Goal: Information Seeking & Learning: Learn about a topic

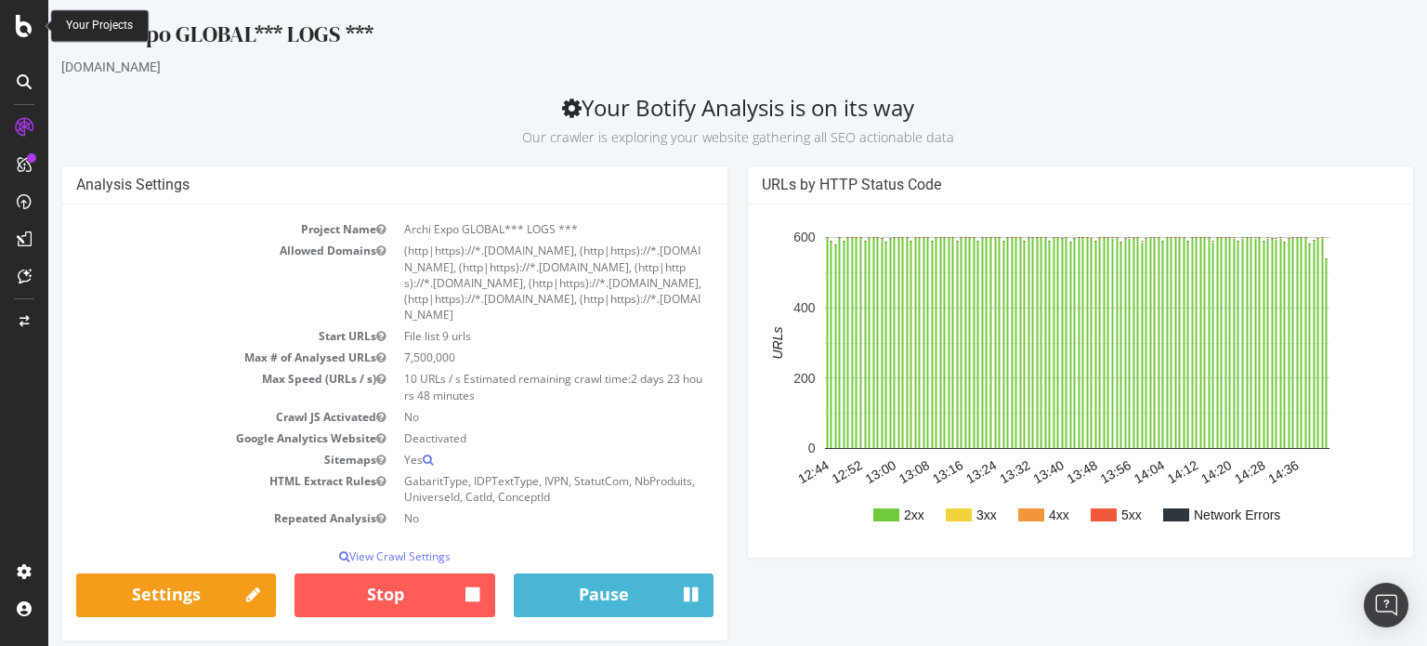
click at [24, 16] on icon at bounding box center [24, 26] width 17 height 22
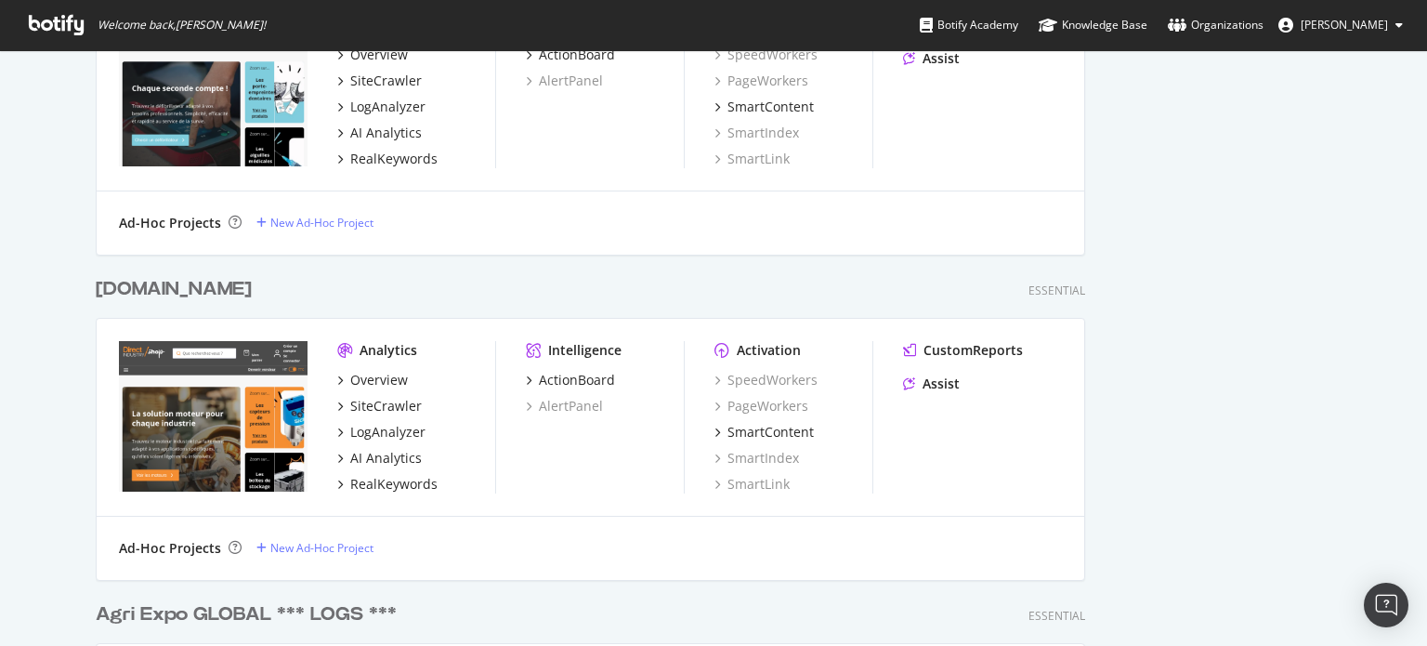
scroll to position [838, 0]
click at [370, 376] on div "Overview" at bounding box center [379, 381] width 58 height 19
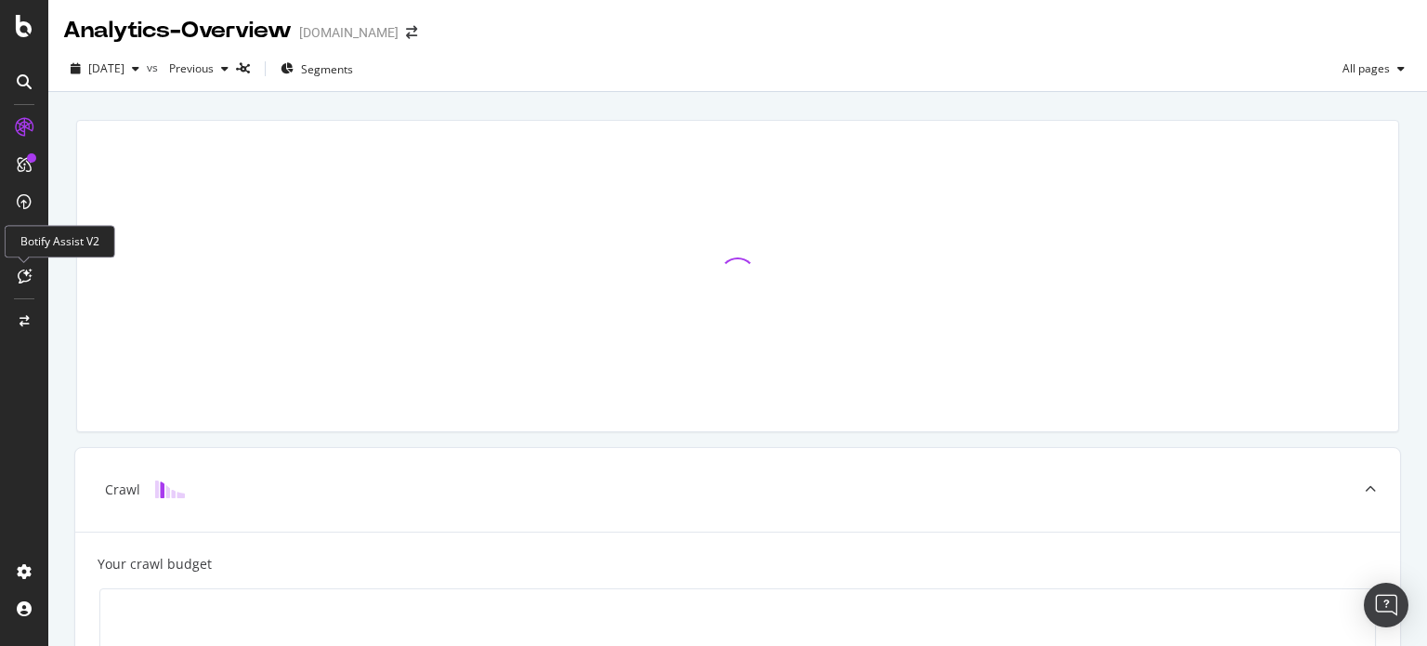
click at [26, 270] on icon at bounding box center [25, 276] width 14 height 15
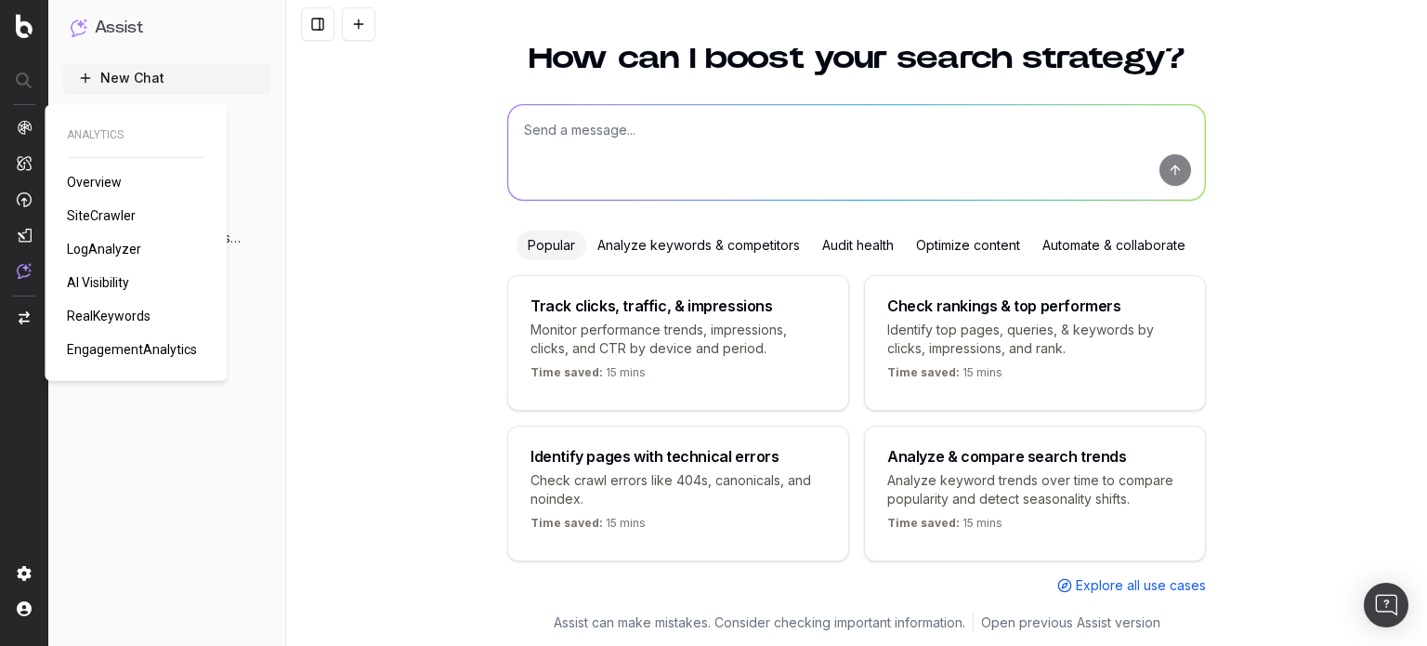
scroll to position [74, 0]
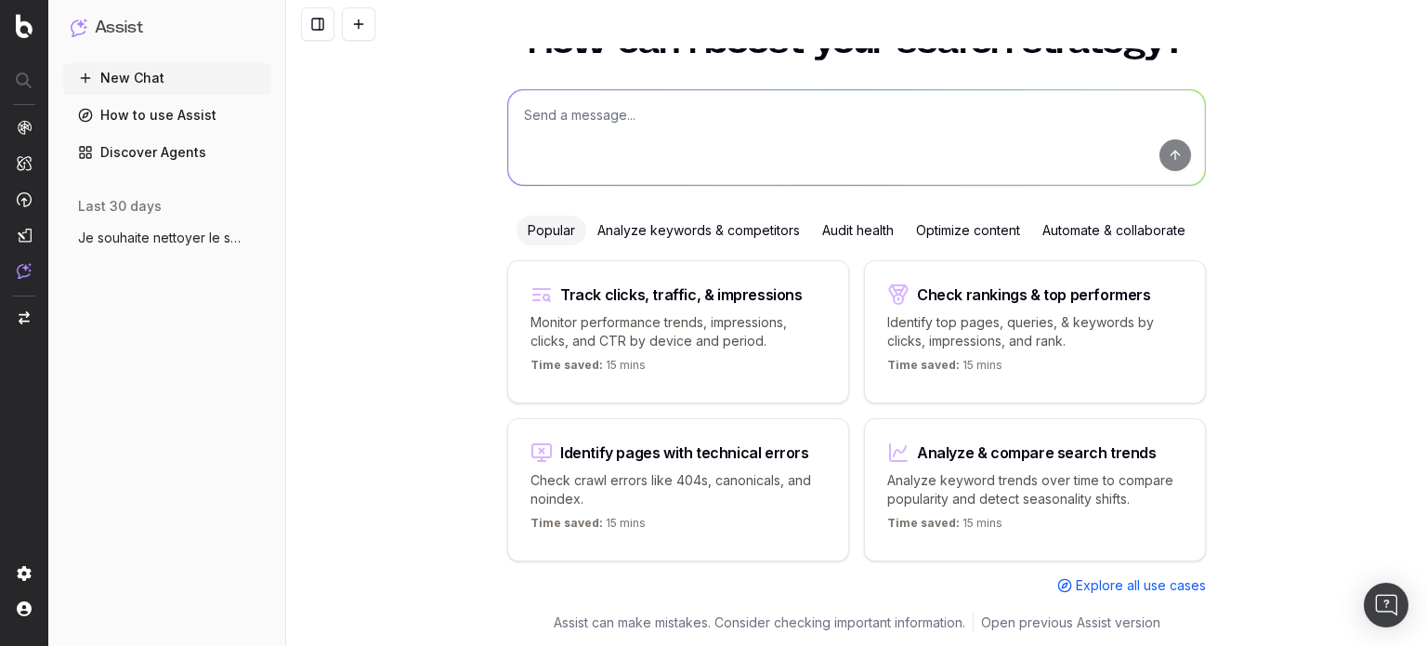
click at [196, 238] on span "Je souhaite nettoyer le site des pages p" at bounding box center [160, 238] width 164 height 19
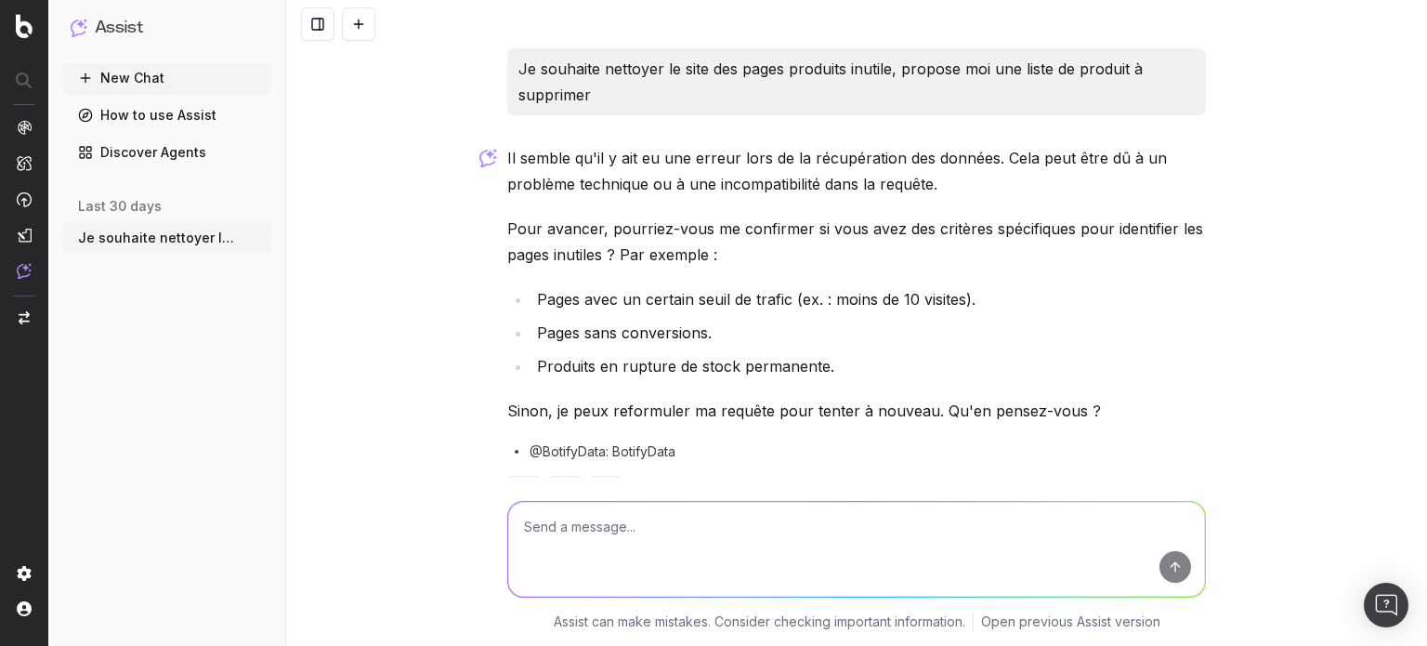
scroll to position [59, 0]
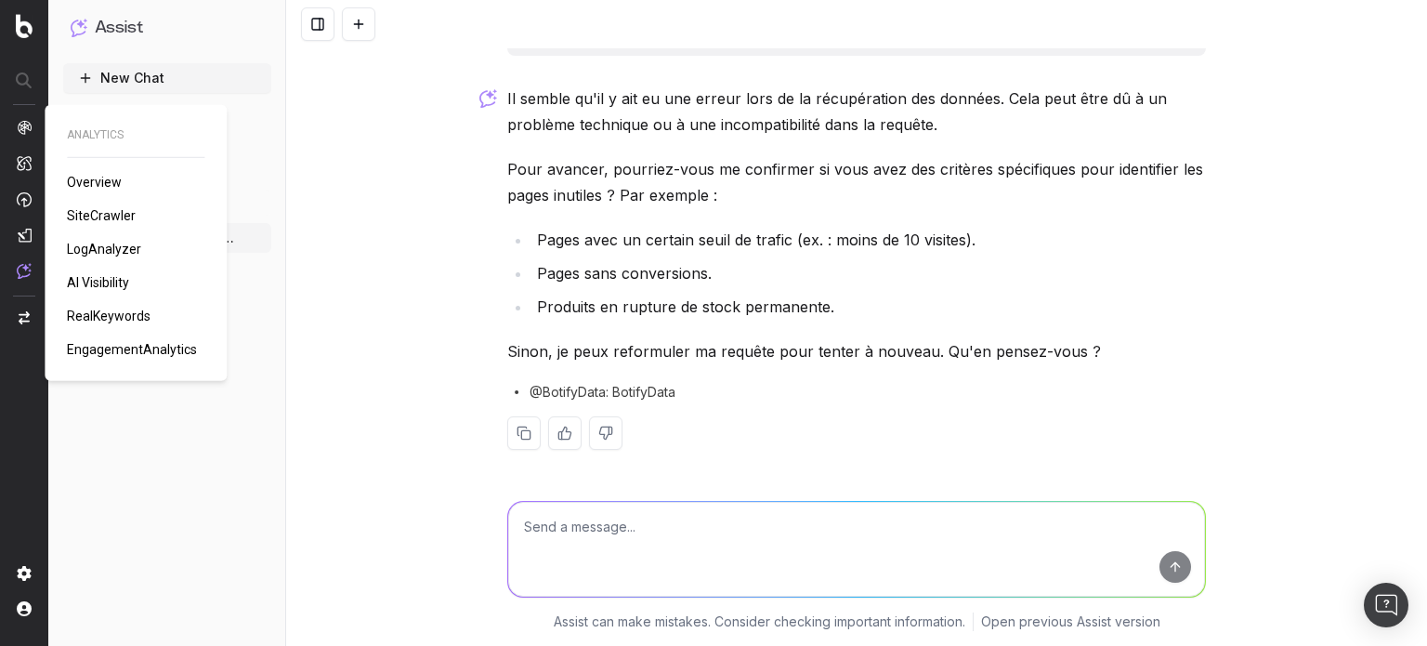
click at [96, 281] on span "AI Visibility" at bounding box center [98, 282] width 62 height 15
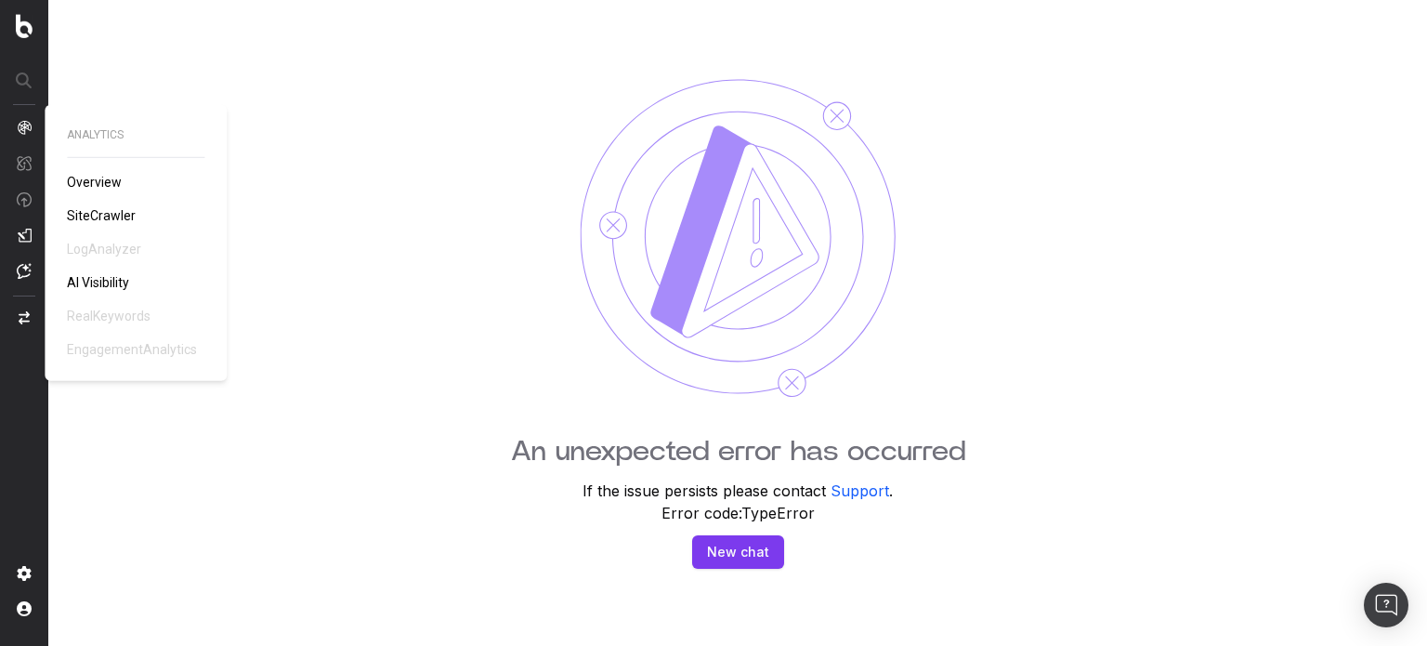
click at [71, 170] on div "ANALYTICS Overview SiteCrawler LogAnalyzer AI Visibility RealKeywords Engagemen…" at bounding box center [136, 242] width 138 height 231
click at [100, 280] on span "AI Visibility" at bounding box center [98, 282] width 62 height 15
click at [91, 183] on span "Overview" at bounding box center [94, 182] width 55 height 15
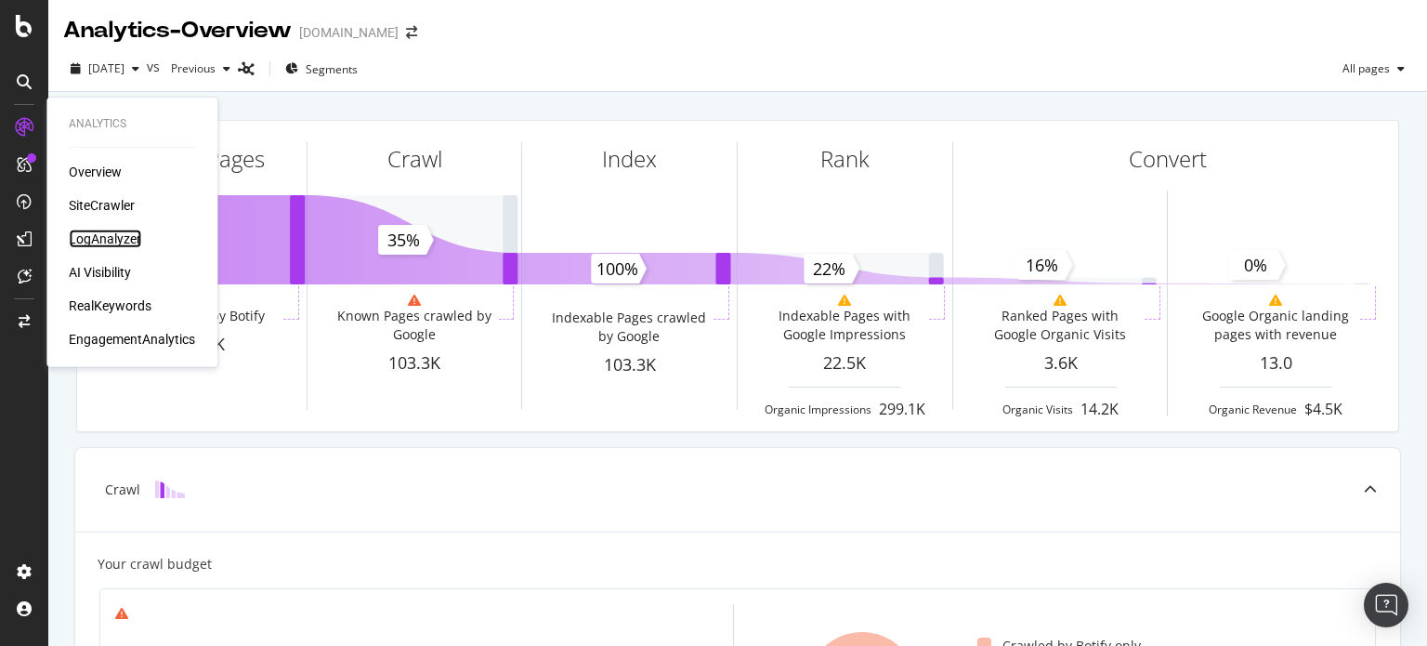
click at [116, 238] on div "LogAnalyzer" at bounding box center [105, 239] width 72 height 19
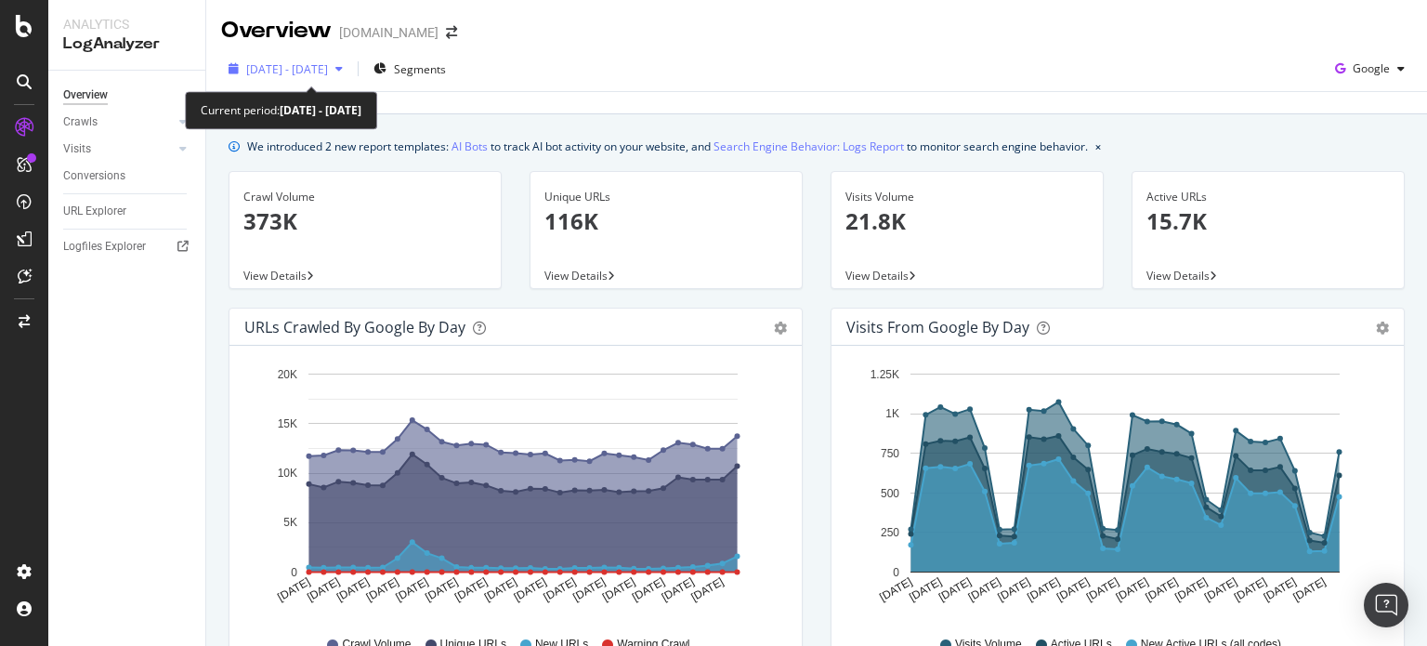
drag, startPoint x: 327, startPoint y: 107, endPoint x: 330, endPoint y: 66, distance: 41.0
click at [330, 66] on div "2025 Sep. 14th - Oct. 13th Segments Google Last update Oct. 14, 2025" at bounding box center [816, 80] width 1221 height 68
click at [328, 66] on span "2025 Sep. 14th - Oct. 13th" at bounding box center [287, 69] width 82 height 16
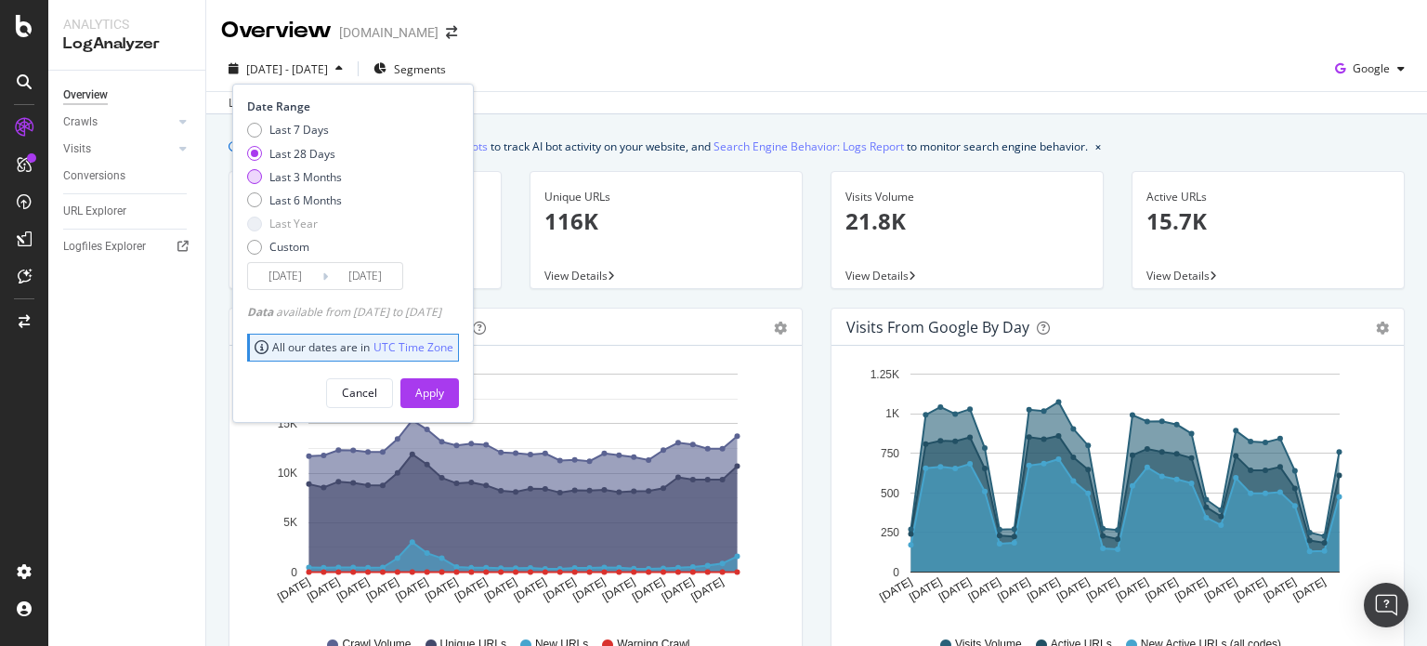
click at [267, 174] on div "Last 3 Months" at bounding box center [294, 177] width 95 height 16
type input "2025/07/14"
click at [444, 385] on div "Apply" at bounding box center [429, 393] width 29 height 16
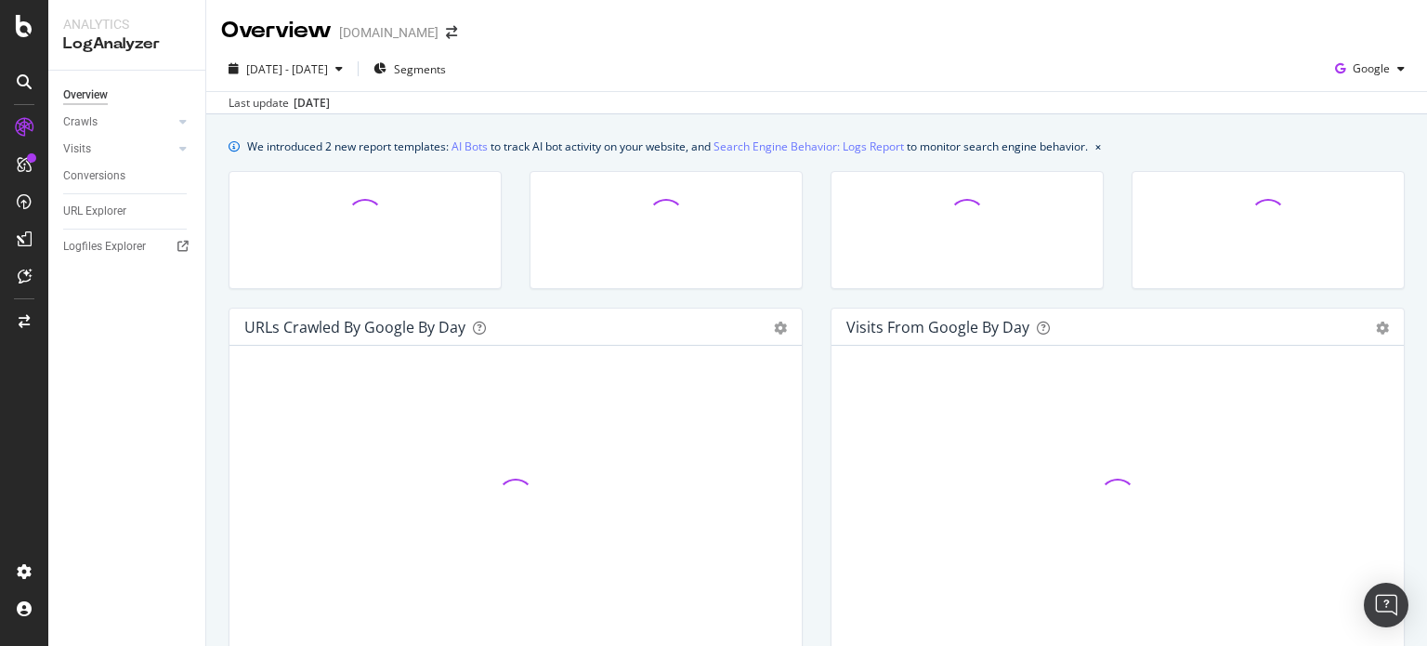
click at [796, 348] on div "URLs Crawled by Google by day Area Table Hold CTRL while clicking to filter the…" at bounding box center [516, 504] width 602 height 392
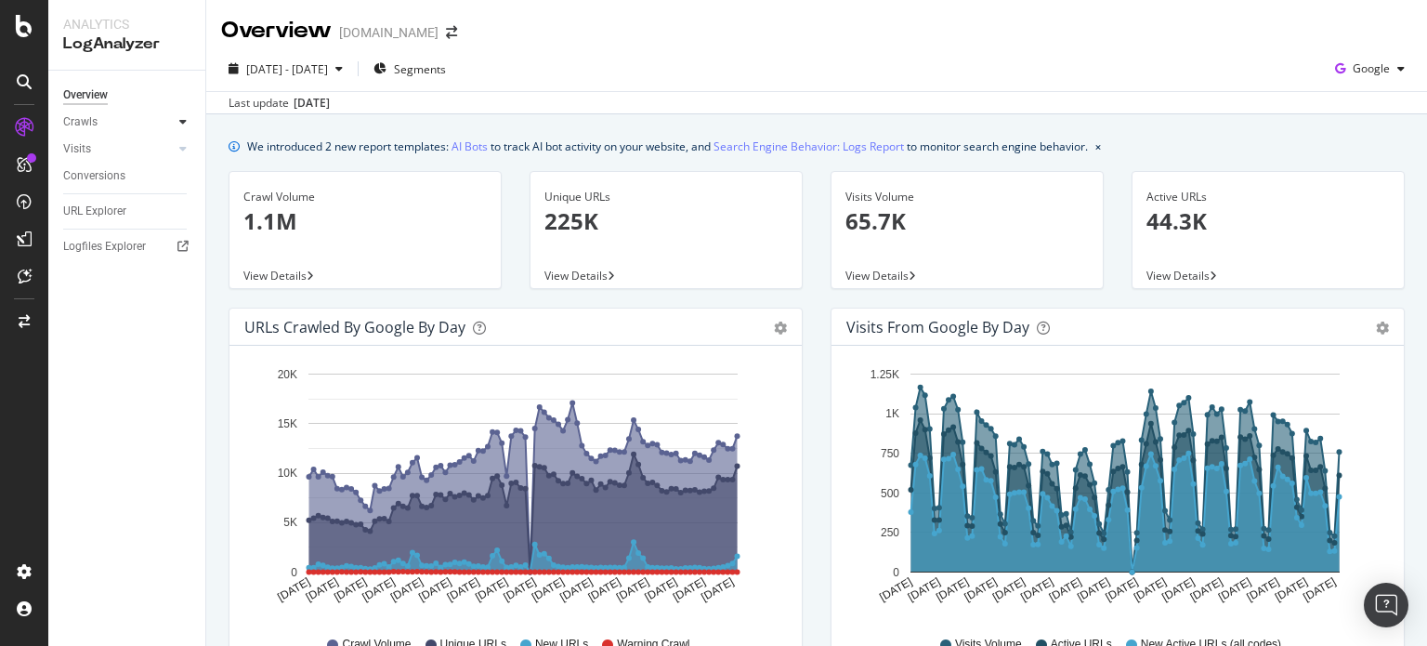
click at [186, 122] on icon at bounding box center [182, 121] width 7 height 11
click at [89, 221] on div "HTTP Codes" at bounding box center [103, 223] width 63 height 20
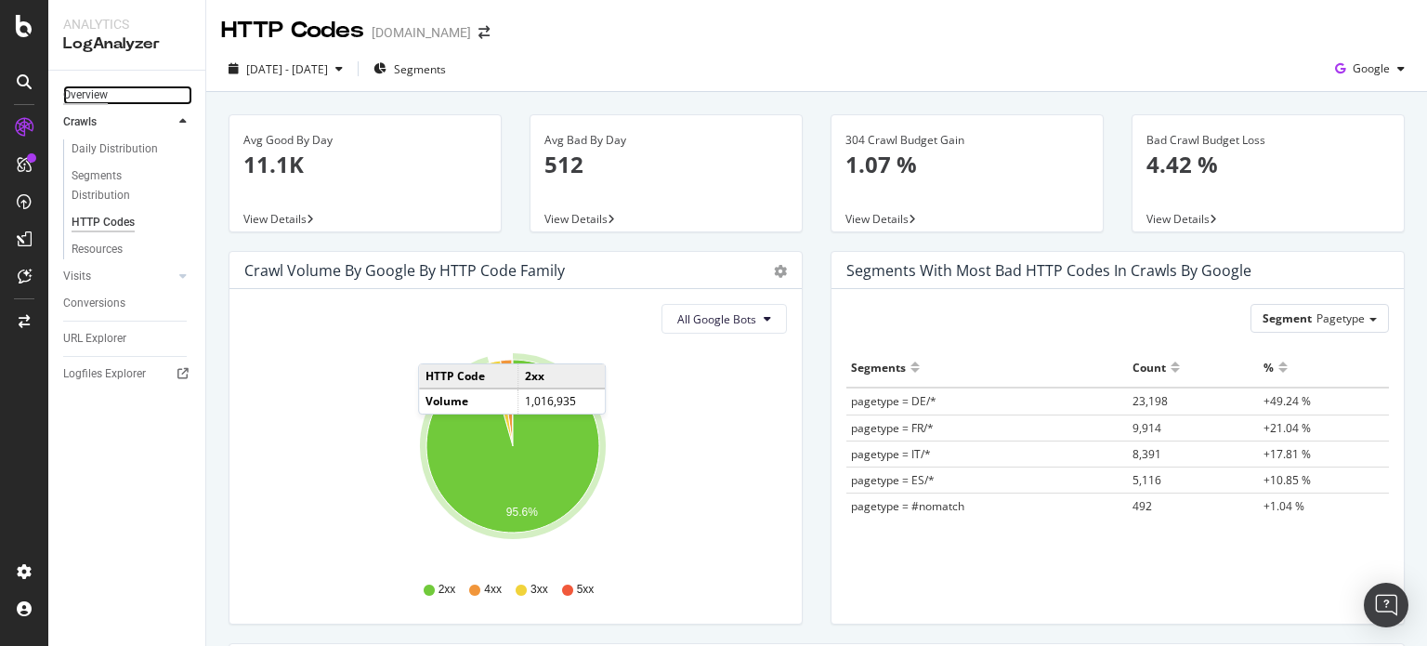
click at [85, 92] on div "Overview" at bounding box center [85, 95] width 45 height 20
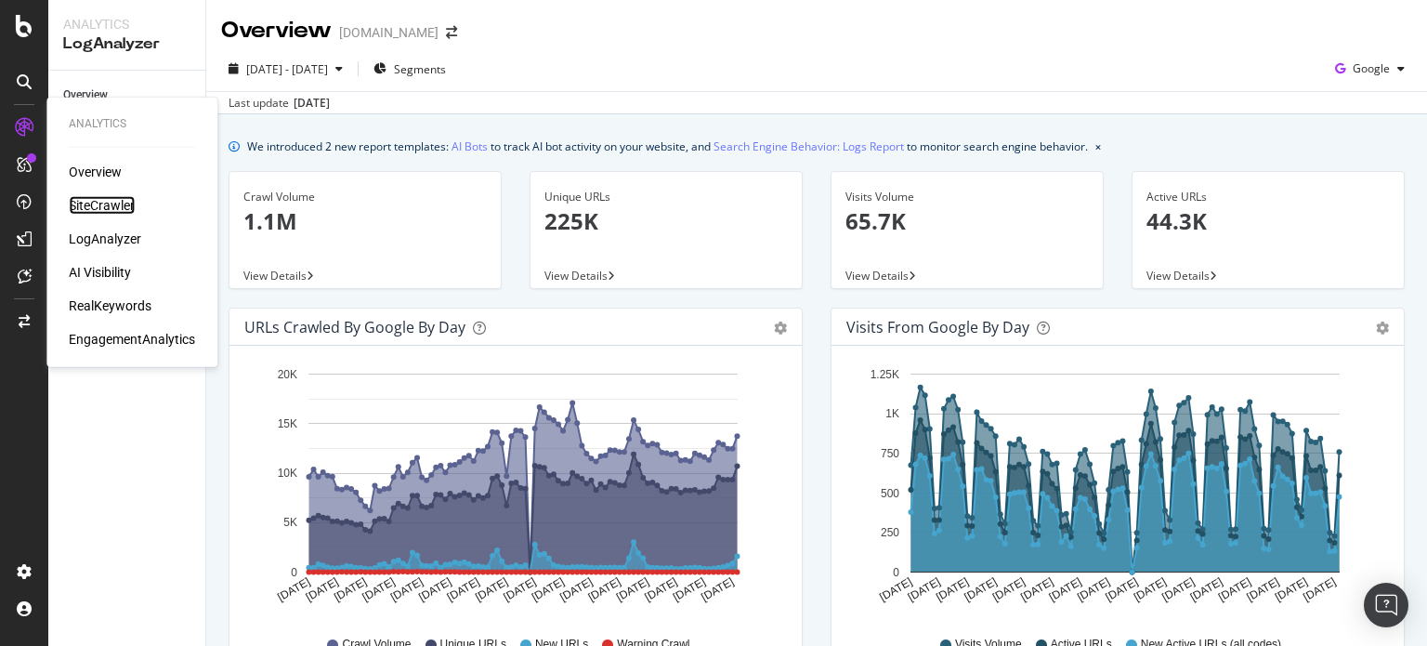
click at [103, 204] on div "SiteCrawler" at bounding box center [102, 205] width 66 height 19
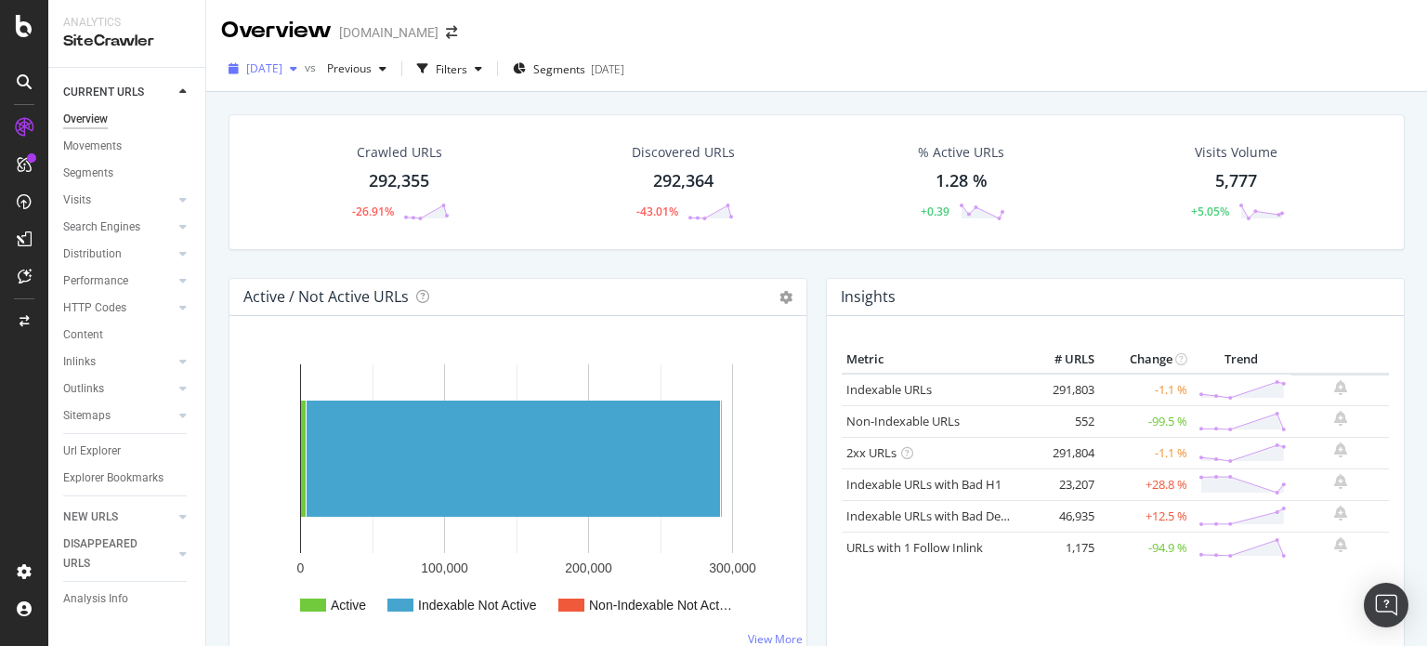
click at [282, 62] on span "[DATE]" at bounding box center [264, 68] width 36 height 16
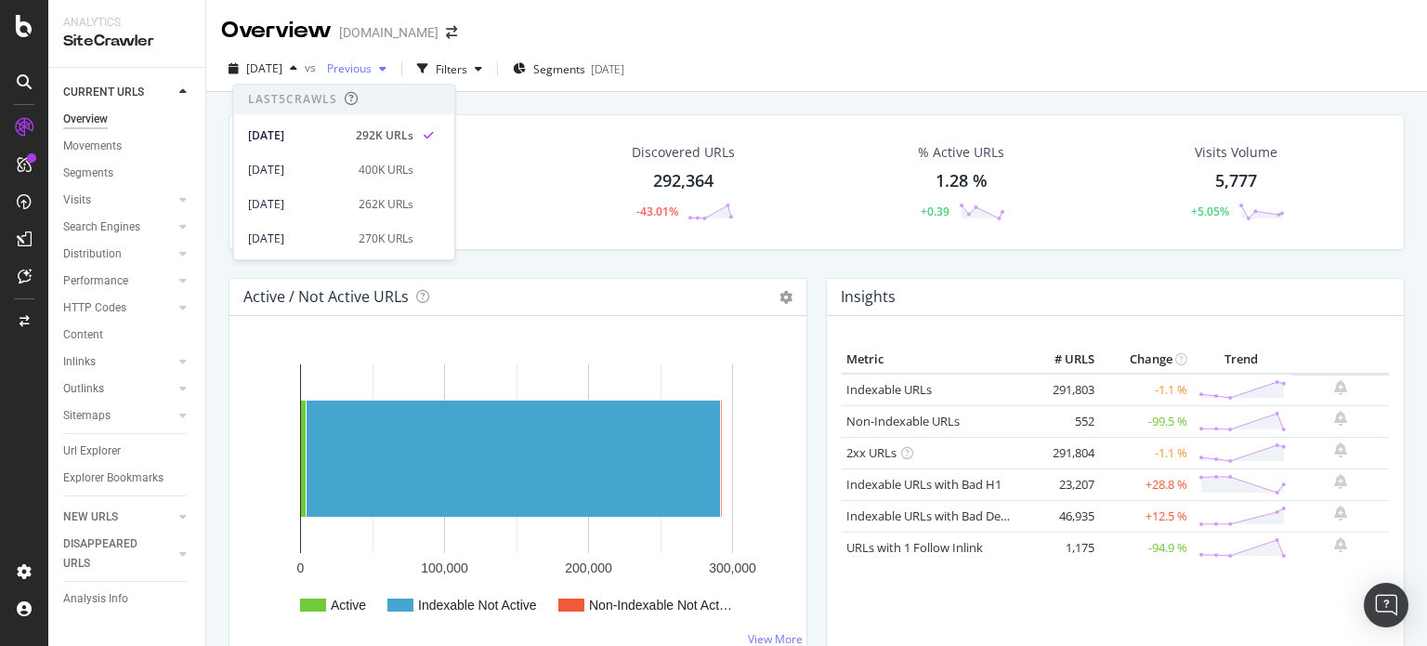
click at [372, 70] on span "Previous" at bounding box center [346, 68] width 52 height 16
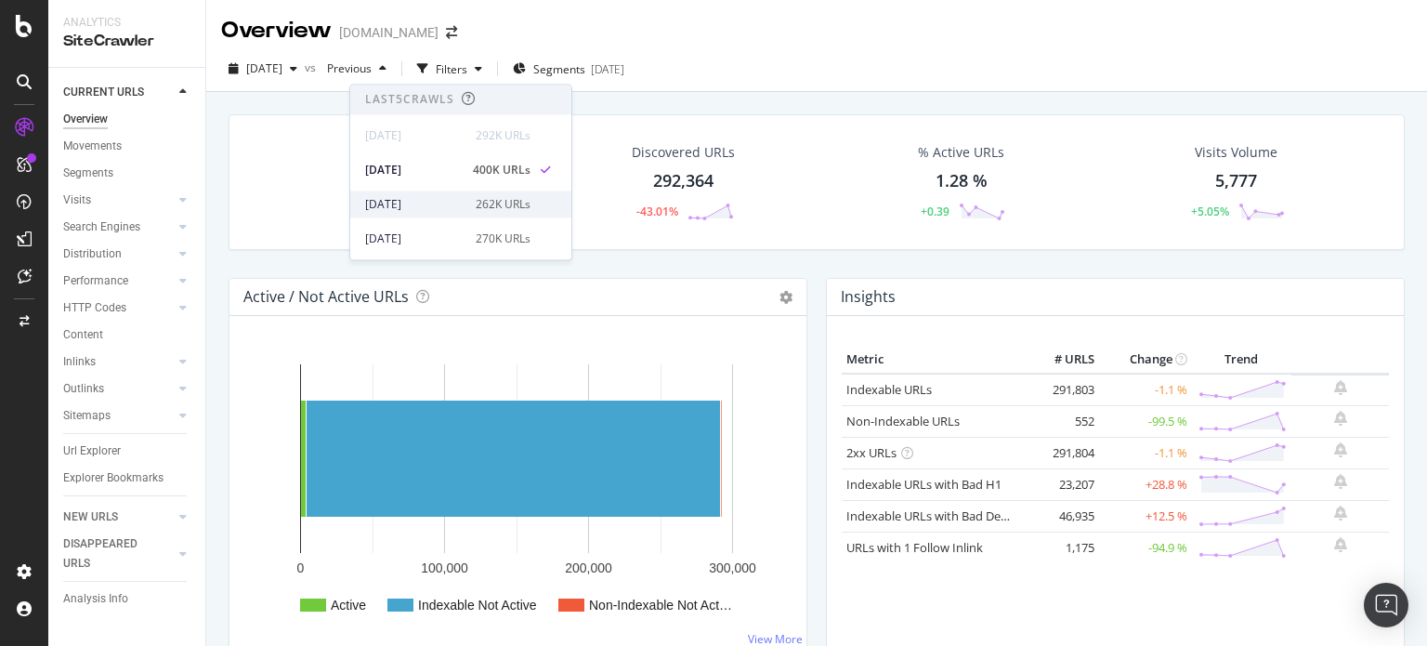
click at [488, 200] on div "262K URLs" at bounding box center [503, 204] width 55 height 17
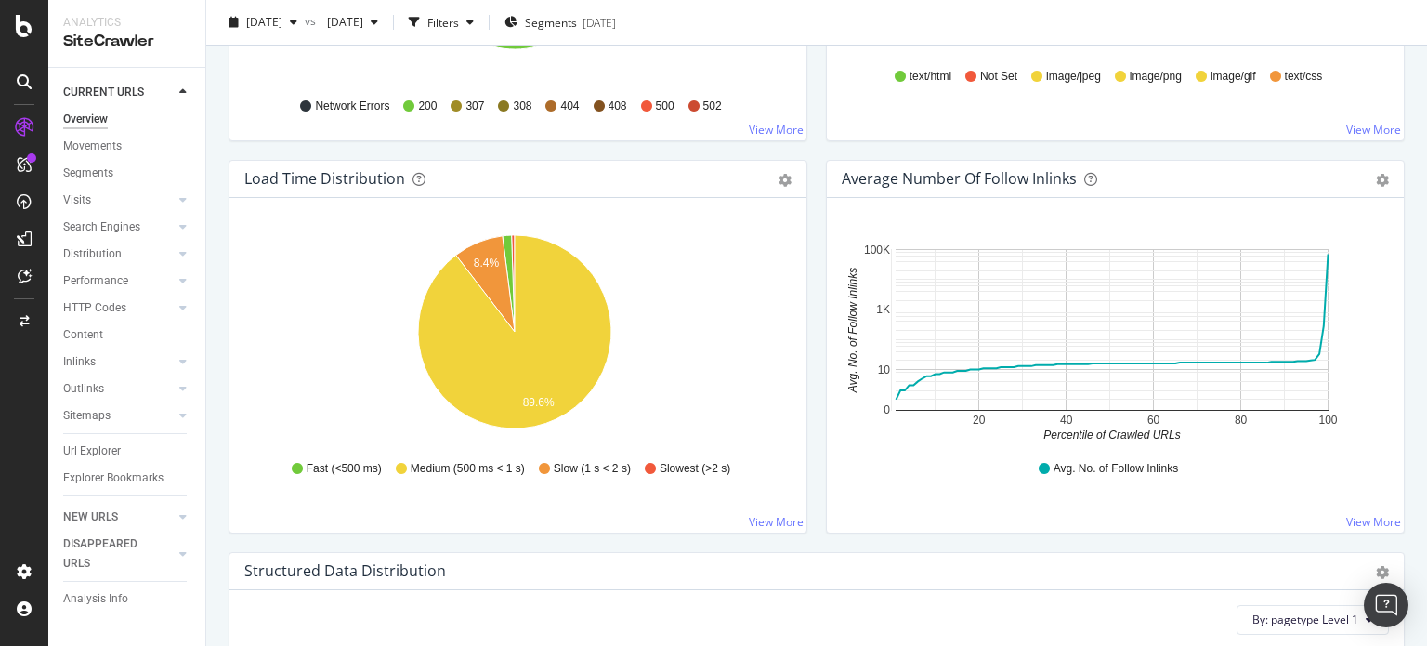
scroll to position [1295, 0]
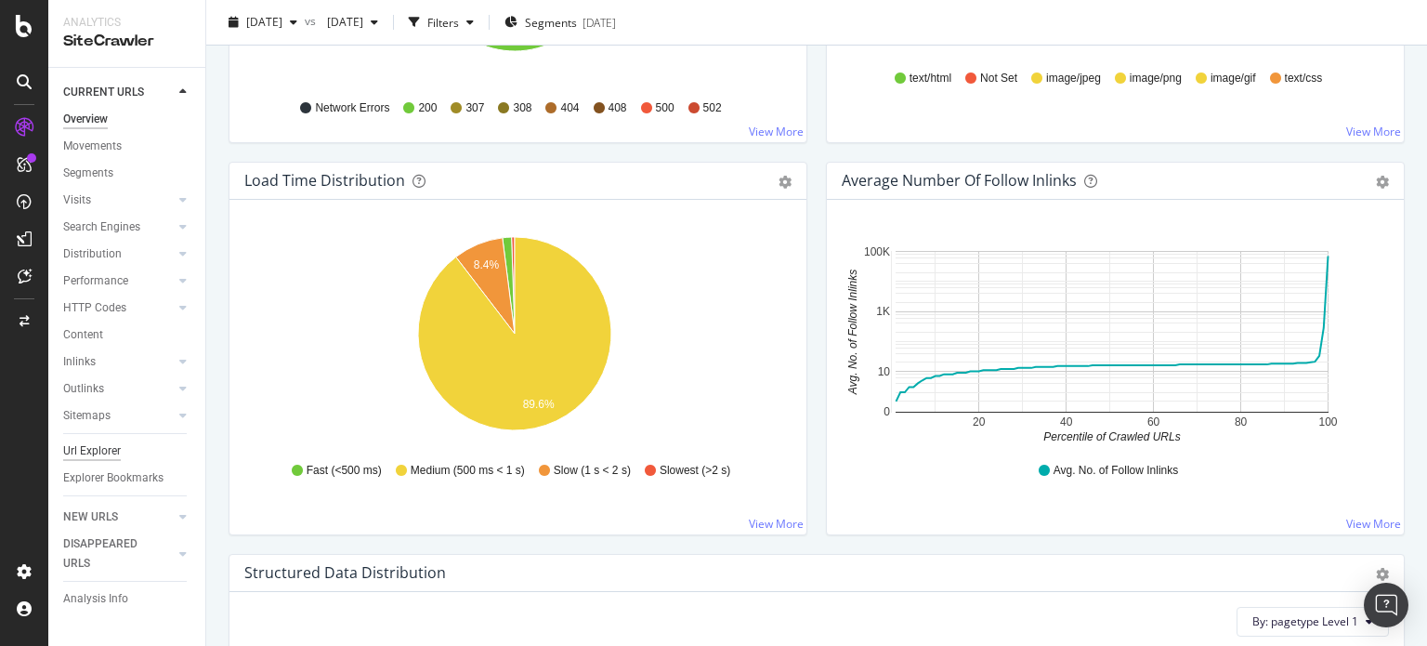
click at [93, 445] on div "Url Explorer" at bounding box center [92, 451] width 58 height 20
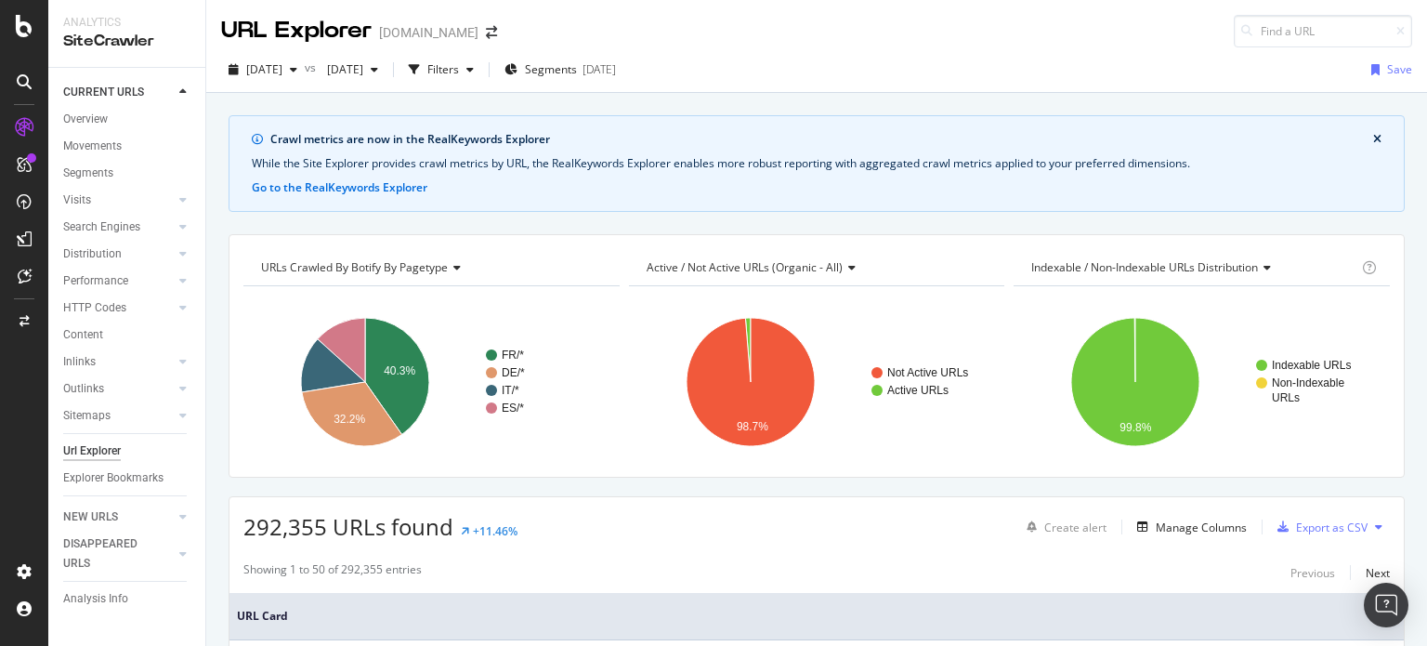
click at [843, 268] on icon at bounding box center [849, 267] width 13 height 11
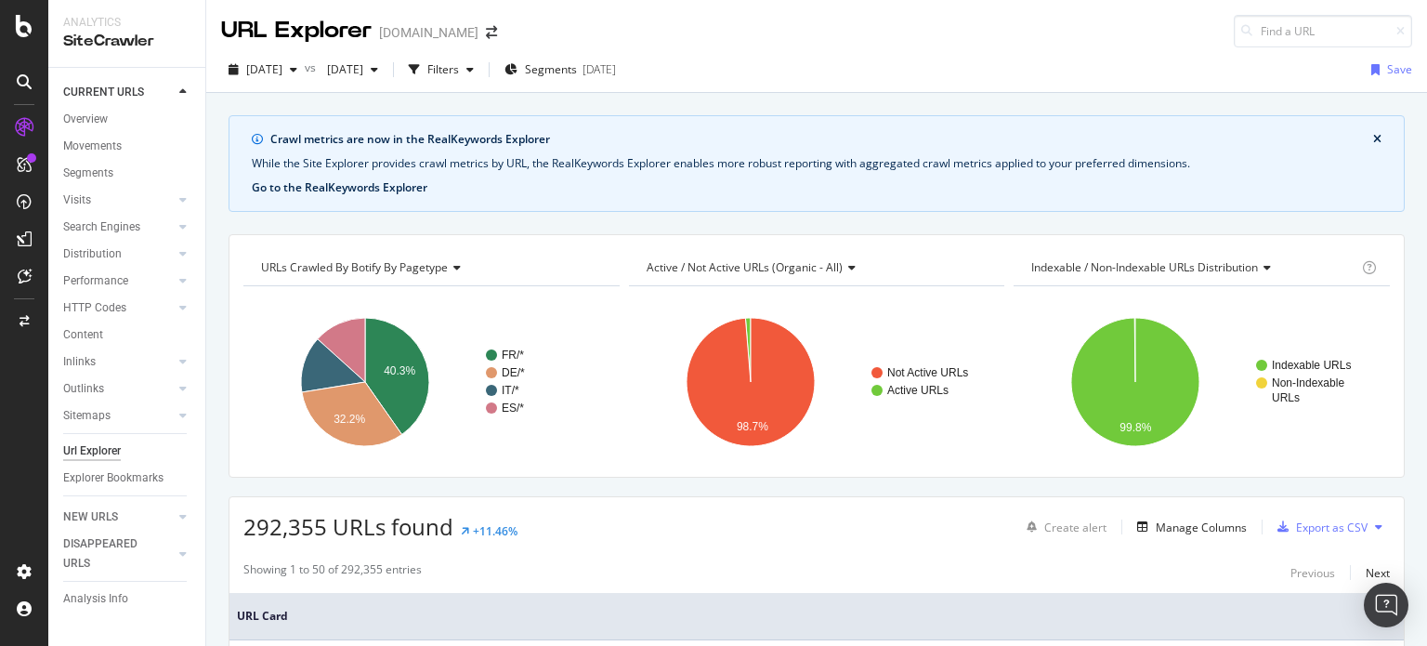
click at [412, 188] on button "Go to the RealKeywords Explorer" at bounding box center [340, 187] width 176 height 17
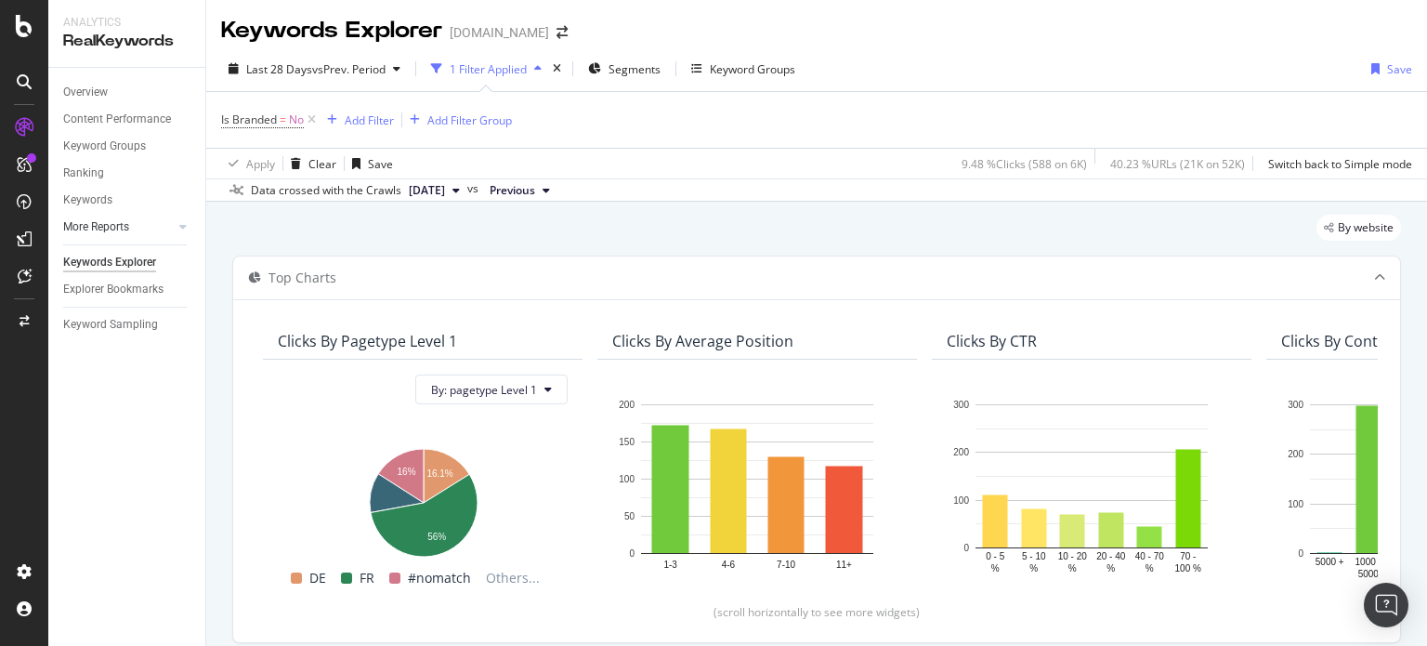
click at [156, 226] on div at bounding box center [164, 226] width 19 height 19
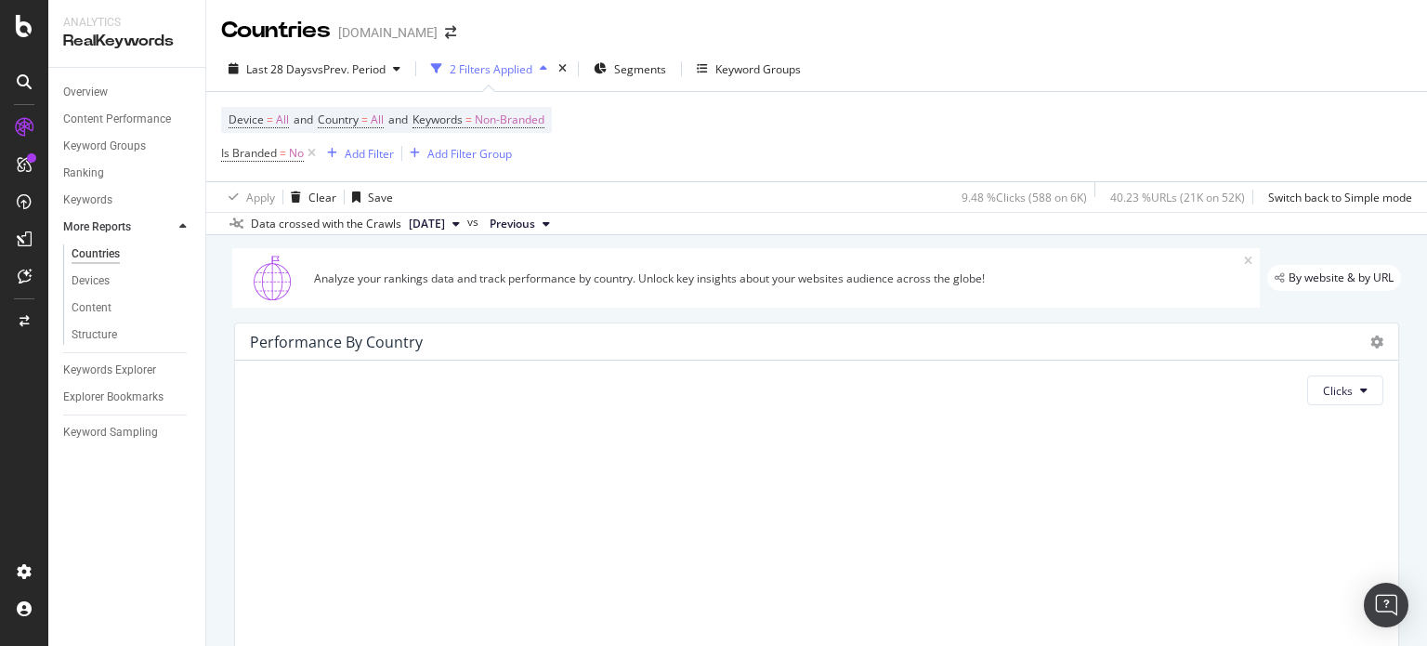
click at [177, 227] on div at bounding box center [183, 226] width 19 height 19
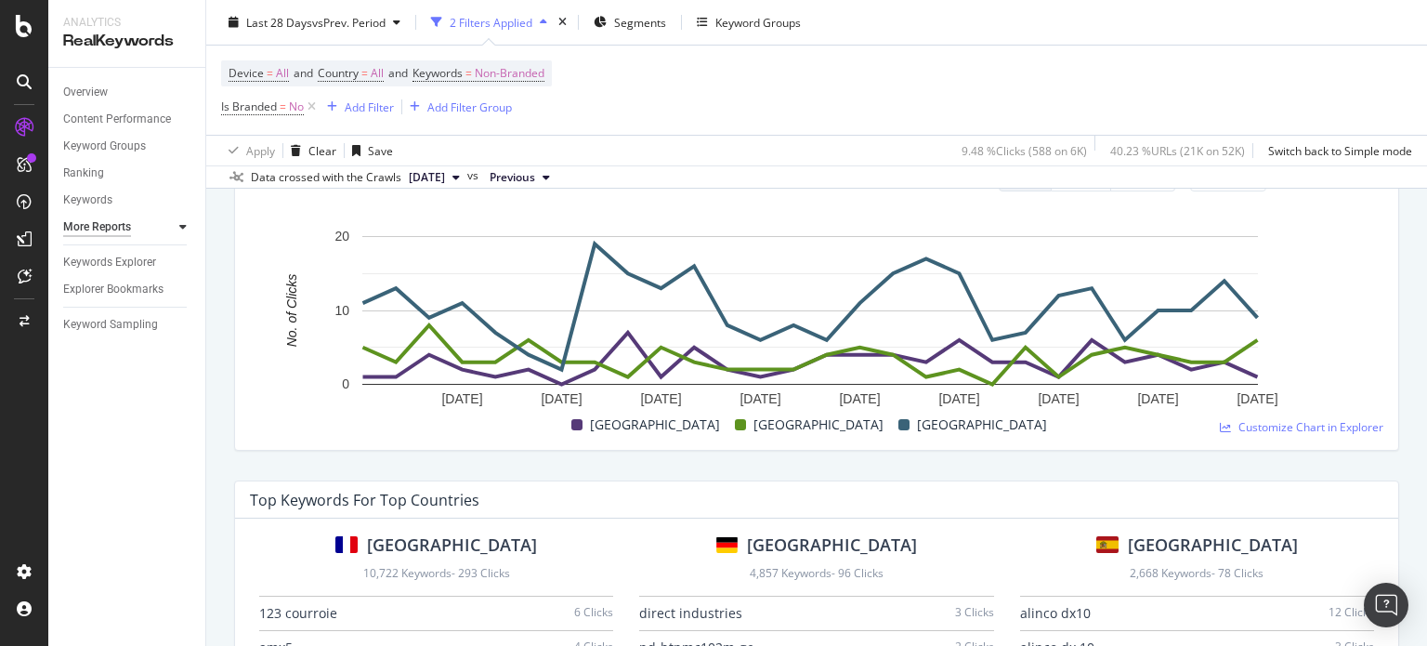
scroll to position [934, 0]
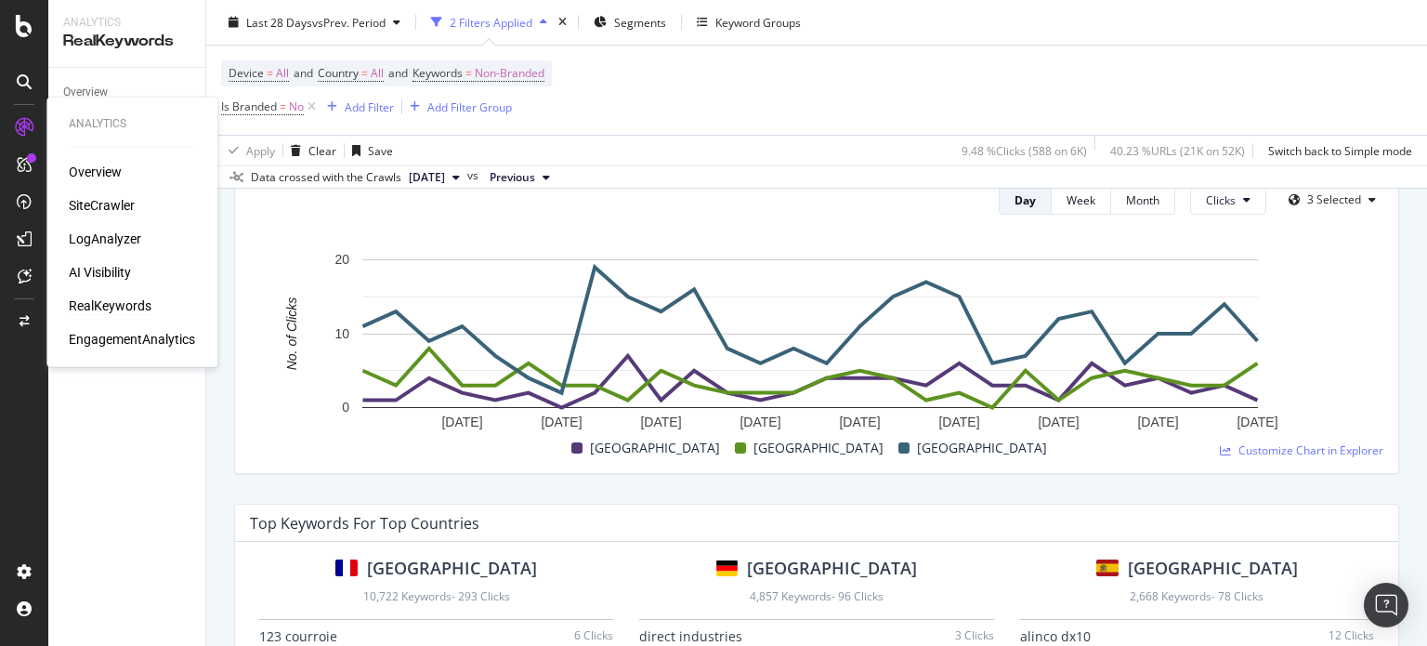
click at [97, 200] on div "SiteCrawler" at bounding box center [102, 205] width 66 height 19
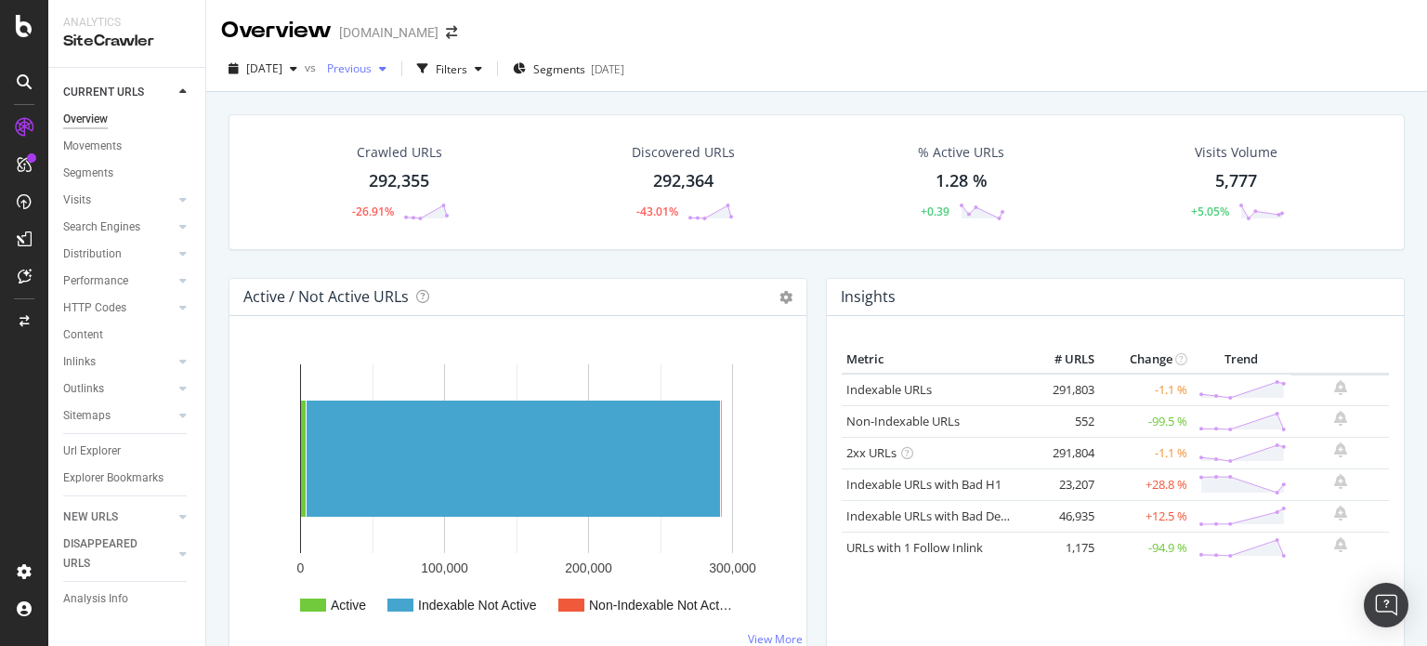
click at [372, 74] on span "Previous" at bounding box center [346, 68] width 52 height 16
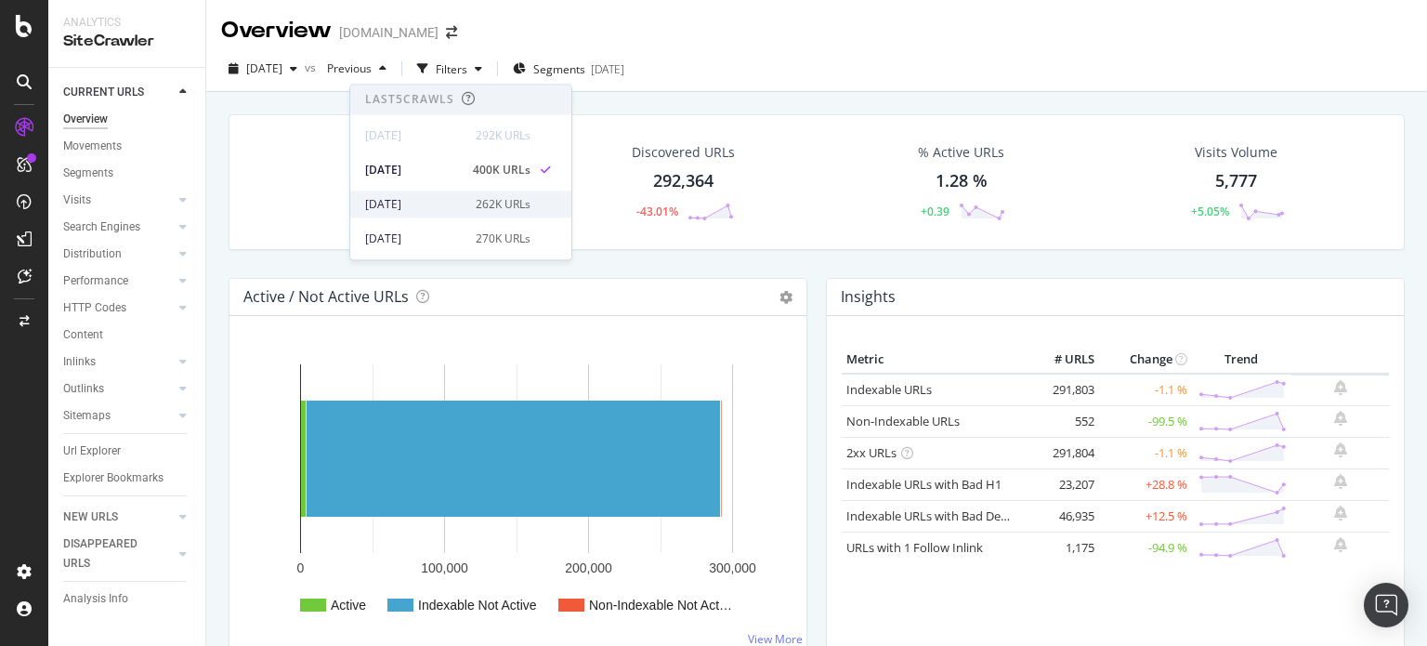
click at [403, 196] on div "[DATE]" at bounding box center [414, 204] width 99 height 17
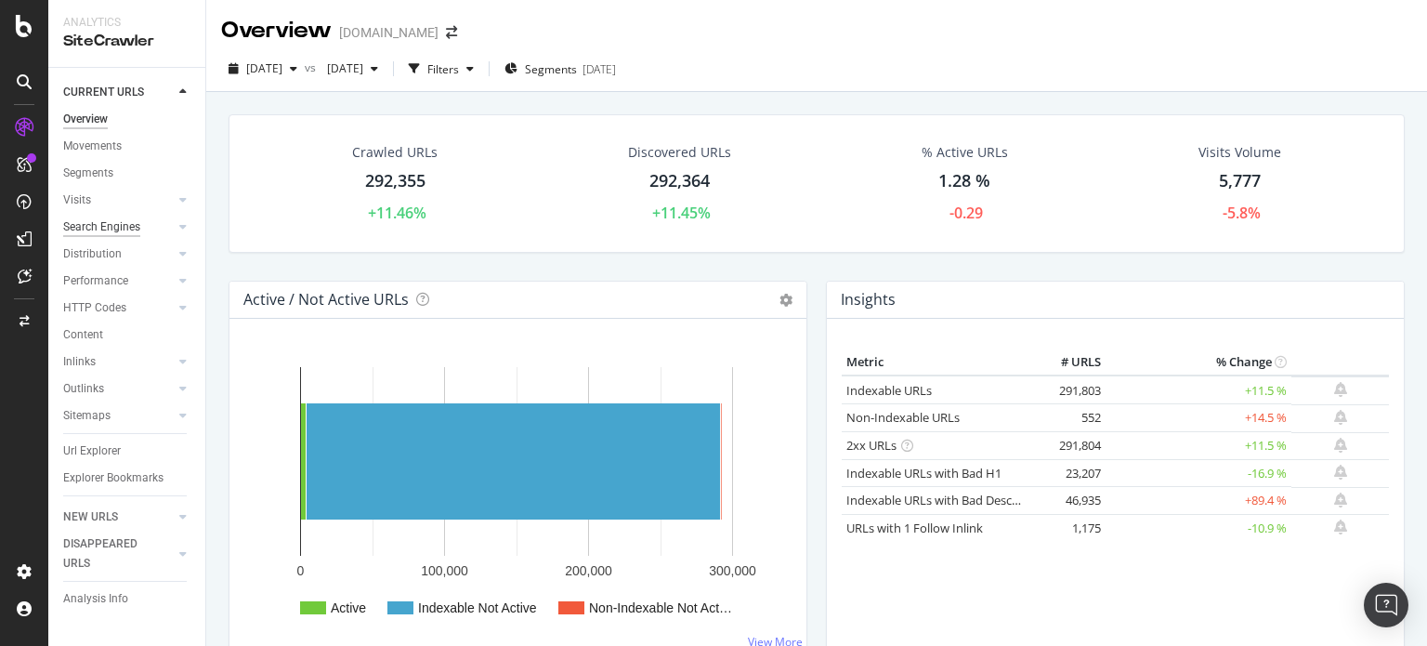
click at [104, 220] on div "Search Engines" at bounding box center [101, 227] width 77 height 20
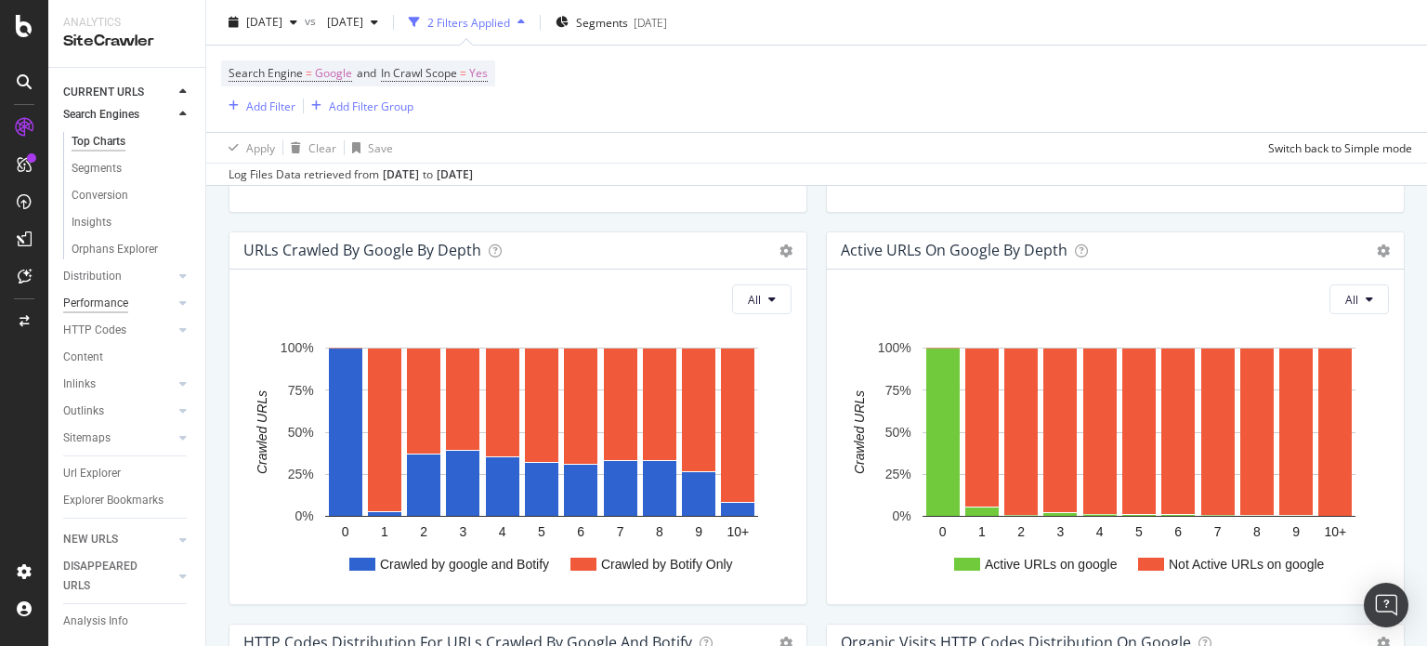
scroll to position [131, 0]
click at [87, 374] on div "Inlinks" at bounding box center [79, 384] width 33 height 20
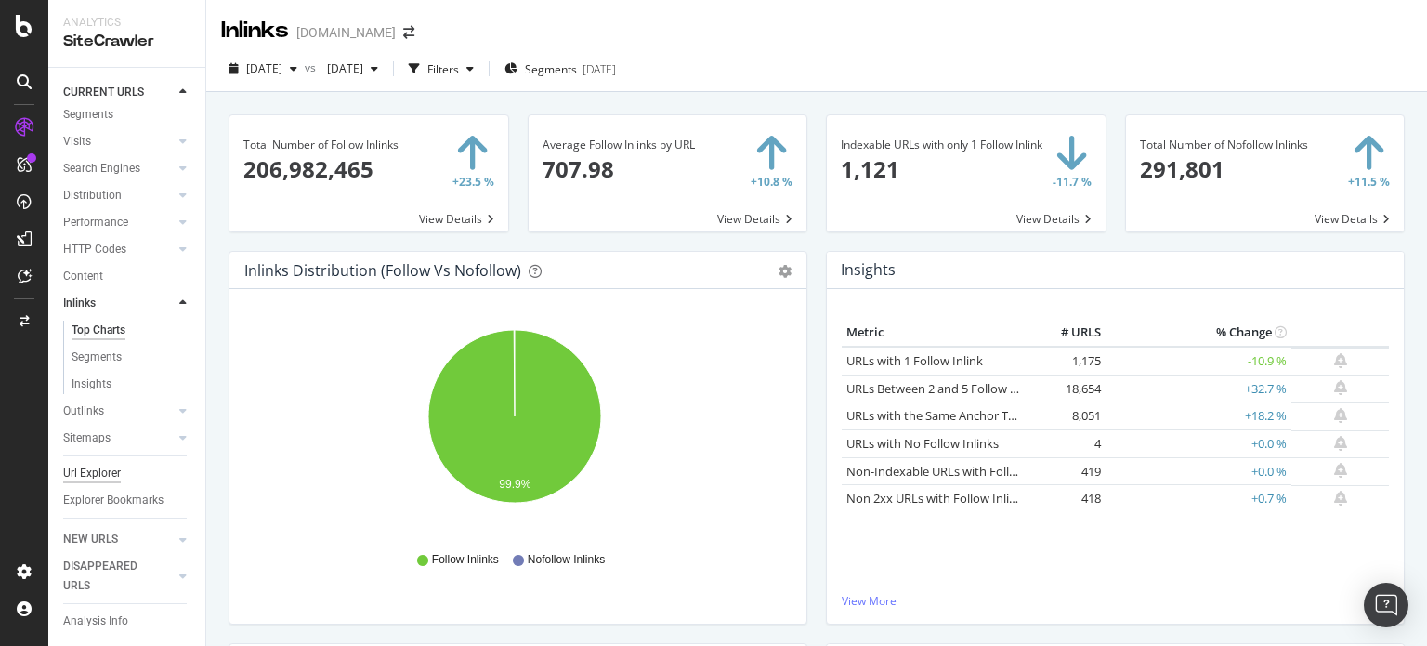
click at [92, 464] on div "Url Explorer" at bounding box center [92, 474] width 58 height 20
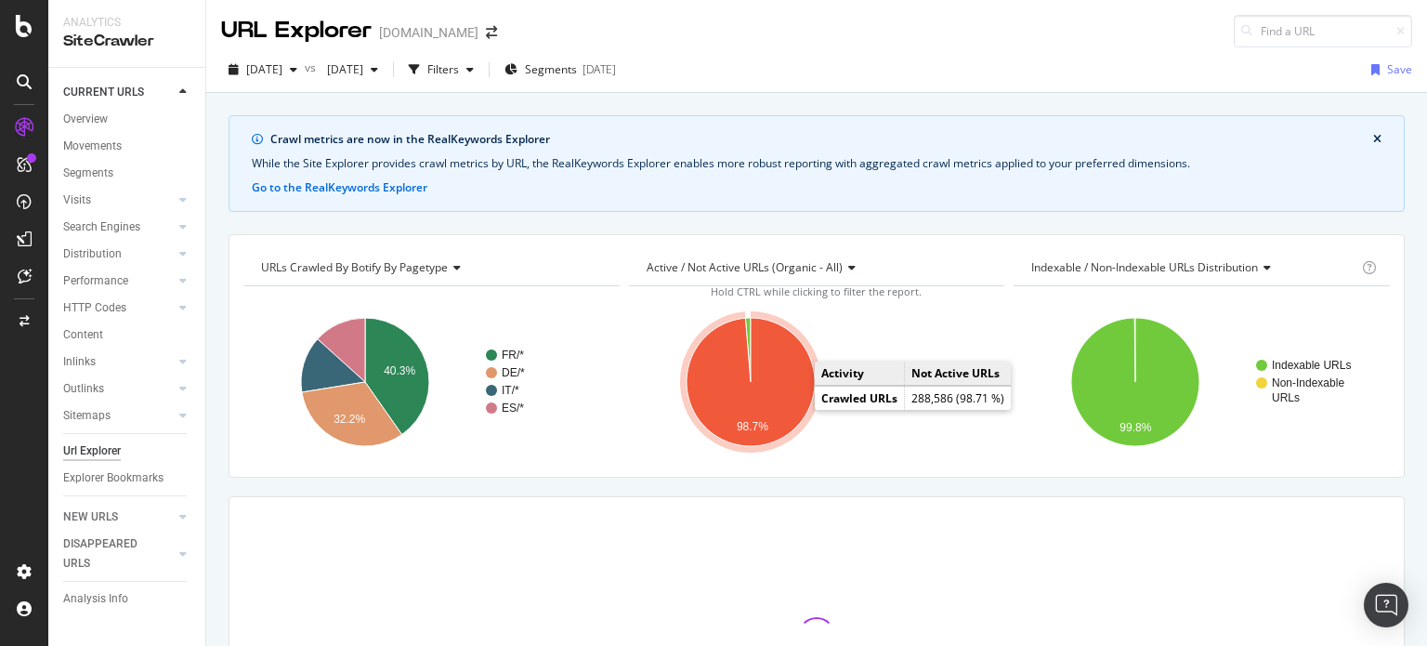
click at [788, 401] on icon "A chart." at bounding box center [751, 382] width 128 height 128
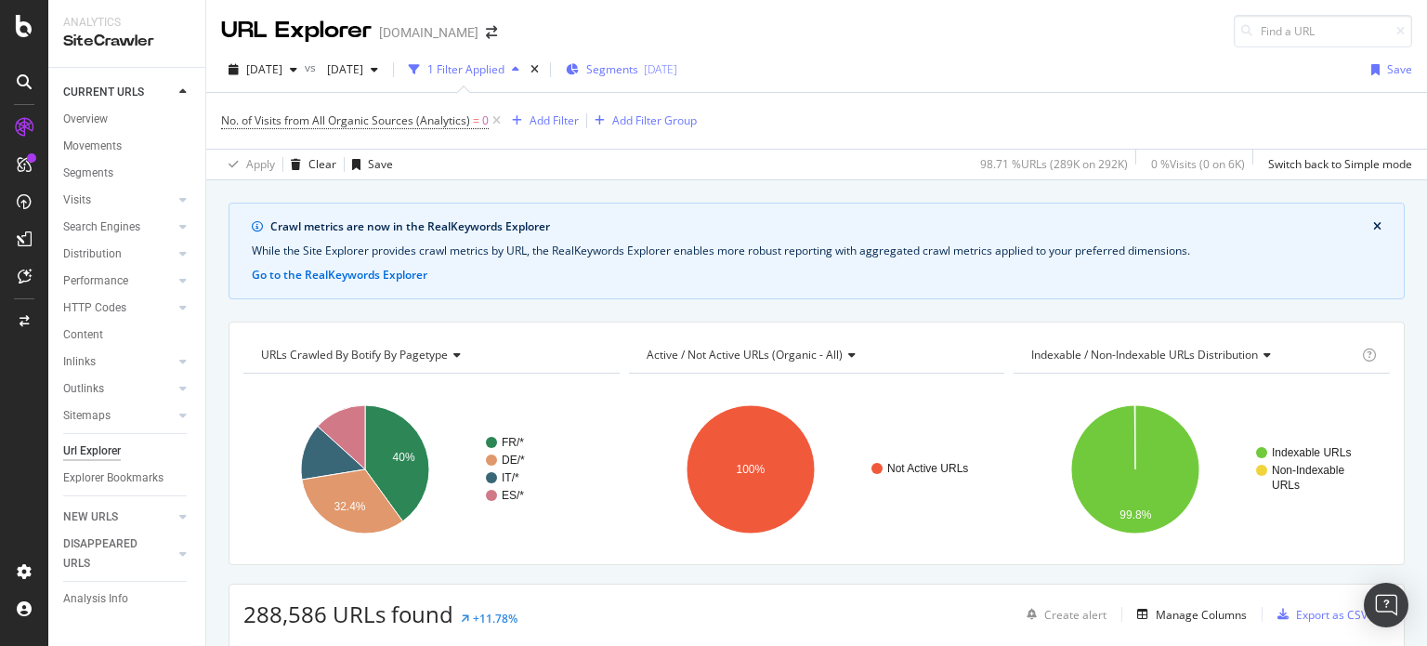
click at [677, 67] on div "[DATE]" at bounding box center [660, 69] width 33 height 16
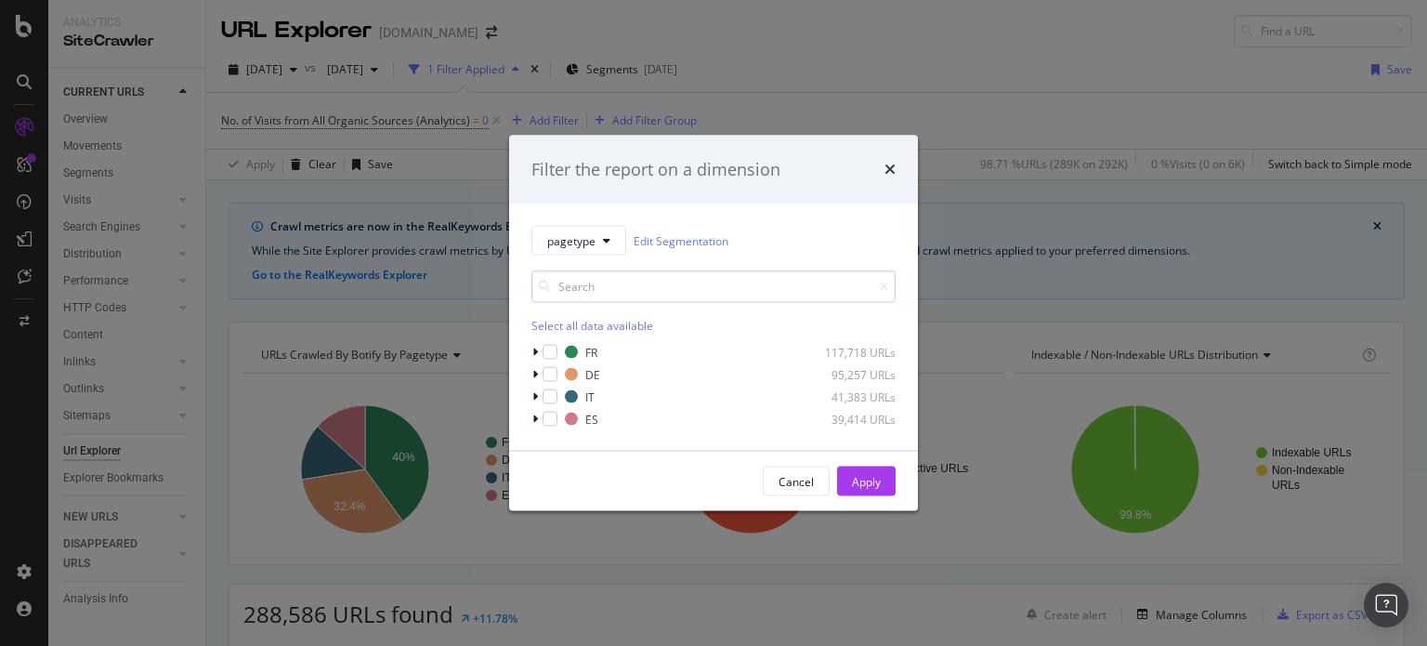
click at [579, 282] on input "modal" at bounding box center [714, 286] width 364 height 33
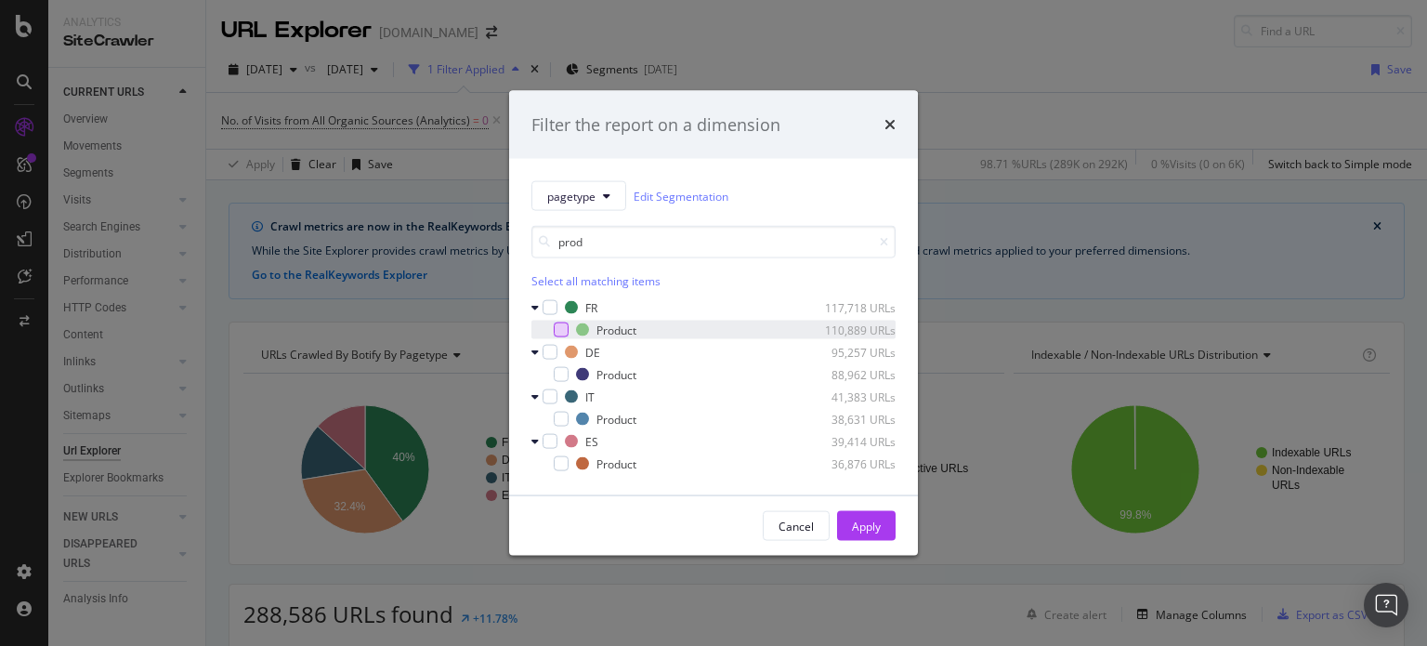
type input "prod"
click at [562, 329] on div "modal" at bounding box center [561, 329] width 15 height 15
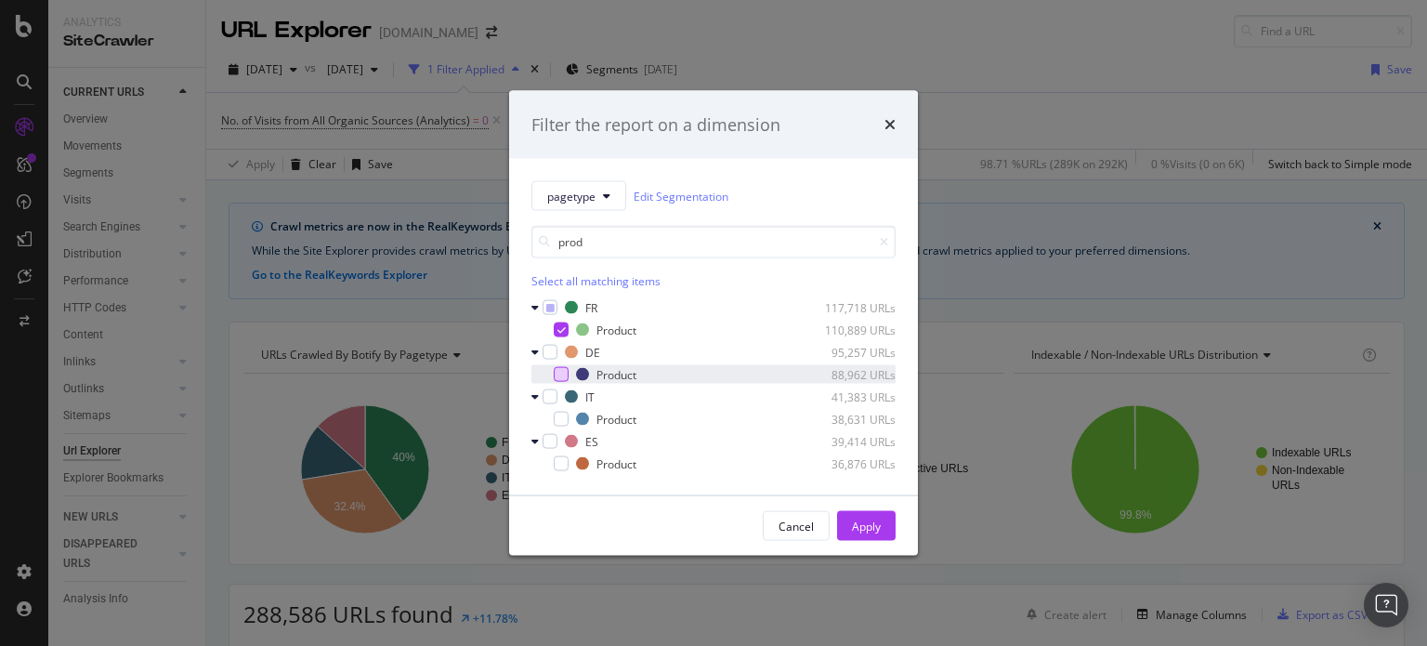
click at [554, 378] on div "modal" at bounding box center [561, 374] width 15 height 15
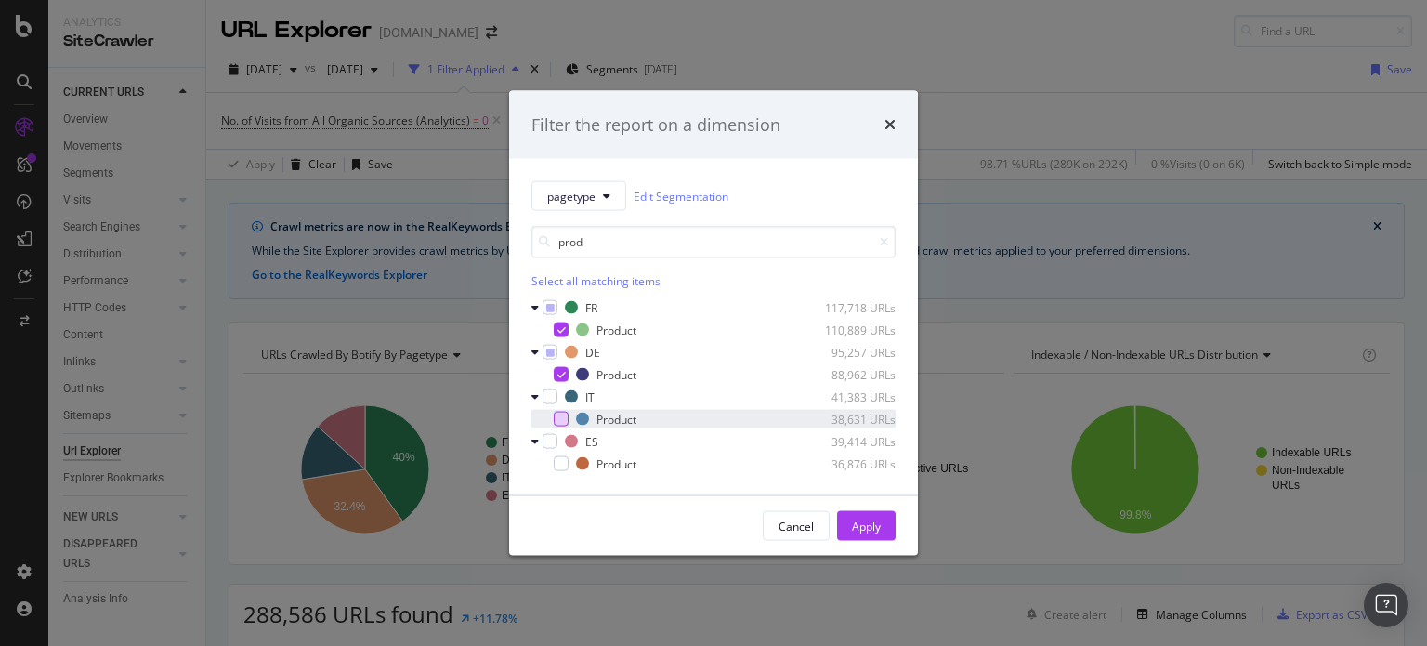
click at [556, 423] on div "modal" at bounding box center [561, 419] width 15 height 15
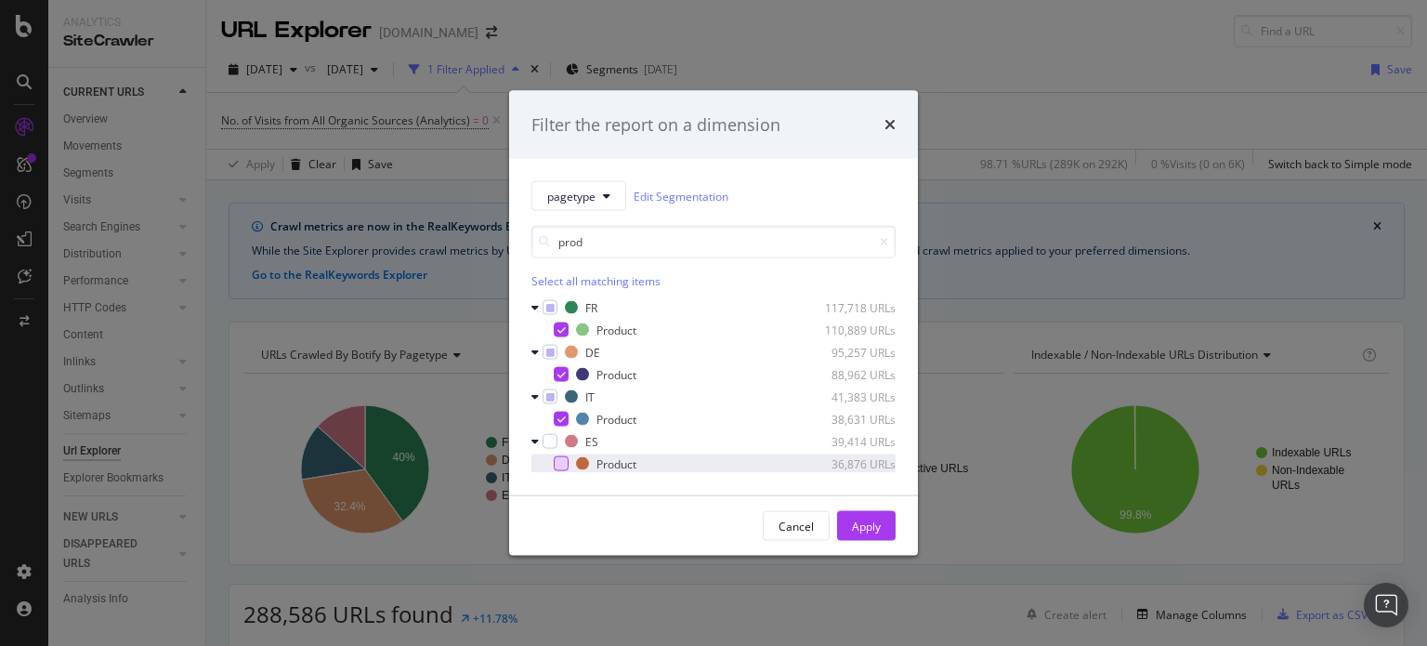
click at [565, 467] on div "modal" at bounding box center [561, 463] width 15 height 15
click at [864, 519] on div "Apply" at bounding box center [866, 526] width 29 height 16
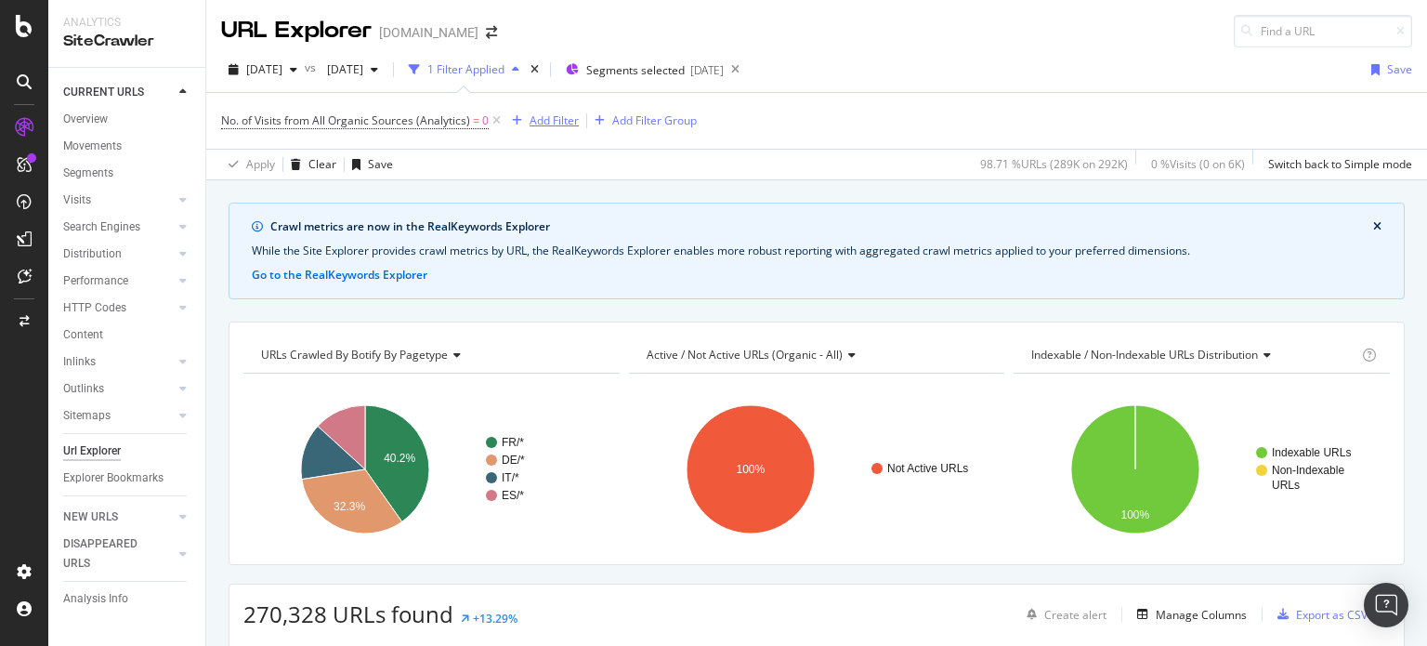
click at [541, 125] on div "Add Filter" at bounding box center [554, 120] width 49 height 16
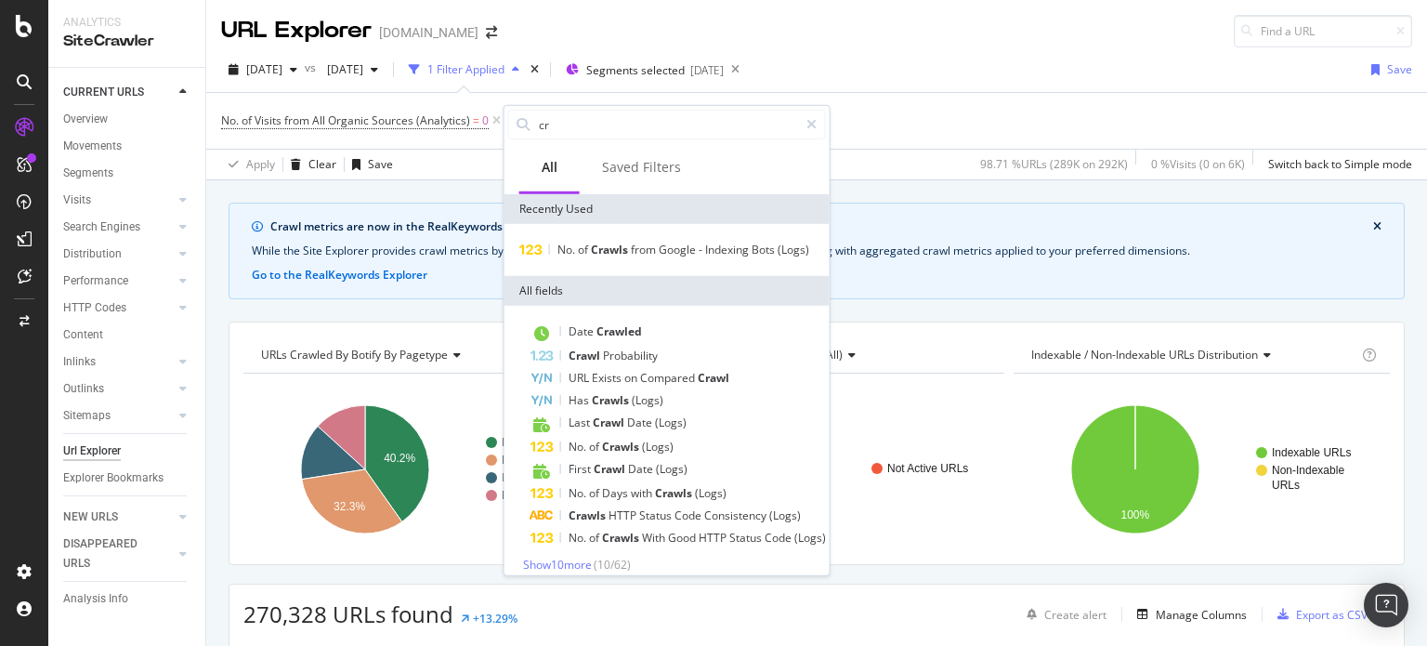
type input "c"
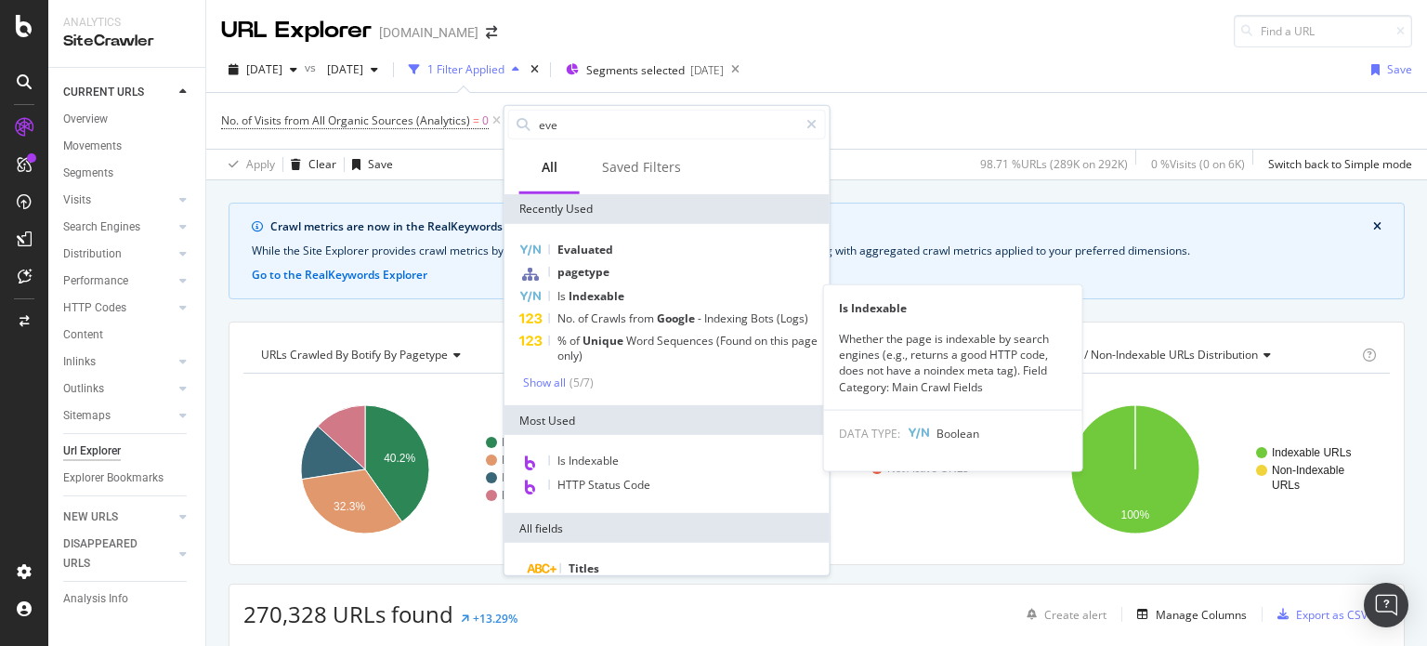
type input "ever"
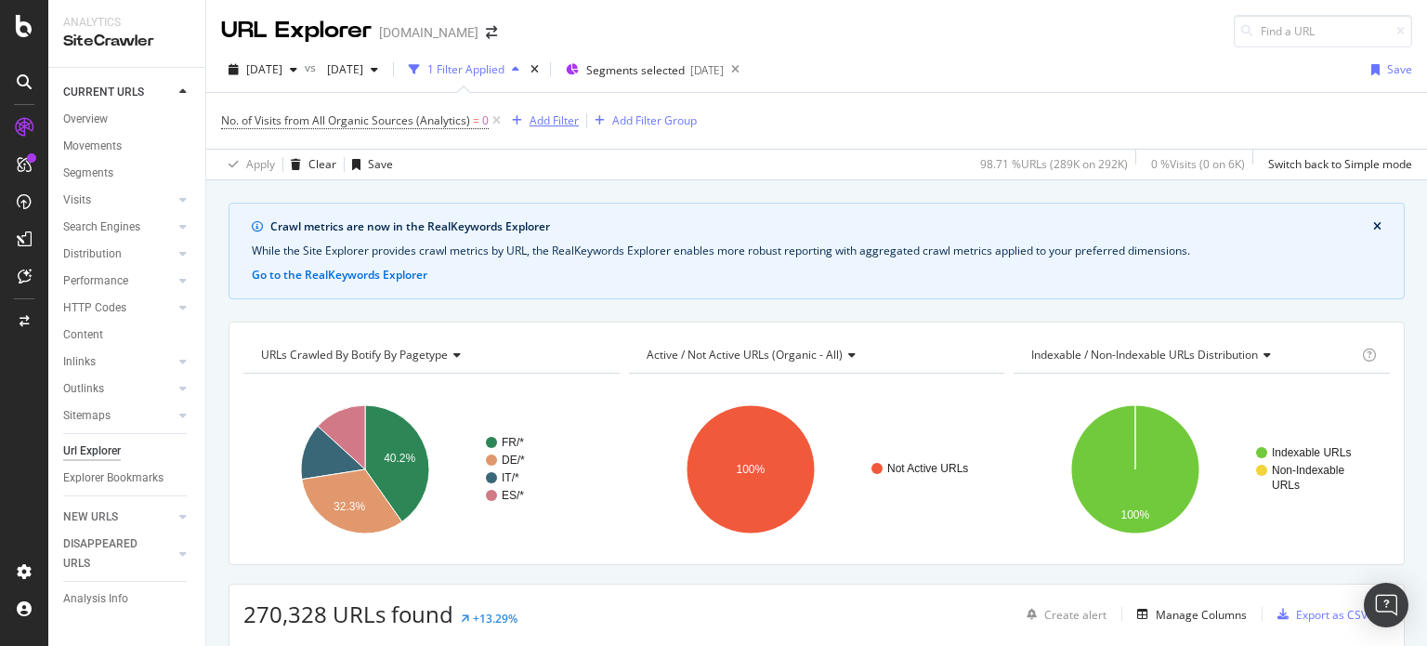
click at [559, 116] on div "Add Filter" at bounding box center [554, 120] width 49 height 16
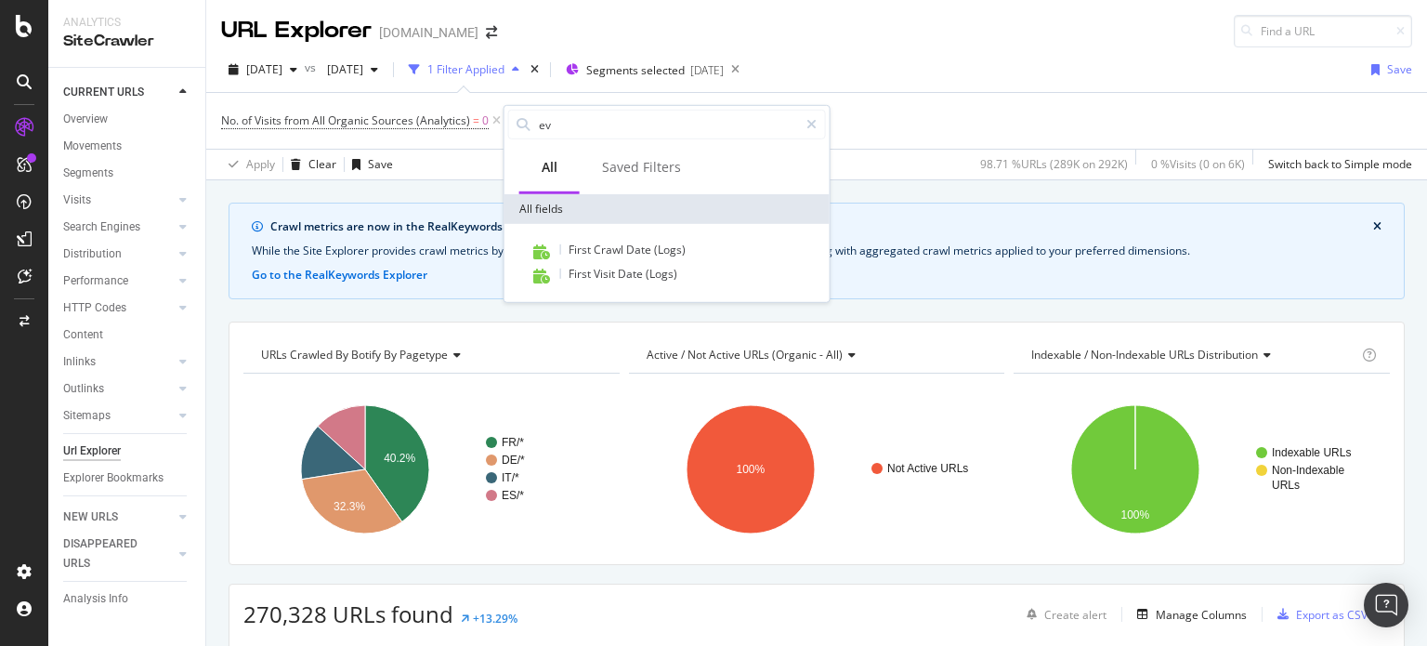
type input "e"
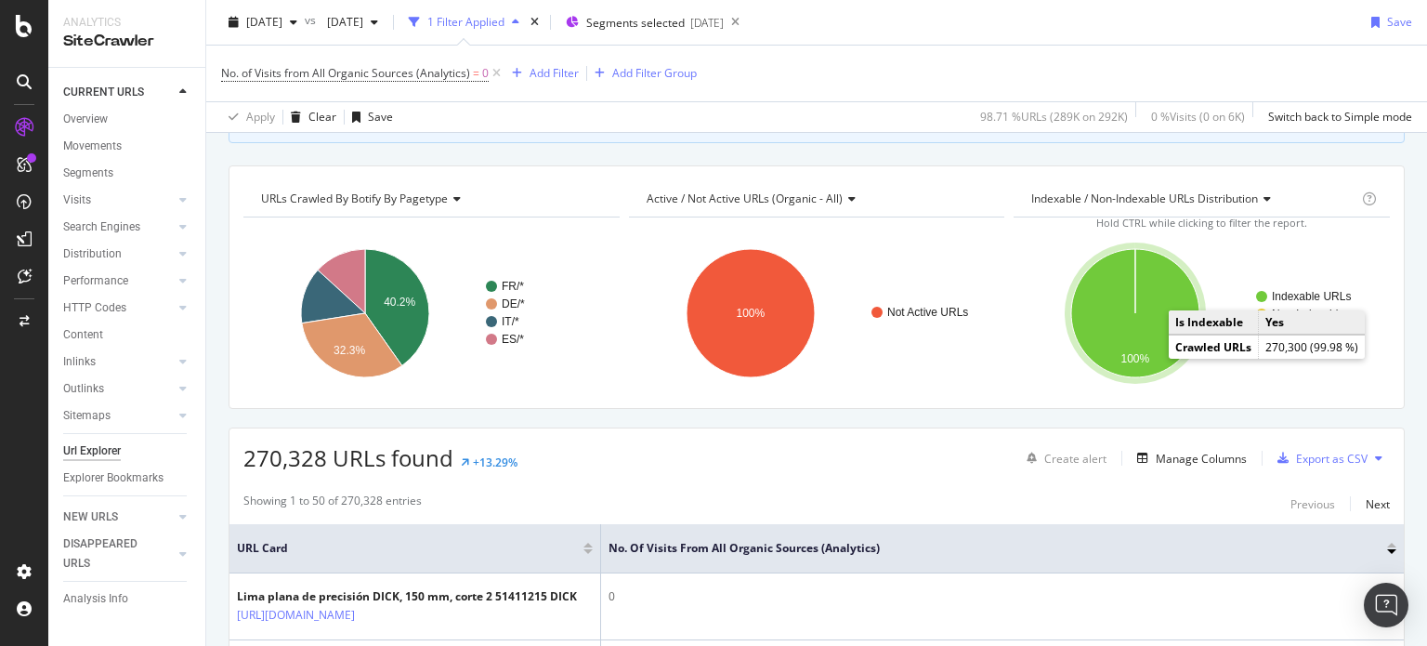
click at [1107, 310] on icon "A chart." at bounding box center [1135, 313] width 128 height 128
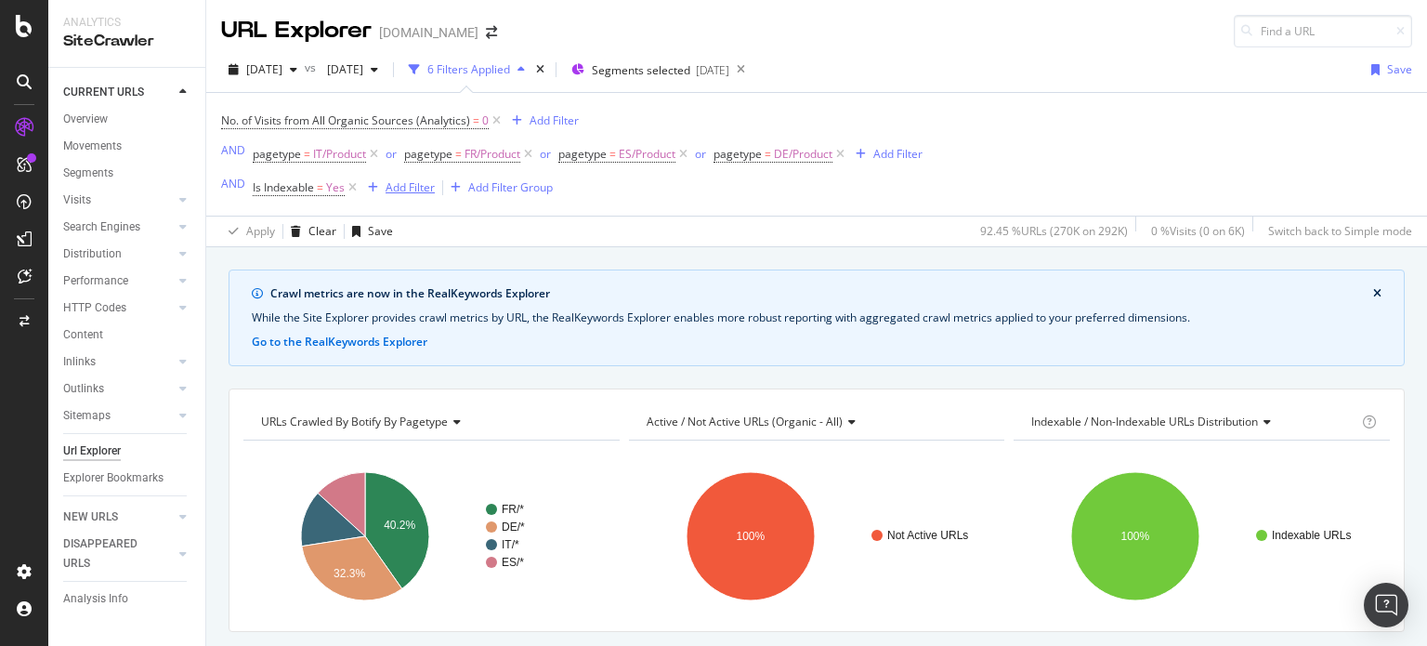
click at [403, 189] on div "Add Filter" at bounding box center [410, 187] width 49 height 16
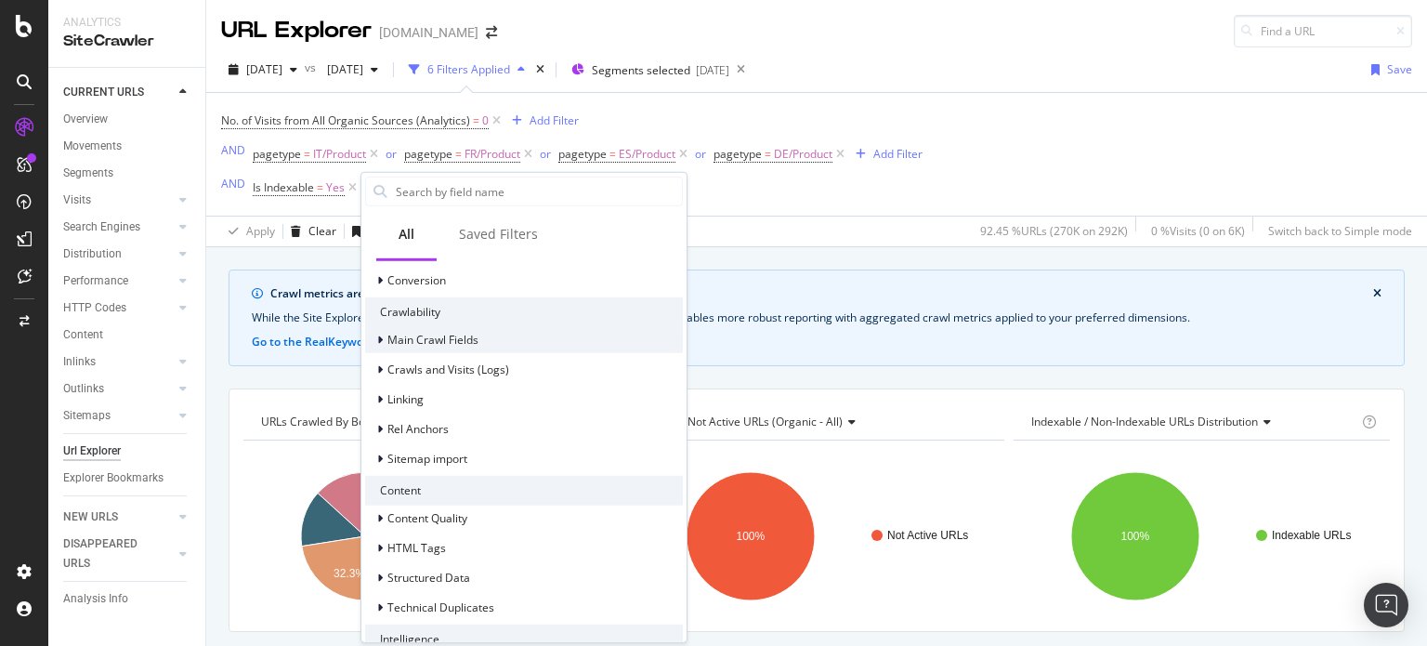
scroll to position [576, 0]
click at [389, 365] on span "Crawls and Visits (Logs)" at bounding box center [449, 365] width 122 height 16
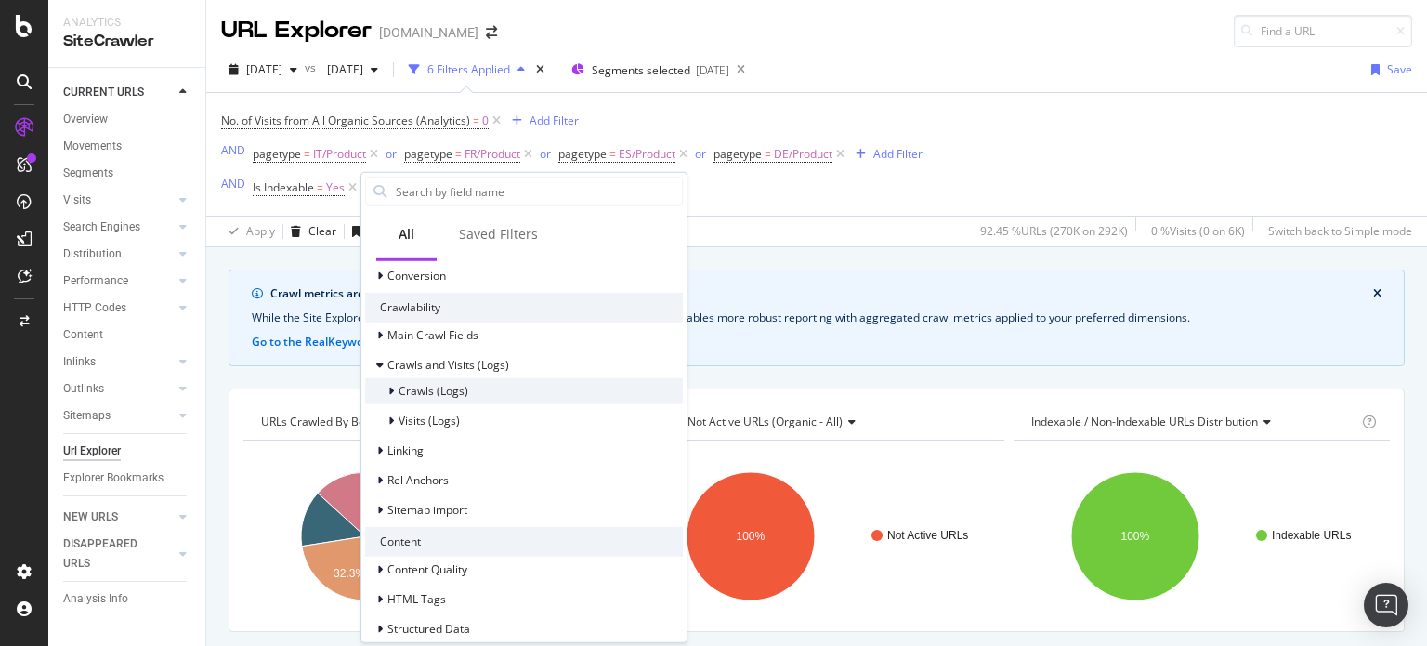
click at [388, 386] on icon at bounding box center [391, 391] width 6 height 11
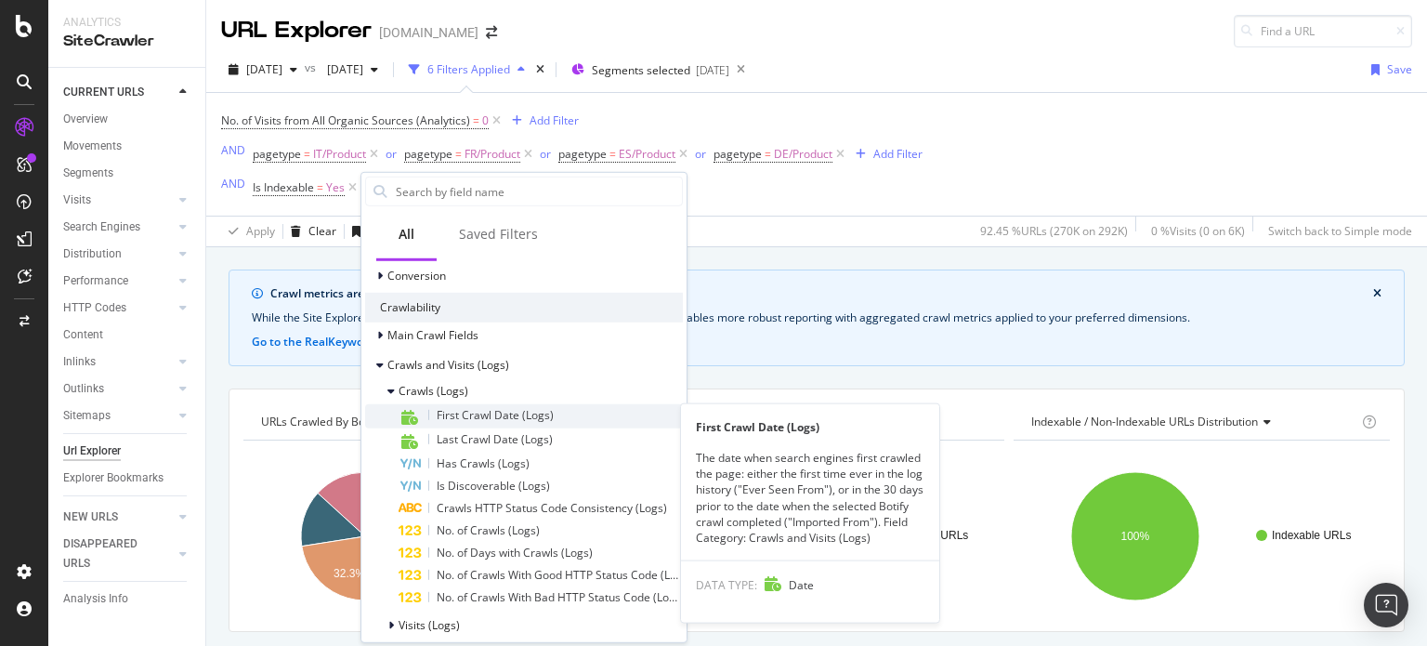
click at [520, 413] on span "First Crawl Date (Logs)" at bounding box center [495, 415] width 117 height 16
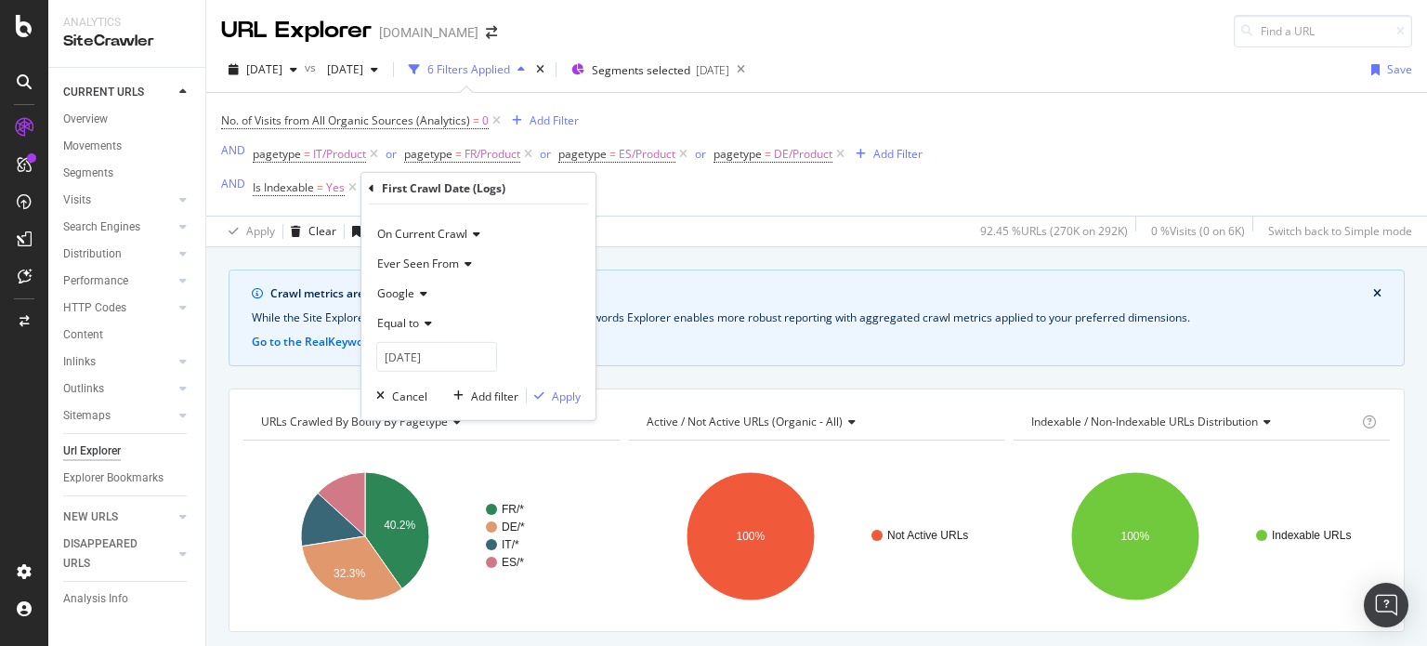
click at [427, 323] on icon at bounding box center [425, 323] width 13 height 11
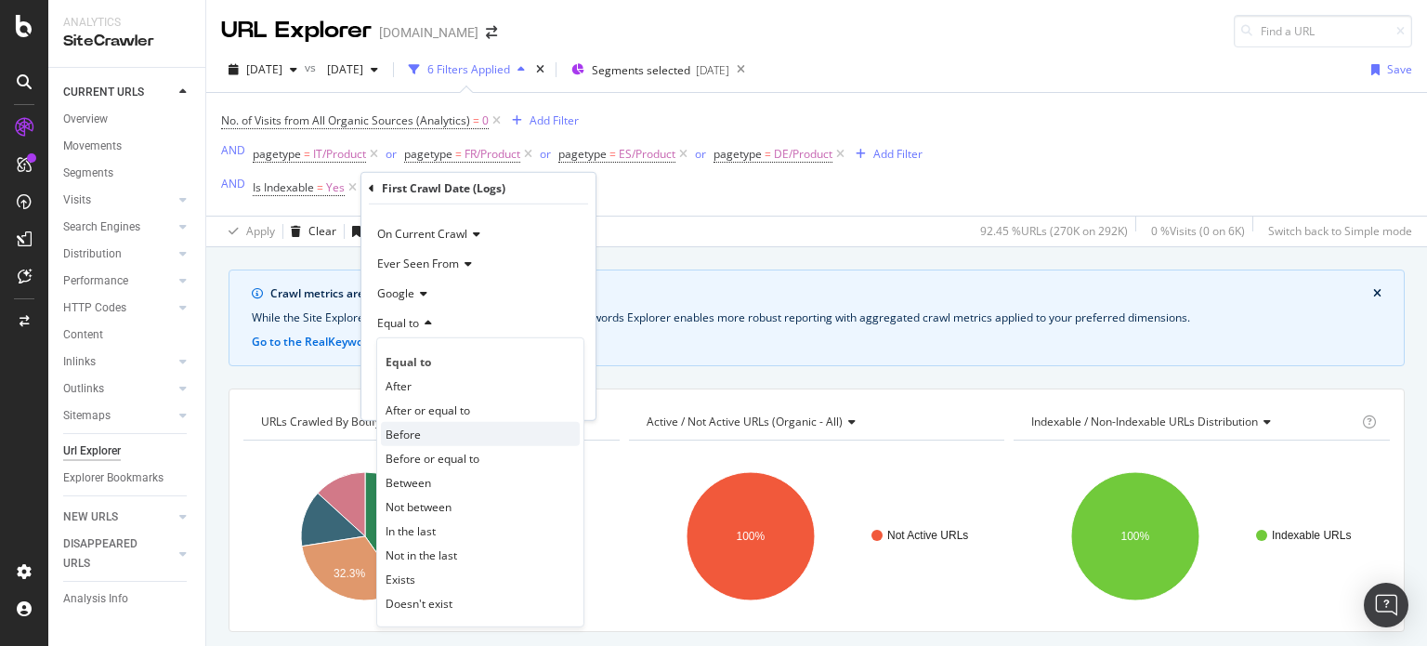
click at [442, 433] on div "Before" at bounding box center [480, 434] width 199 height 24
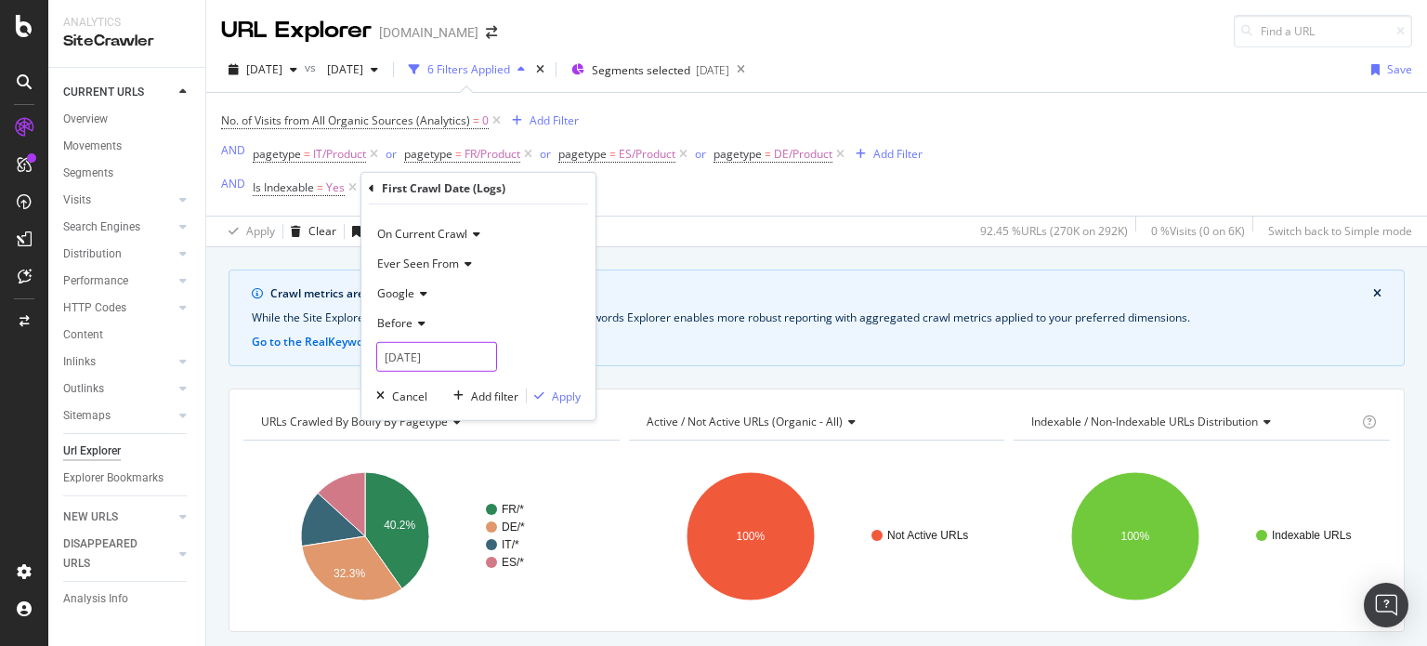
click at [405, 356] on input "2025-10-15" at bounding box center [436, 357] width 121 height 30
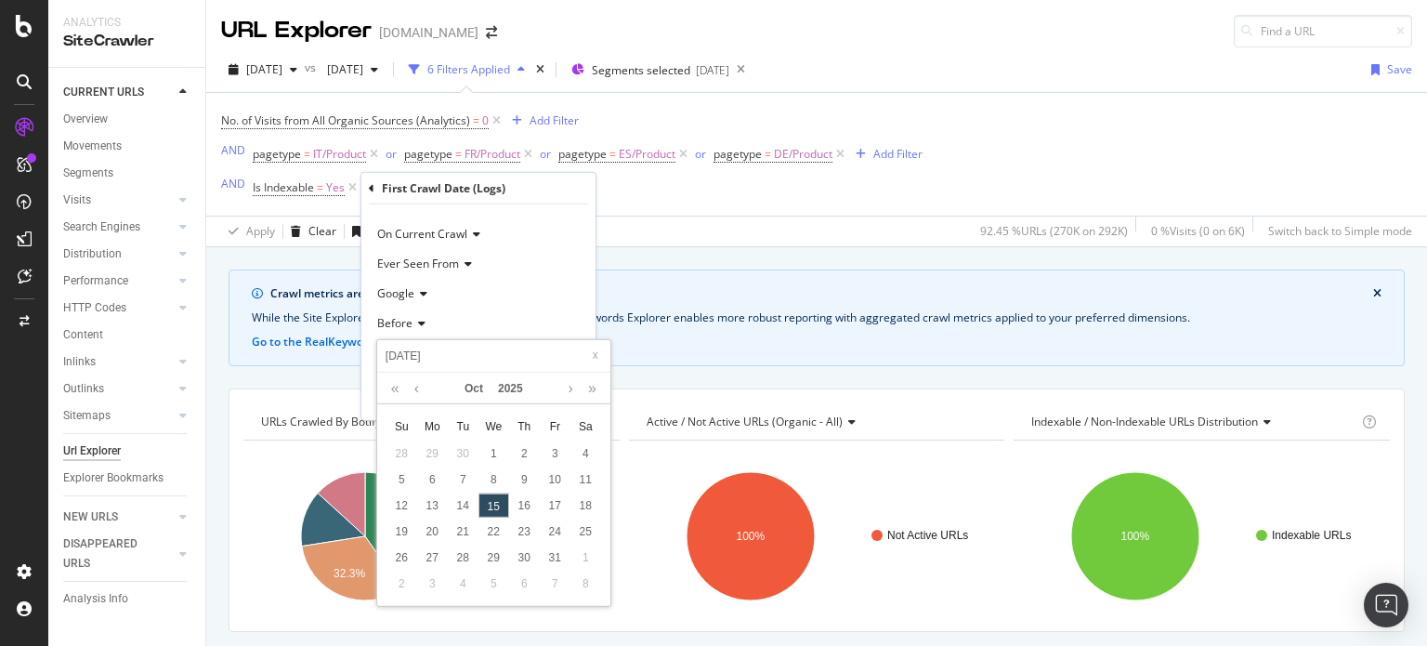
click at [409, 352] on input "2025-10-15" at bounding box center [494, 356] width 222 height 20
type input "202-10-15"
type input "2024-10-14"
type input "2024-10-15"
click at [594, 357] on span at bounding box center [595, 355] width 19 height 19
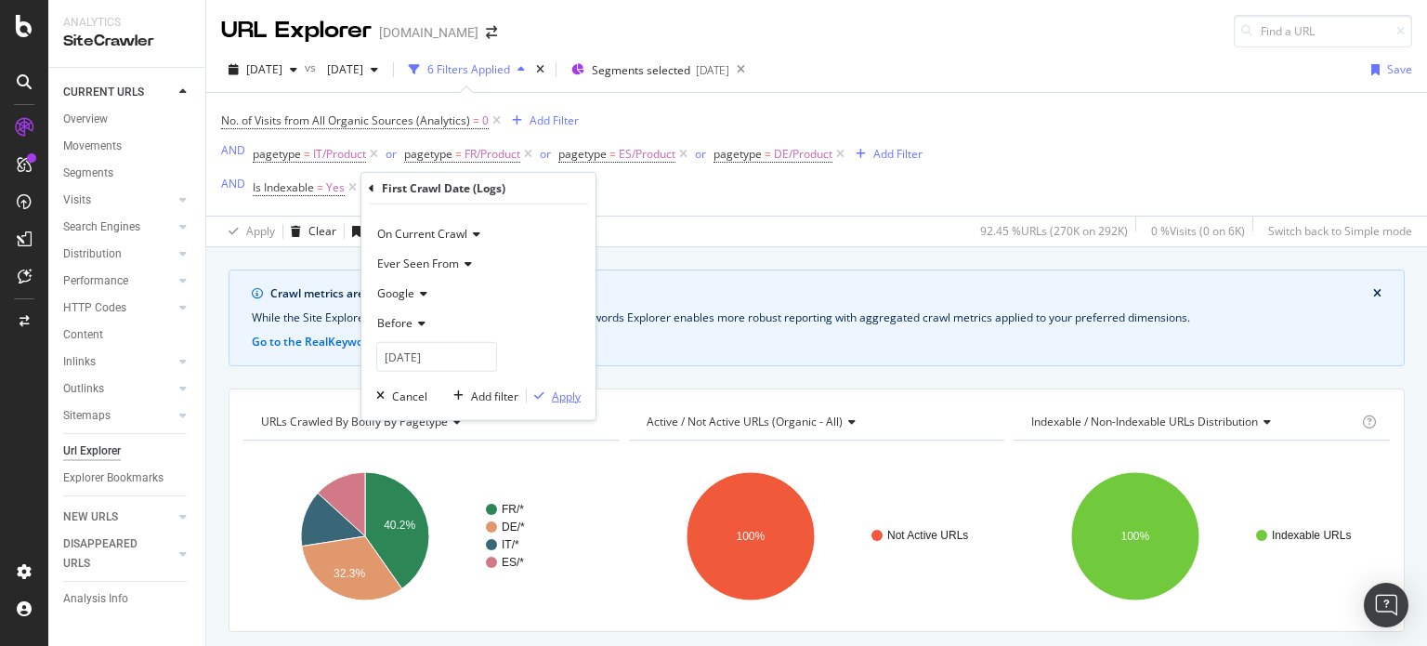
click at [566, 390] on div "Apply" at bounding box center [566, 396] width 29 height 16
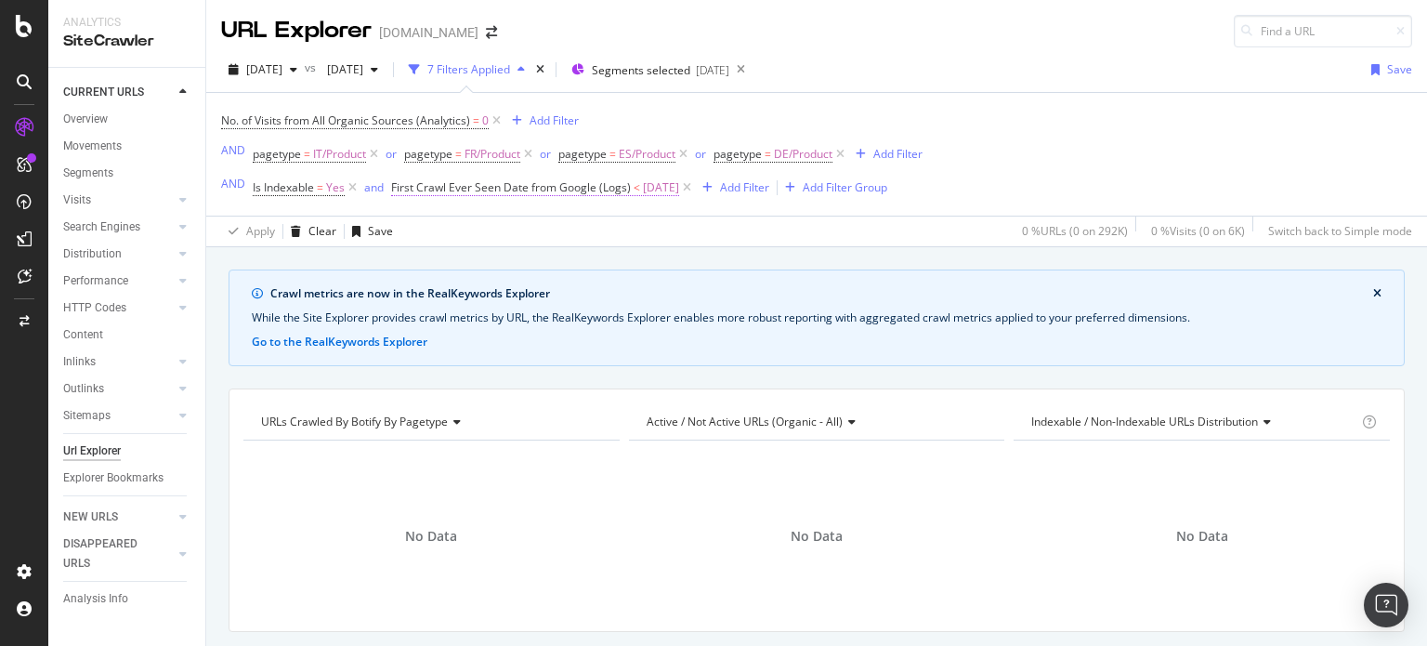
click at [679, 194] on span "2024-10-14" at bounding box center [661, 188] width 36 height 26
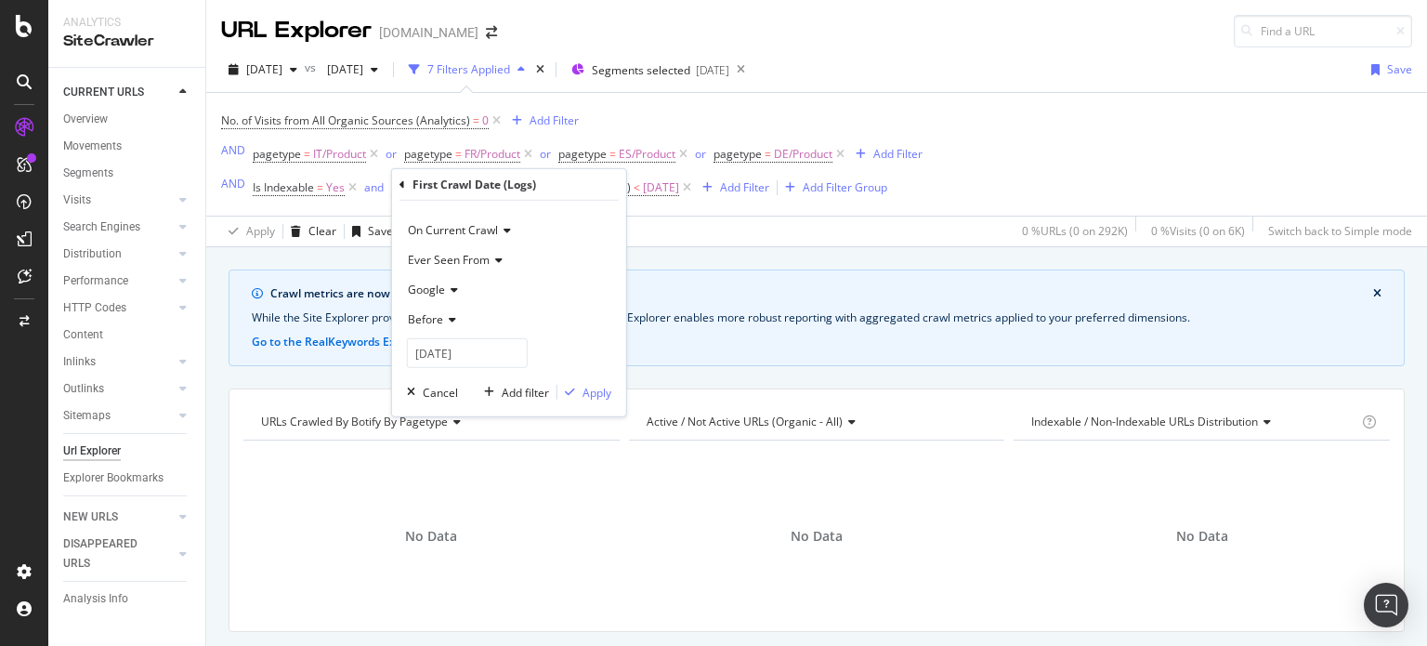
click at [480, 230] on span "On Current Crawl" at bounding box center [453, 230] width 90 height 16
click at [492, 263] on span "On Current Crawl" at bounding box center [464, 268] width 97 height 16
click at [490, 263] on icon at bounding box center [496, 260] width 13 height 11
click at [569, 249] on div "Ever Seen From" at bounding box center [509, 260] width 204 height 30
click at [447, 322] on icon at bounding box center [449, 319] width 13 height 11
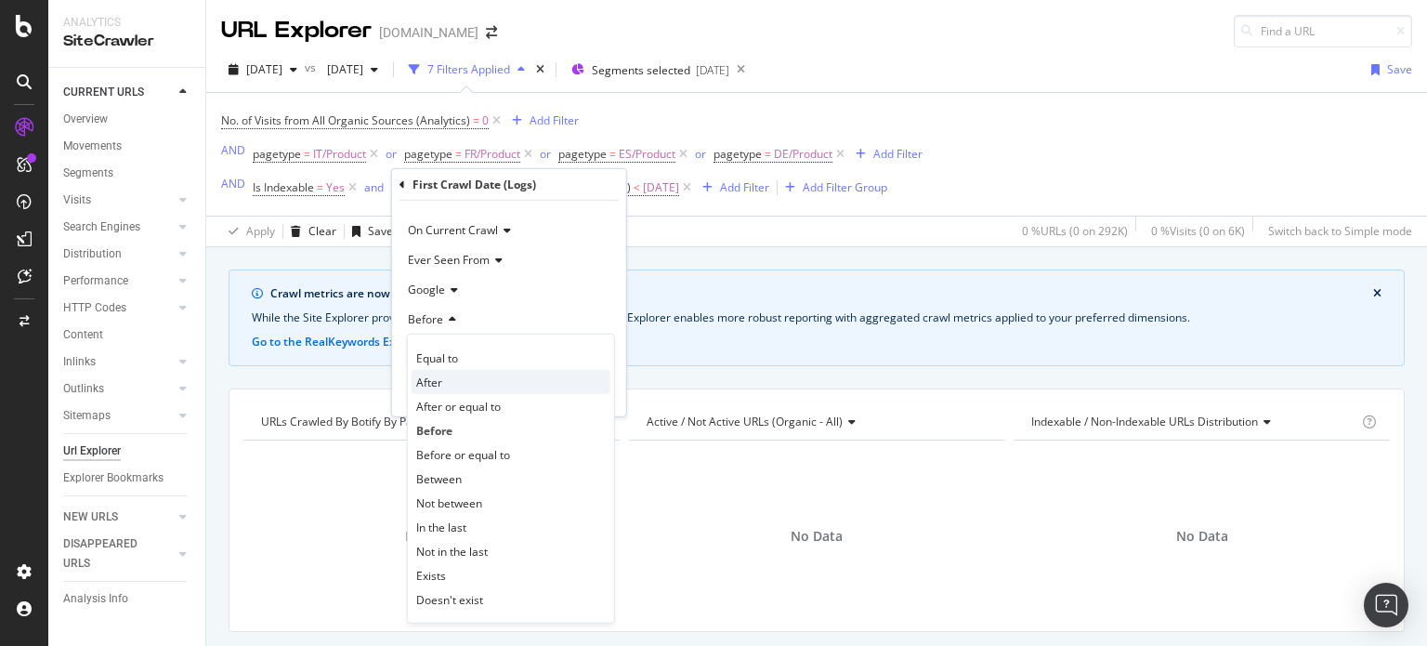
click at [472, 374] on div "After" at bounding box center [511, 382] width 199 height 24
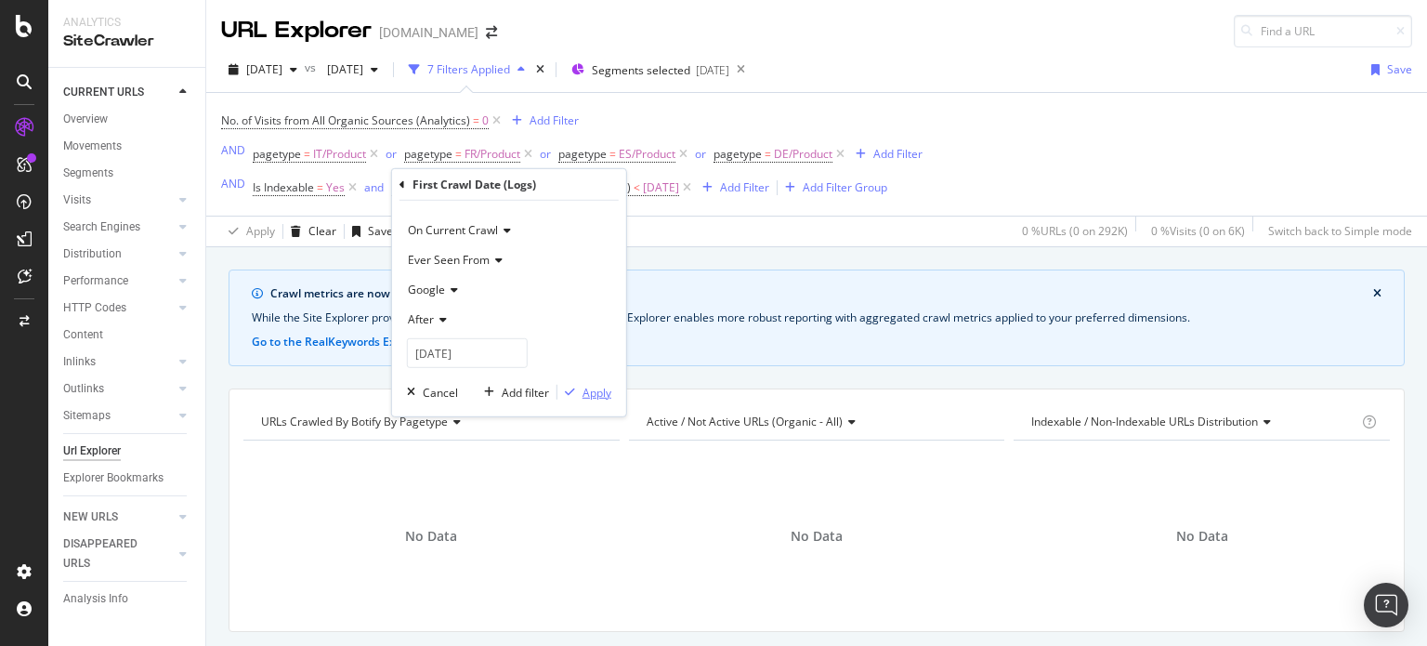
click at [590, 396] on div "Apply" at bounding box center [597, 392] width 29 height 16
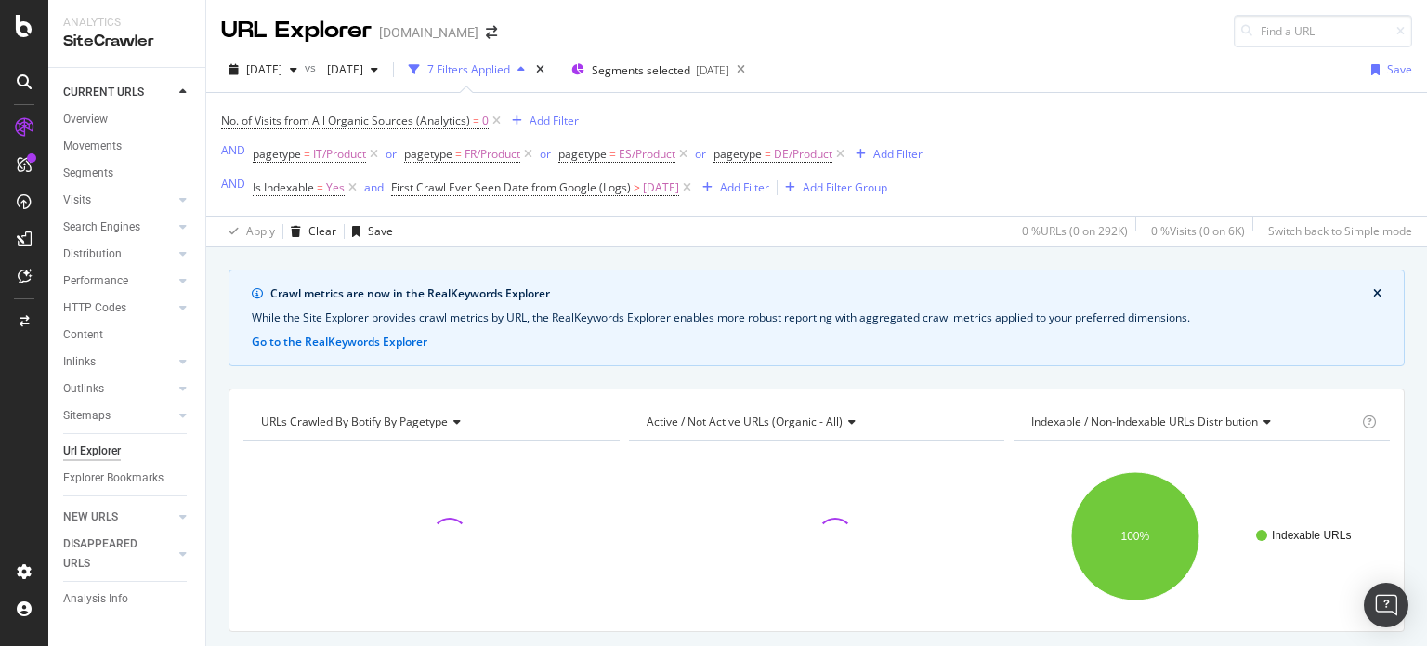
click at [590, 396] on div "URLs Crawled By Botify By pagetype Chart (by Value) Table Expand Export as CSV …" at bounding box center [817, 509] width 1176 height 243
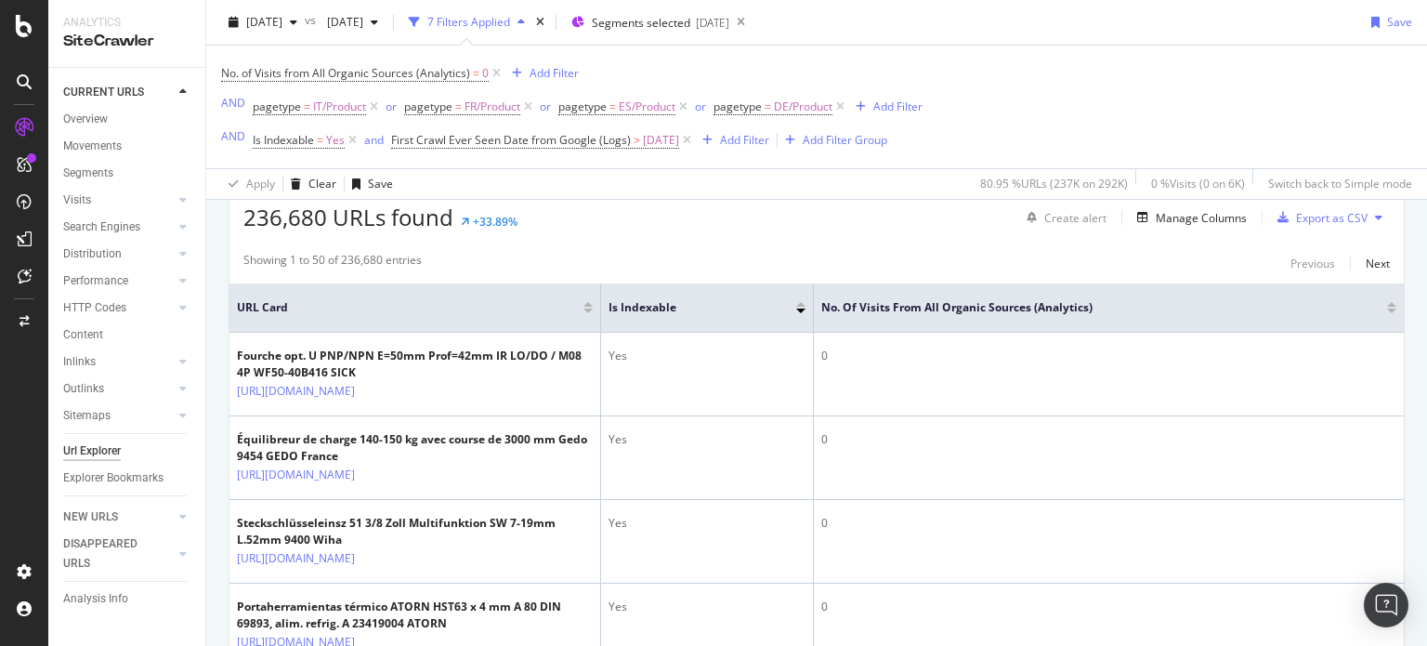
scroll to position [465, 0]
click at [1165, 215] on div "Manage Columns" at bounding box center [1201, 217] width 91 height 16
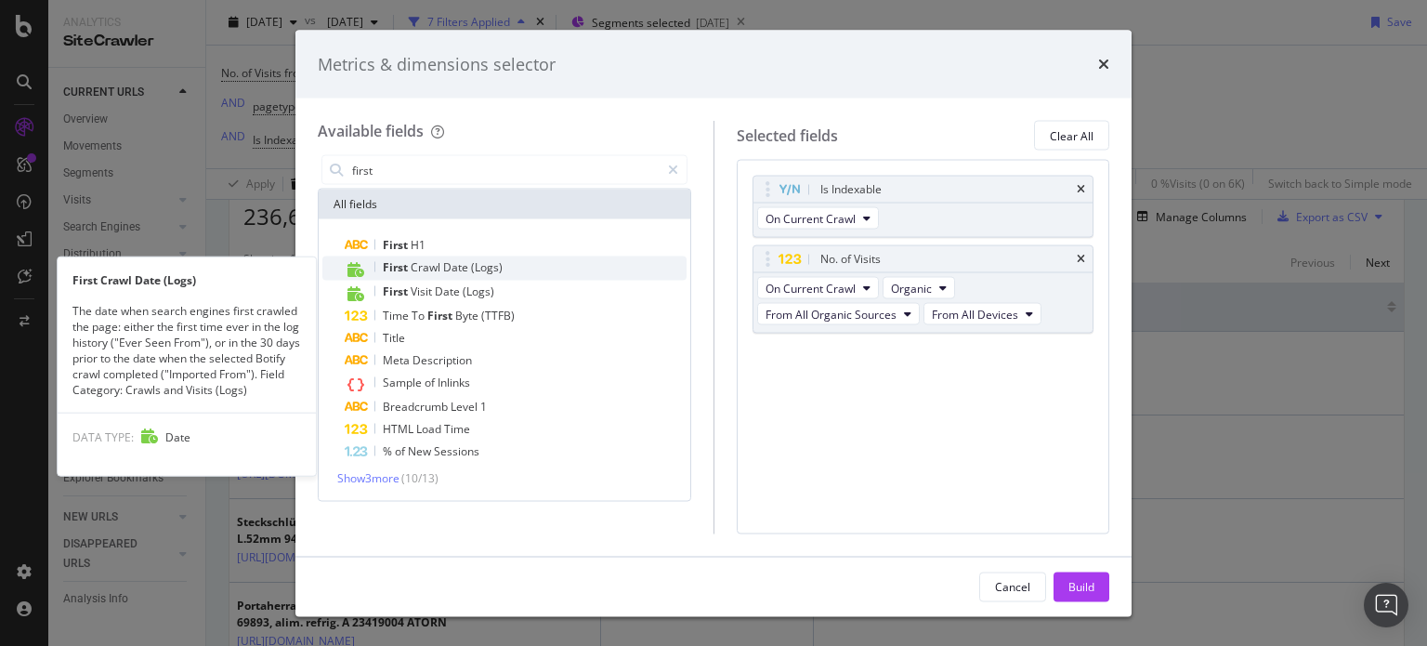
type input "first"
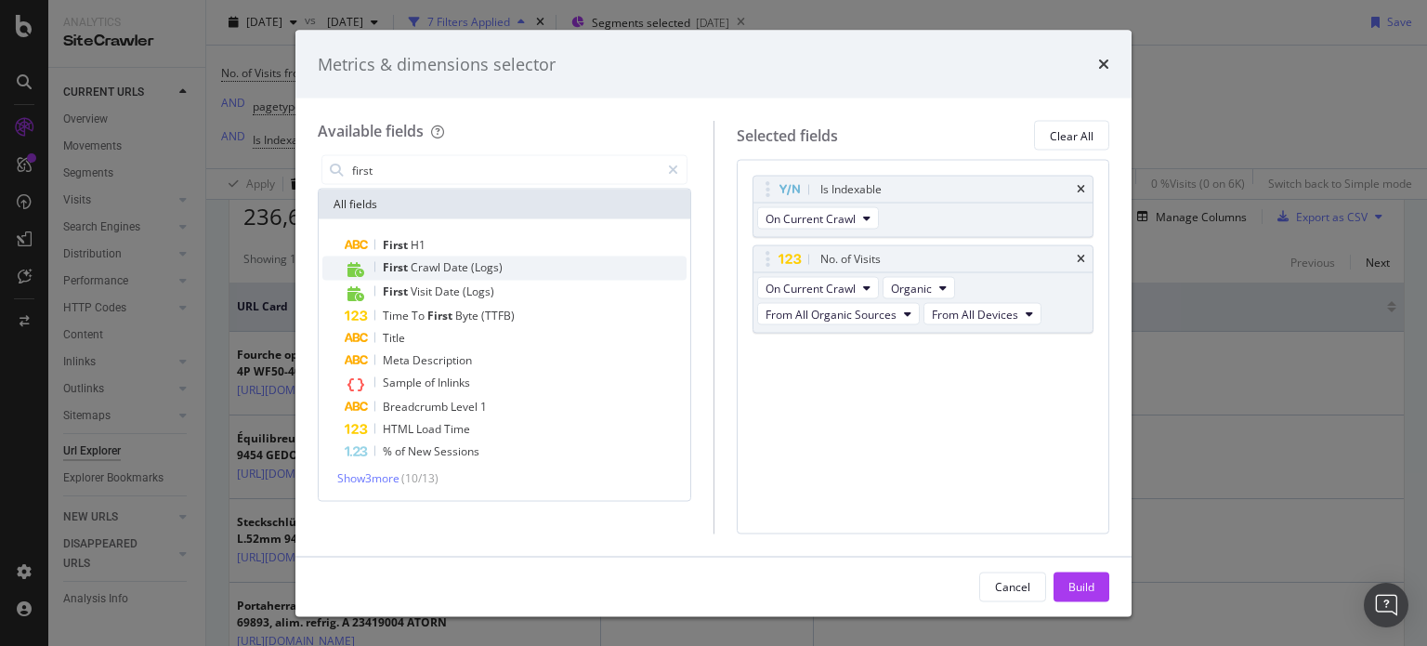
click at [451, 267] on span "Date" at bounding box center [457, 267] width 28 height 16
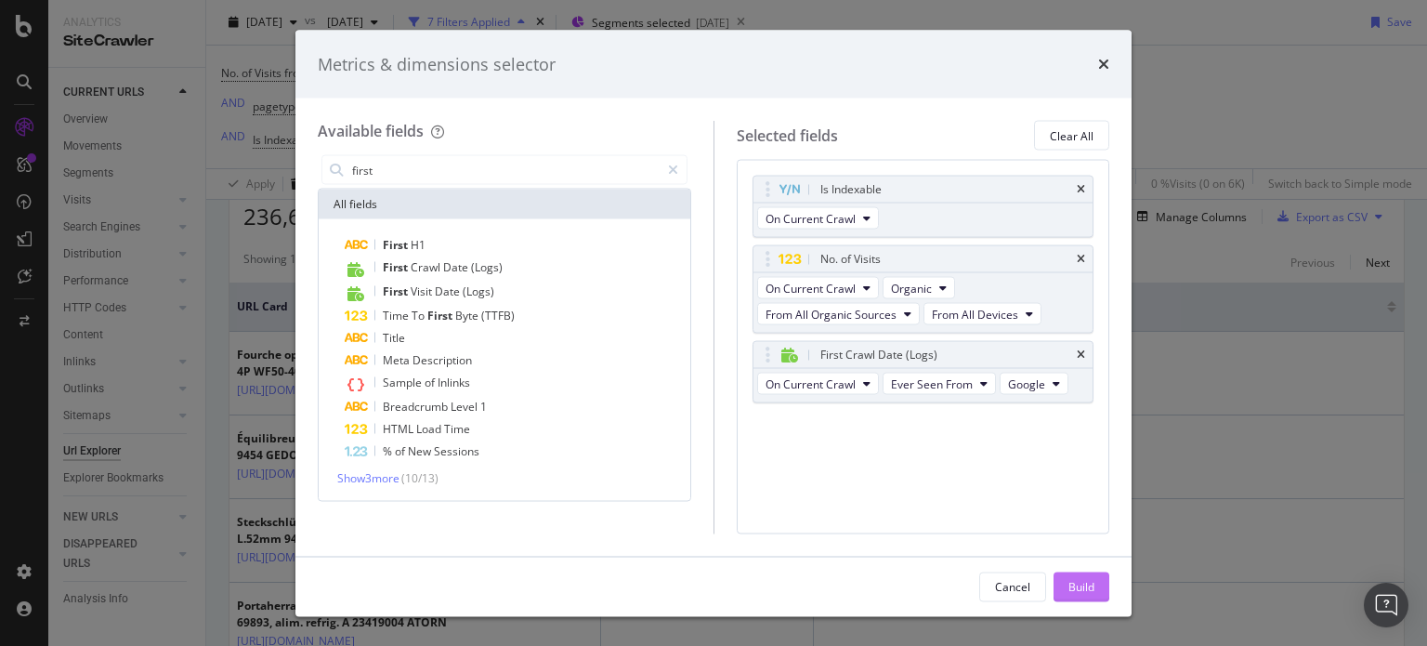
click at [1071, 590] on div "Build" at bounding box center [1082, 586] width 26 height 16
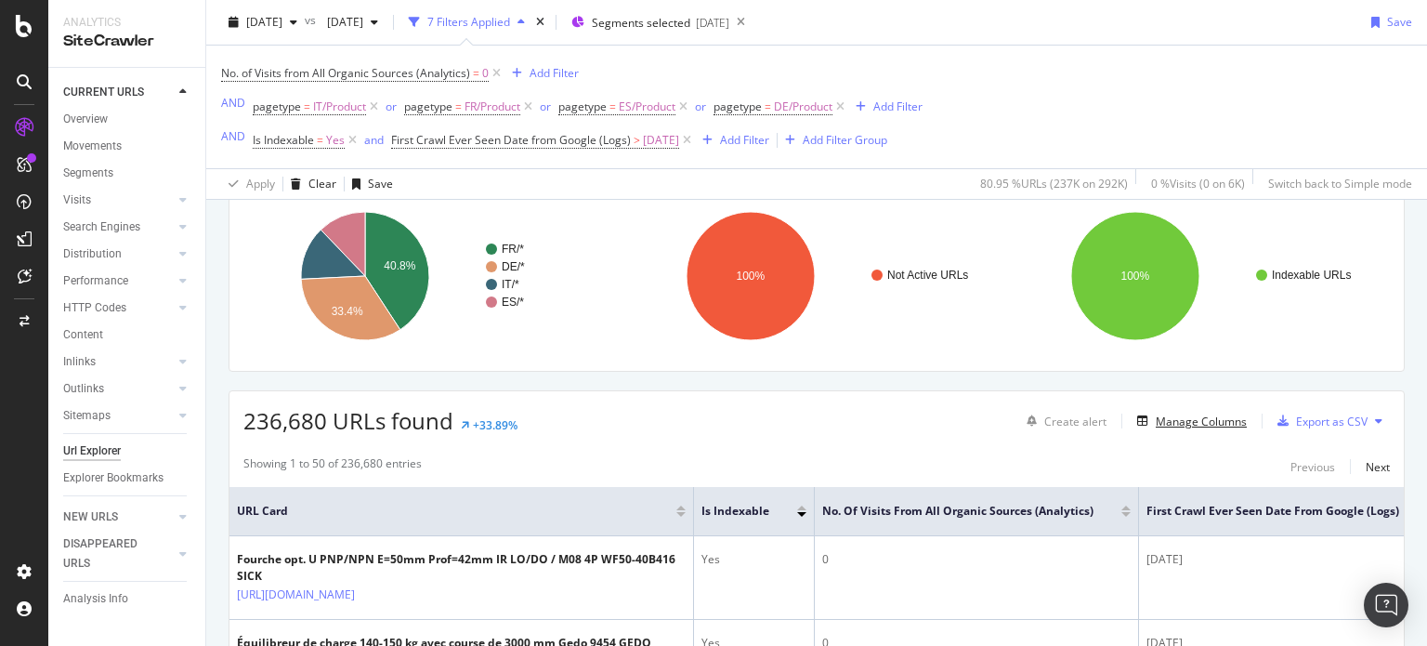
scroll to position [264, 0]
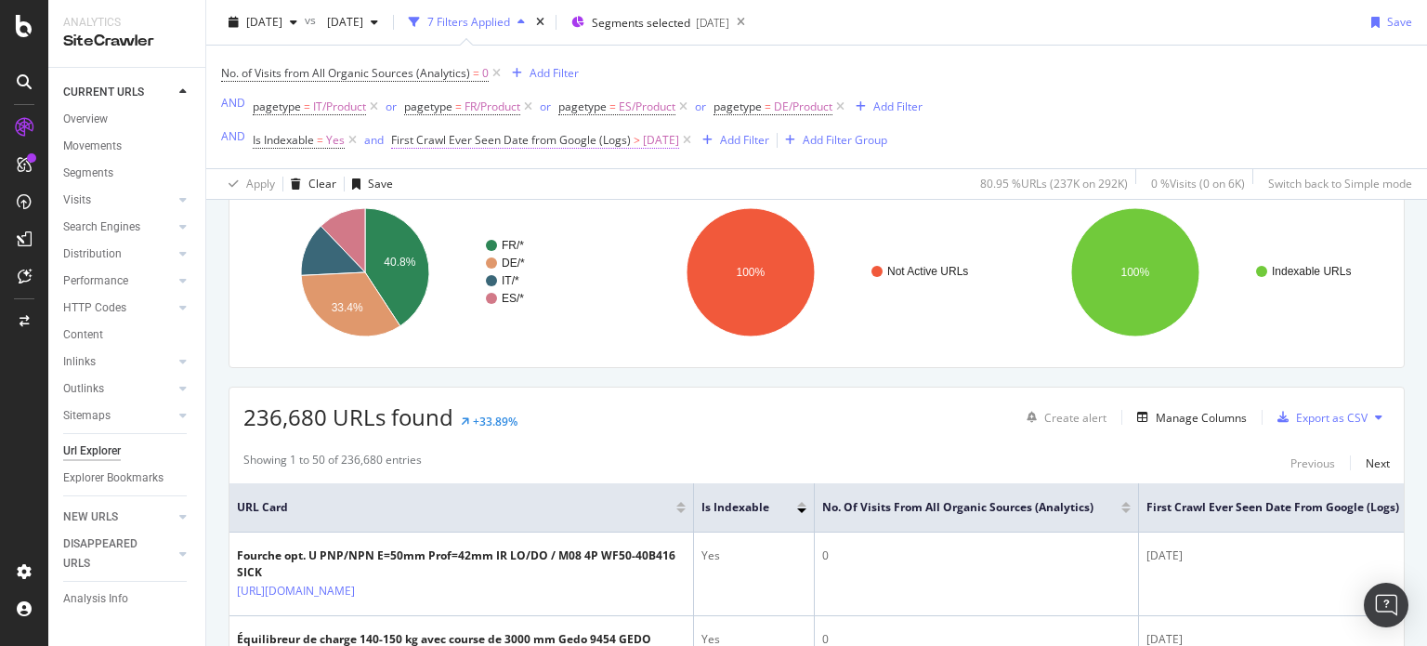
click at [663, 137] on span "2024-10-14" at bounding box center [661, 140] width 36 height 26
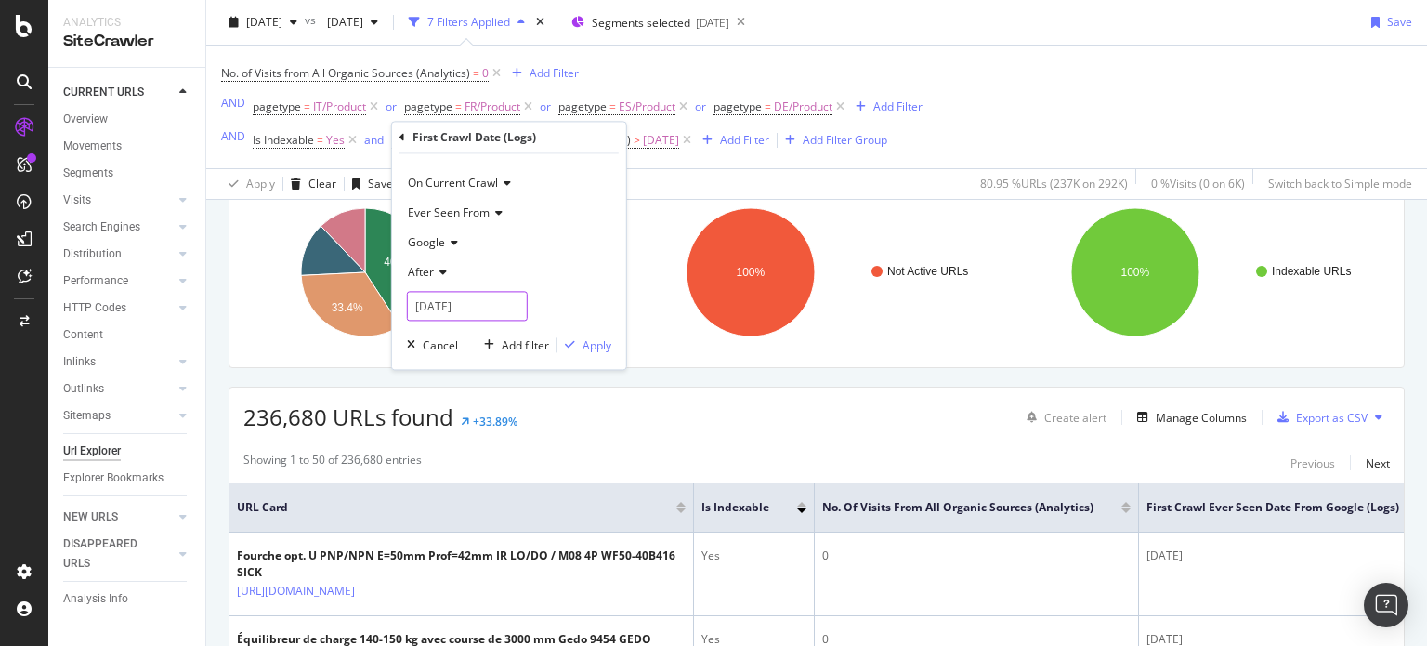
click at [491, 309] on input "2024-10-14" at bounding box center [467, 307] width 121 height 30
click at [439, 273] on icon at bounding box center [440, 273] width 13 height 11
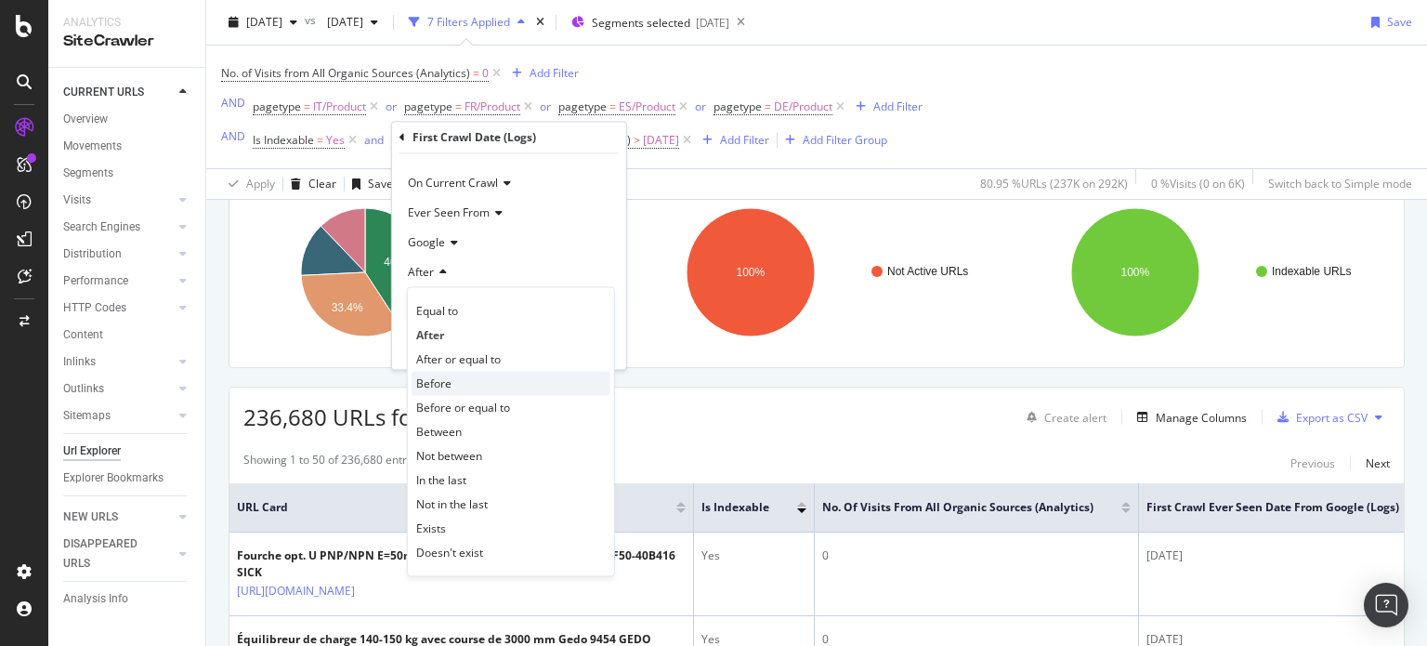
click at [447, 375] on span "Before" at bounding box center [433, 383] width 35 height 16
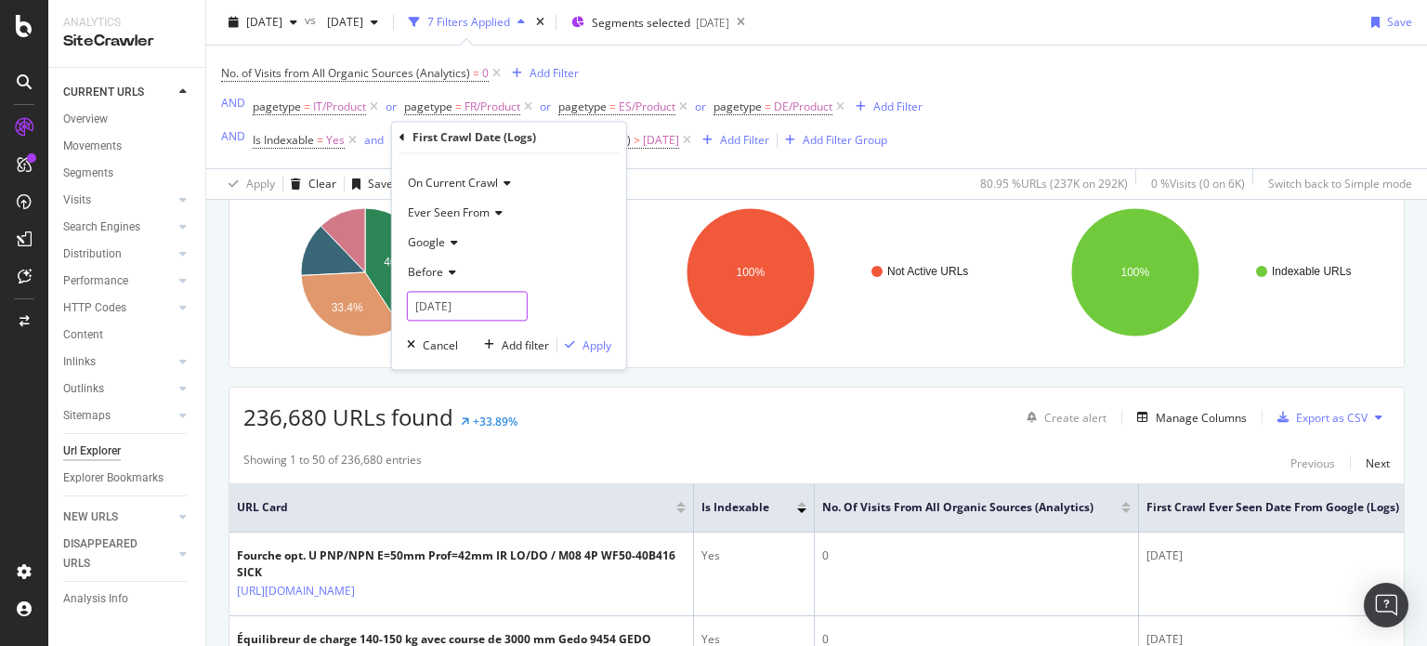
click at [482, 306] on input "2024-10-14" at bounding box center [467, 307] width 121 height 30
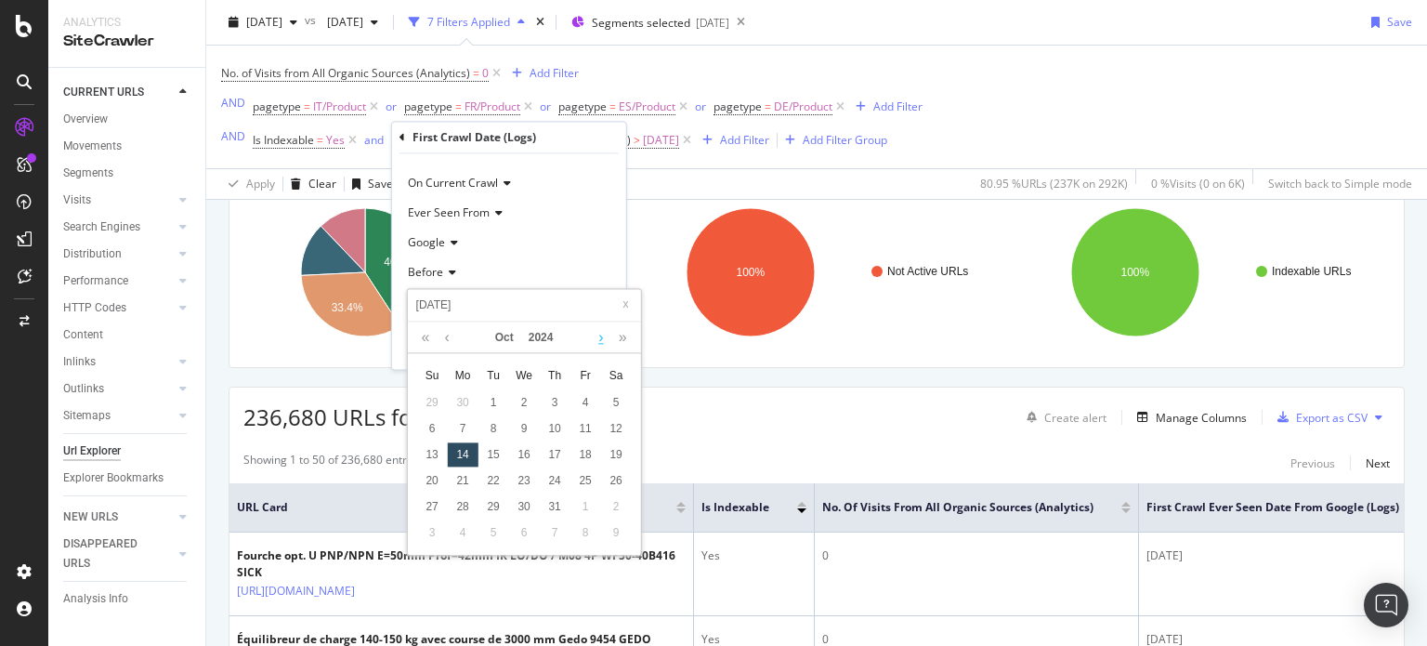
click at [600, 334] on link at bounding box center [601, 338] width 14 height 32
click at [520, 405] on div "1" at bounding box center [524, 402] width 31 height 24
type input "2025-01-01"
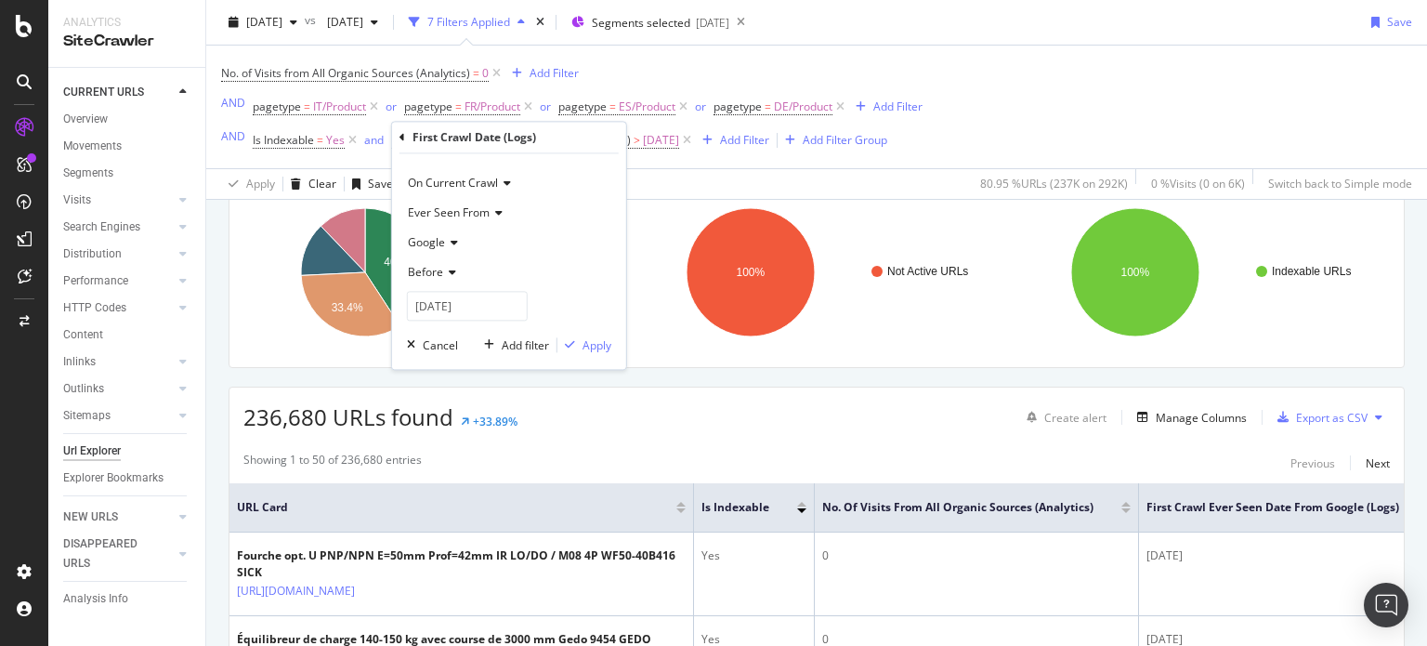
click at [598, 334] on div "On Current Crawl Ever Seen From Google Before 2025-01-01 Cancel Add filter Apply" at bounding box center [509, 262] width 234 height 216
click at [595, 345] on div "Apply" at bounding box center [597, 345] width 29 height 16
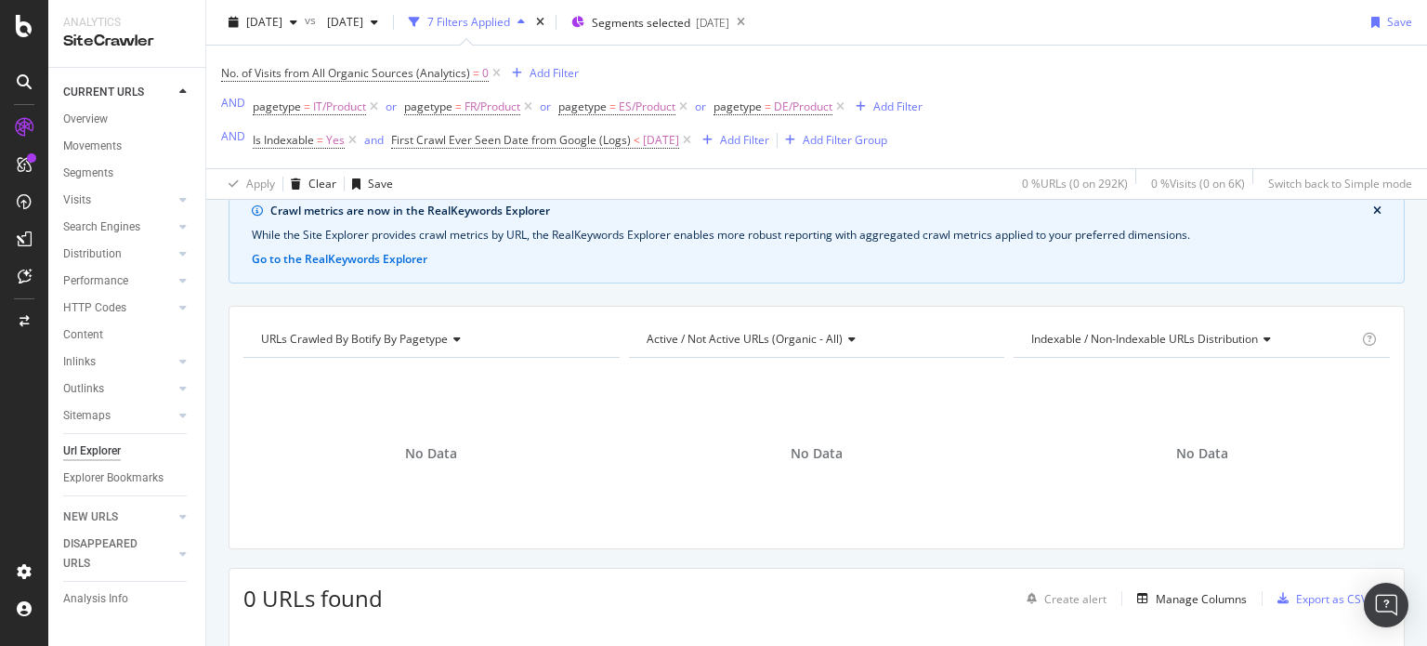
scroll to position [67, 0]
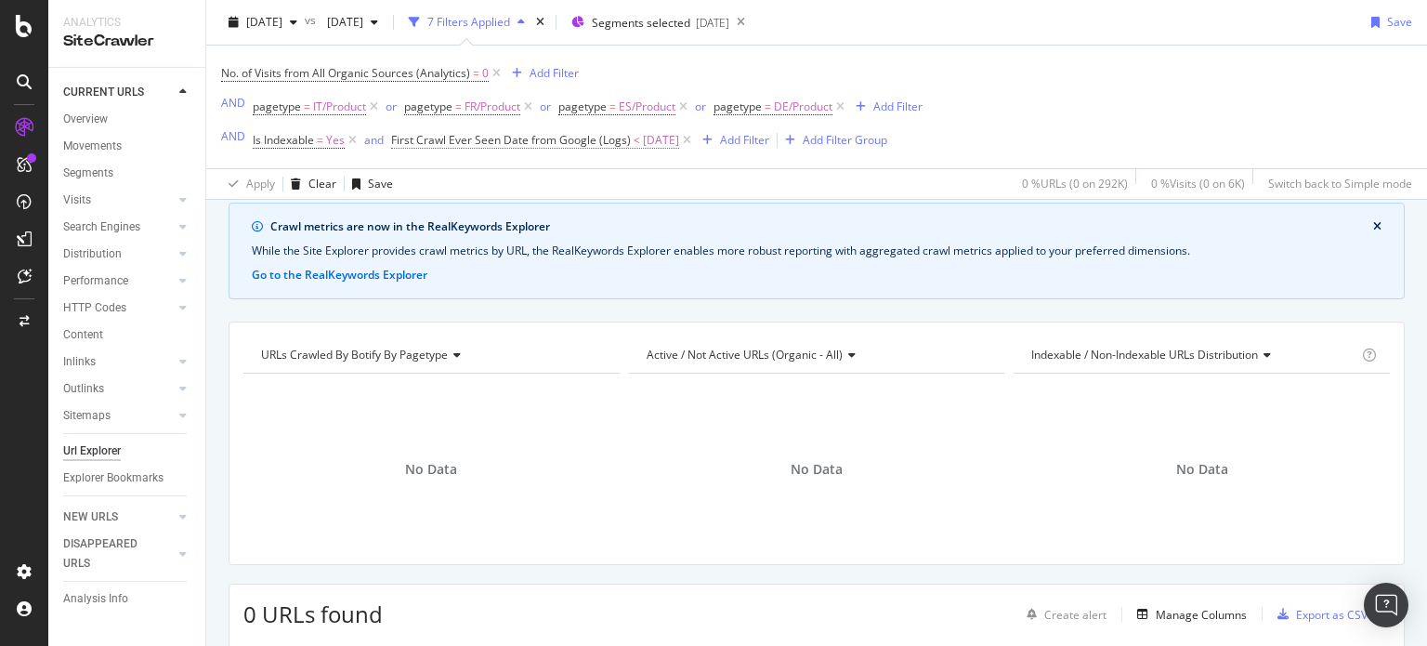
click at [639, 146] on span "First Crawl Ever Seen Date from Google (Logs) < 2025-01-01" at bounding box center [535, 140] width 288 height 17
drag, startPoint x: 729, startPoint y: 181, endPoint x: 704, endPoint y: 138, distance: 49.9
click at [704, 138] on div "No. of Visits from All Organic Sources (Analytics) = 0 Add Filter AND pagetype …" at bounding box center [816, 122] width 1191 height 153
click at [695, 138] on icon at bounding box center [687, 140] width 16 height 19
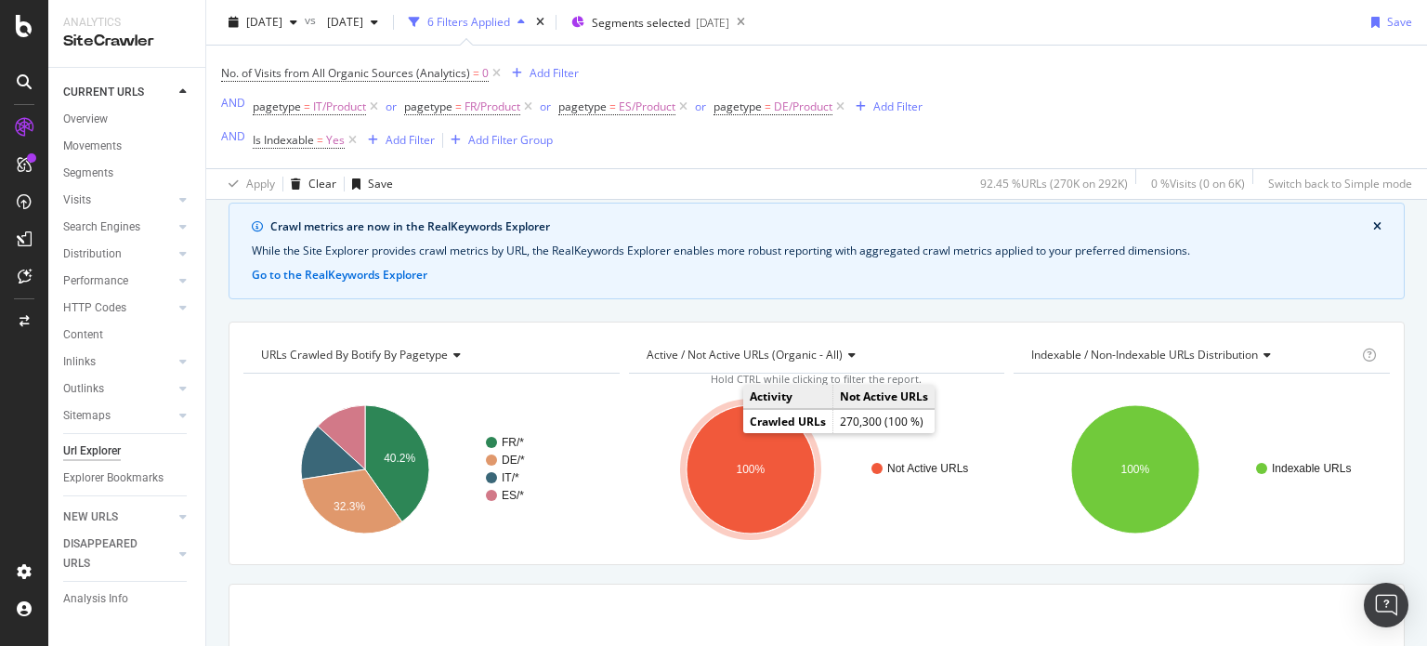
scroll to position [346, 0]
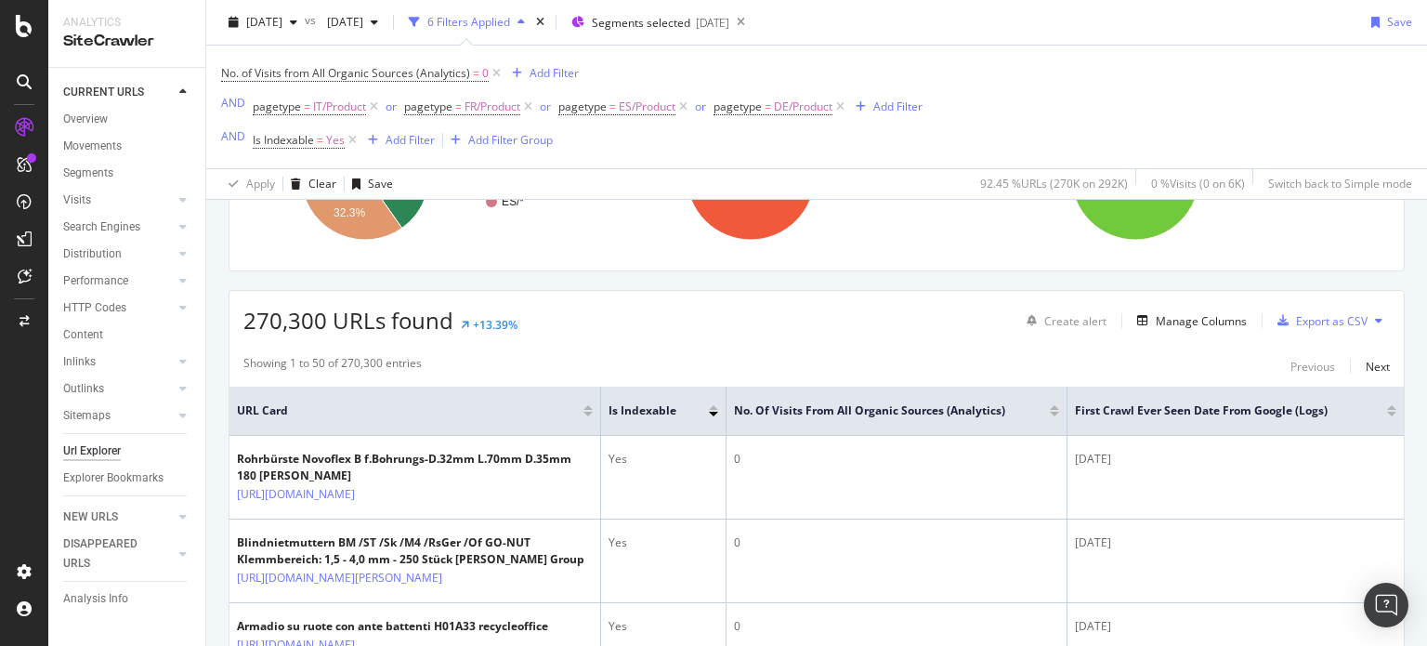
scroll to position [364, 0]
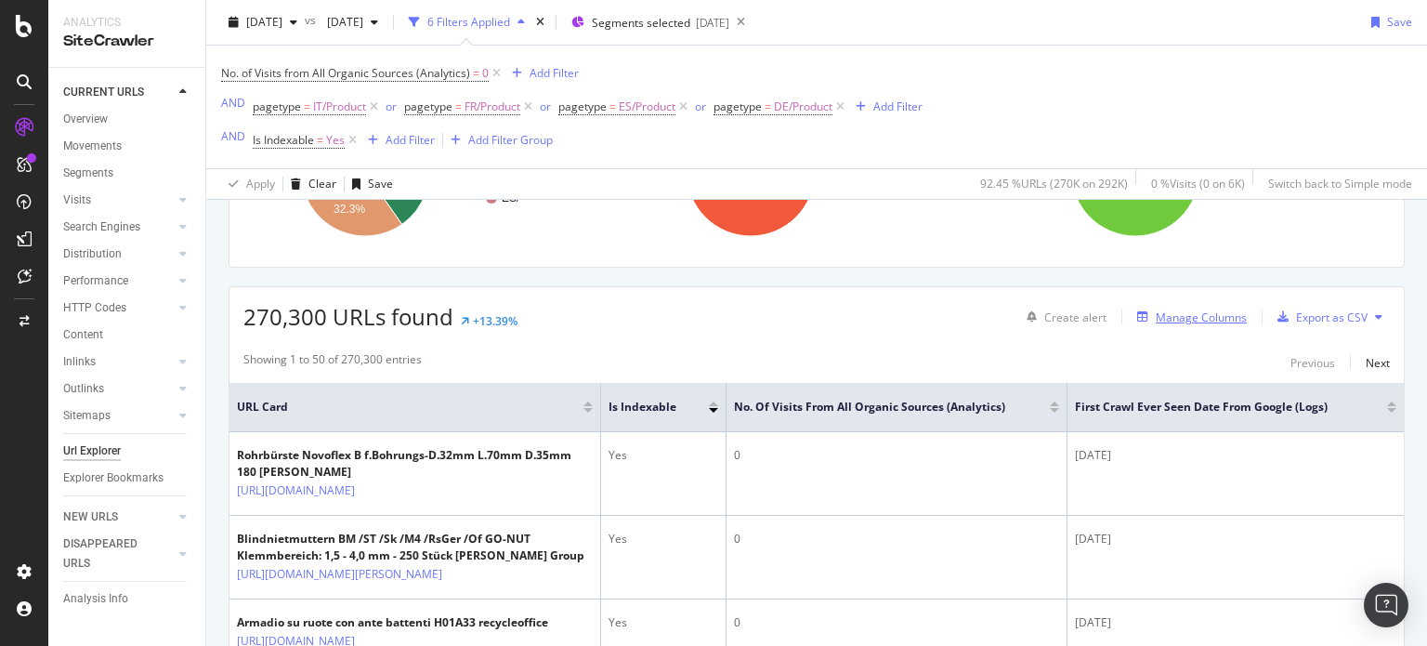
click at [1179, 324] on div "Manage Columns" at bounding box center [1188, 317] width 117 height 20
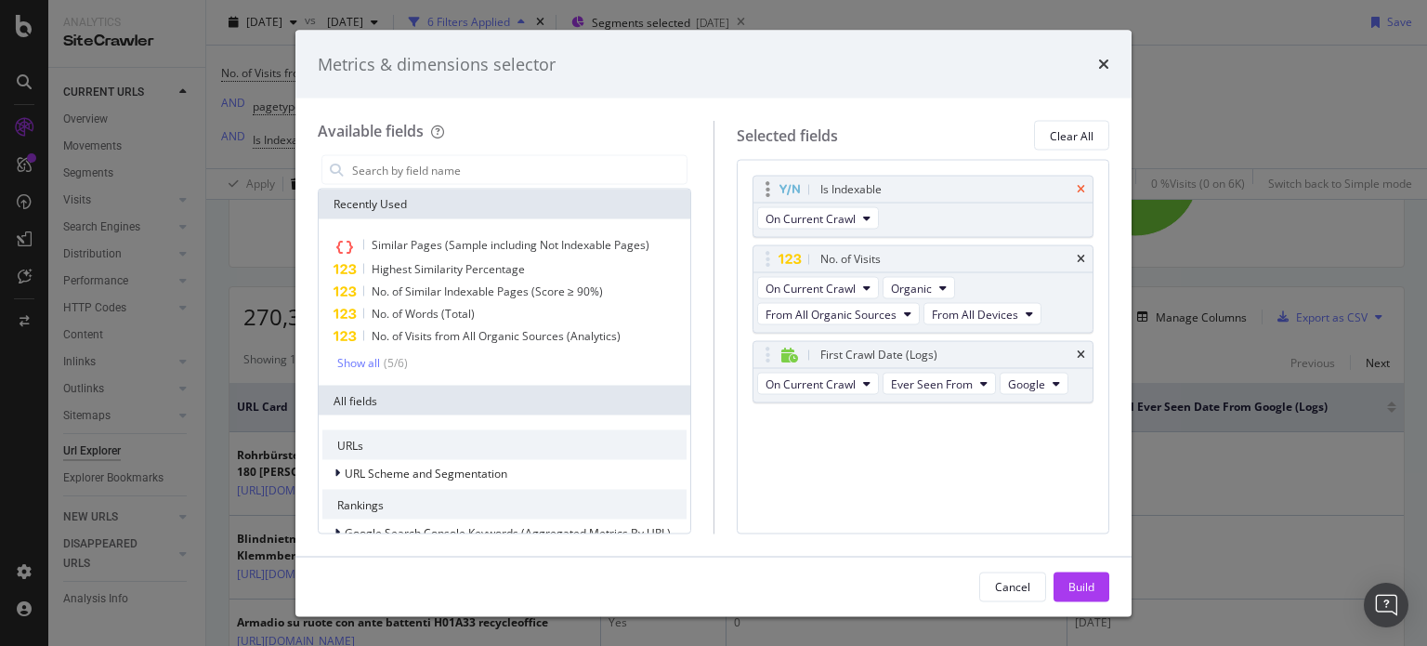
click at [1082, 185] on icon "times" at bounding box center [1081, 189] width 8 height 11
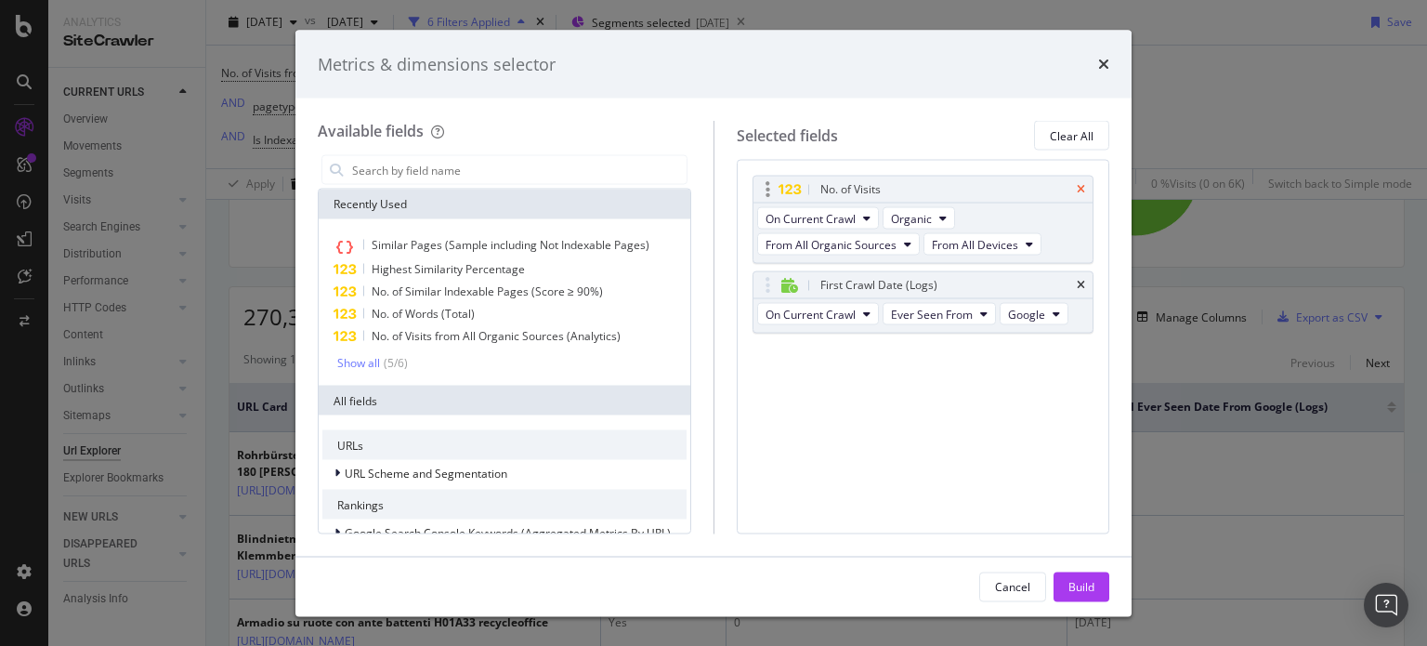
click at [1081, 190] on icon "times" at bounding box center [1081, 189] width 8 height 11
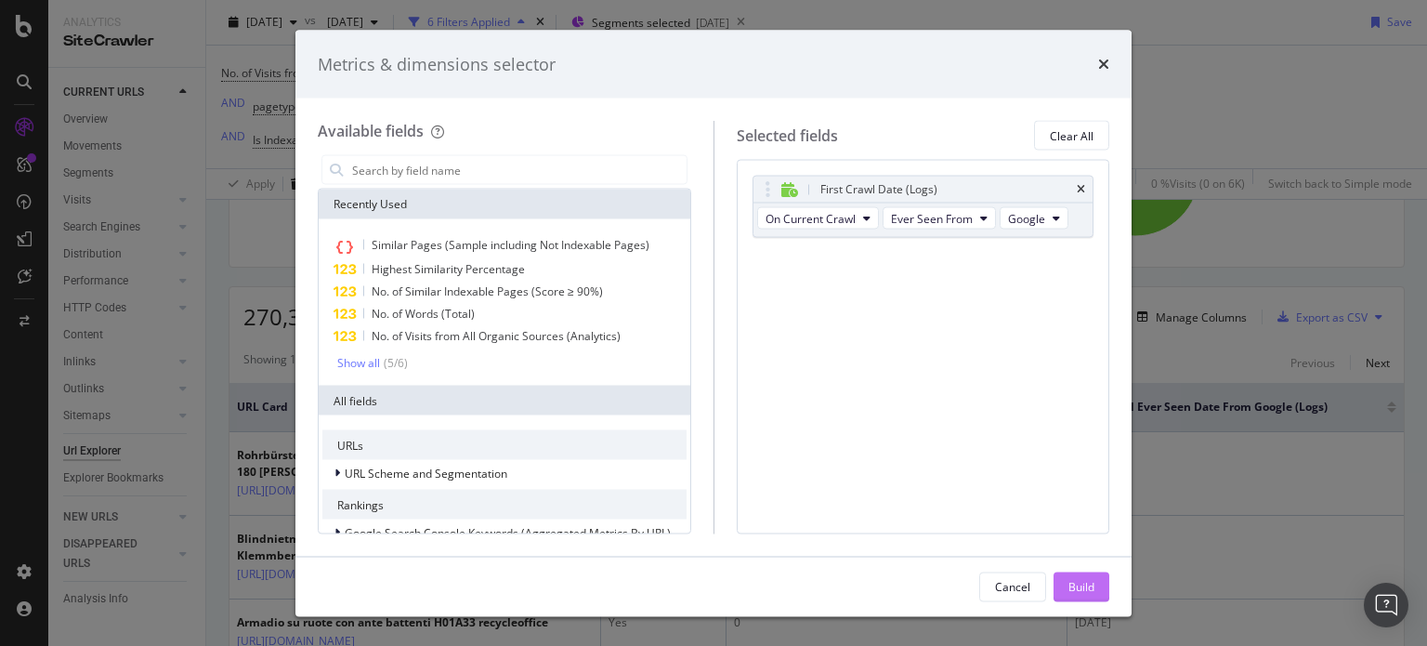
click at [1080, 586] on div "Build" at bounding box center [1082, 586] width 26 height 16
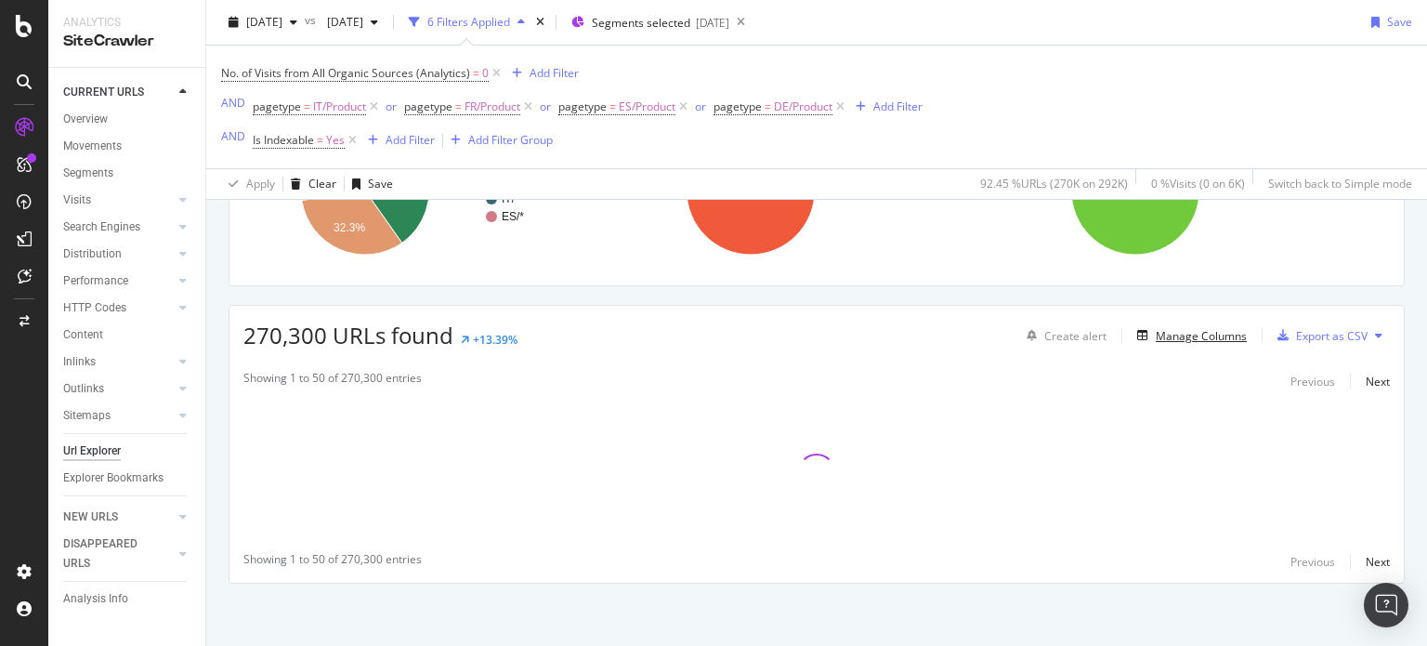
scroll to position [223, 0]
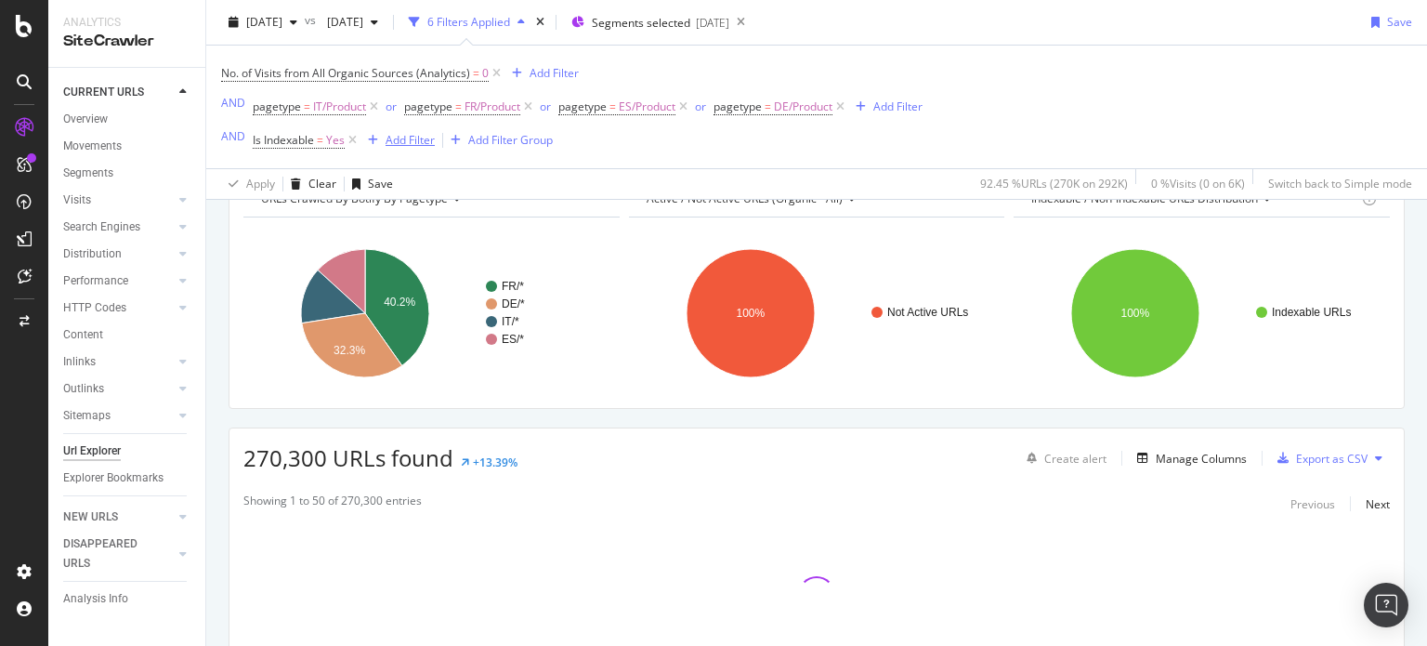
click at [401, 147] on div "Add Filter" at bounding box center [410, 140] width 49 height 16
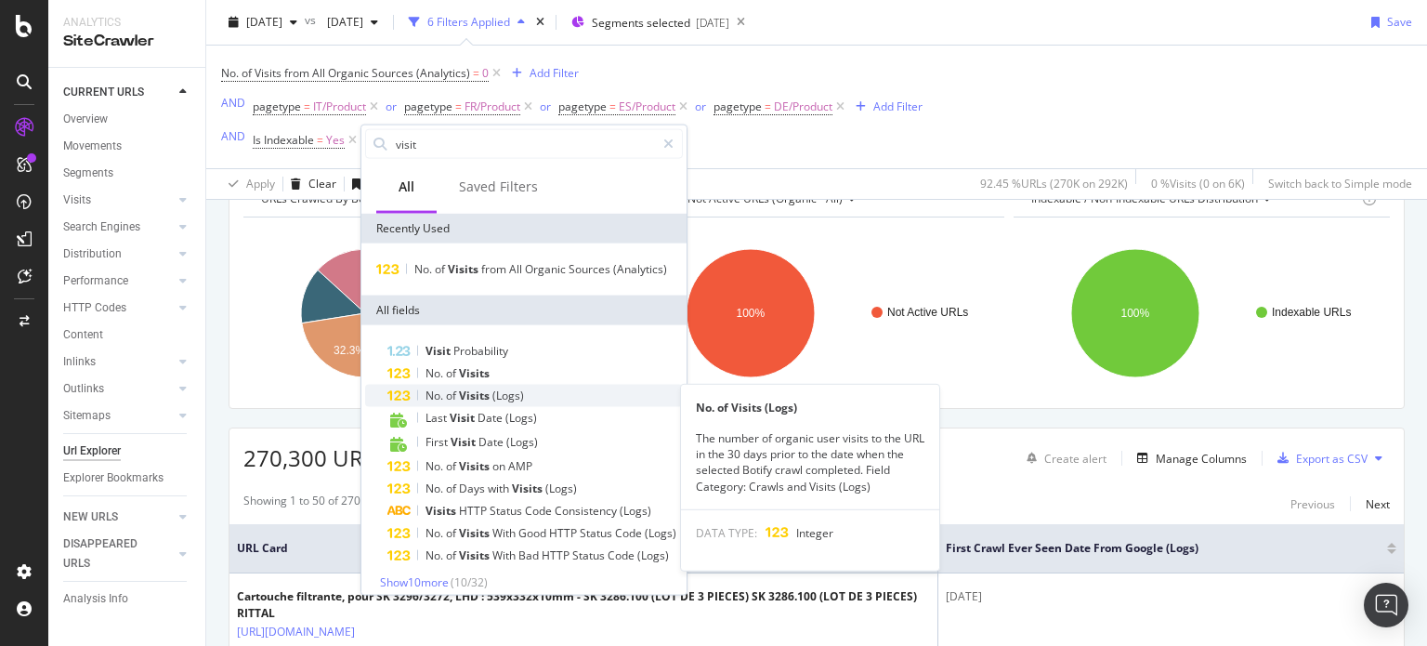
type input "visit"
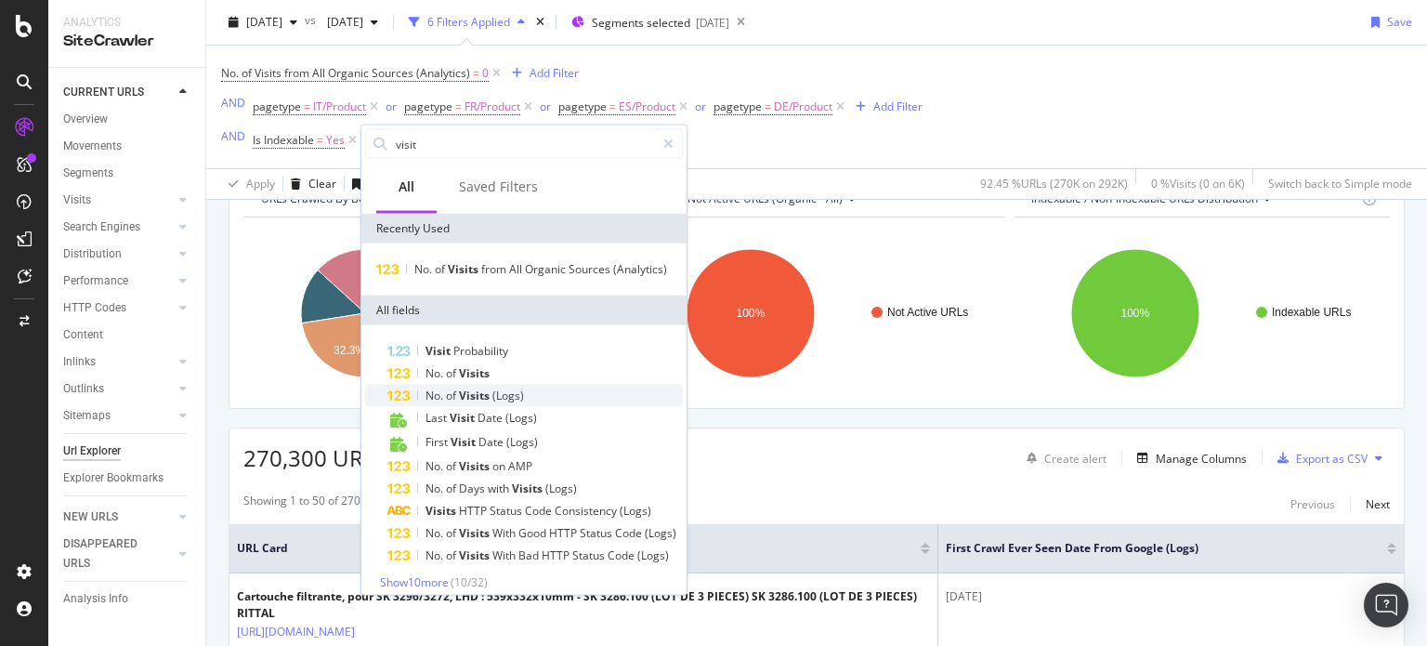
click at [524, 398] on div "No. of Visits (Logs)" at bounding box center [536, 396] width 296 height 22
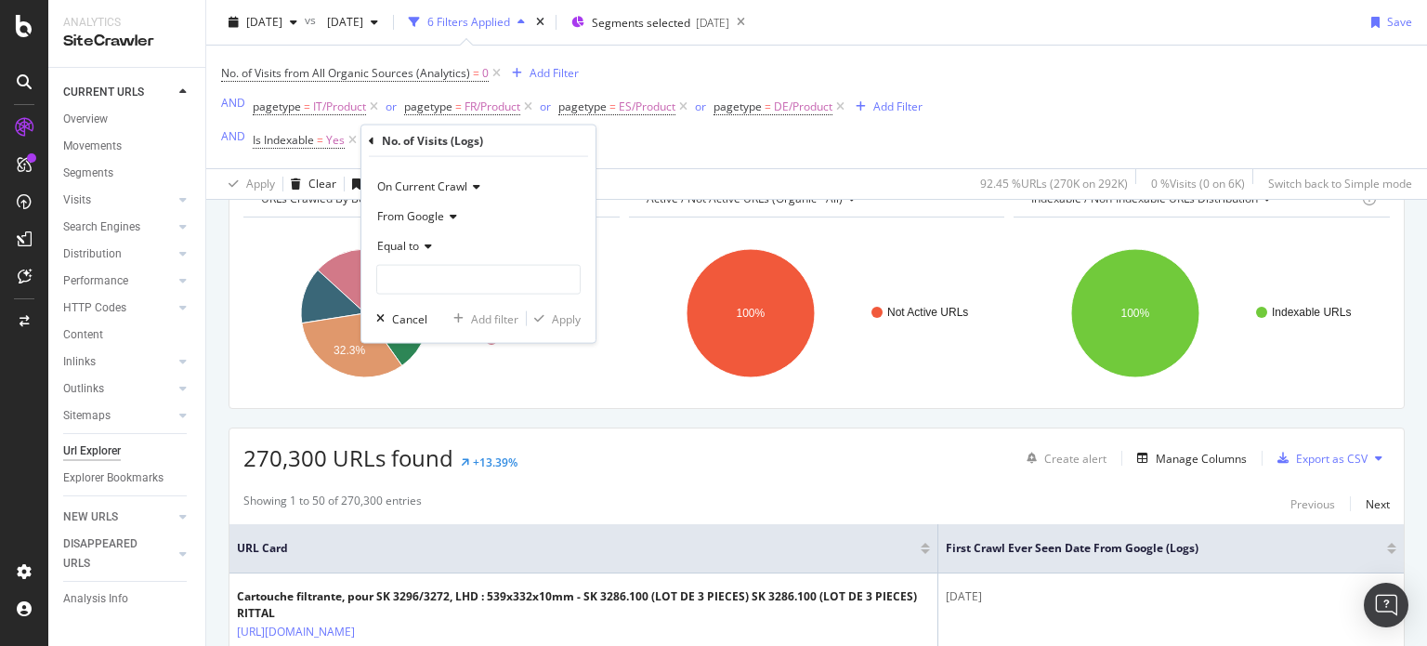
click at [419, 252] on div "Equal to" at bounding box center [478, 246] width 204 height 30
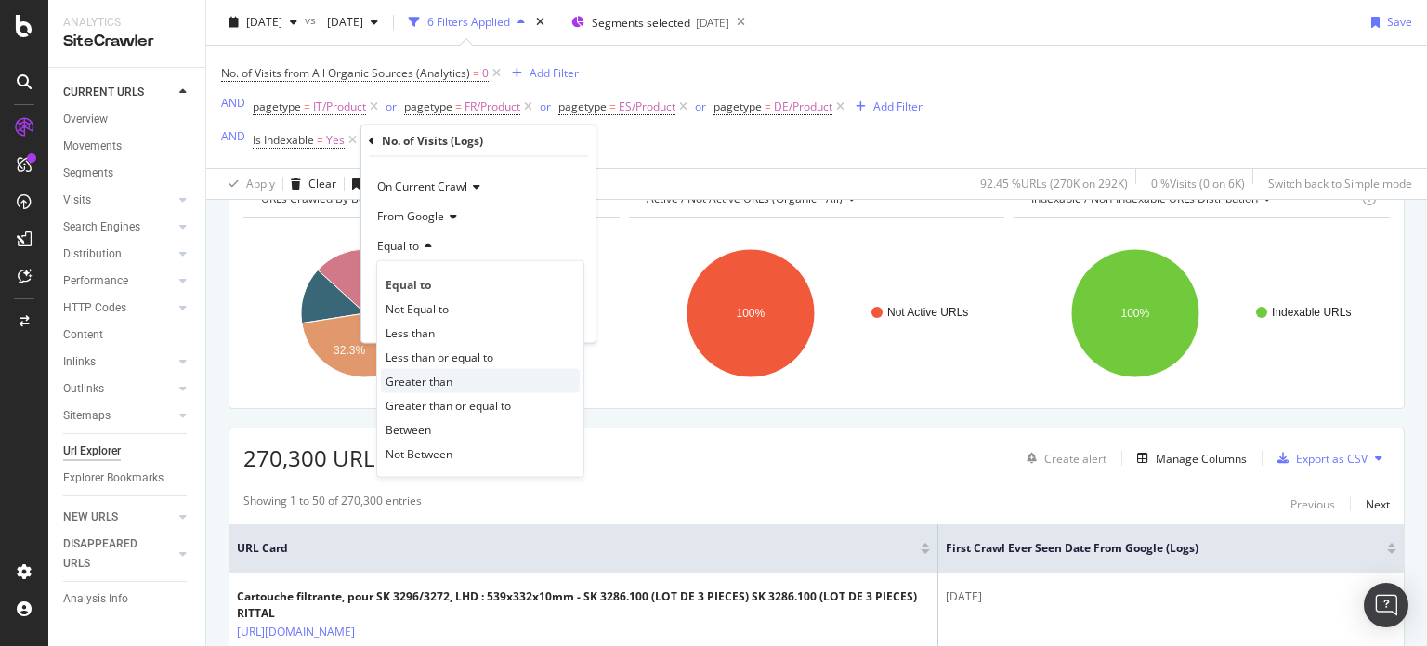
click at [414, 373] on span "Greater than" at bounding box center [419, 381] width 67 height 16
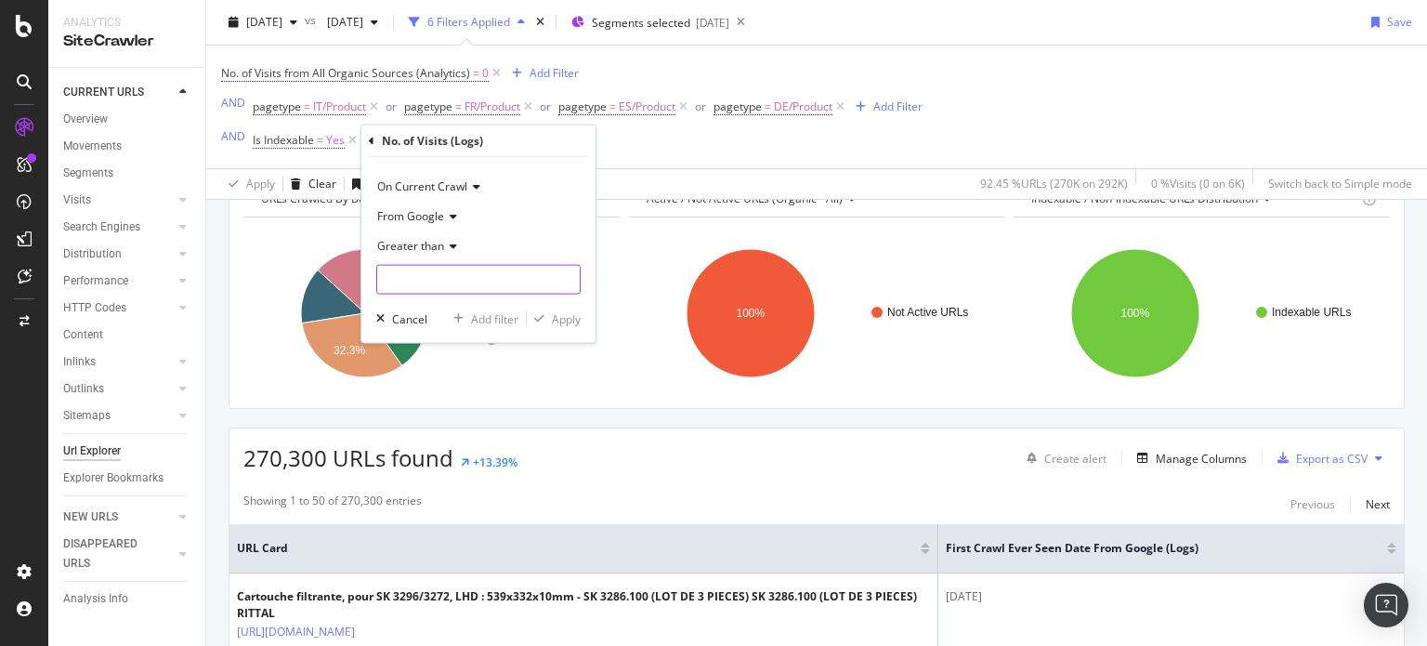
click at [424, 276] on input "number" at bounding box center [478, 280] width 204 height 30
type input "0"
click at [567, 318] on div "Apply" at bounding box center [566, 318] width 29 height 16
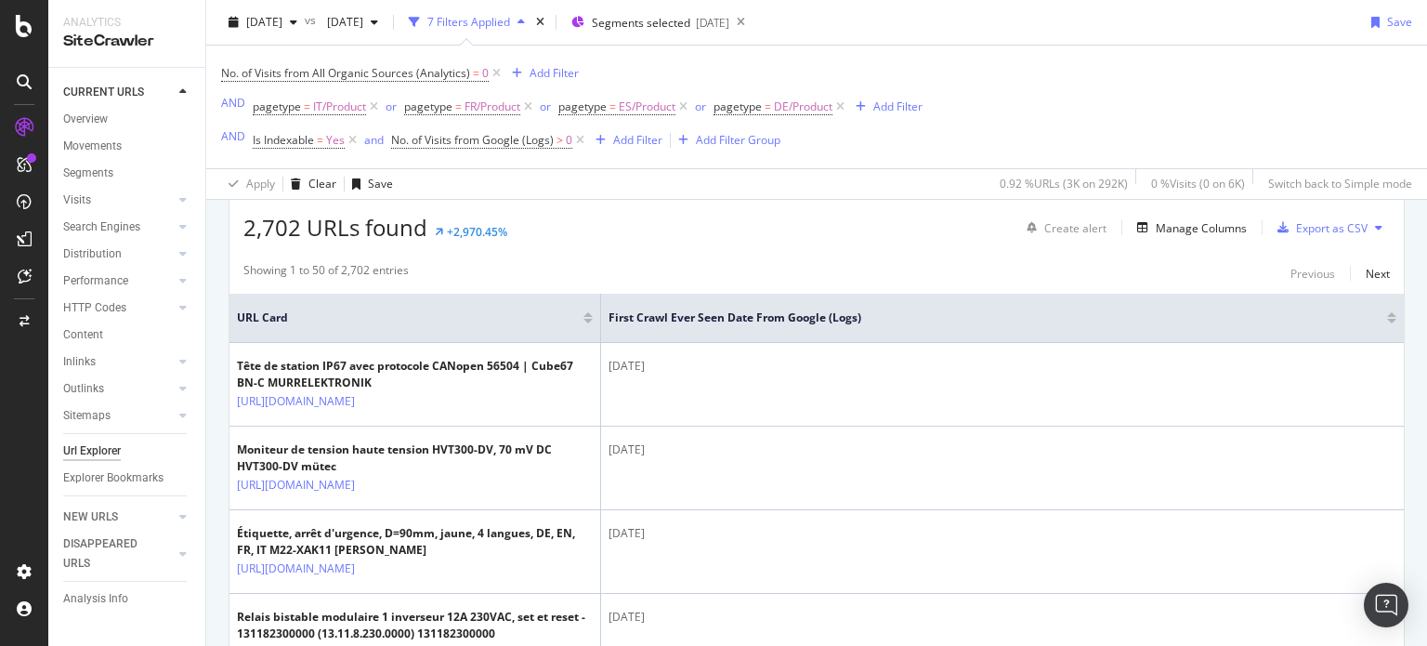
scroll to position [273, 0]
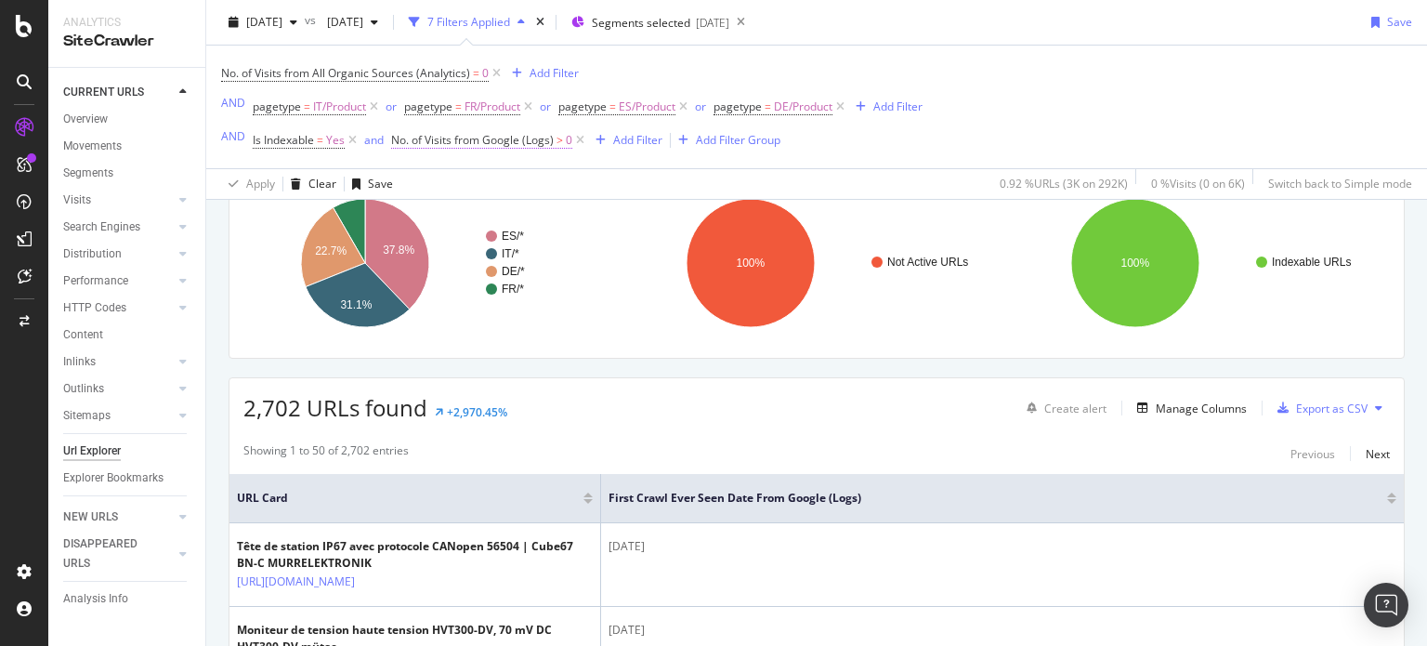
click at [545, 140] on span "No. of Visits from Google (Logs)" at bounding box center [472, 140] width 163 height 16
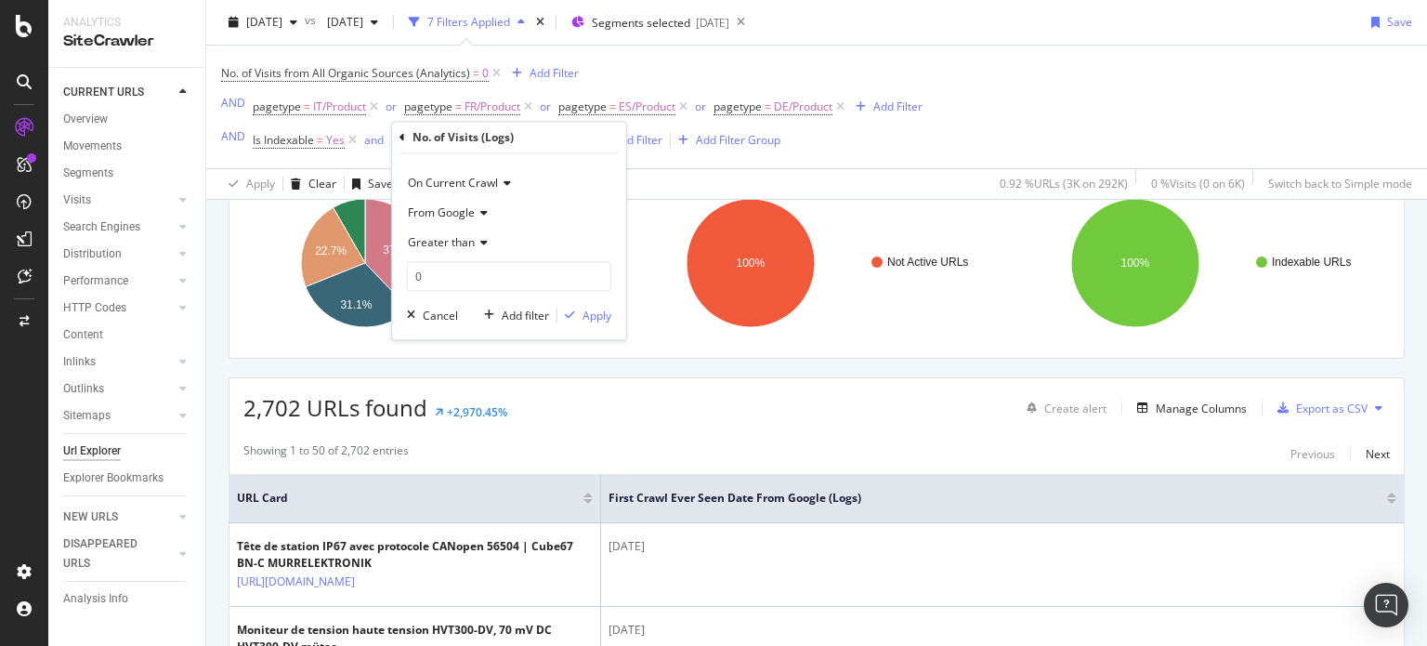
click at [483, 244] on icon at bounding box center [481, 243] width 13 height 11
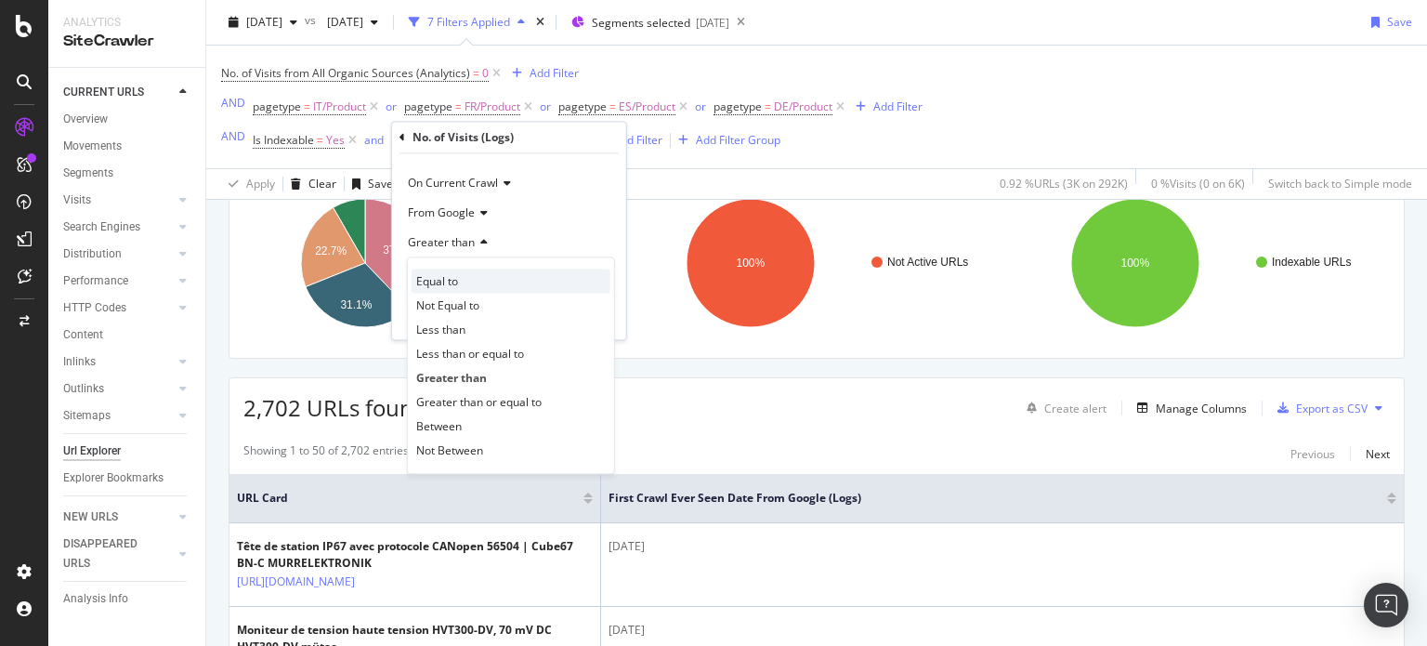
click at [447, 273] on span "Equal to" at bounding box center [437, 281] width 42 height 16
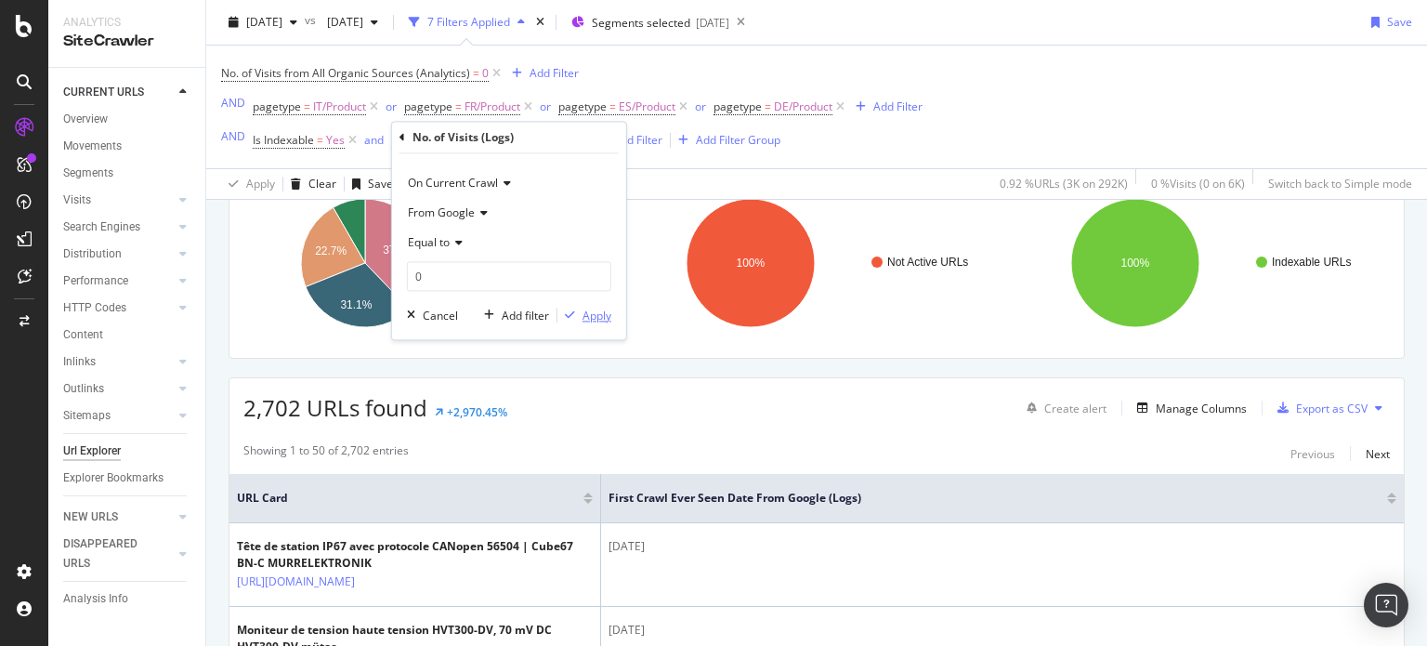
click at [589, 316] on div "Apply" at bounding box center [597, 316] width 29 height 16
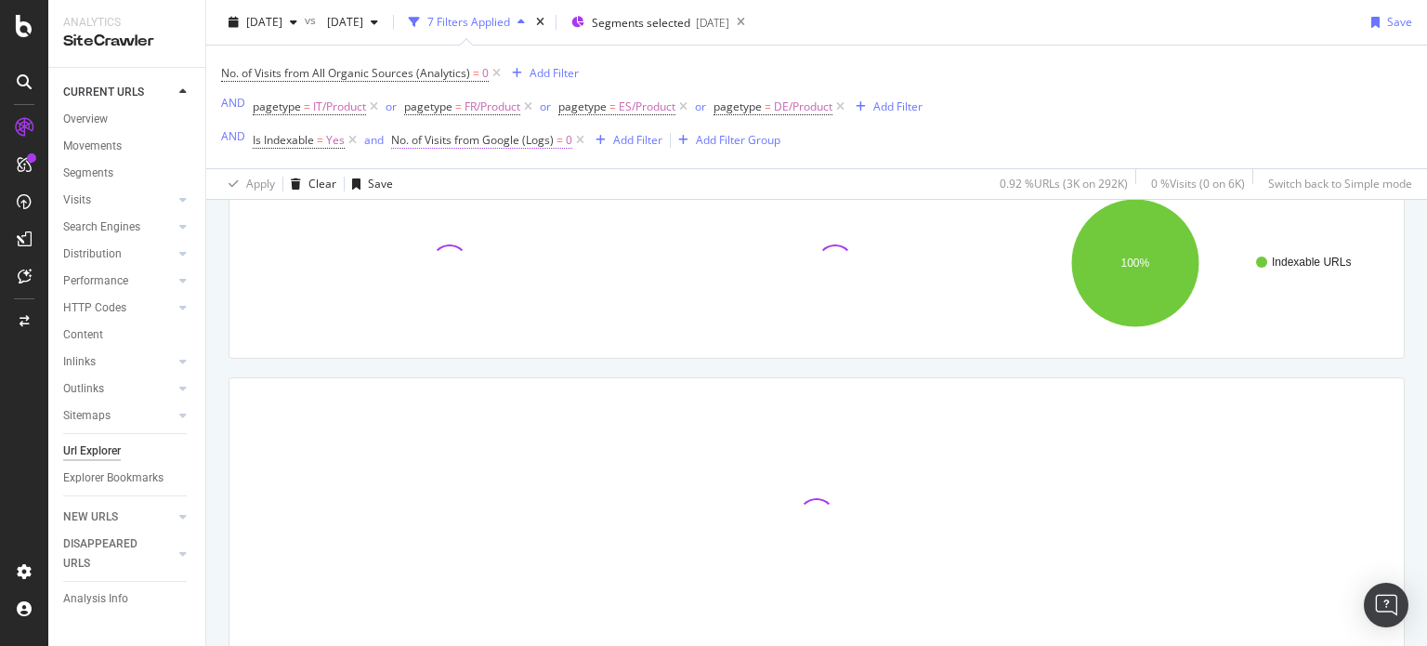
click at [494, 144] on span "No. of Visits from Google (Logs)" at bounding box center [472, 140] width 163 height 16
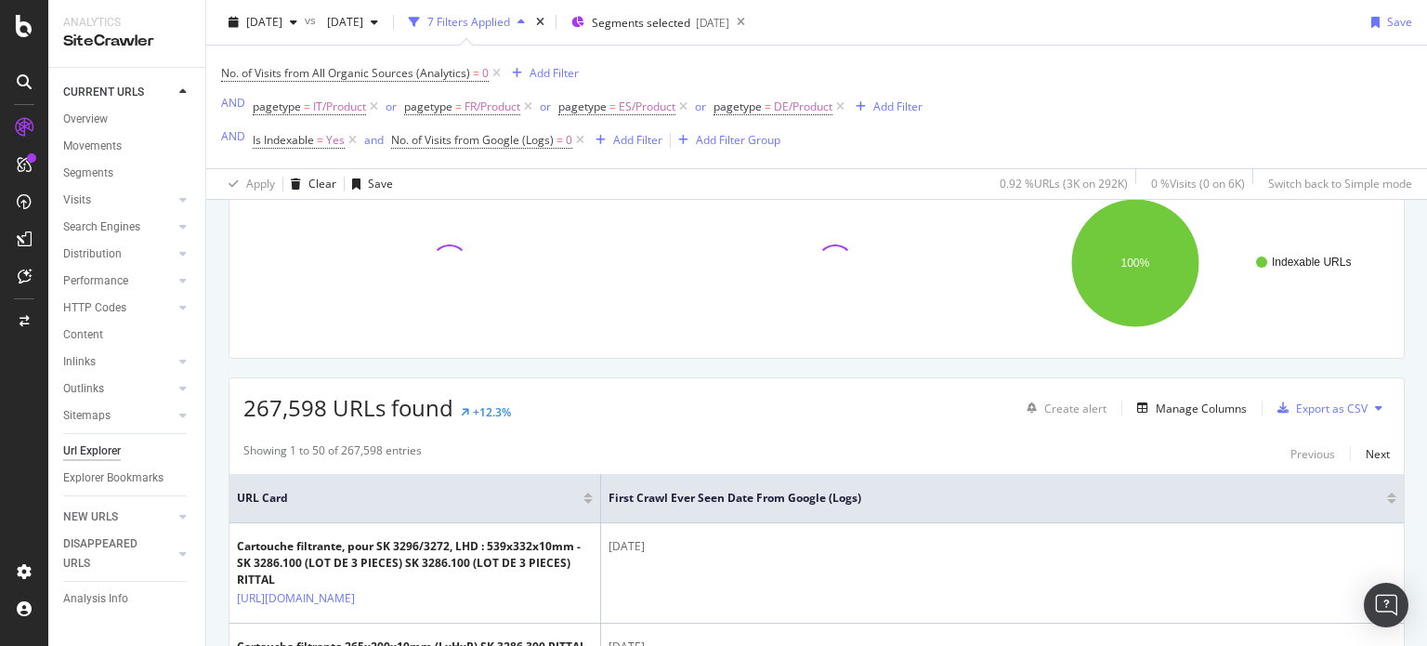
click at [695, 174] on div "Apply Clear Save 0.92 % URLs ( 3K on 292K ) 0 % Visits ( 0 on 6K ) Switch back …" at bounding box center [816, 183] width 1221 height 31
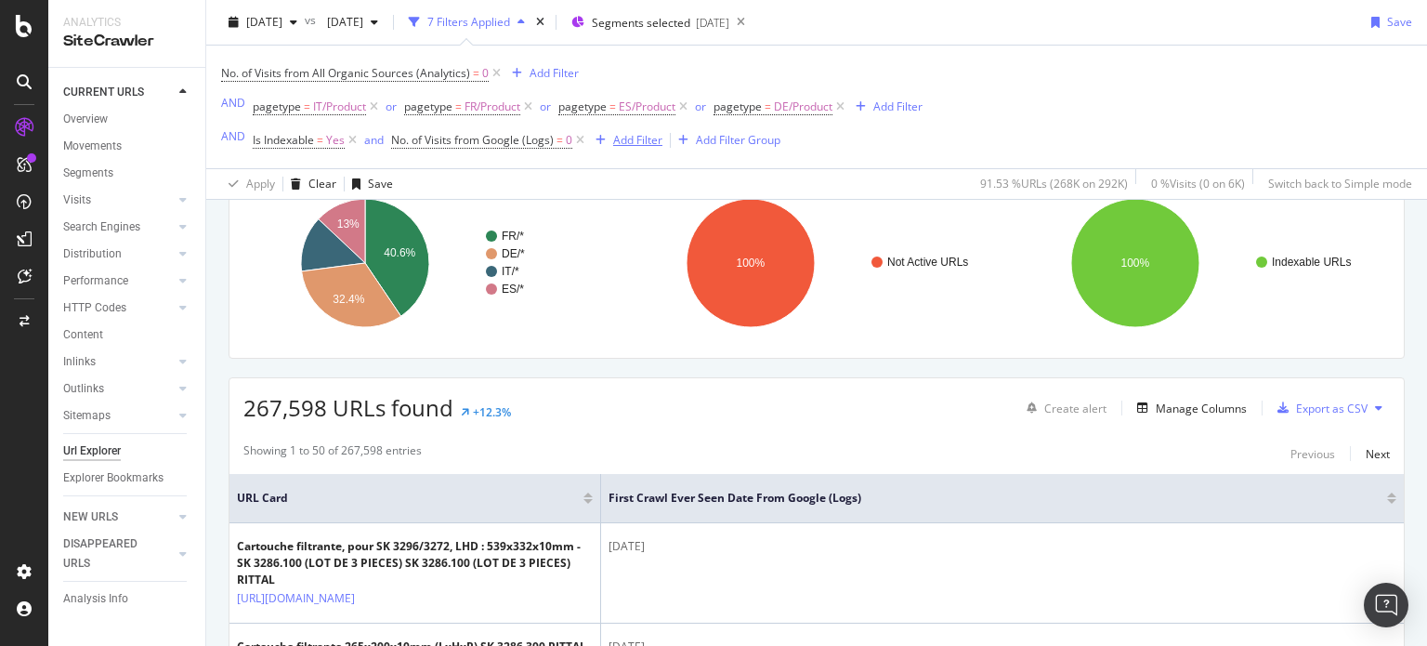
click at [624, 148] on div "Add Filter" at bounding box center [637, 140] width 49 height 16
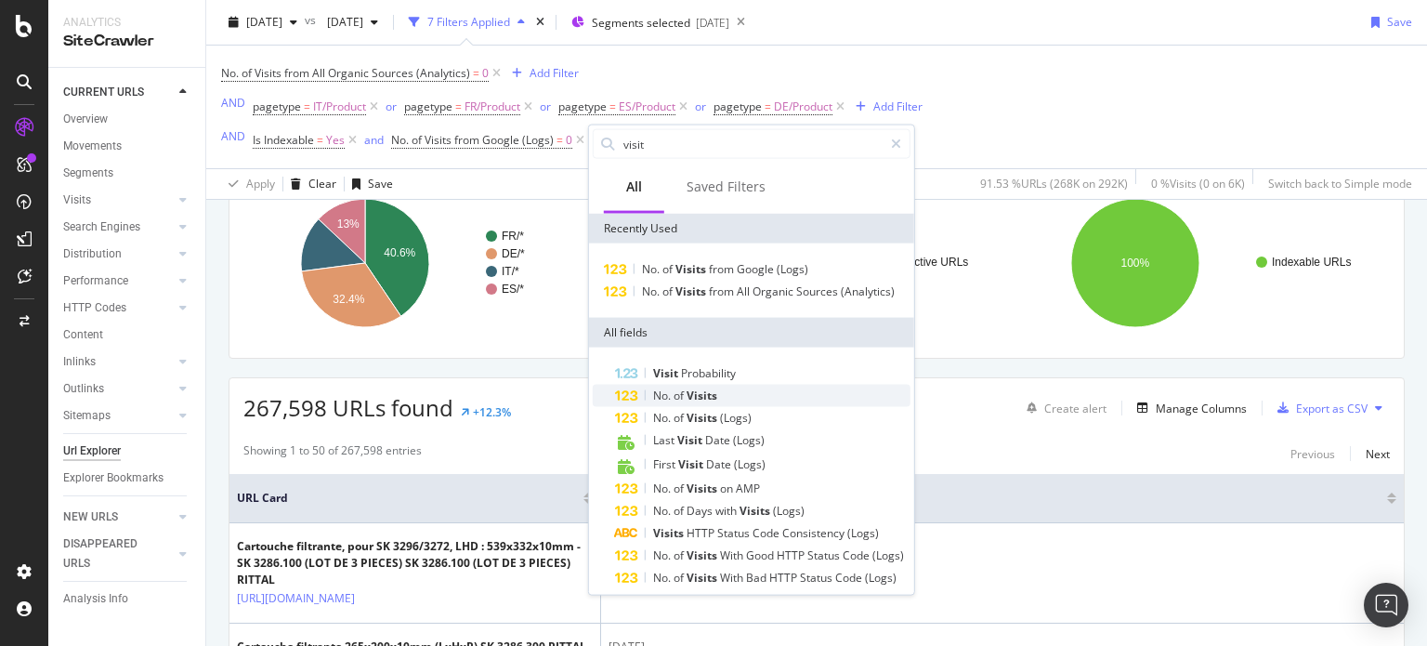
click at [762, 393] on div "No. of Visits" at bounding box center [763, 396] width 296 height 22
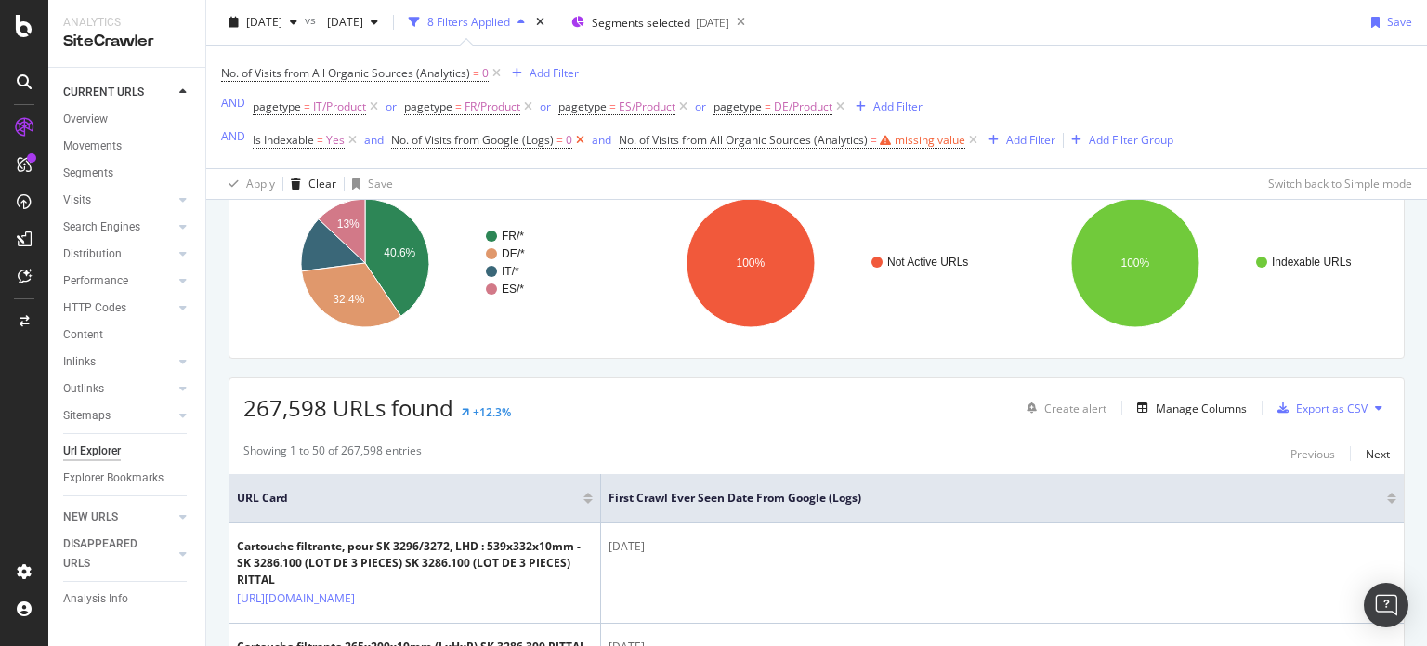
click at [584, 139] on icon at bounding box center [580, 140] width 16 height 19
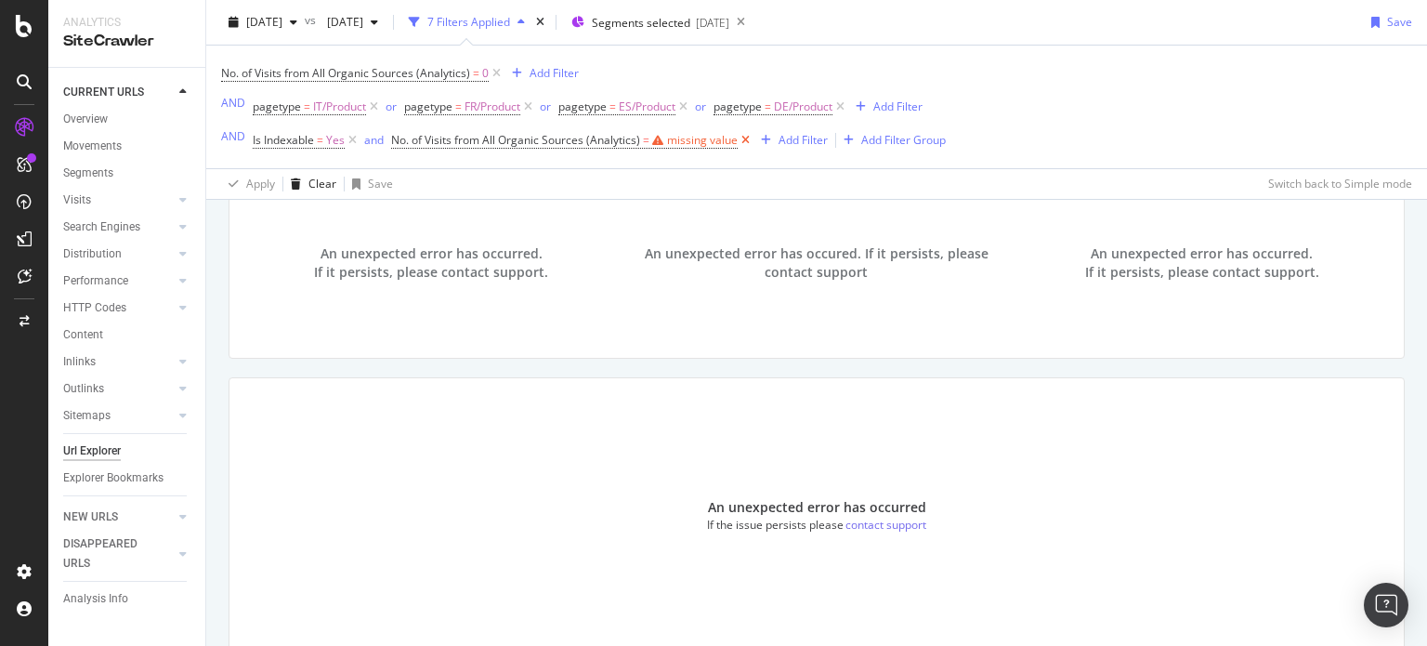
click at [739, 141] on icon at bounding box center [746, 140] width 16 height 19
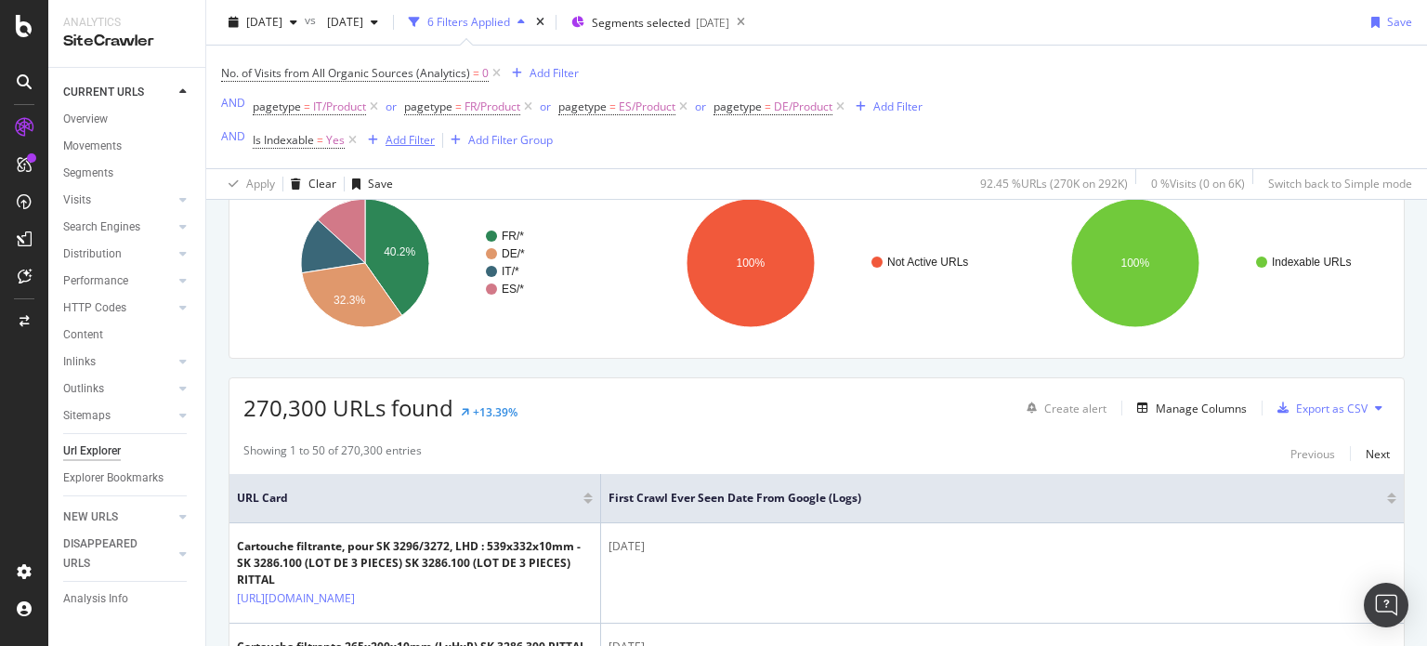
click at [398, 137] on div "Add Filter" at bounding box center [410, 140] width 49 height 16
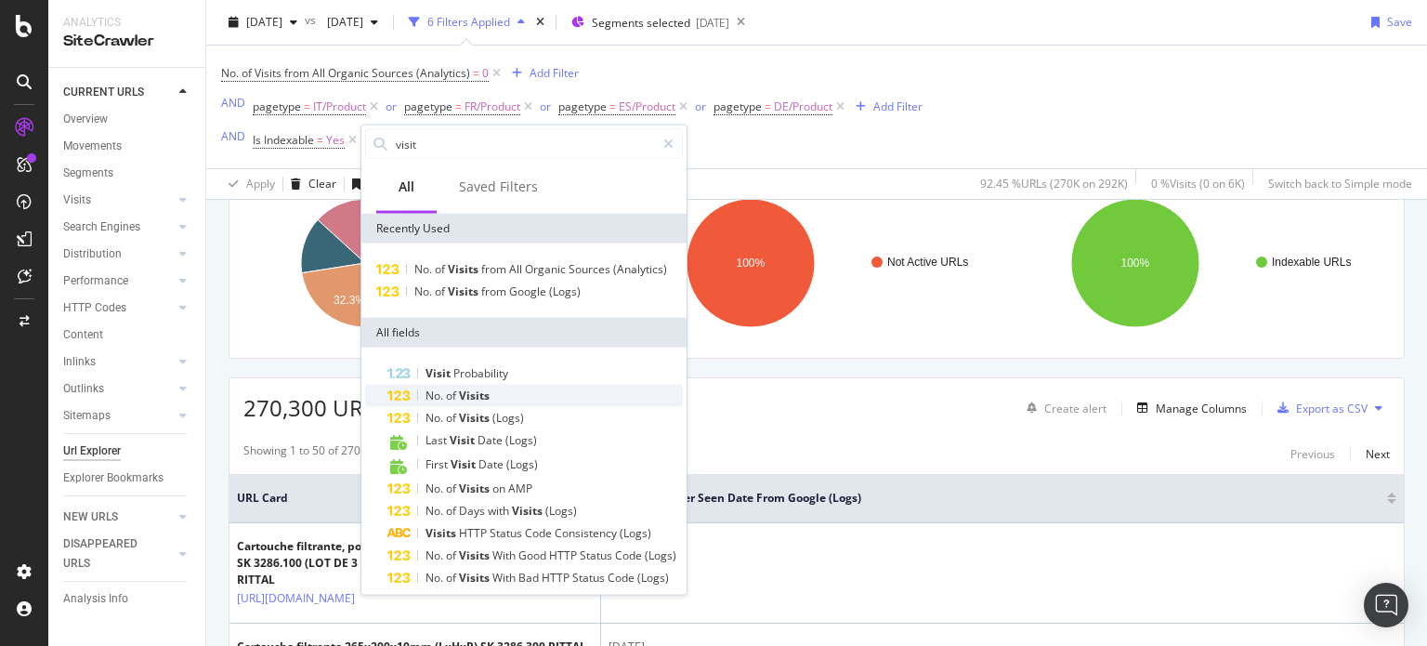
click at [470, 391] on span "Visits" at bounding box center [474, 396] width 31 height 16
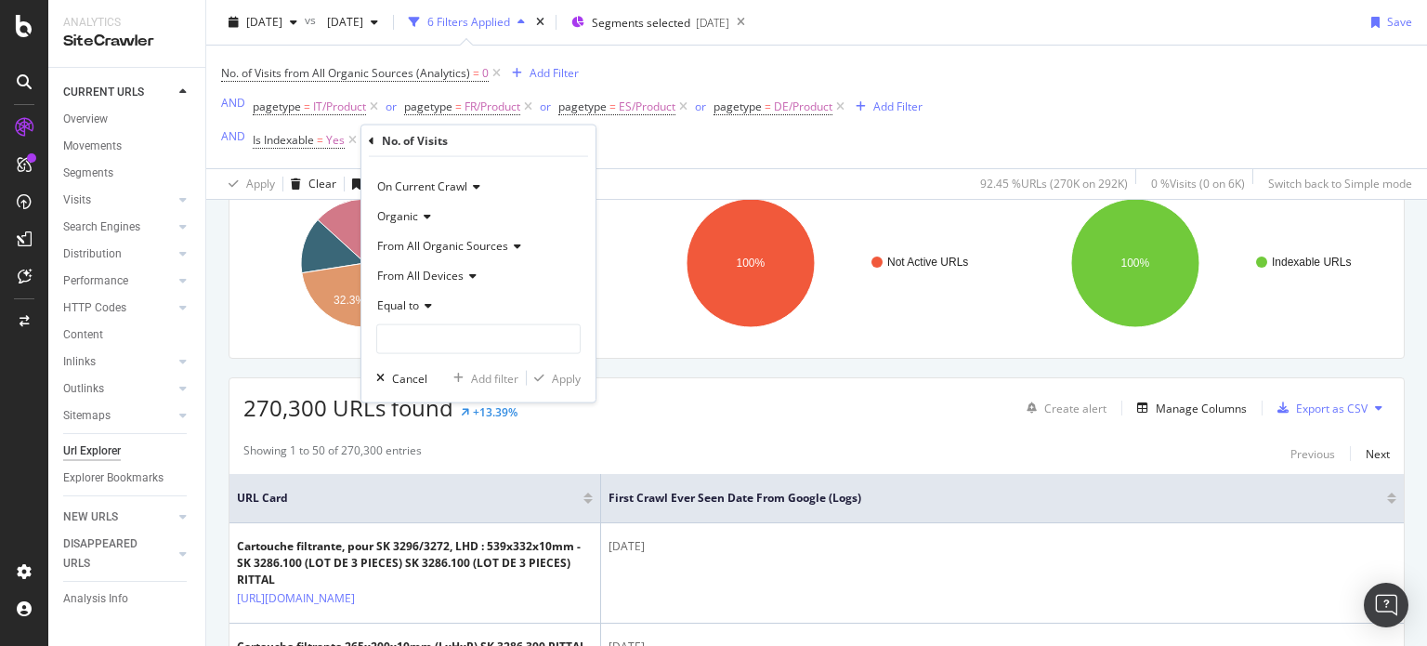
click at [419, 304] on icon at bounding box center [425, 305] width 13 height 11
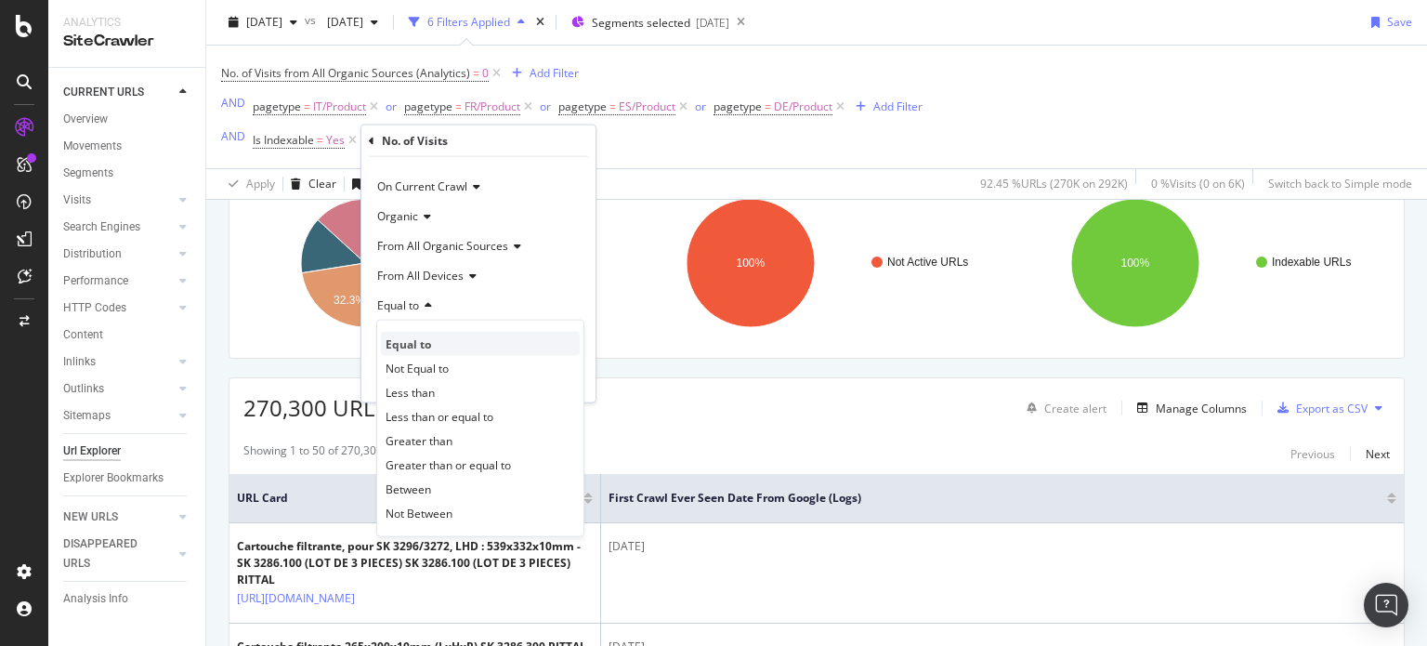
click at [436, 343] on div "Equal to" at bounding box center [480, 344] width 199 height 24
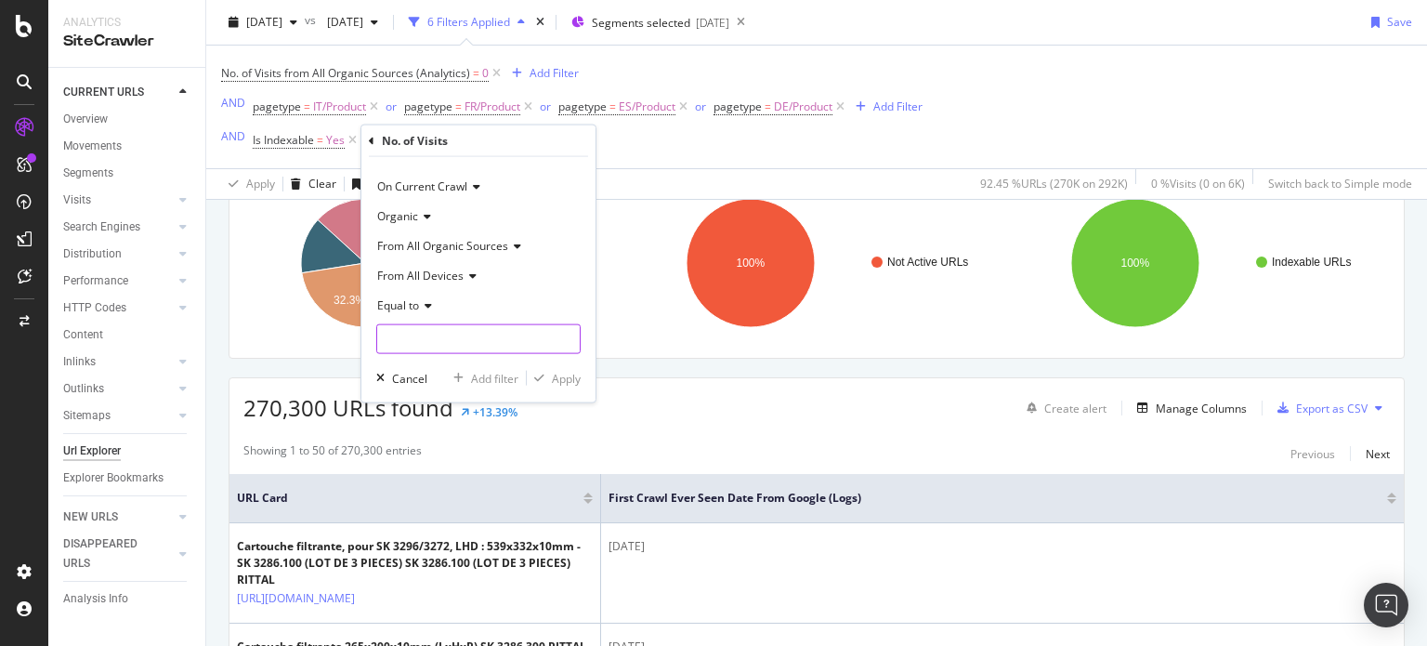
click at [429, 324] on input "number" at bounding box center [478, 339] width 204 height 30
type input "0"
click at [560, 382] on div "Apply" at bounding box center [566, 378] width 29 height 16
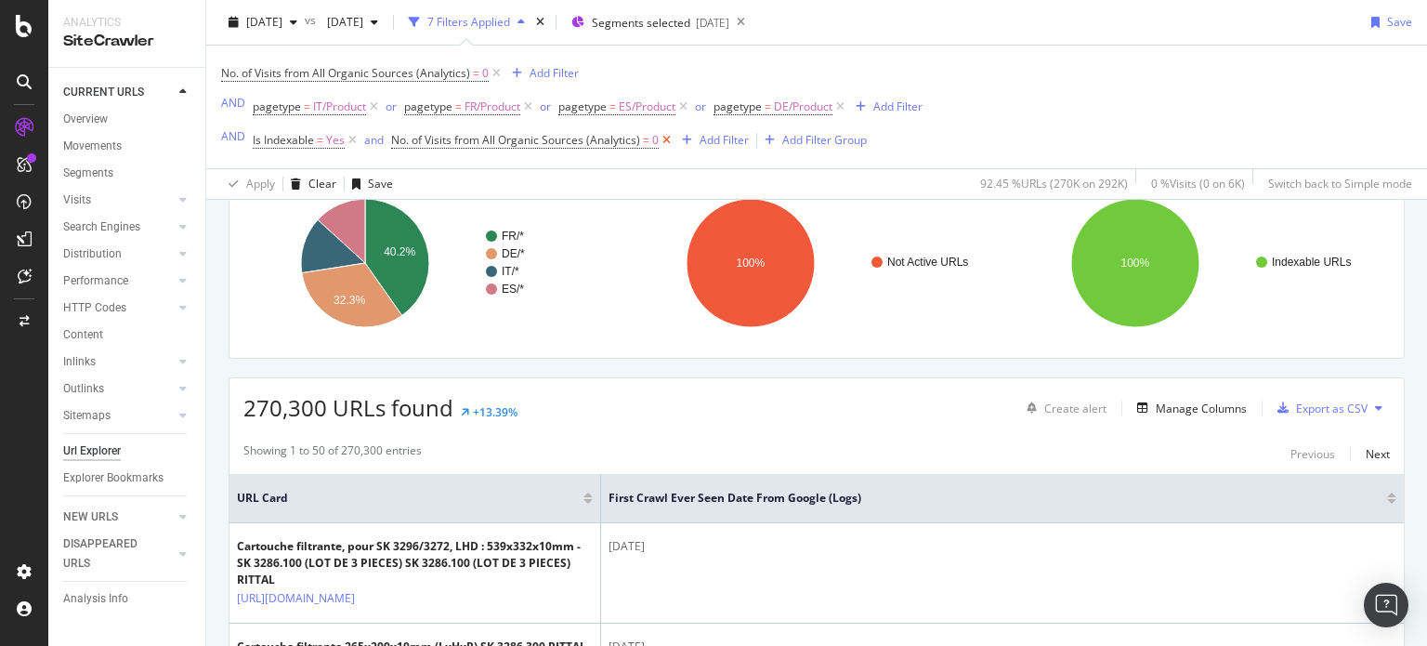
click at [665, 143] on icon at bounding box center [667, 140] width 16 height 19
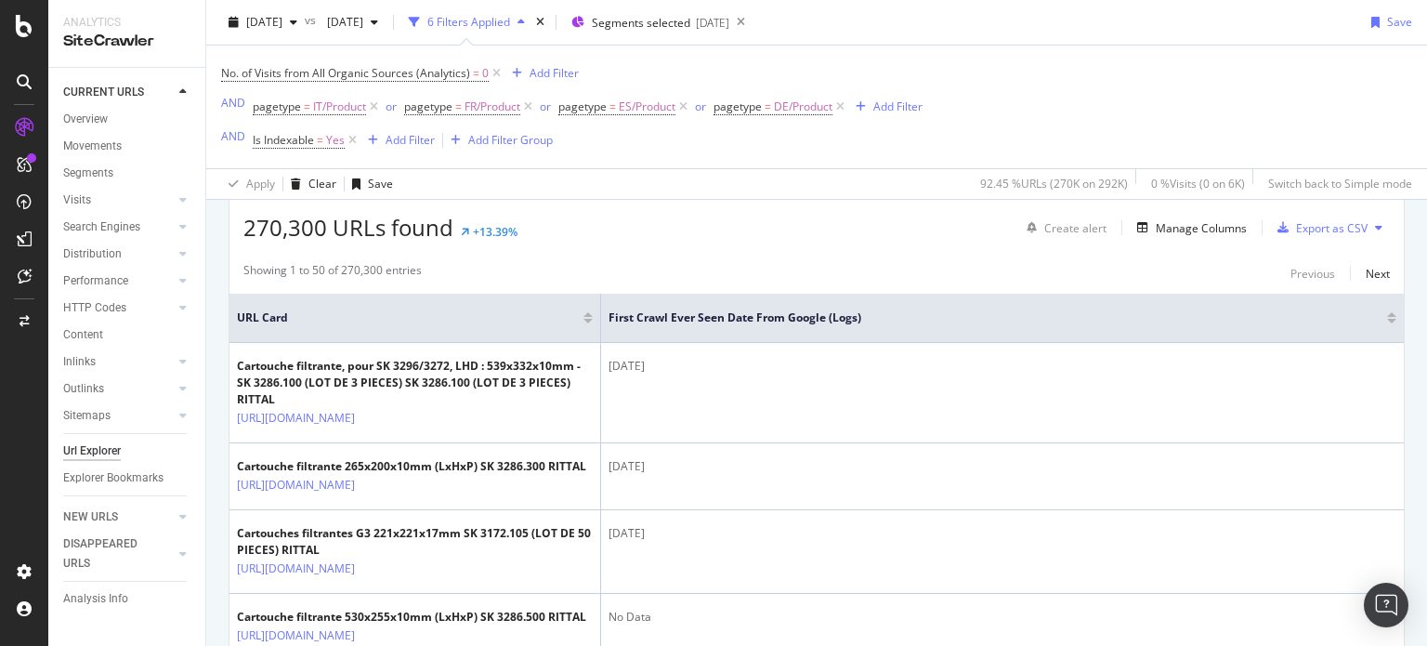
scroll to position [464, 0]
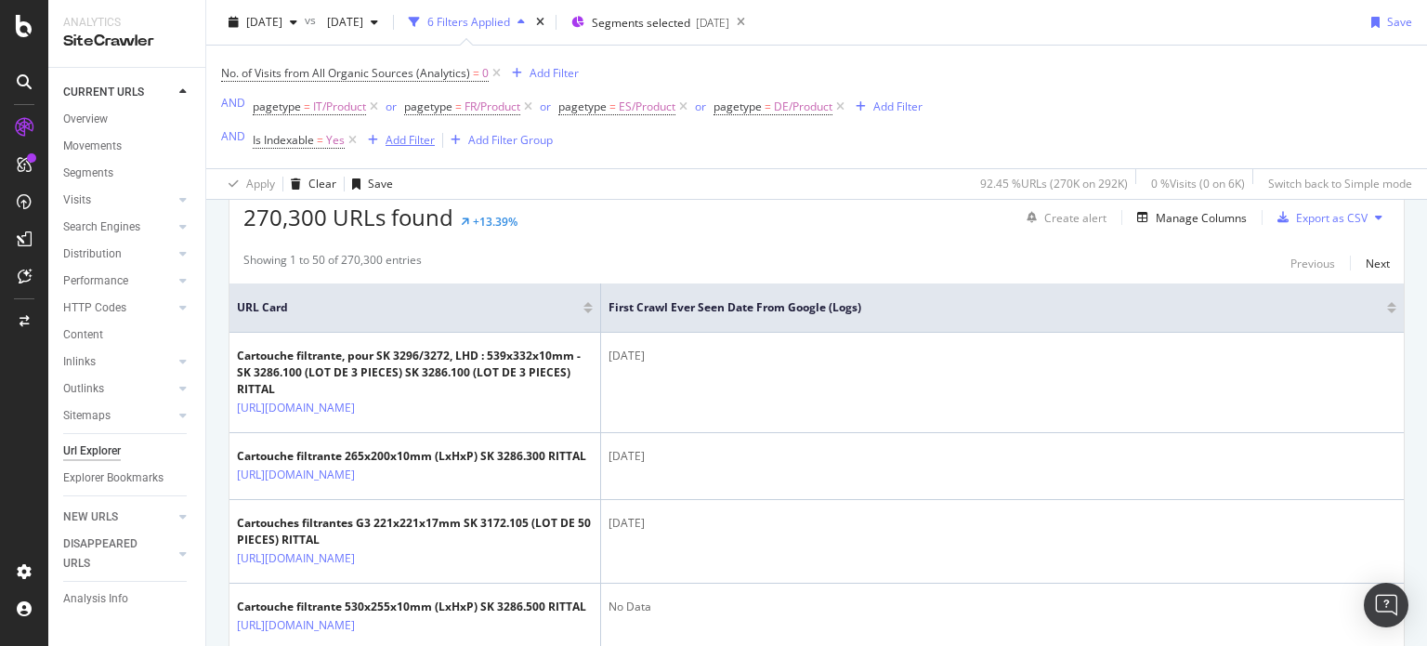
click at [414, 136] on div "Add Filter" at bounding box center [410, 140] width 49 height 16
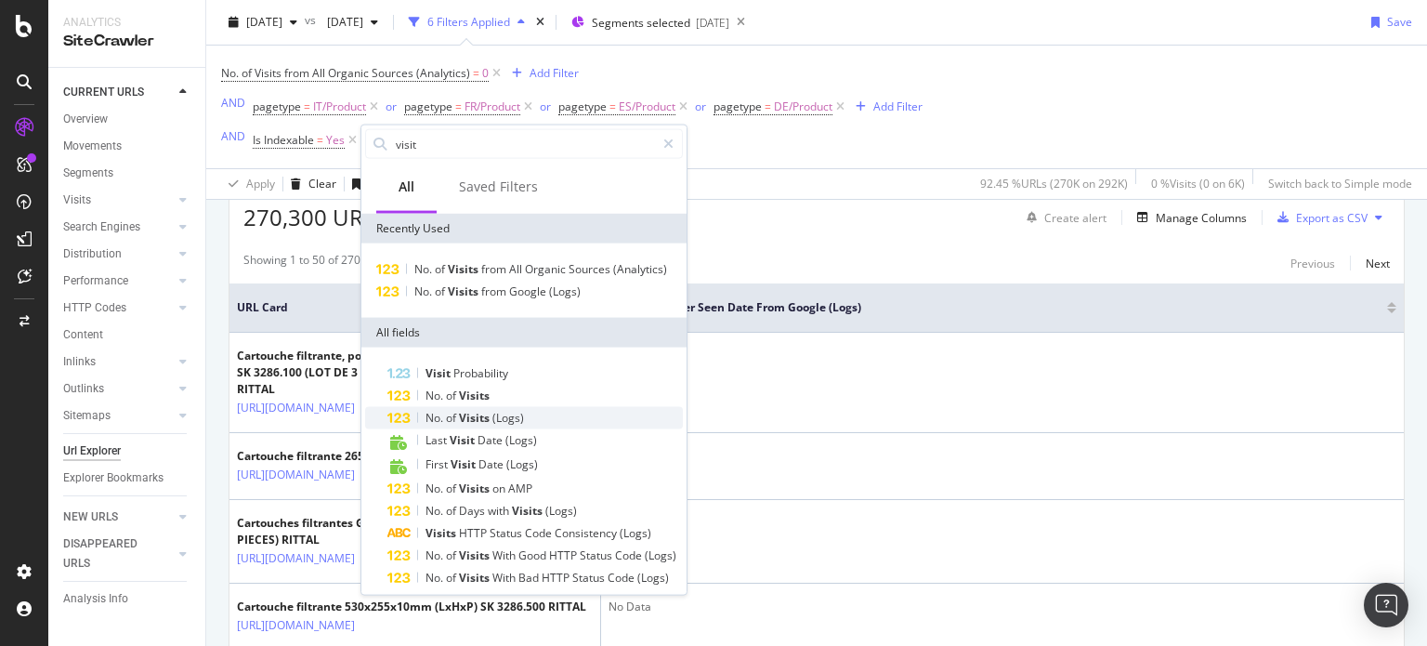
click at [489, 413] on span "Visits" at bounding box center [475, 418] width 33 height 16
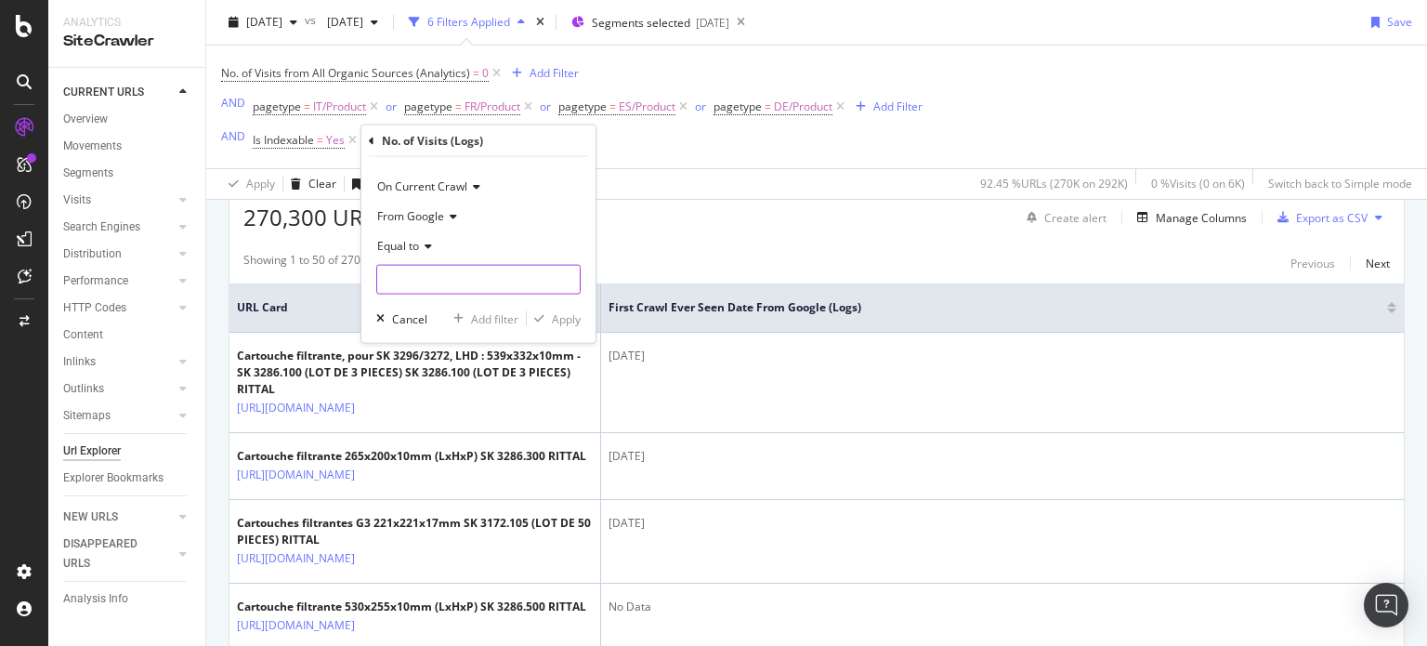
click at [427, 279] on input "number" at bounding box center [478, 280] width 204 height 30
type input "0"
click at [561, 320] on div "Apply" at bounding box center [566, 318] width 29 height 16
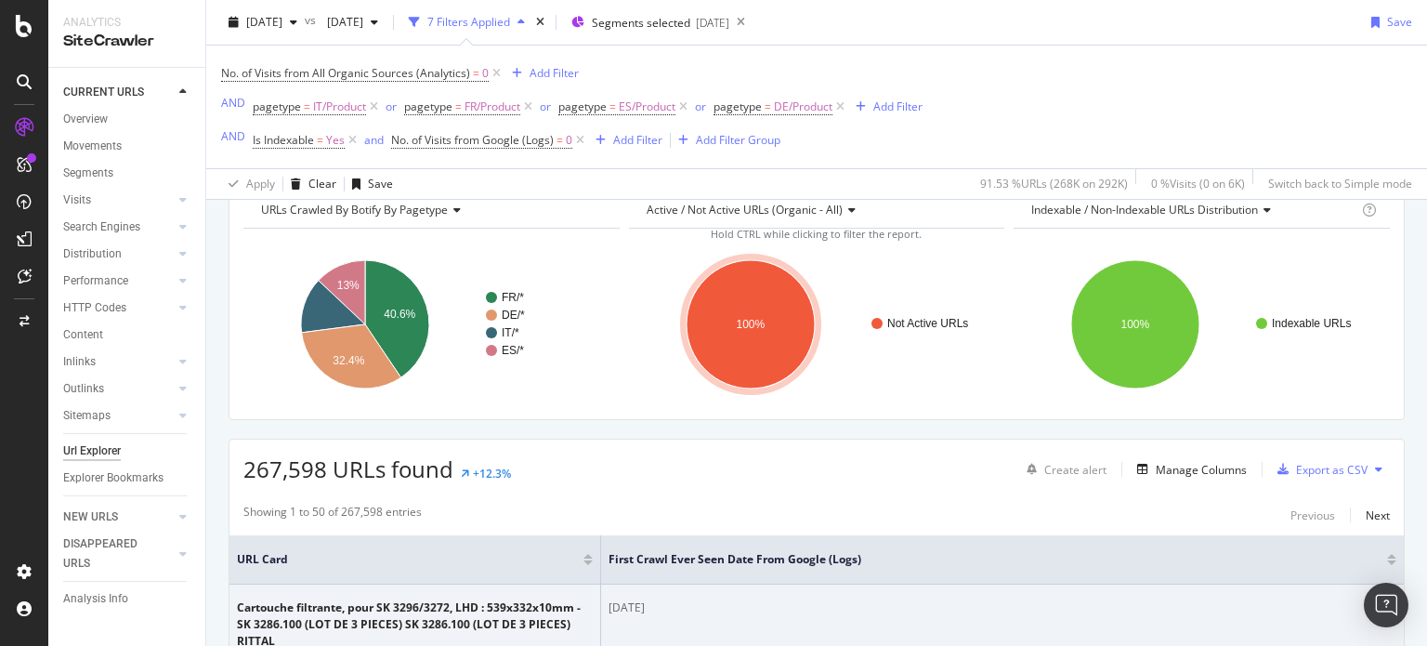
scroll to position [393, 0]
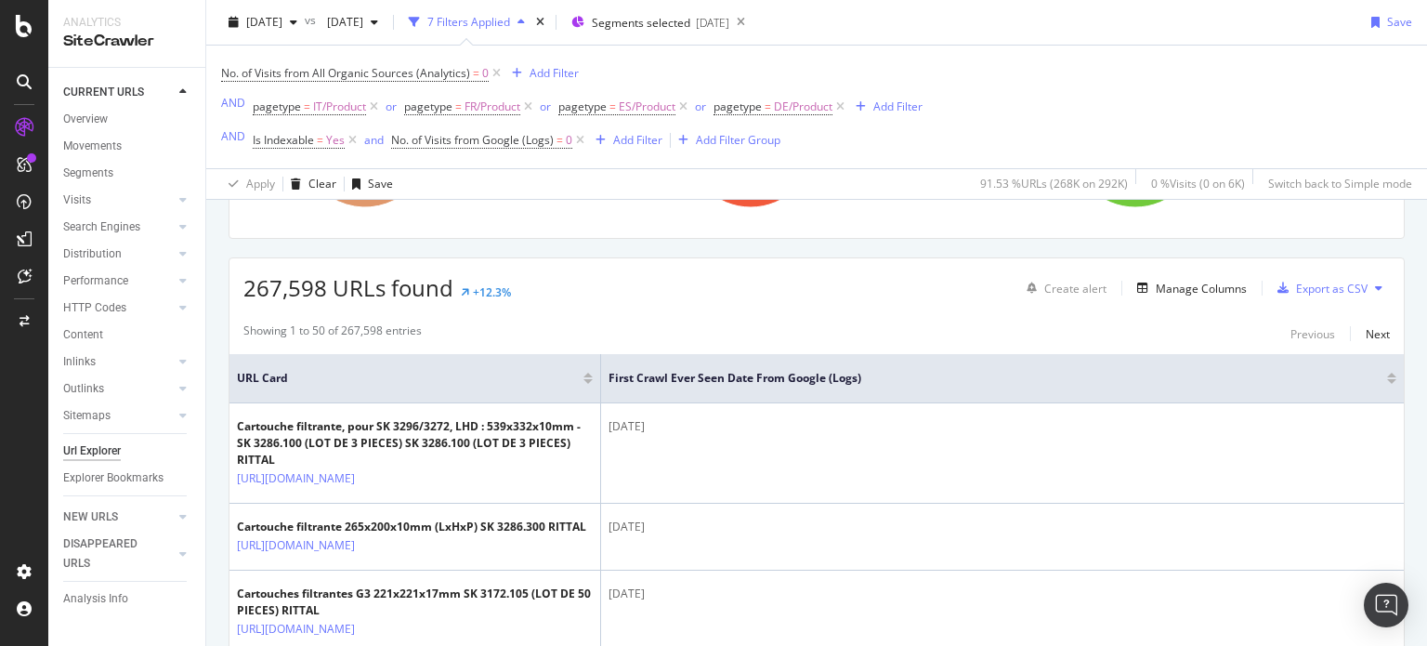
click at [1387, 379] on div at bounding box center [1391, 381] width 9 height 5
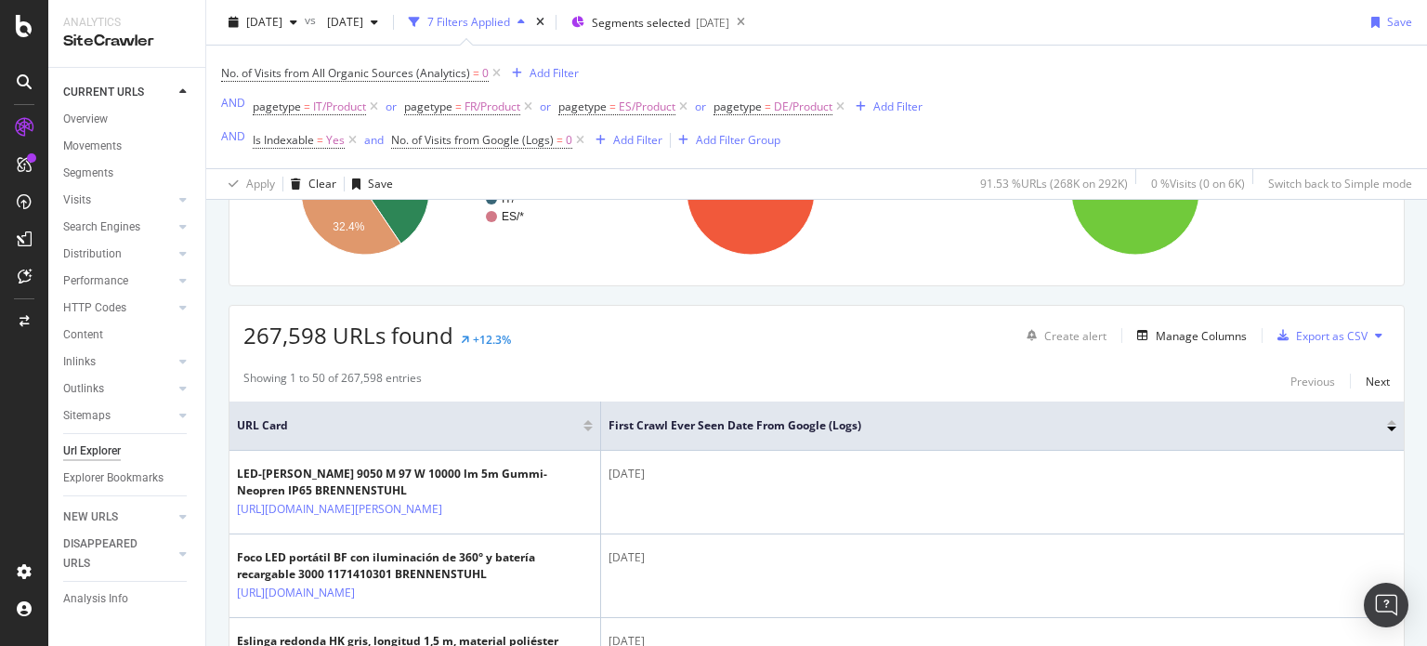
scroll to position [393, 0]
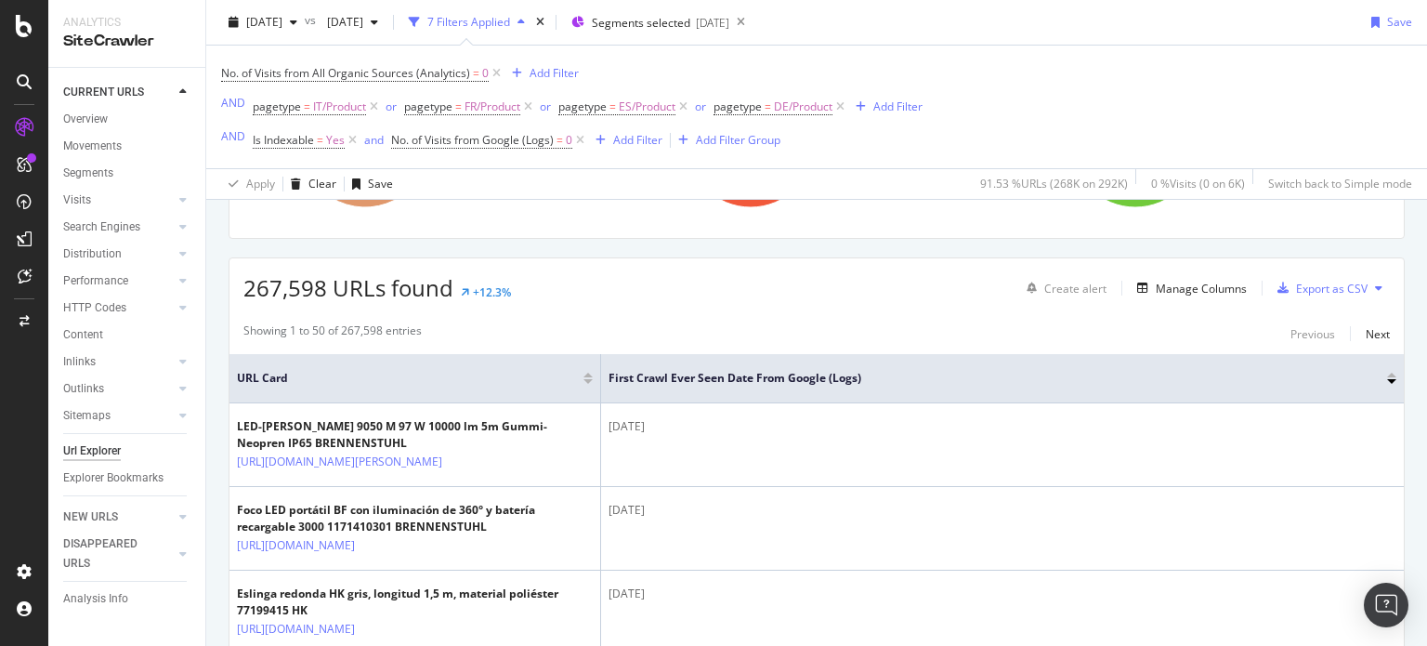
click at [1387, 379] on div at bounding box center [1391, 381] width 9 height 5
click at [1387, 373] on div at bounding box center [1391, 375] width 9 height 5
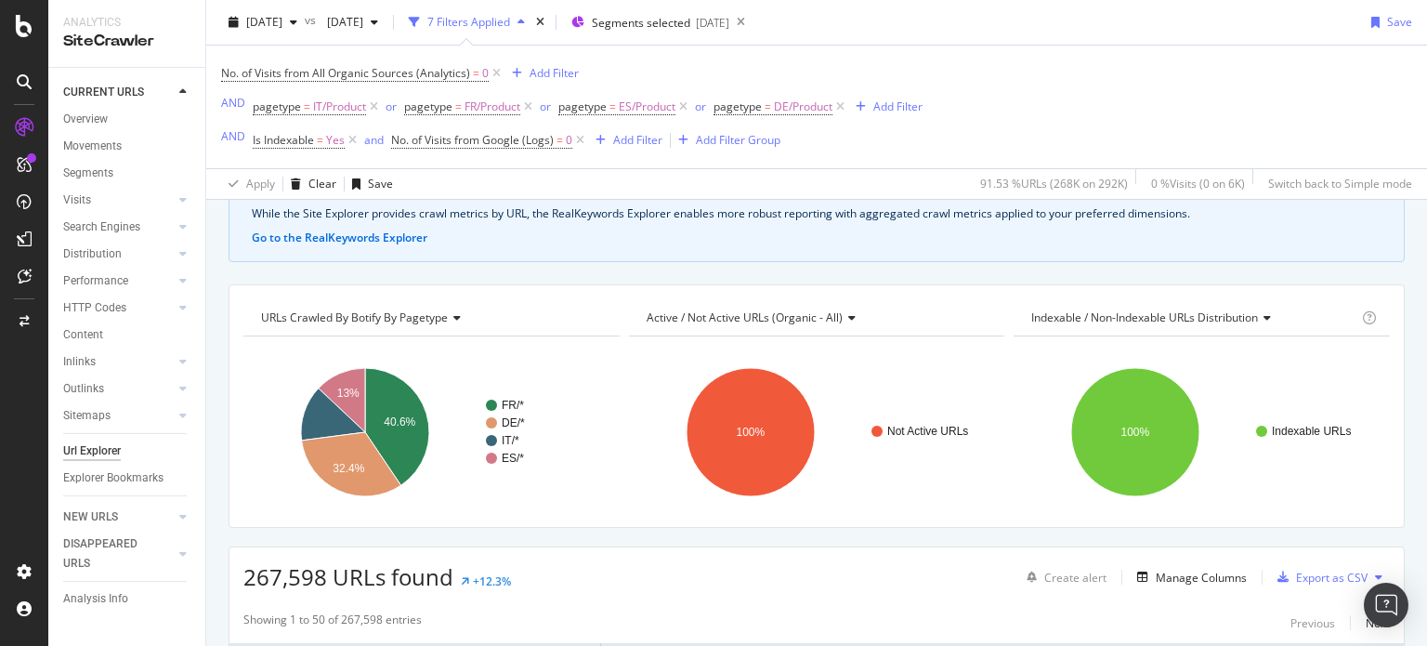
scroll to position [106, 0]
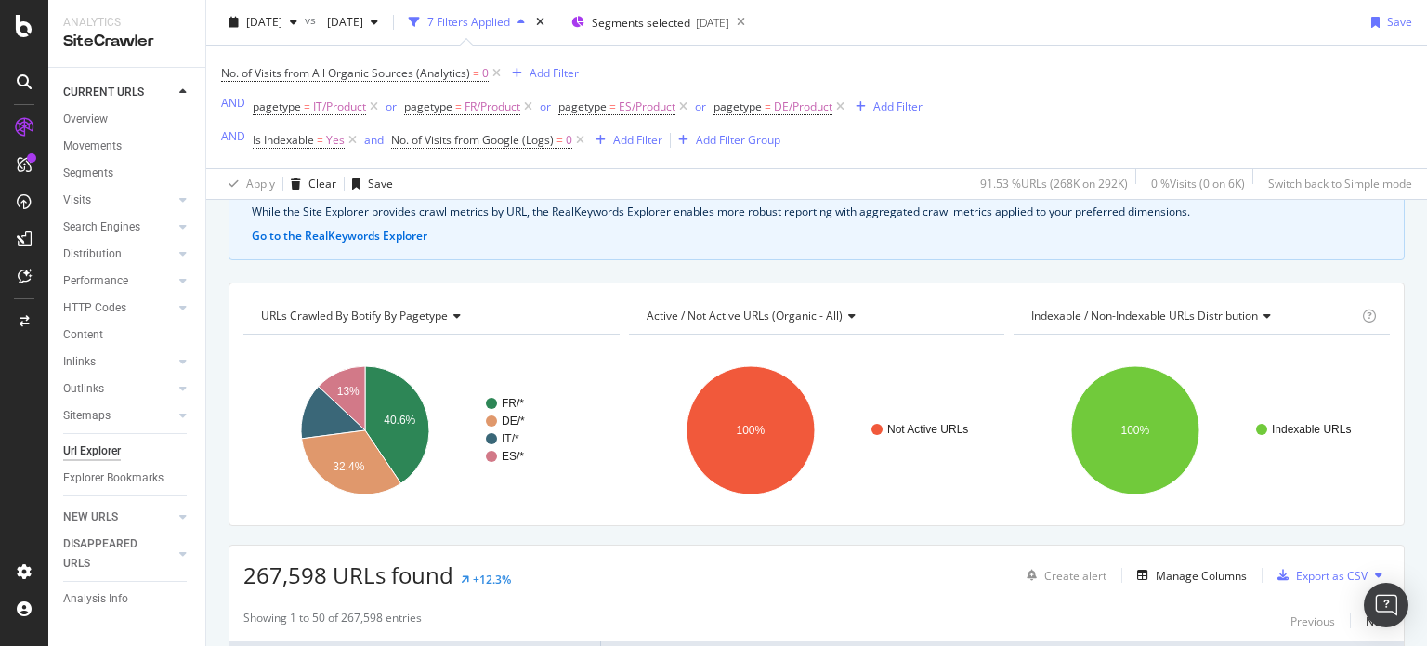
click at [828, 319] on span "Active / Not Active URLs (organic - all)" at bounding box center [745, 316] width 196 height 16
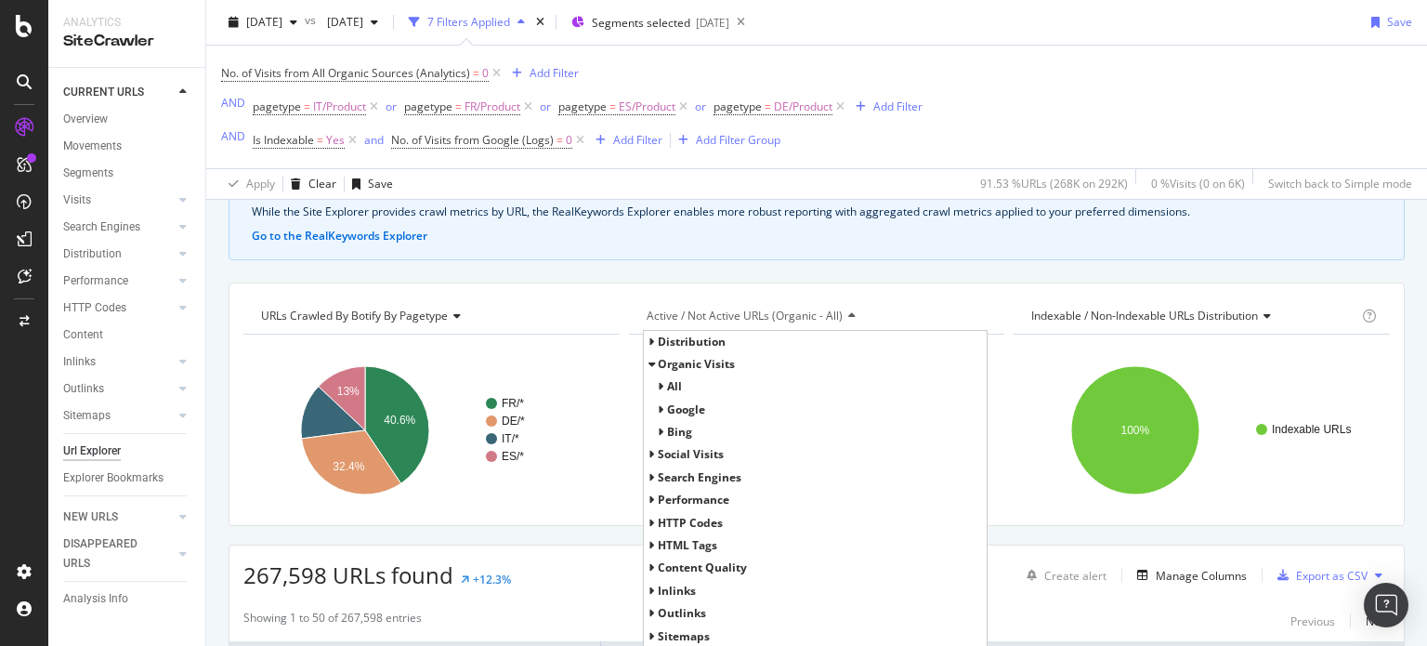
scroll to position [207, 0]
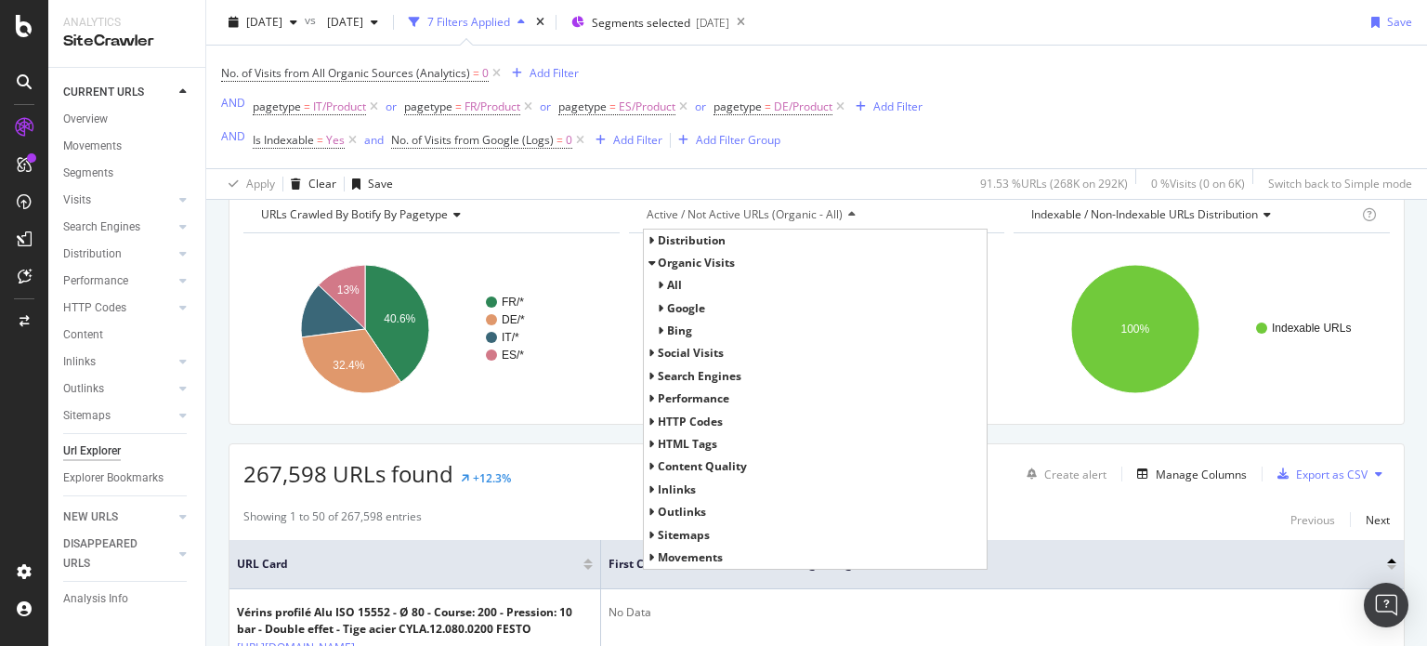
click at [658, 374] on span "Search Engines" at bounding box center [700, 376] width 84 height 16
click at [658, 395] on icon at bounding box center [661, 398] width 7 height 11
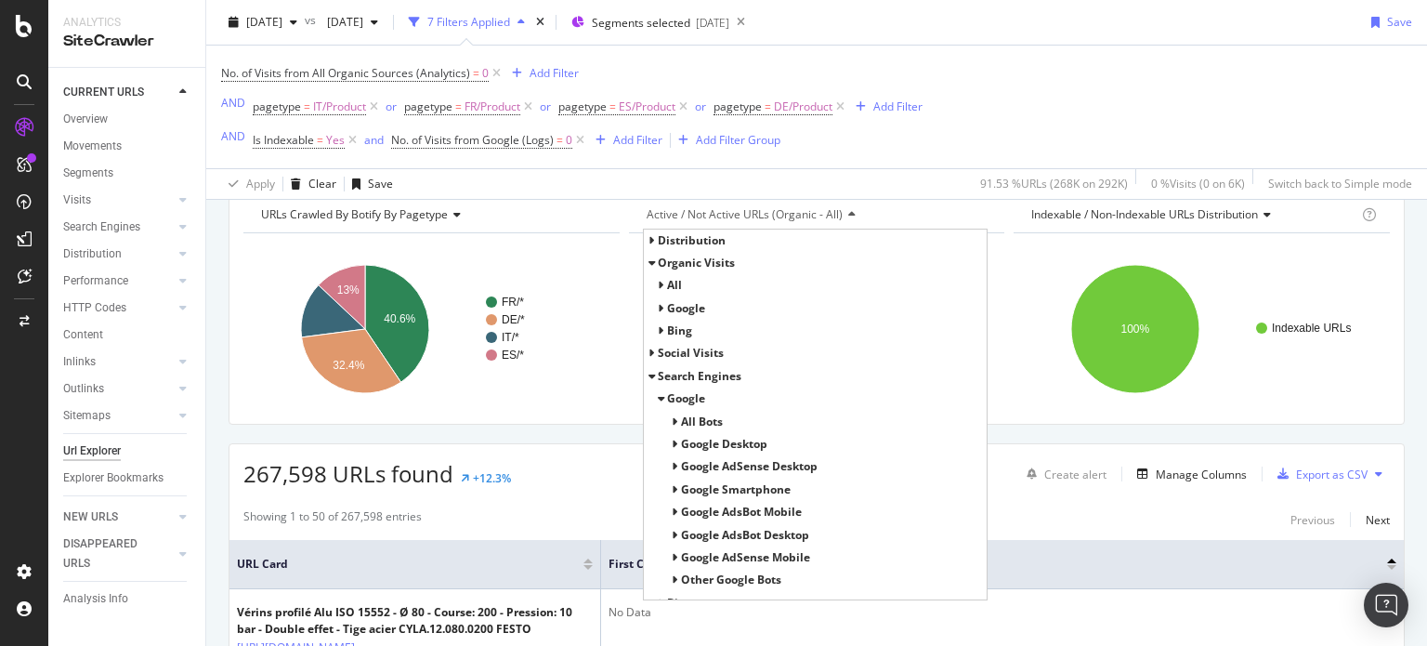
click at [672, 416] on icon at bounding box center [675, 421] width 7 height 11
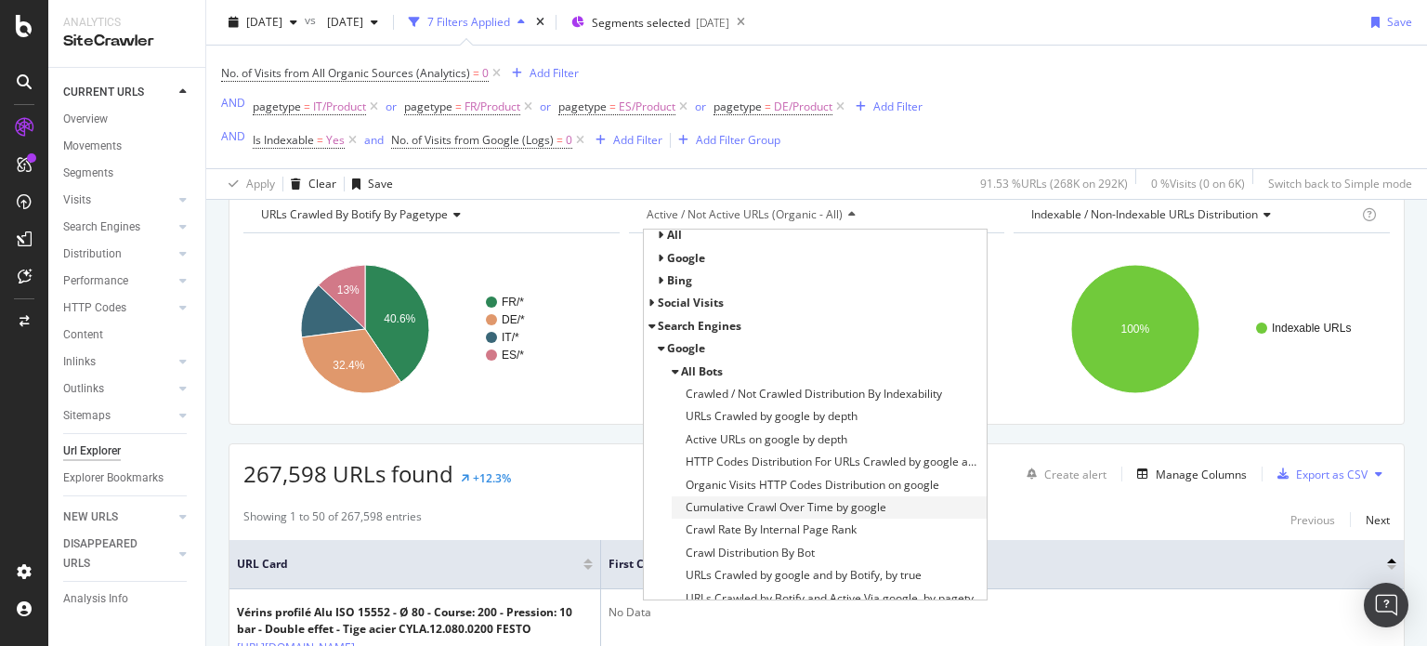
scroll to position [108, 0]
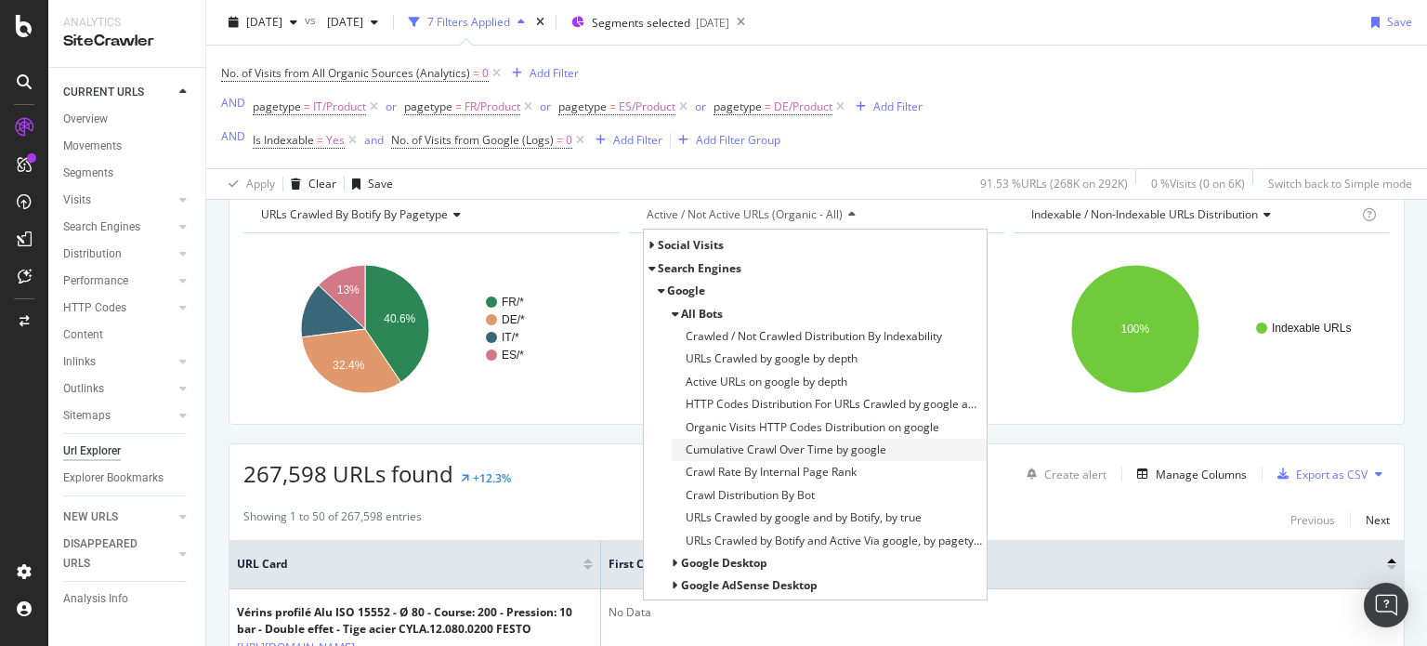
click at [788, 449] on span "Cumulative Crawl Over Time by google" at bounding box center [786, 449] width 201 height 19
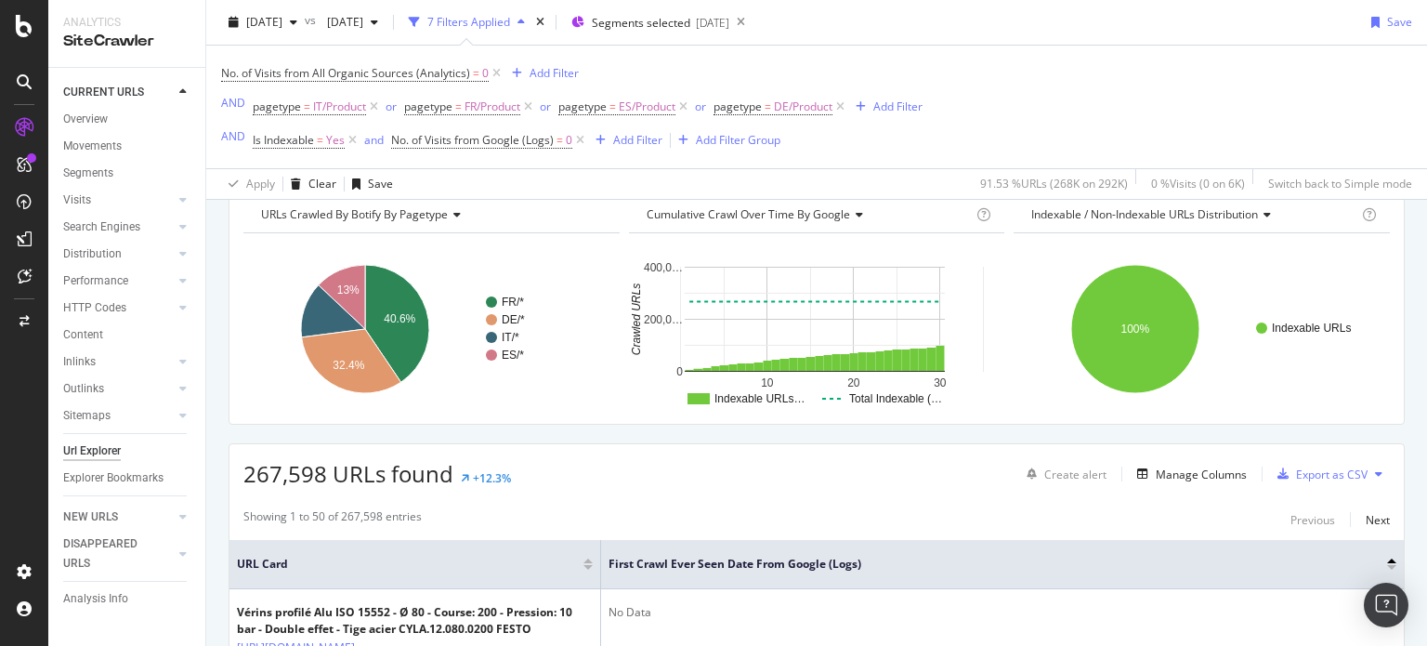
click at [808, 215] on span "Cumulative Crawl Over Time by google" at bounding box center [749, 214] width 204 height 16
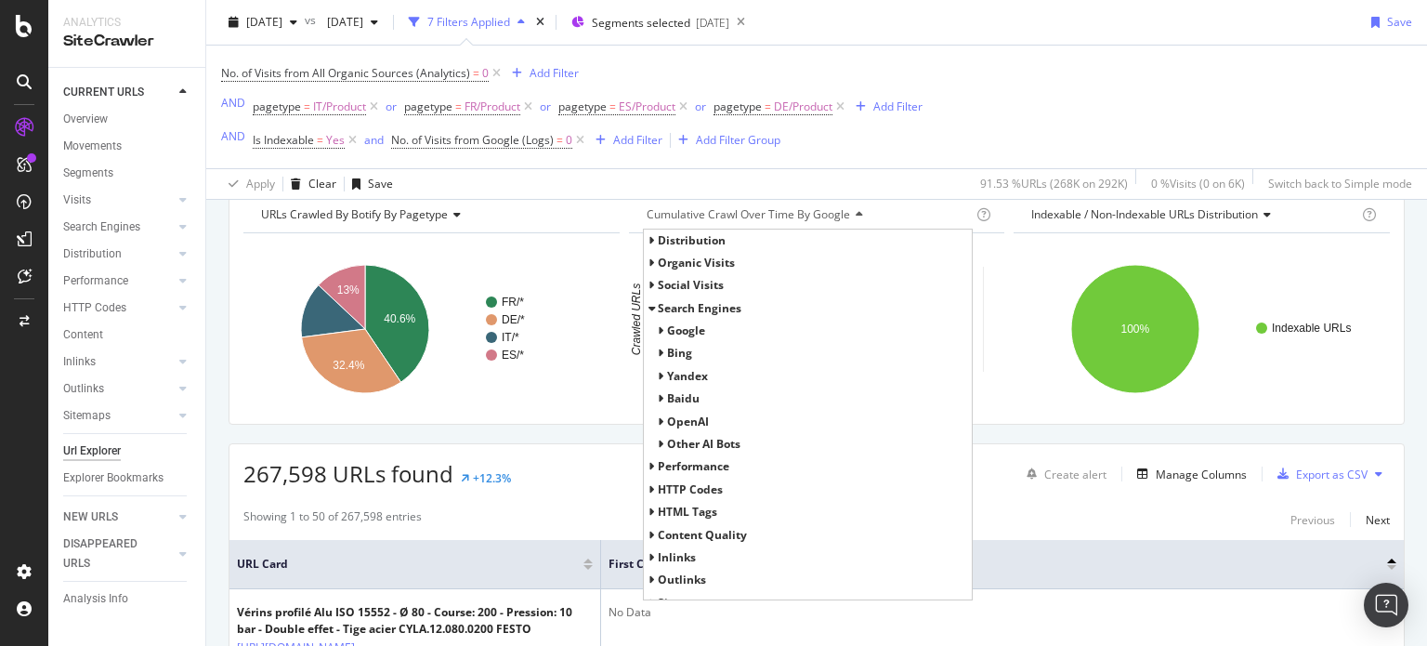
click at [677, 326] on span "Google" at bounding box center [686, 330] width 38 height 16
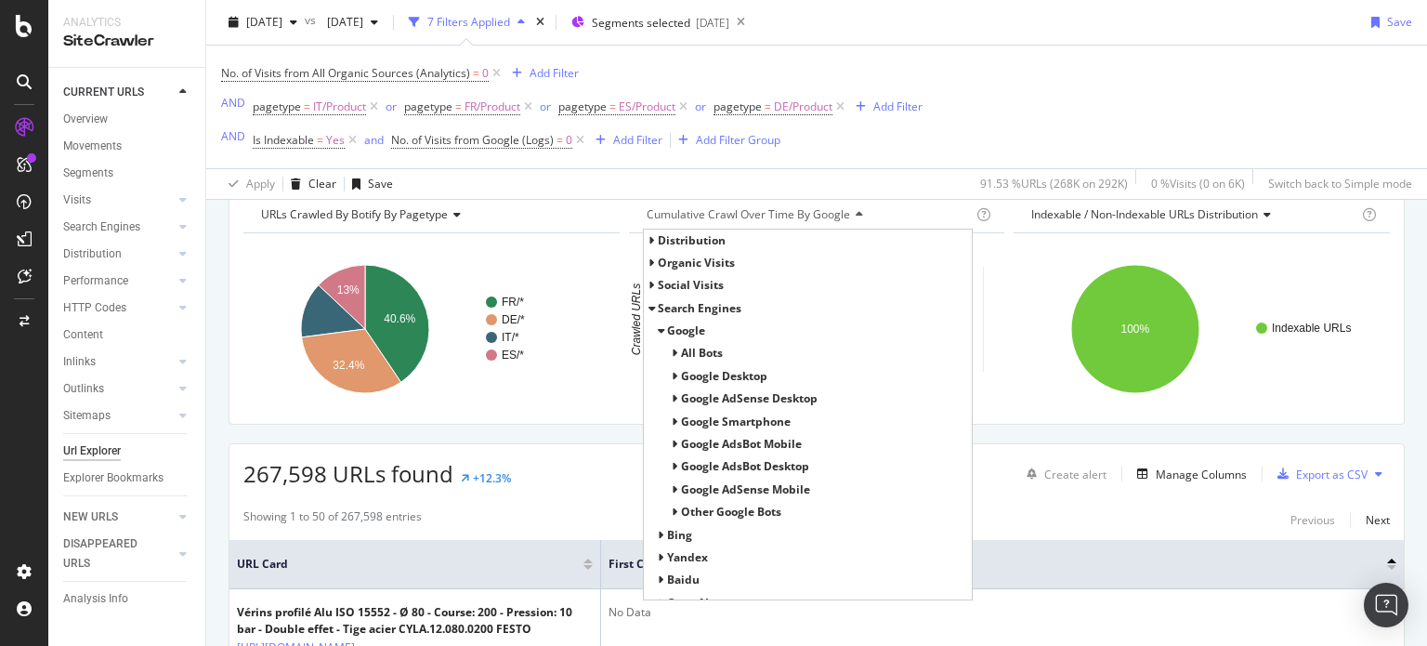
click at [682, 346] on span "All Bots" at bounding box center [702, 353] width 42 height 16
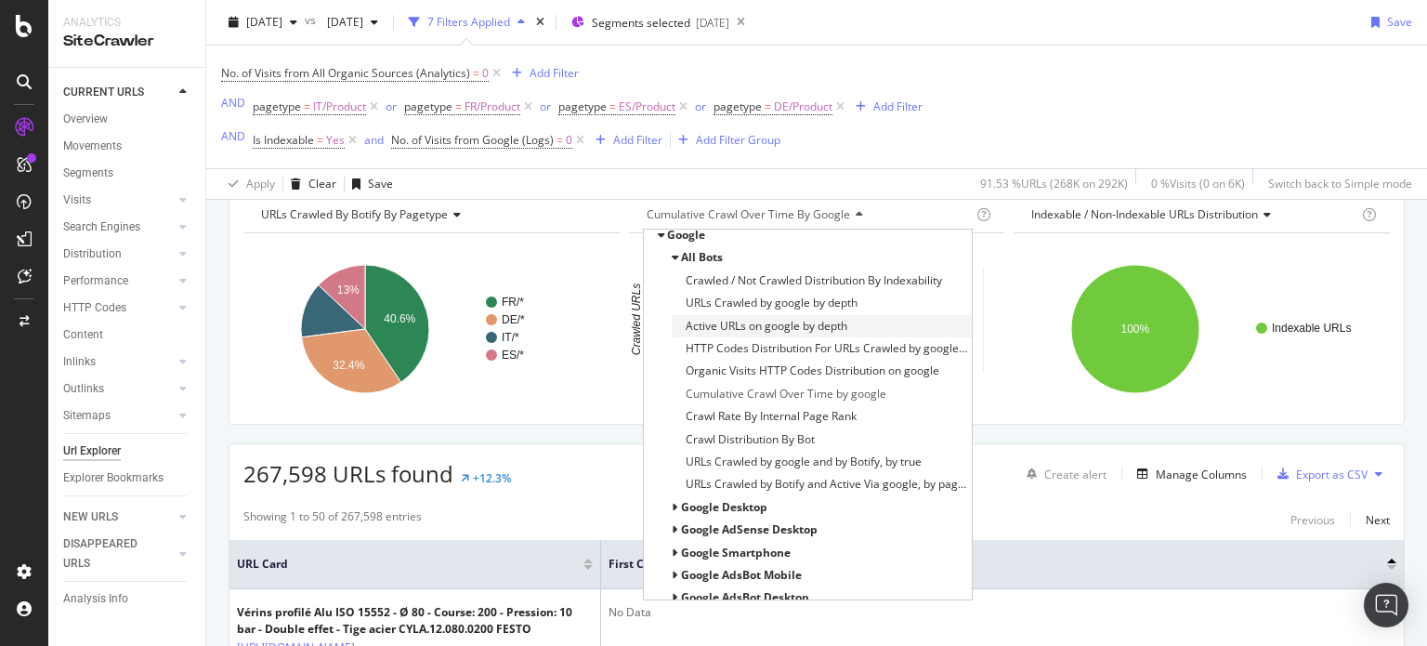
scroll to position [99, 0]
click at [775, 296] on span "URLs Crawled by google by depth" at bounding box center [772, 300] width 172 height 19
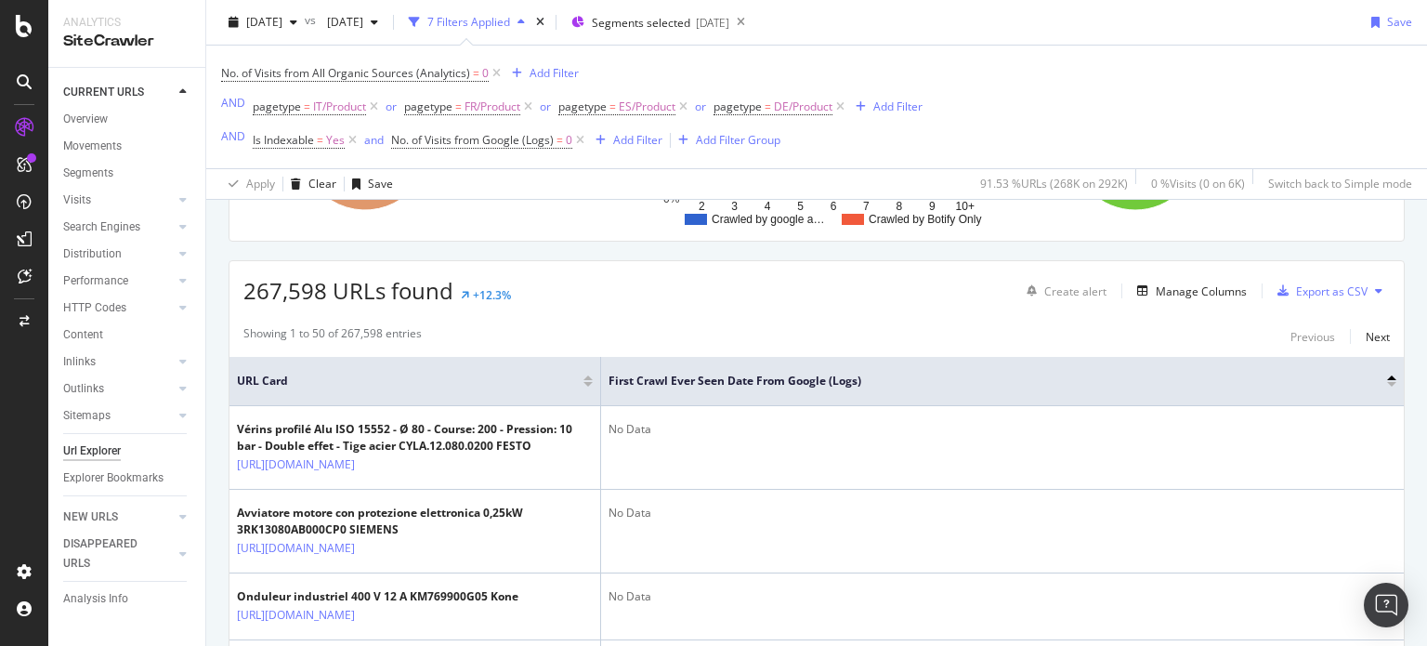
scroll to position [409, 0]
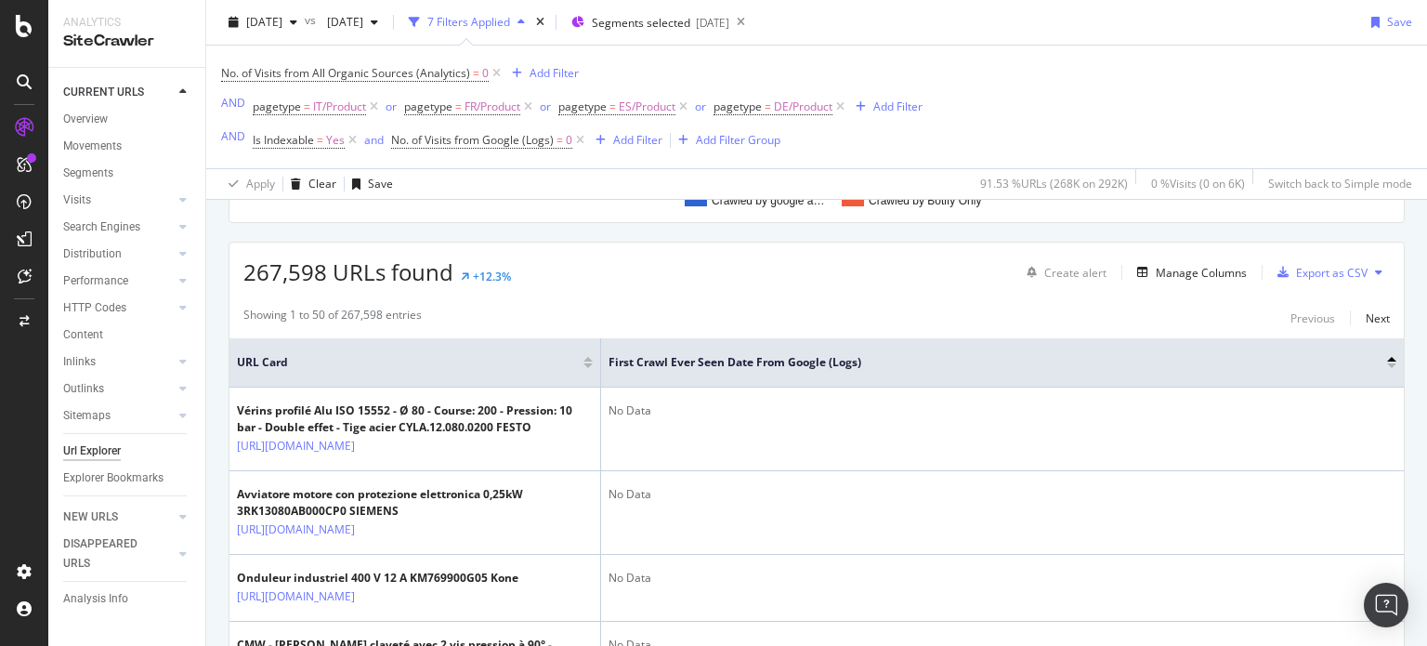
click at [1387, 357] on div at bounding box center [1391, 359] width 9 height 5
click at [1387, 363] on div at bounding box center [1391, 365] width 9 height 5
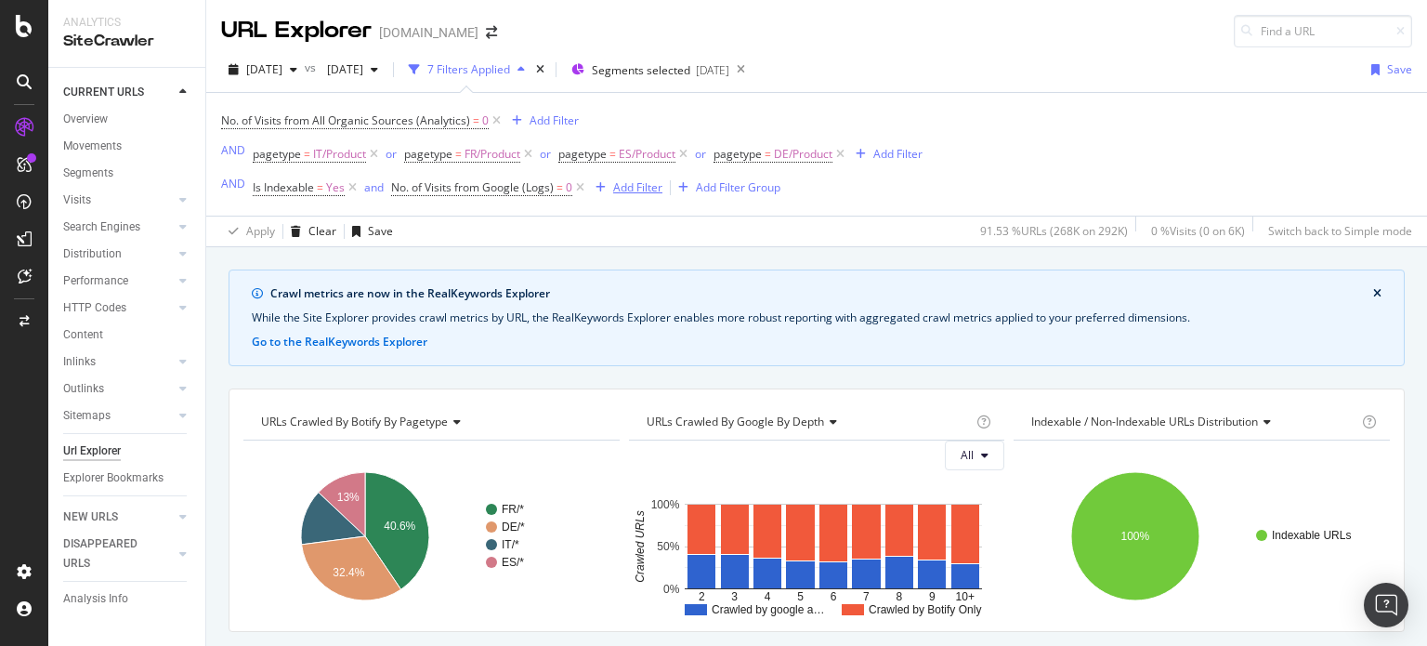
click at [630, 184] on div "Add Filter" at bounding box center [637, 187] width 49 height 16
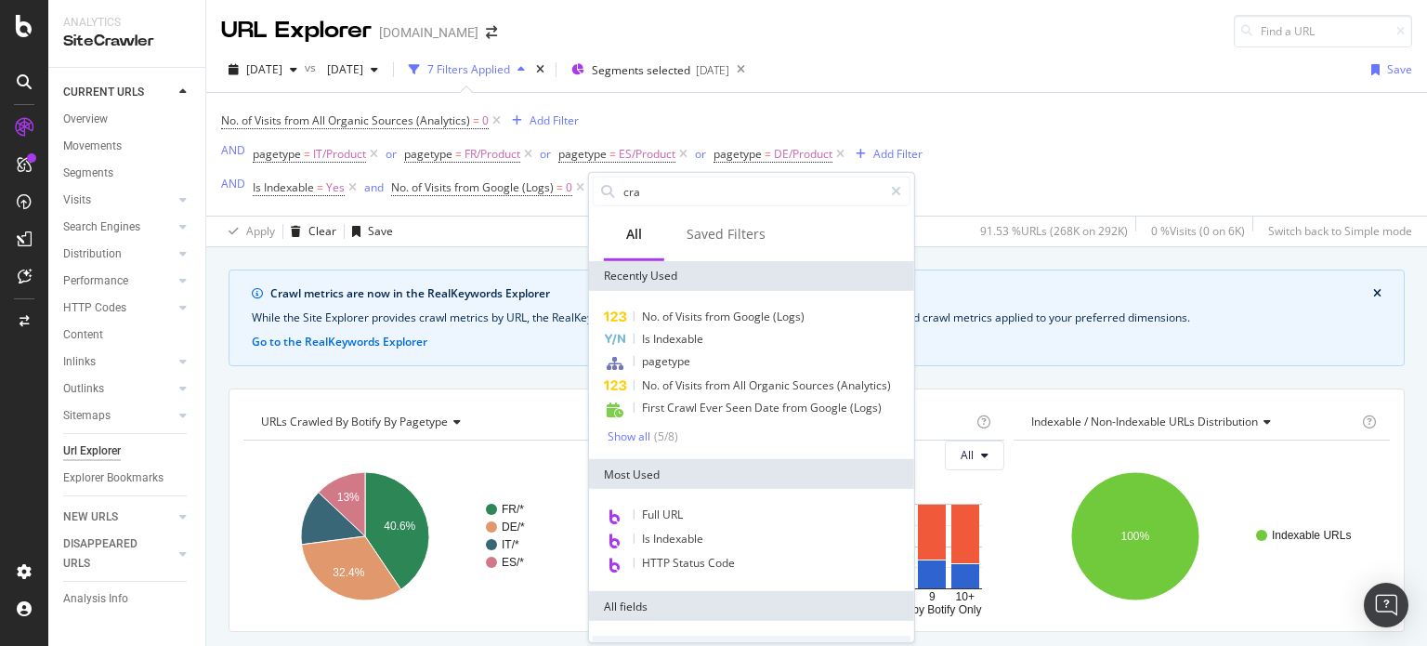
type input "craw"
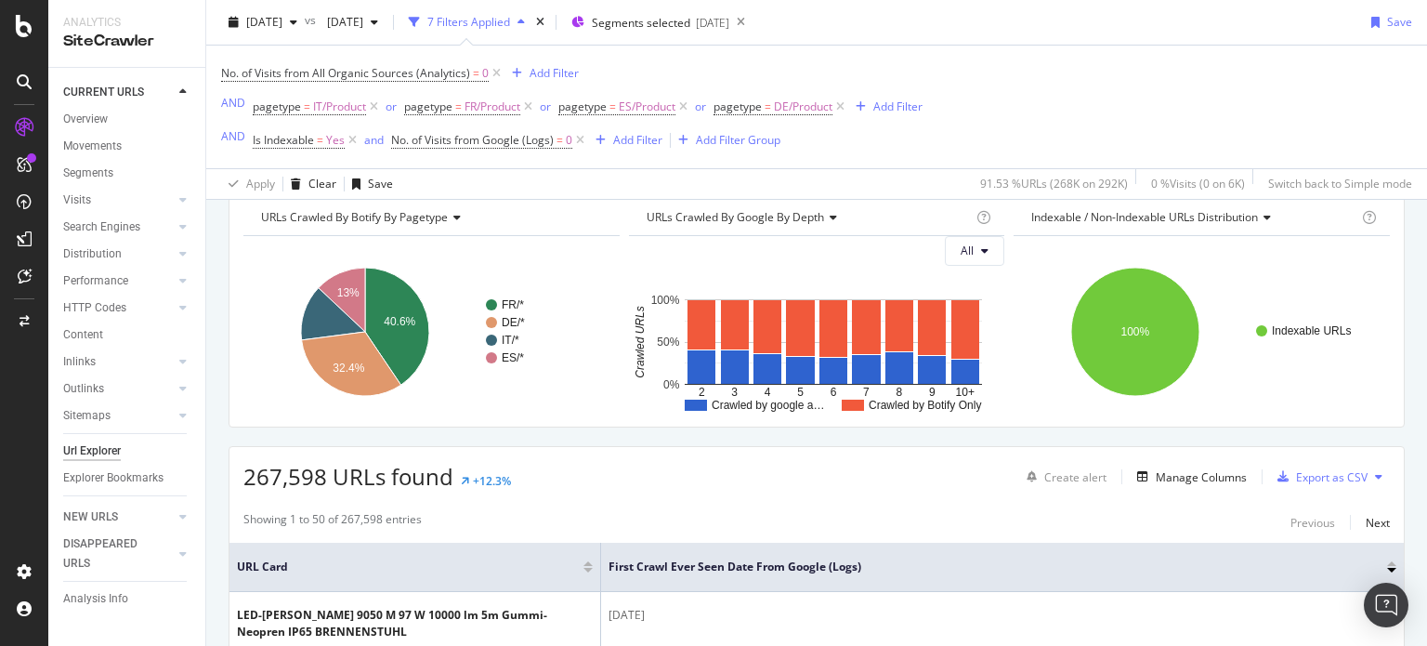
scroll to position [167, 0]
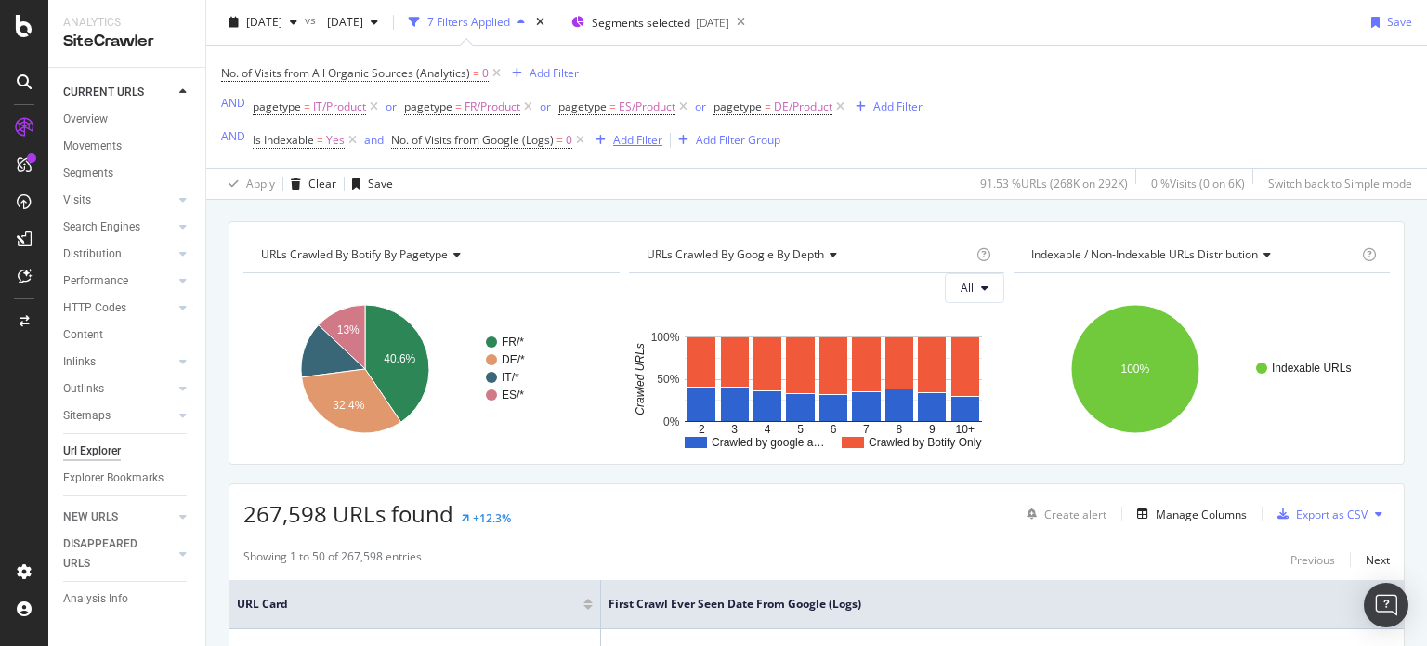
click at [636, 131] on div "Add Filter" at bounding box center [625, 140] width 74 height 20
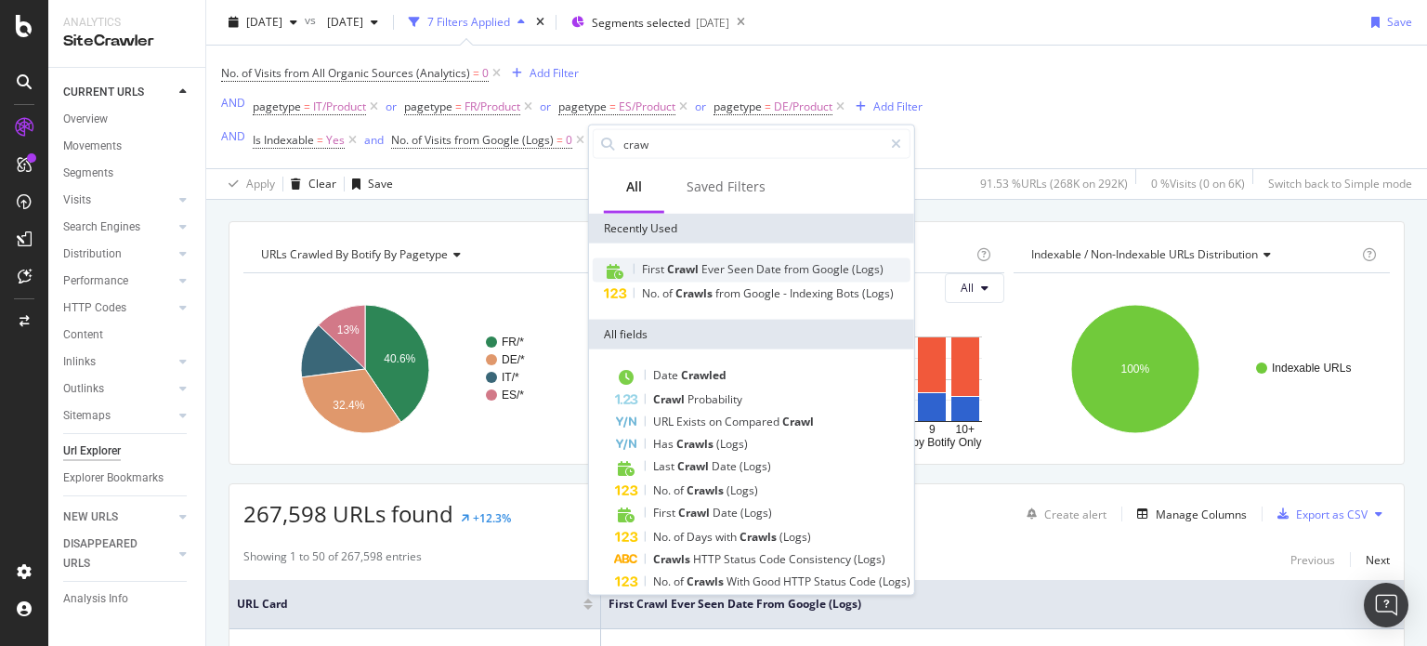
click at [714, 270] on span "Ever" at bounding box center [715, 269] width 26 height 16
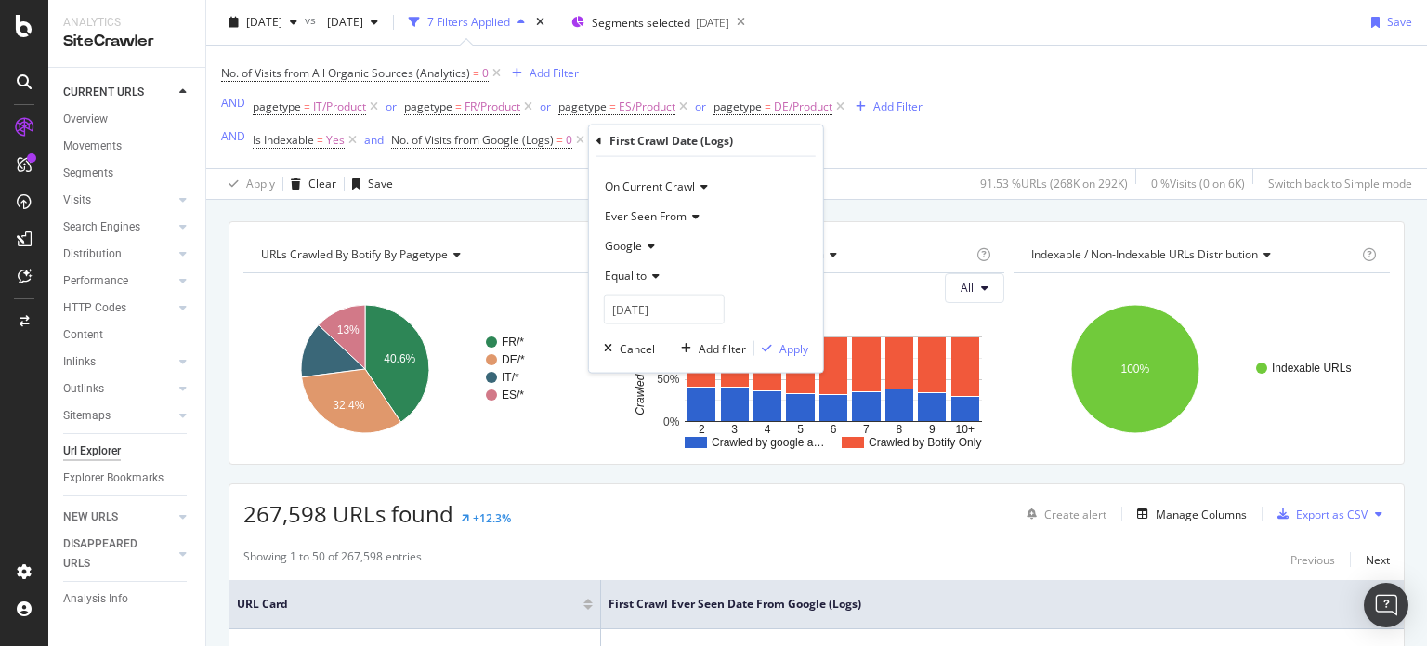
click at [657, 273] on icon at bounding box center [653, 275] width 13 height 11
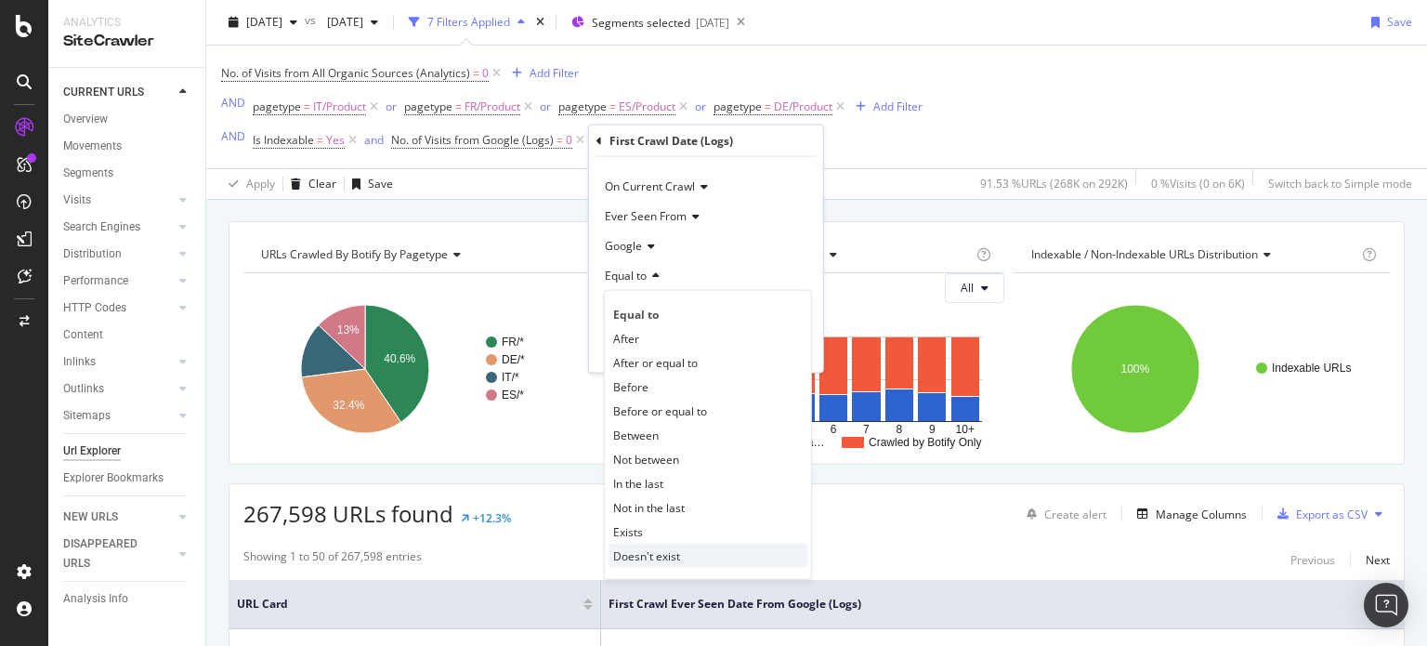
click at [677, 550] on span "Doesn't exist" at bounding box center [646, 555] width 67 height 16
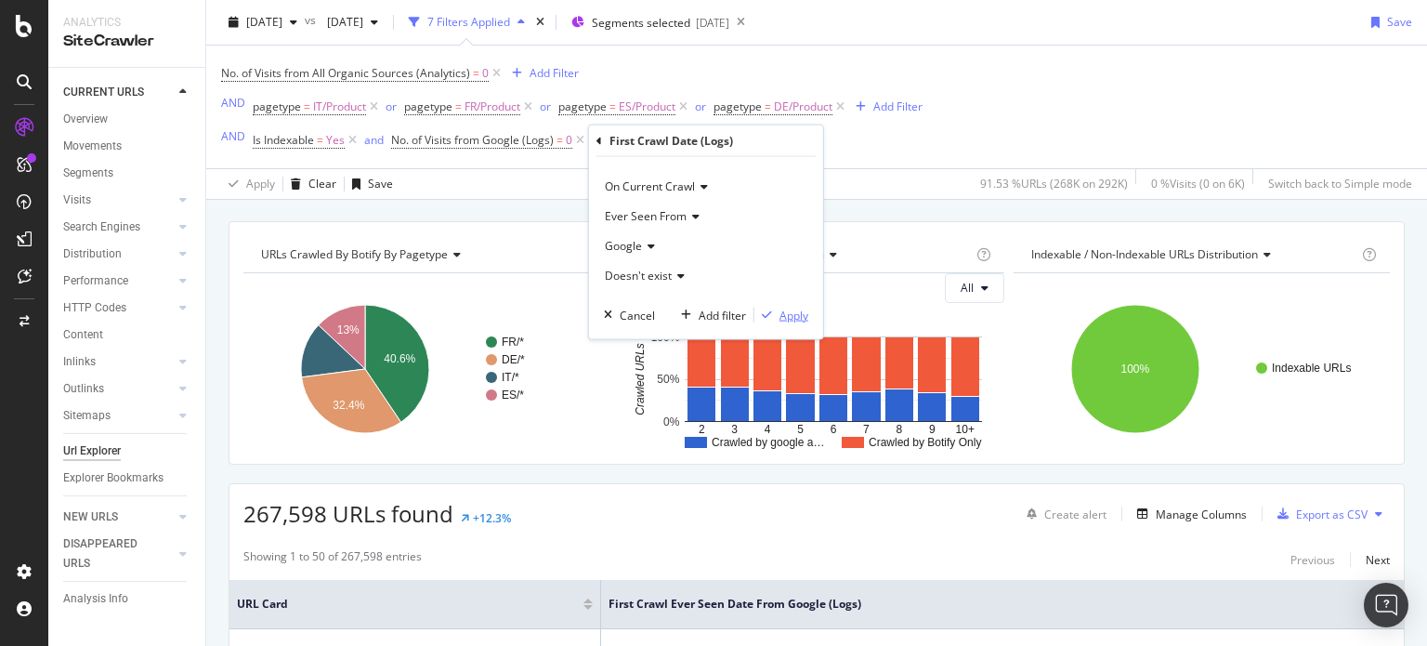
click at [795, 310] on div "Apply" at bounding box center [794, 315] width 29 height 16
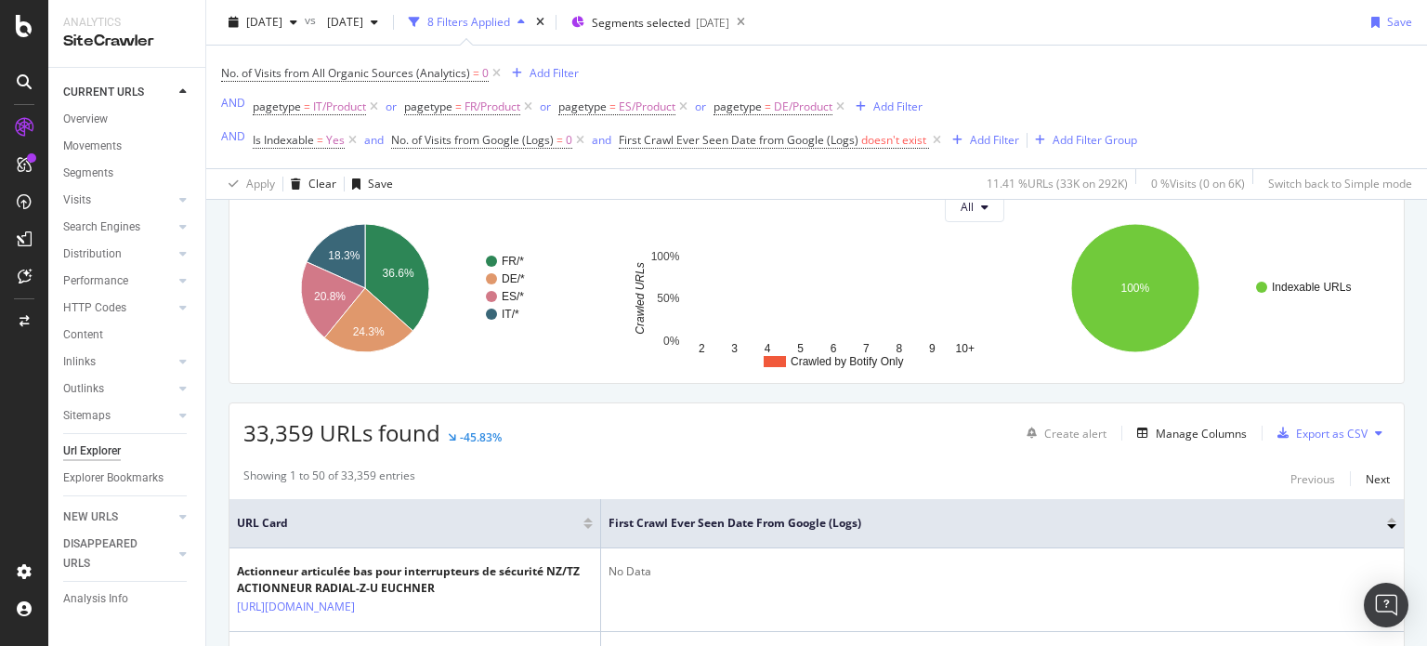
scroll to position [163, 0]
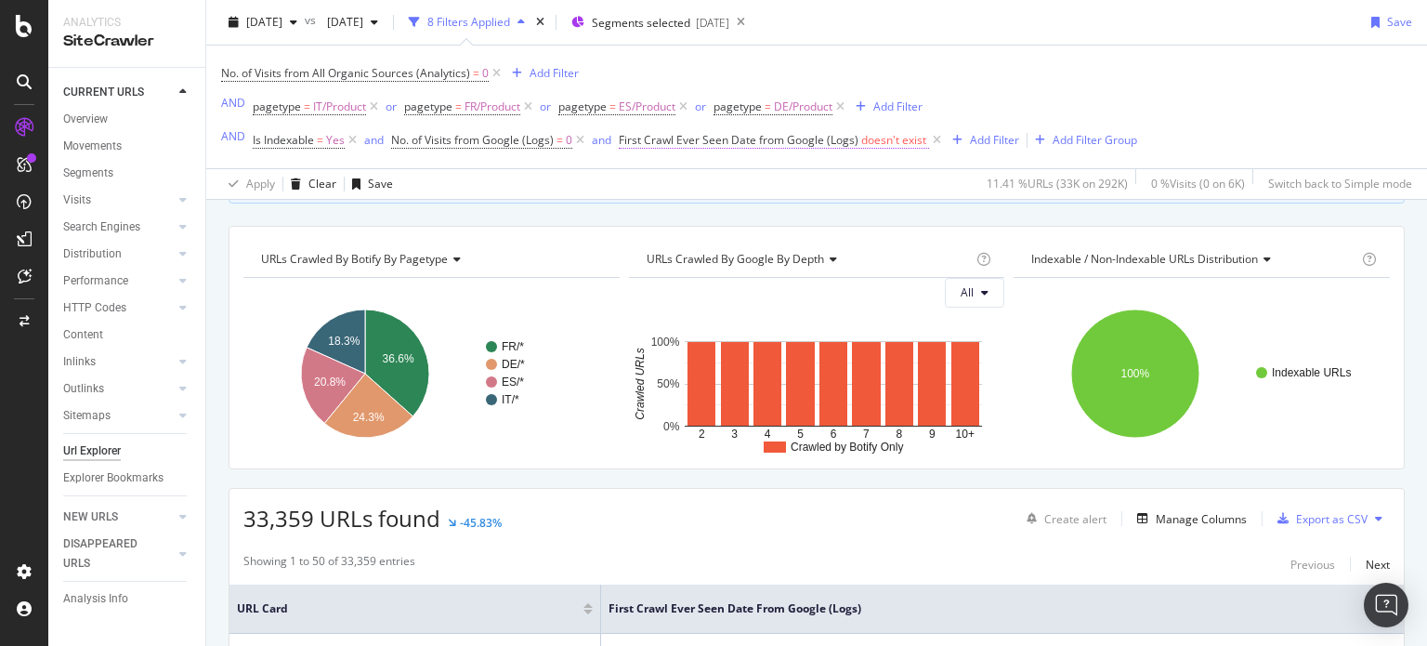
click at [770, 139] on span "First Crawl Ever Seen Date from Google (Logs)" at bounding box center [739, 140] width 240 height 16
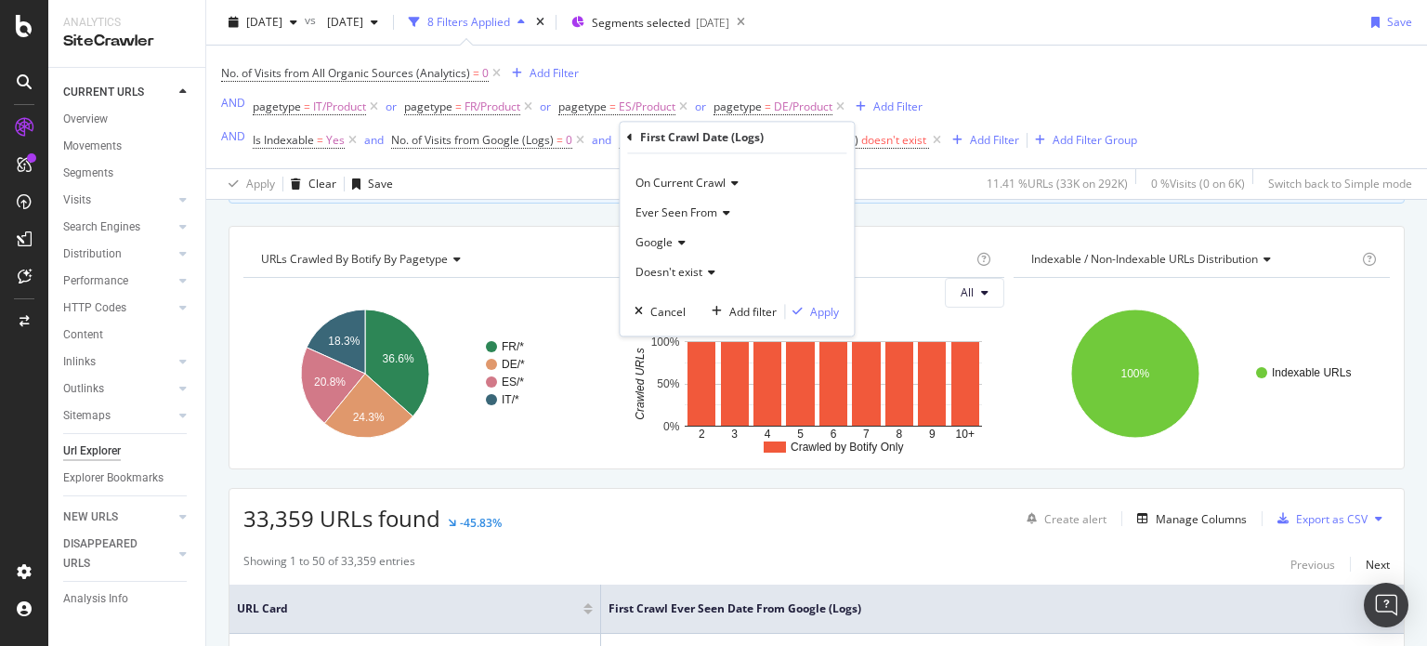
click at [702, 267] on span "Doesn't exist" at bounding box center [669, 273] width 67 height 16
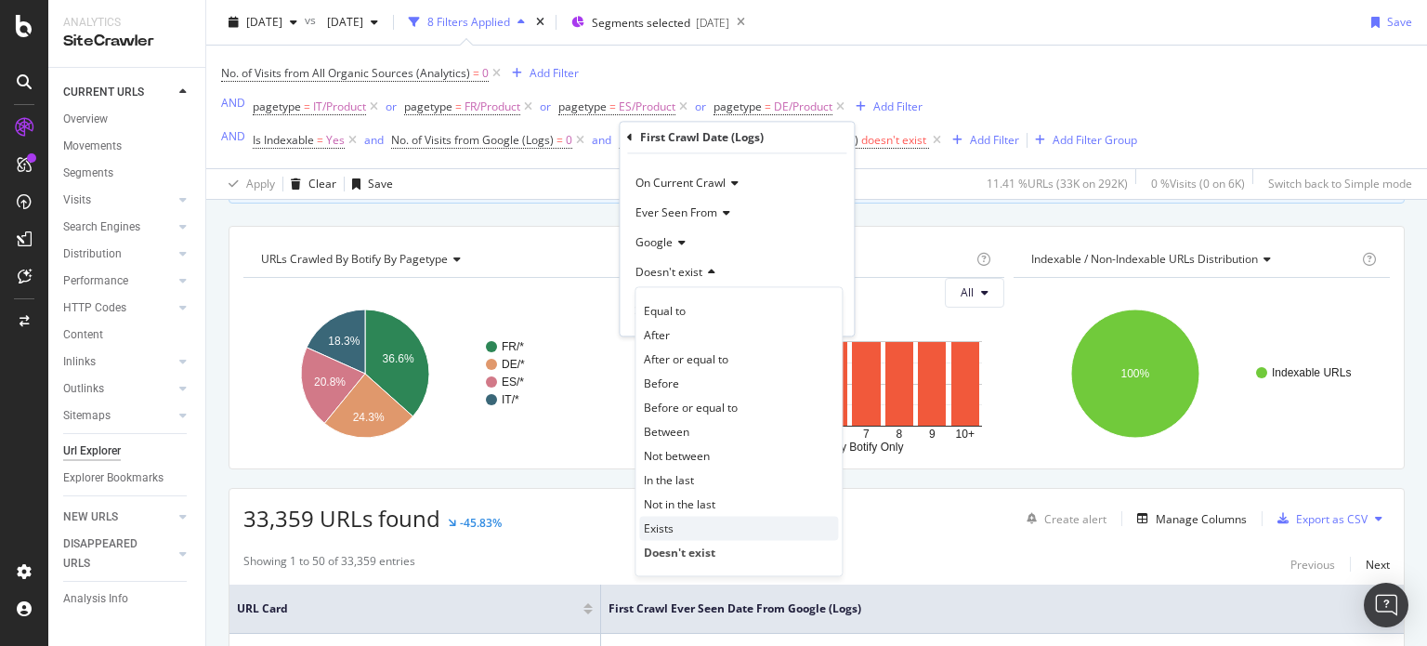
click at [673, 527] on span "Exists" at bounding box center [659, 528] width 30 height 16
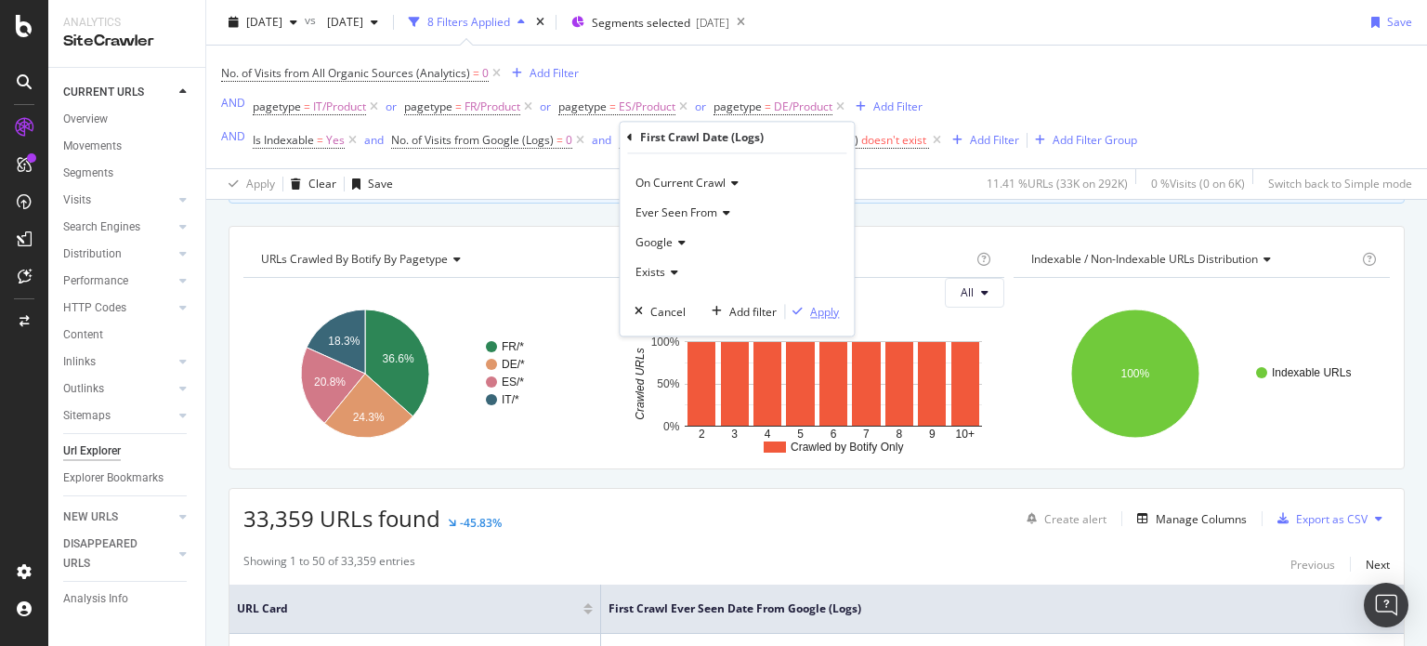
click at [827, 315] on div "Apply" at bounding box center [824, 312] width 29 height 16
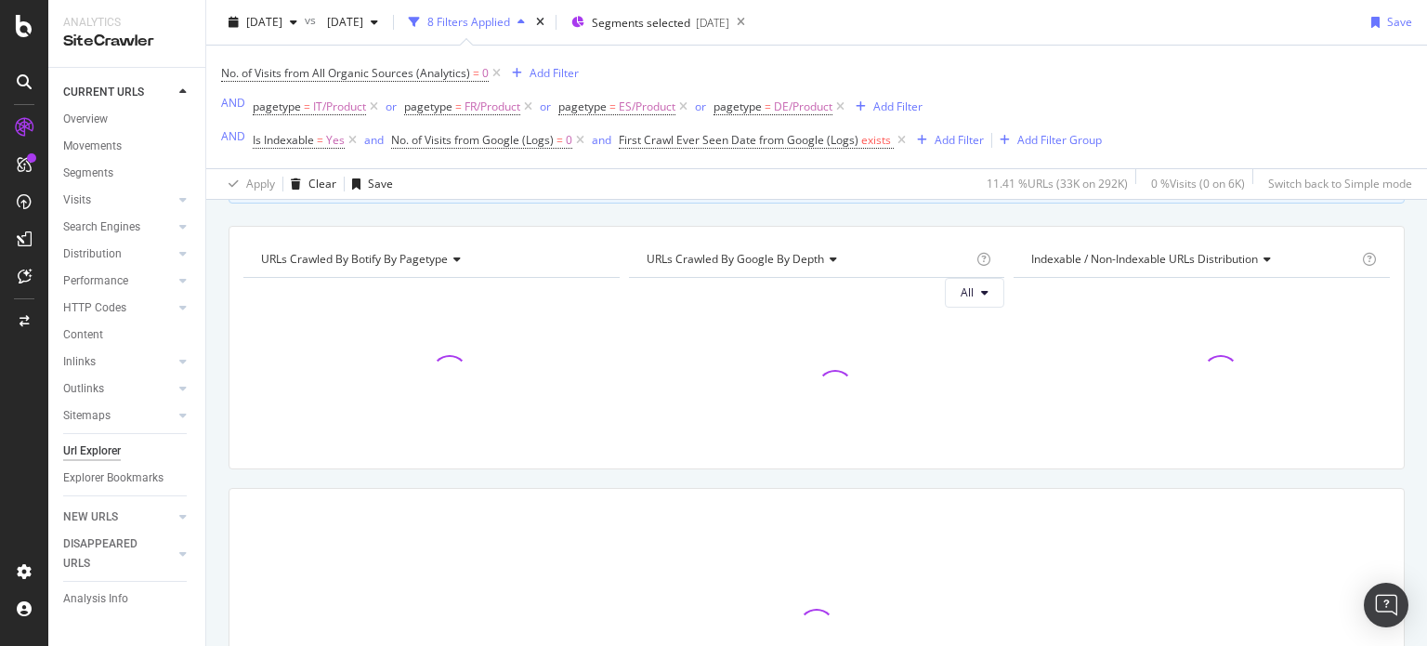
scroll to position [271, 0]
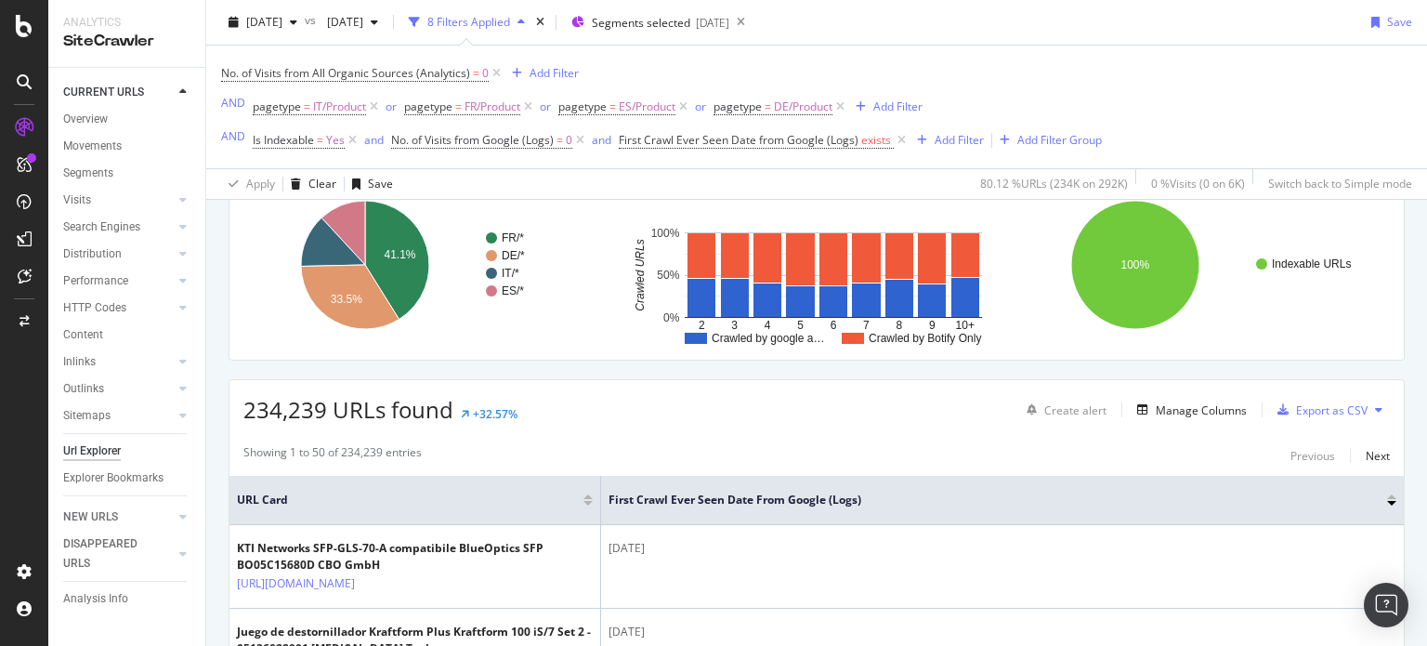
click at [1387, 494] on div at bounding box center [1391, 496] width 9 height 5
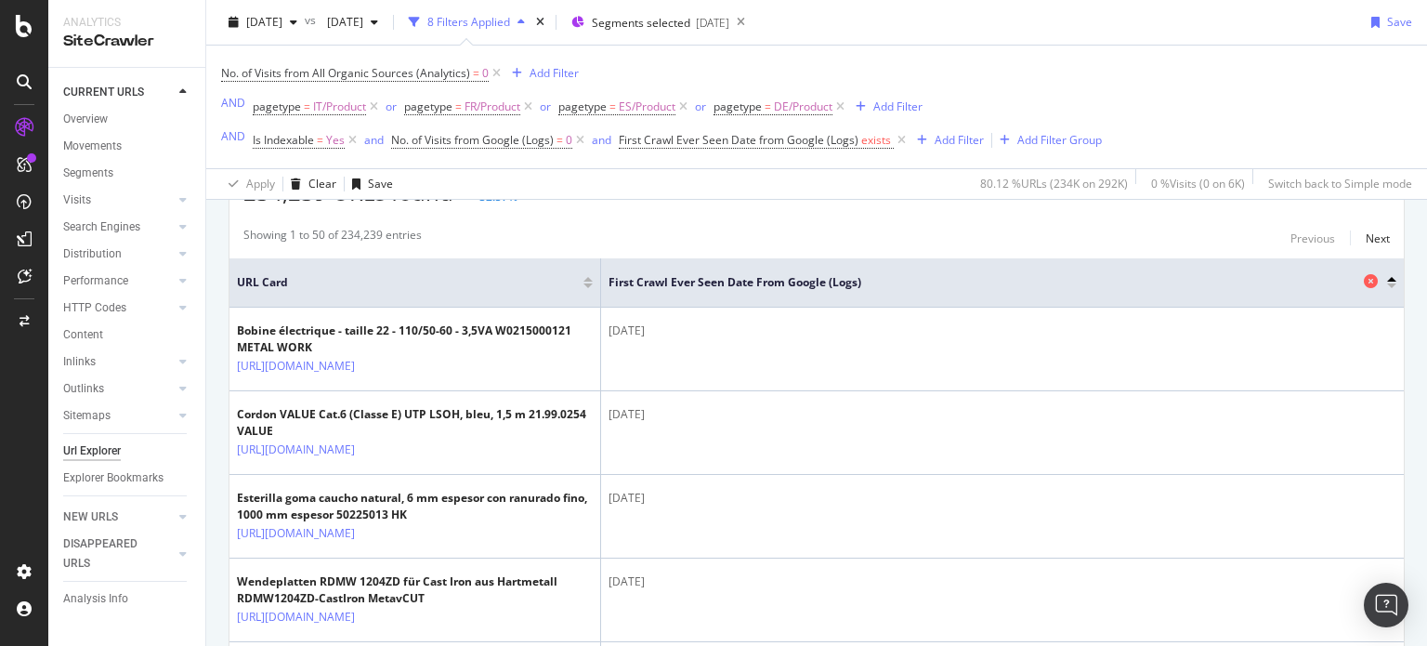
scroll to position [487, 0]
click at [955, 136] on div "Add Filter" at bounding box center [959, 140] width 49 height 16
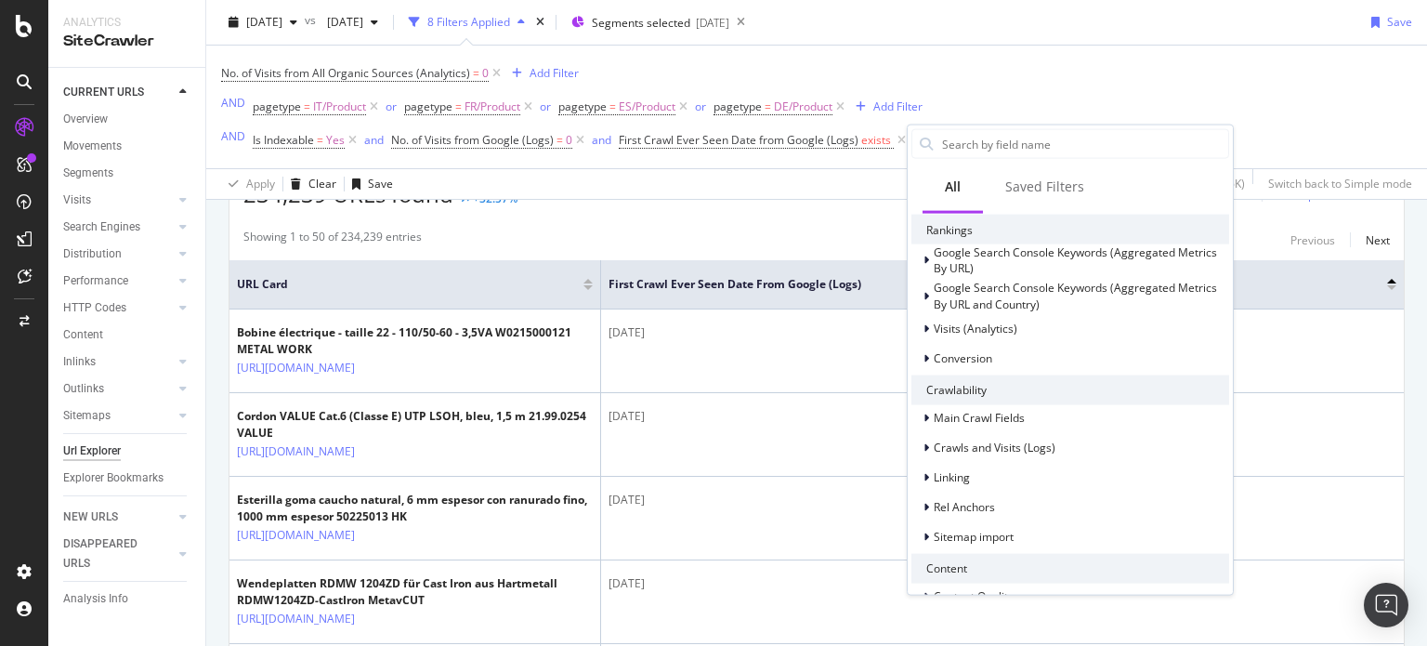
scroll to position [470, 0]
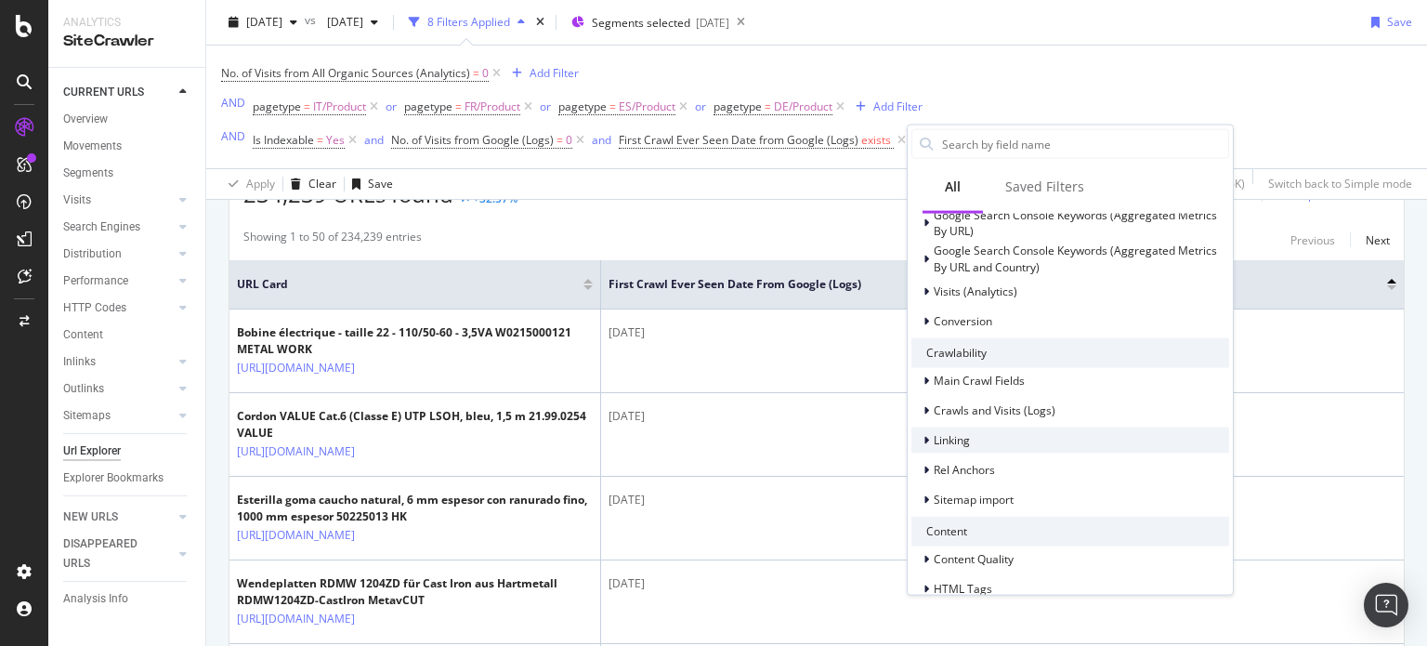
click at [929, 438] on div at bounding box center [928, 439] width 11 height 19
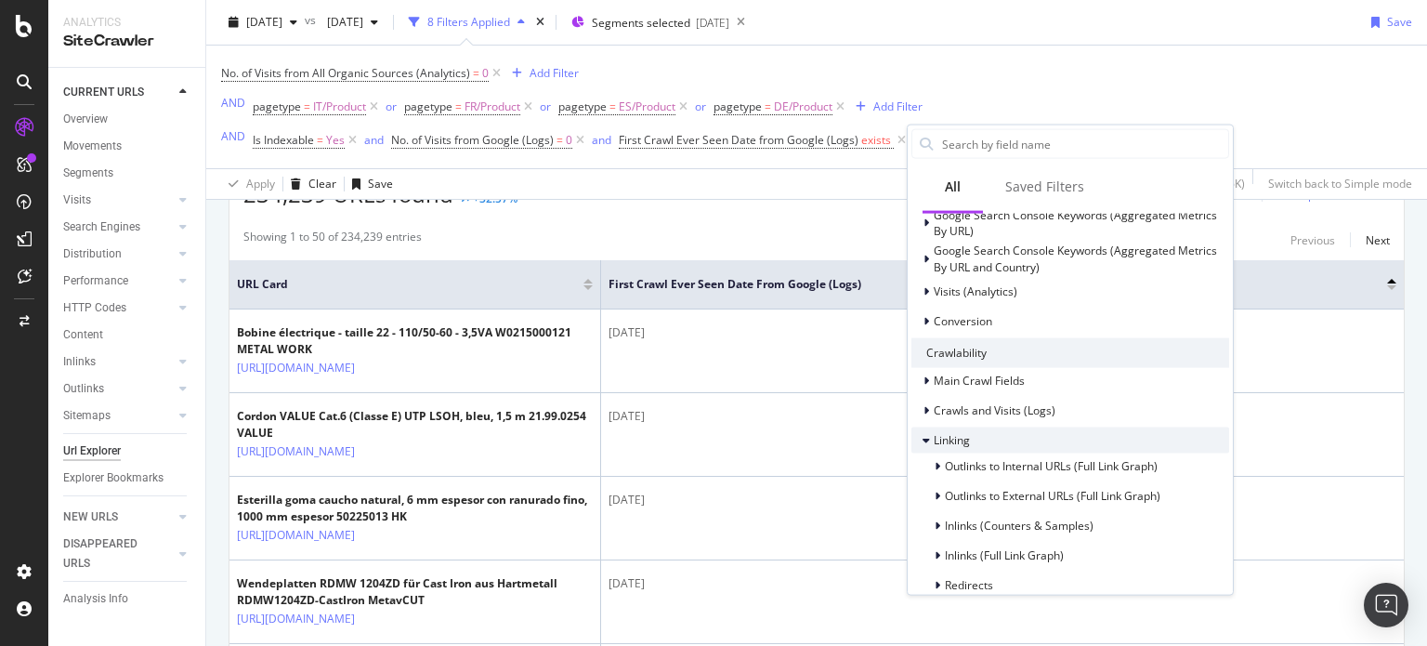
click at [929, 438] on icon at bounding box center [926, 439] width 7 height 11
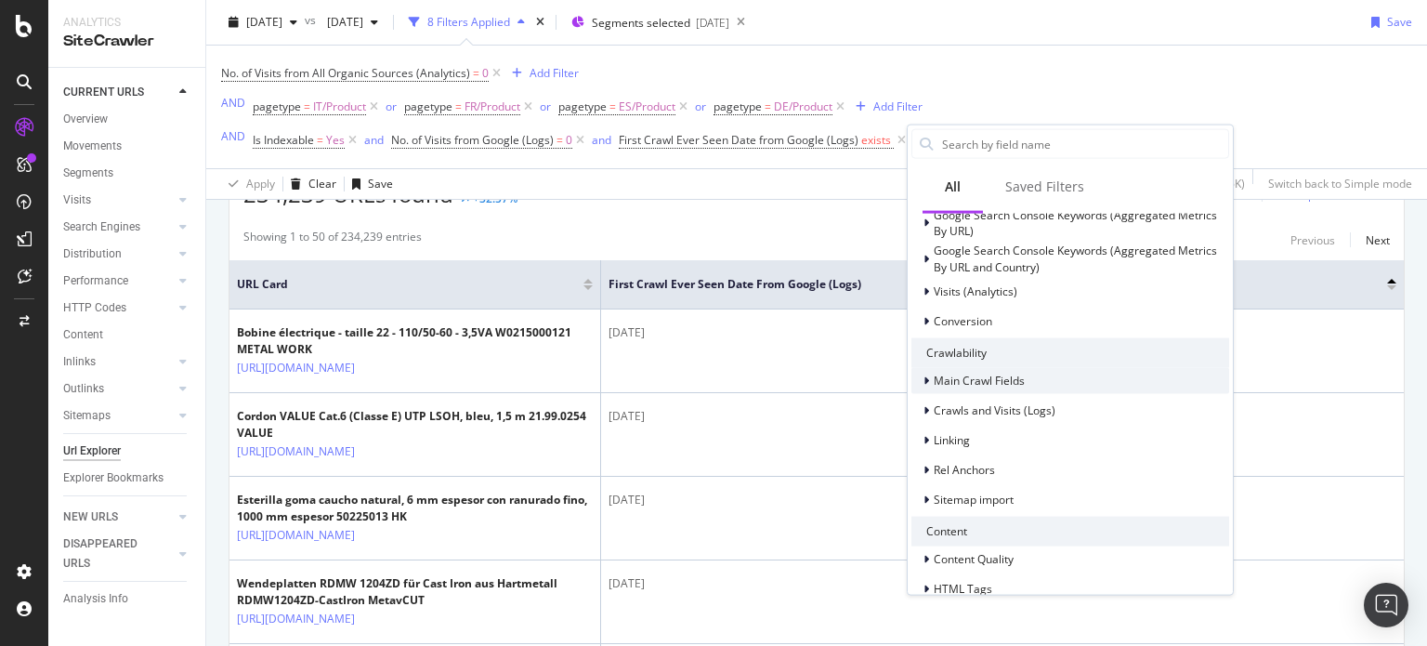
click at [928, 378] on icon at bounding box center [927, 379] width 6 height 11
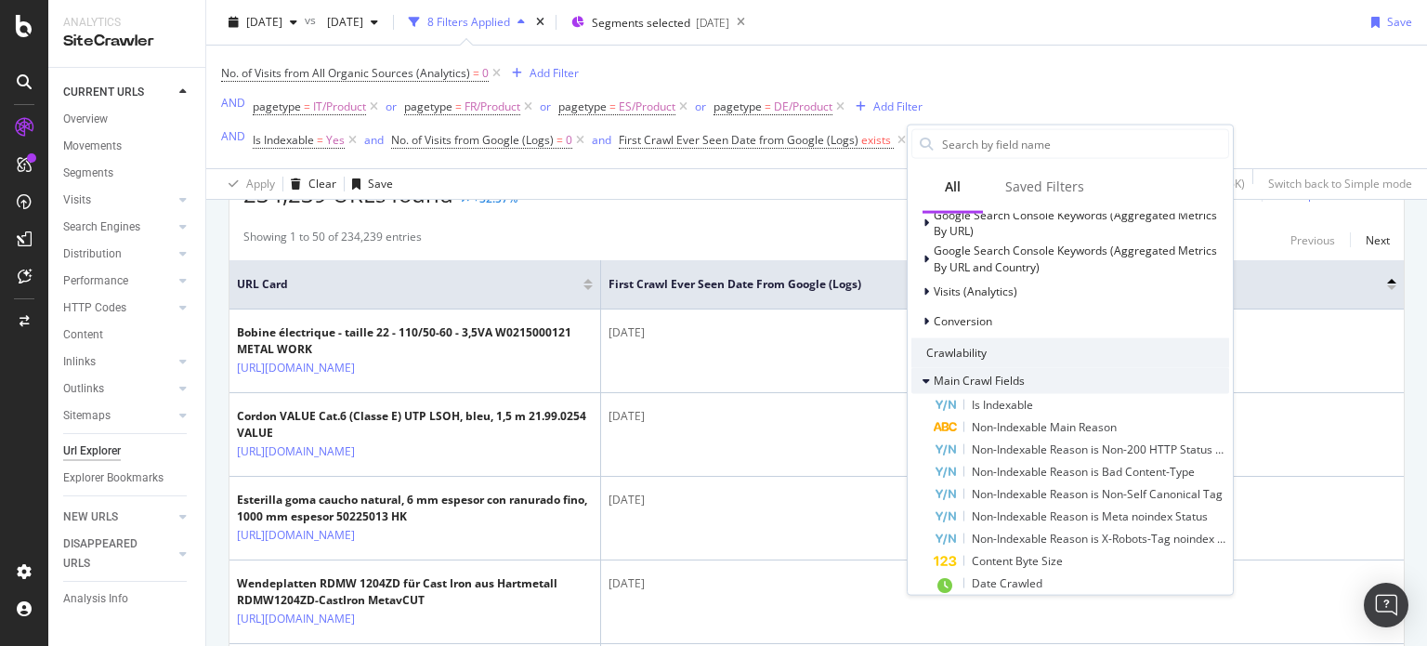
click at [928, 378] on icon at bounding box center [926, 379] width 7 height 11
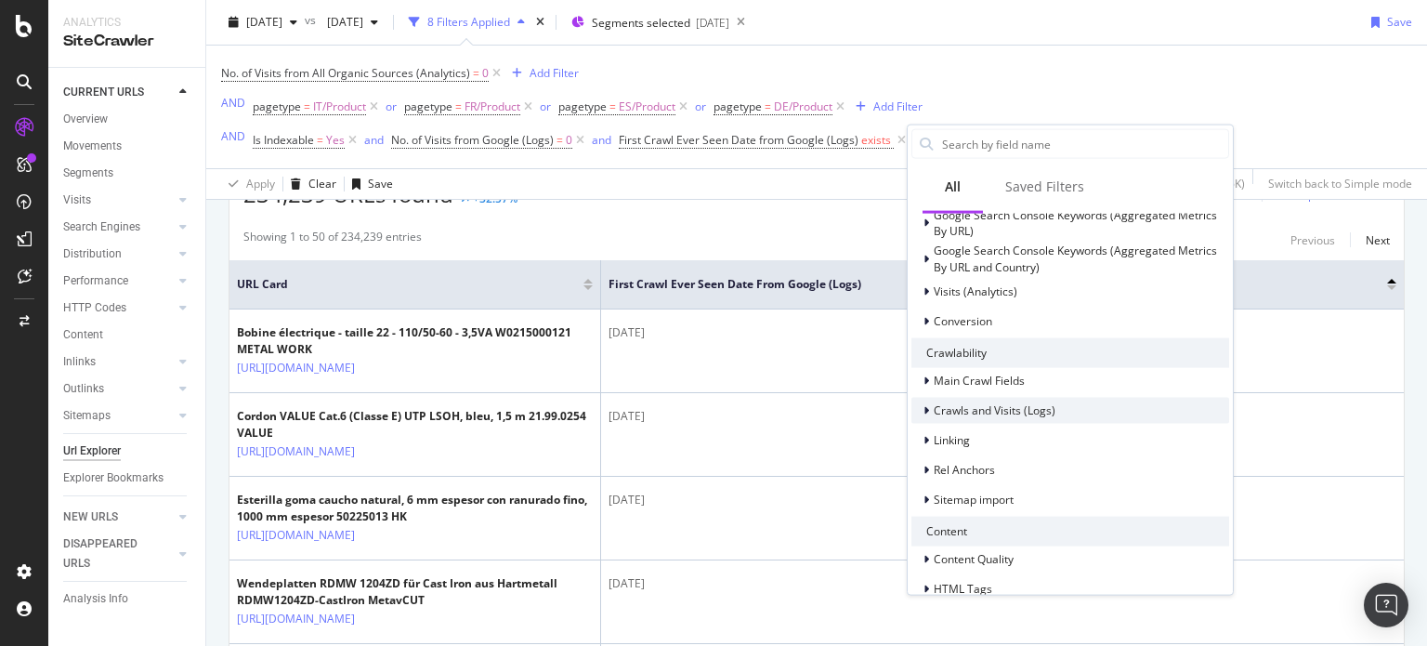
click at [926, 405] on icon at bounding box center [927, 409] width 6 height 11
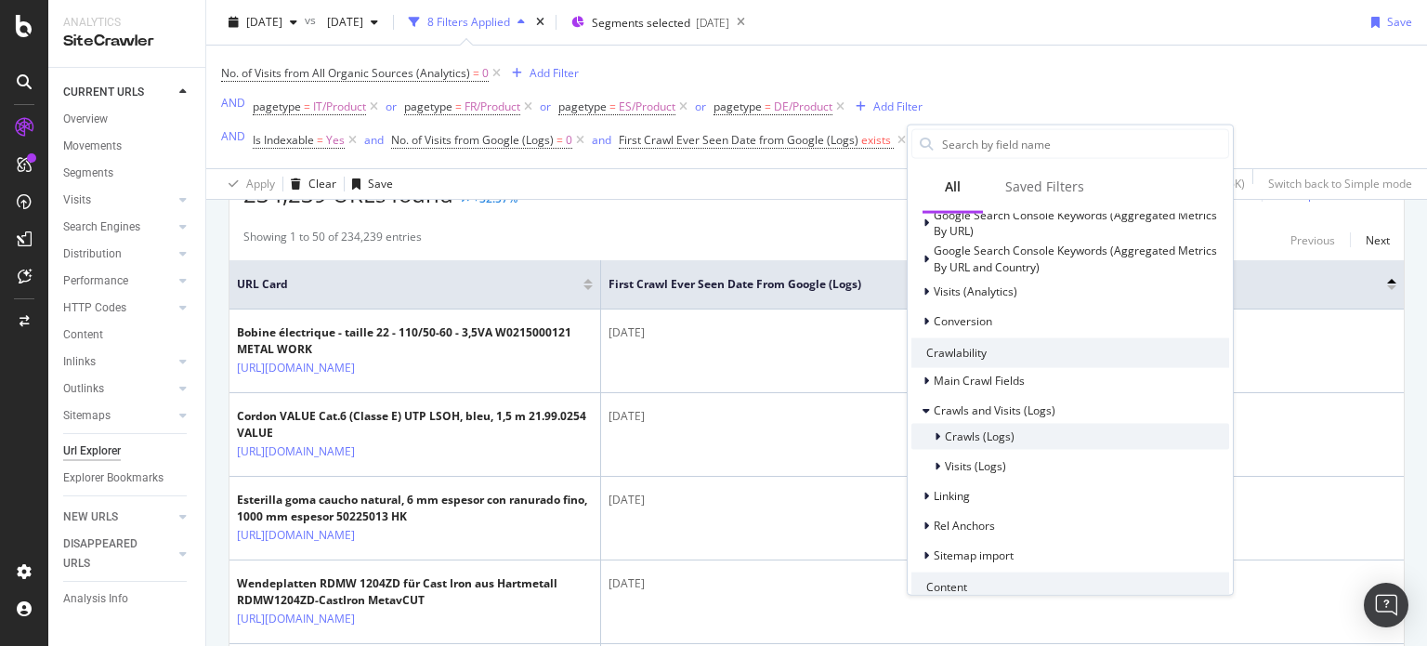
click at [942, 431] on div at bounding box center [939, 436] width 11 height 19
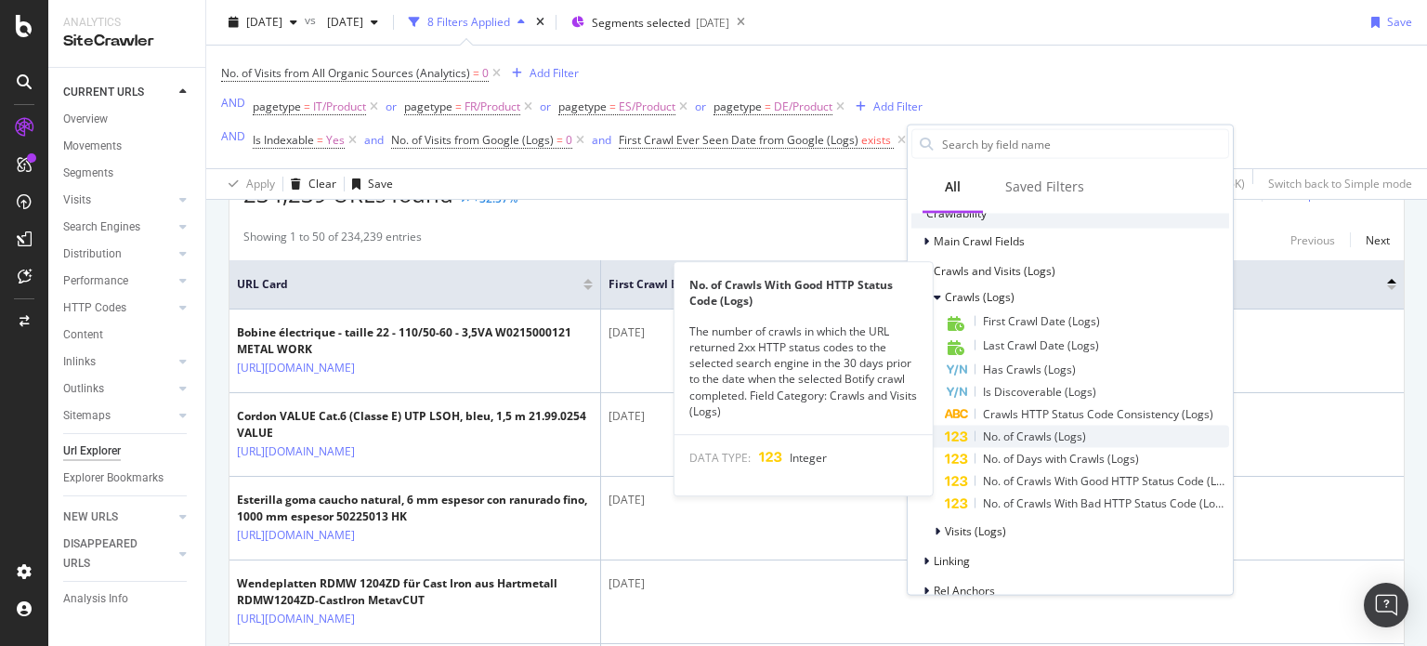
scroll to position [611, 0]
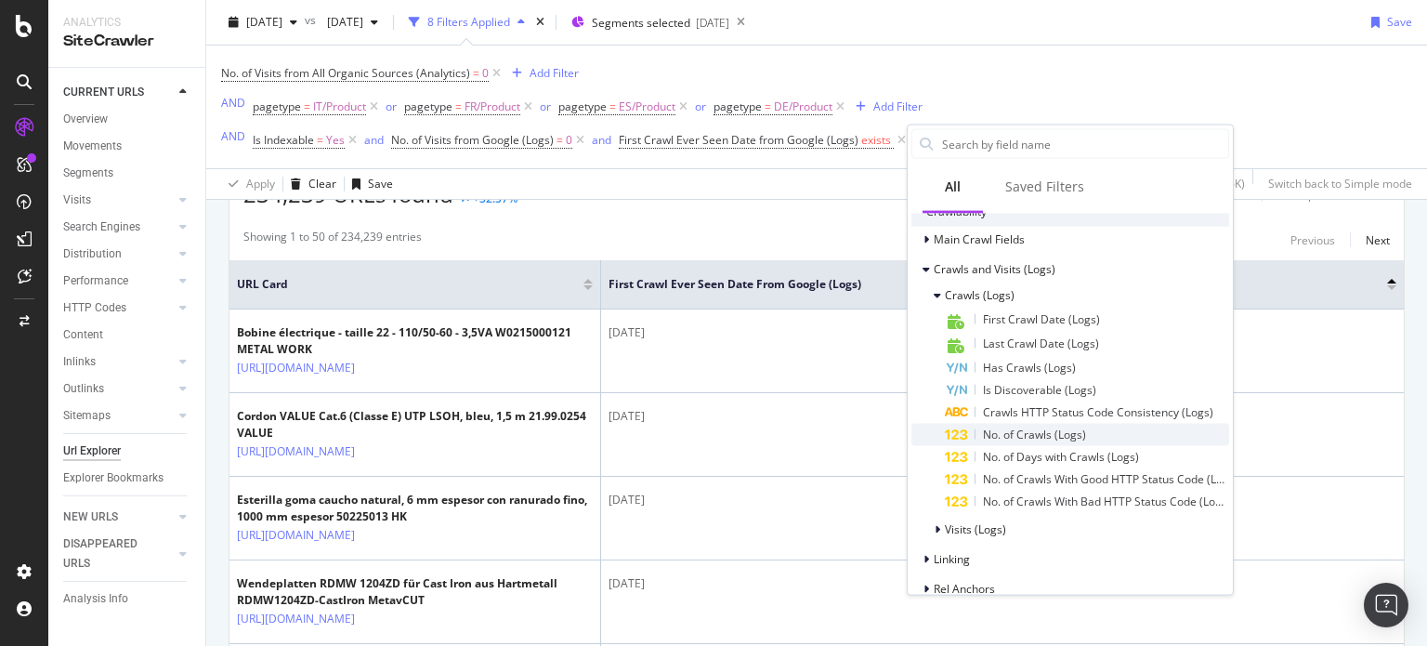
click at [1038, 434] on span "No. of Crawls (Logs)" at bounding box center [1034, 434] width 103 height 16
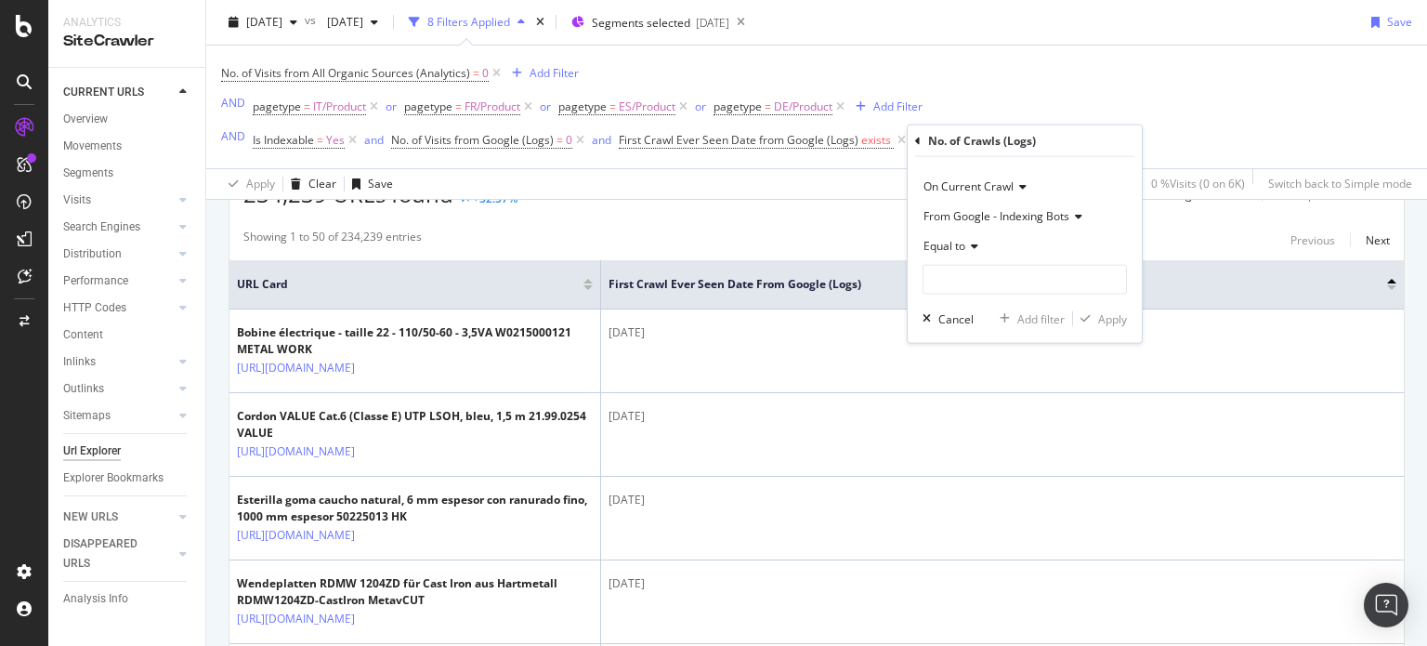
click at [1023, 221] on span "From Google - Indexing Bots" at bounding box center [997, 216] width 146 height 16
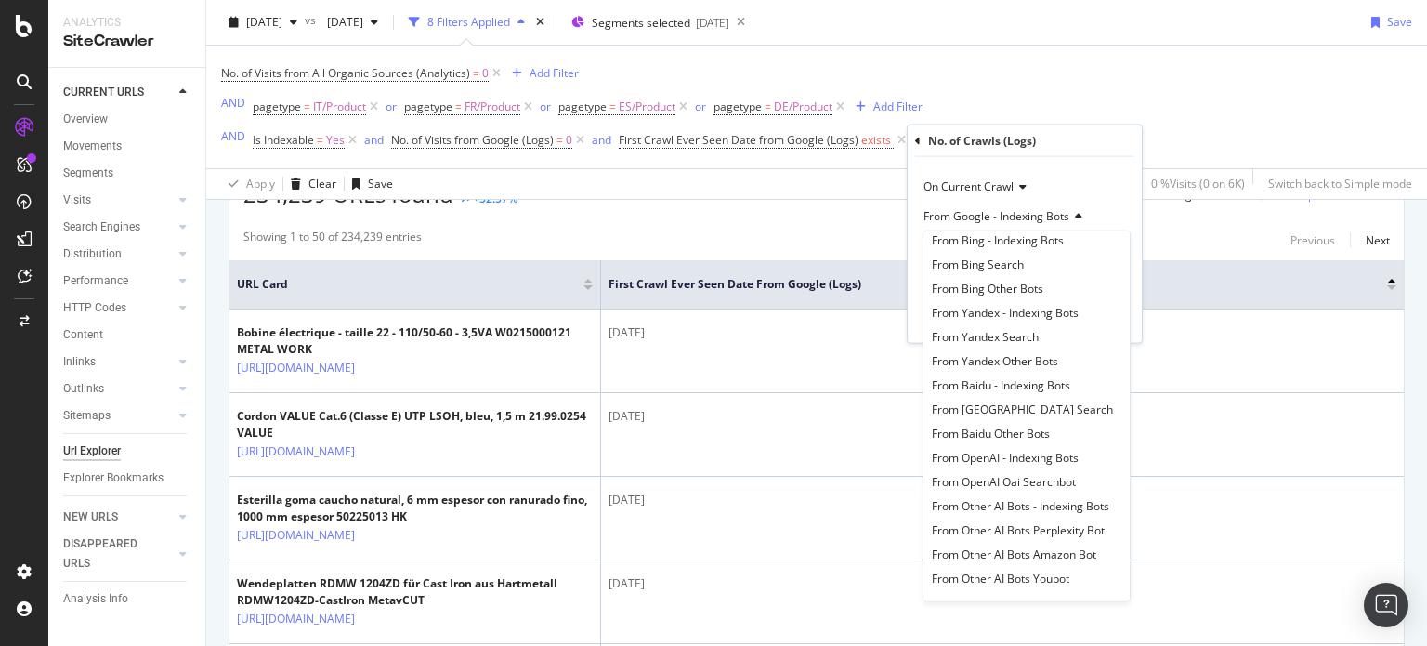
scroll to position [0, 0]
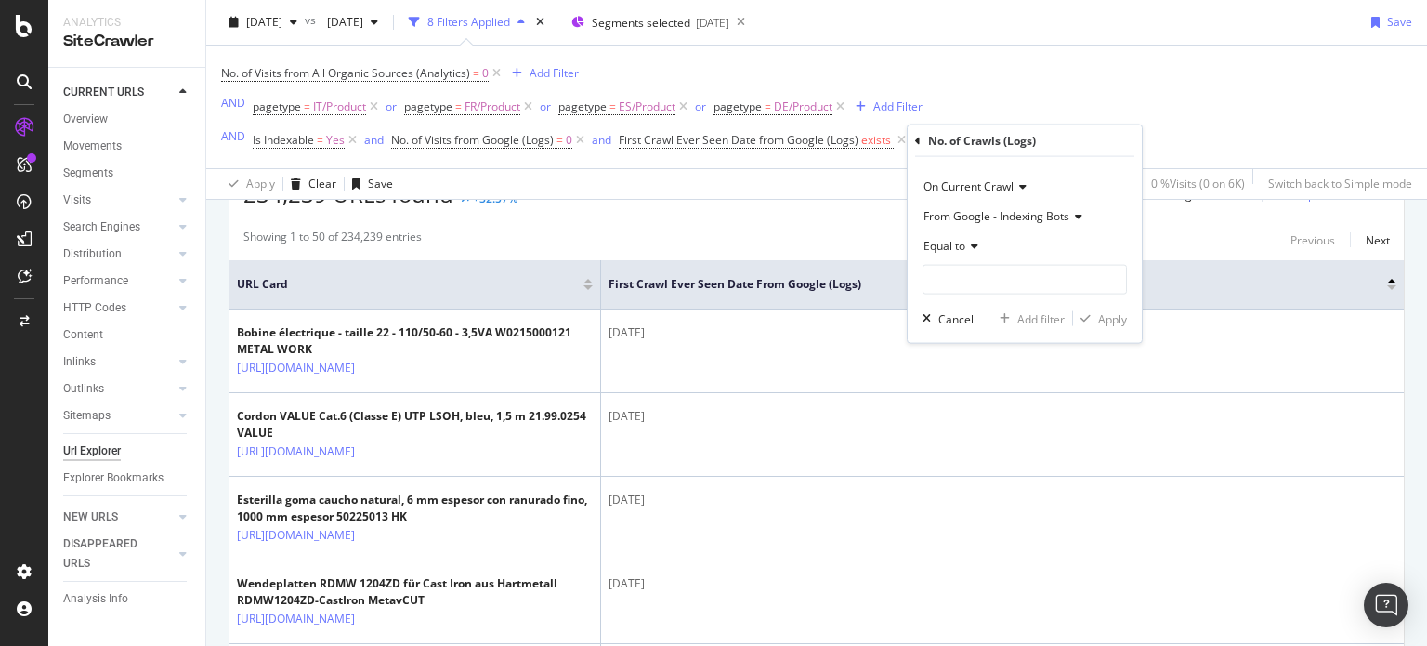
click at [1111, 187] on div "On Current Crawl" at bounding box center [1025, 187] width 204 height 30
click at [1095, 167] on div "On Current Crawl From Google - Indexing Bots Equal to Cancel Add filter Apply" at bounding box center [1025, 250] width 234 height 186
click at [965, 241] on span "Equal to" at bounding box center [945, 246] width 42 height 16
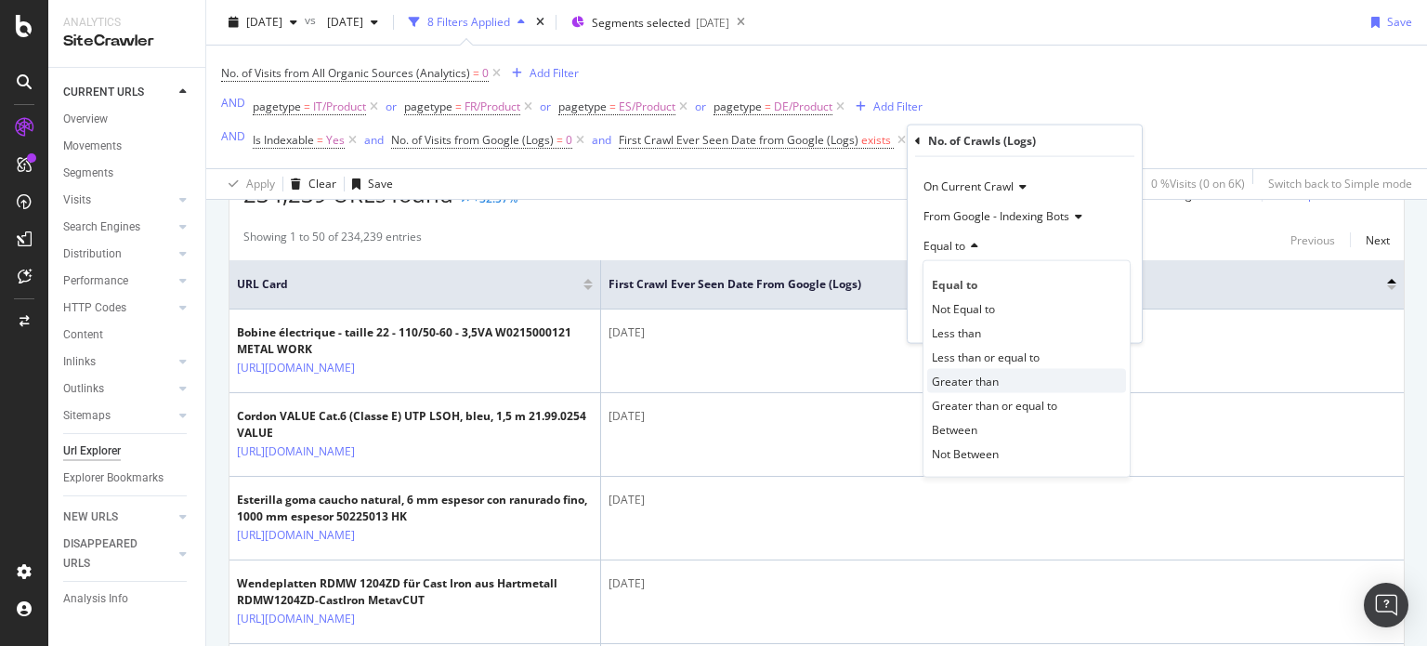
click at [952, 379] on span "Greater than" at bounding box center [965, 381] width 67 height 16
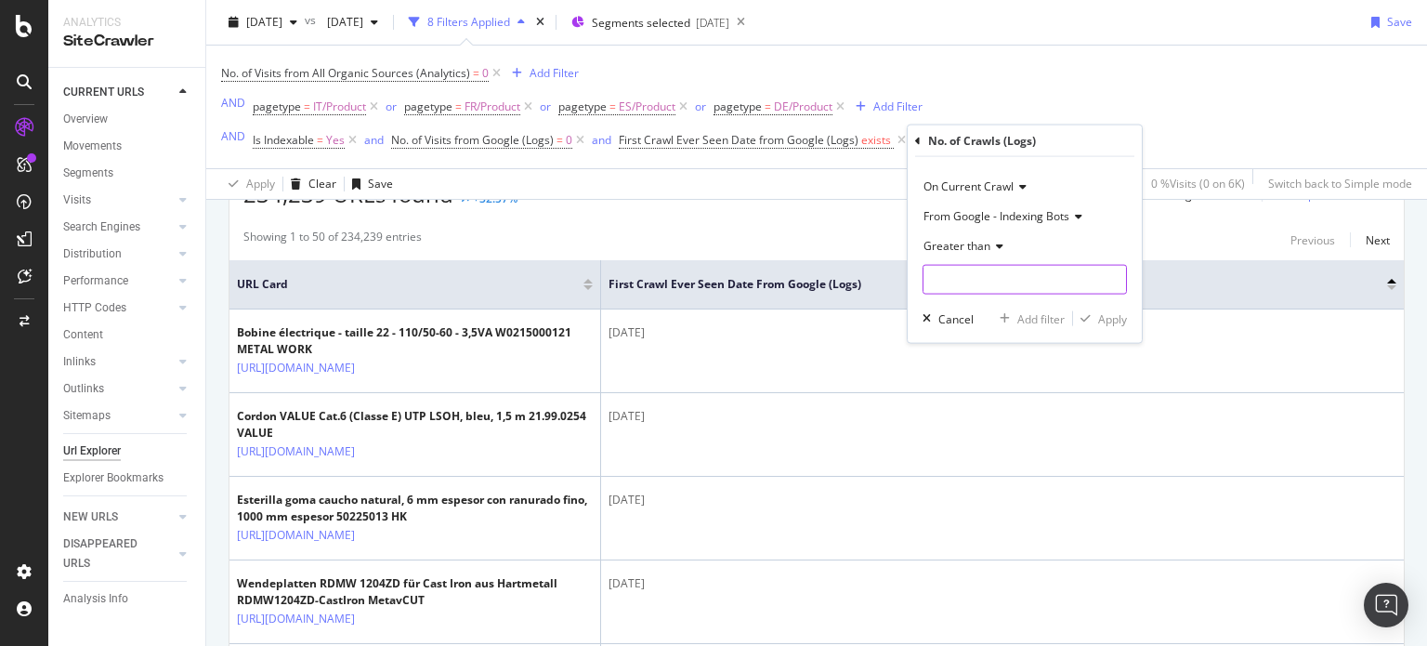
click at [968, 282] on input "number" at bounding box center [1025, 280] width 204 height 30
type input "0"
click at [993, 245] on icon at bounding box center [997, 246] width 13 height 11
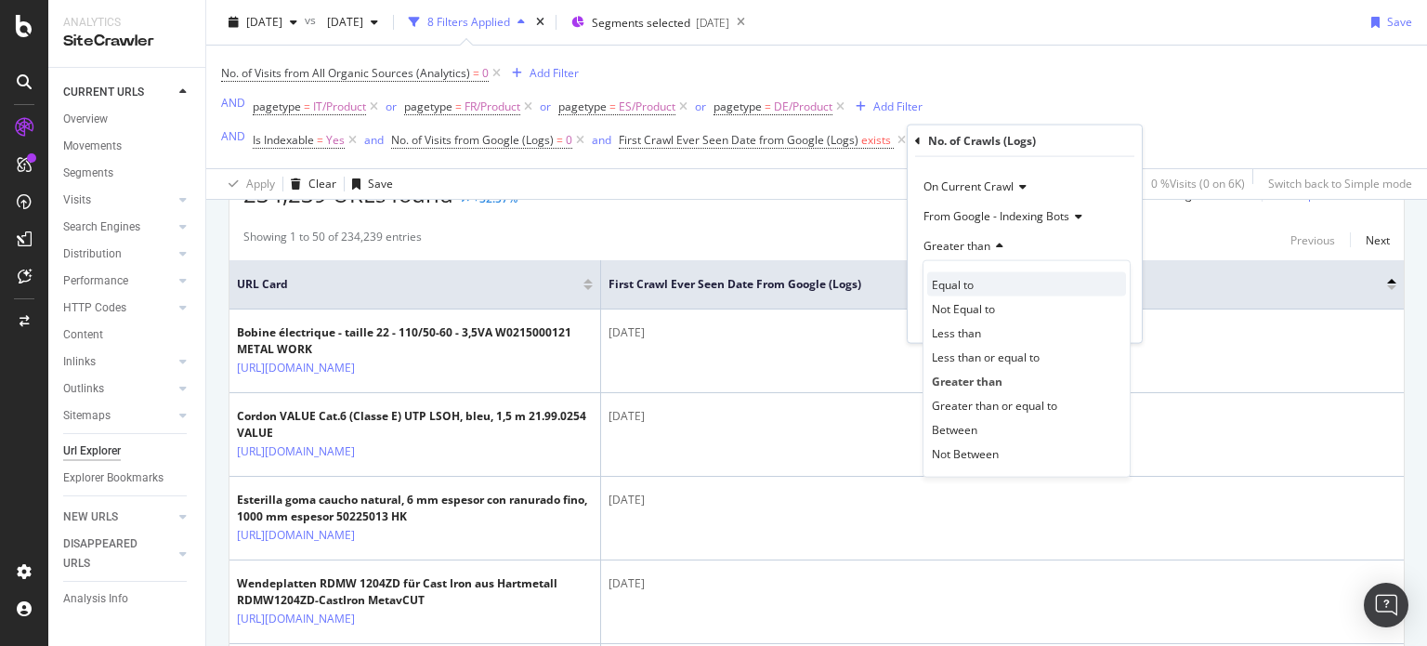
click at [956, 286] on span "Equal to" at bounding box center [953, 284] width 42 height 16
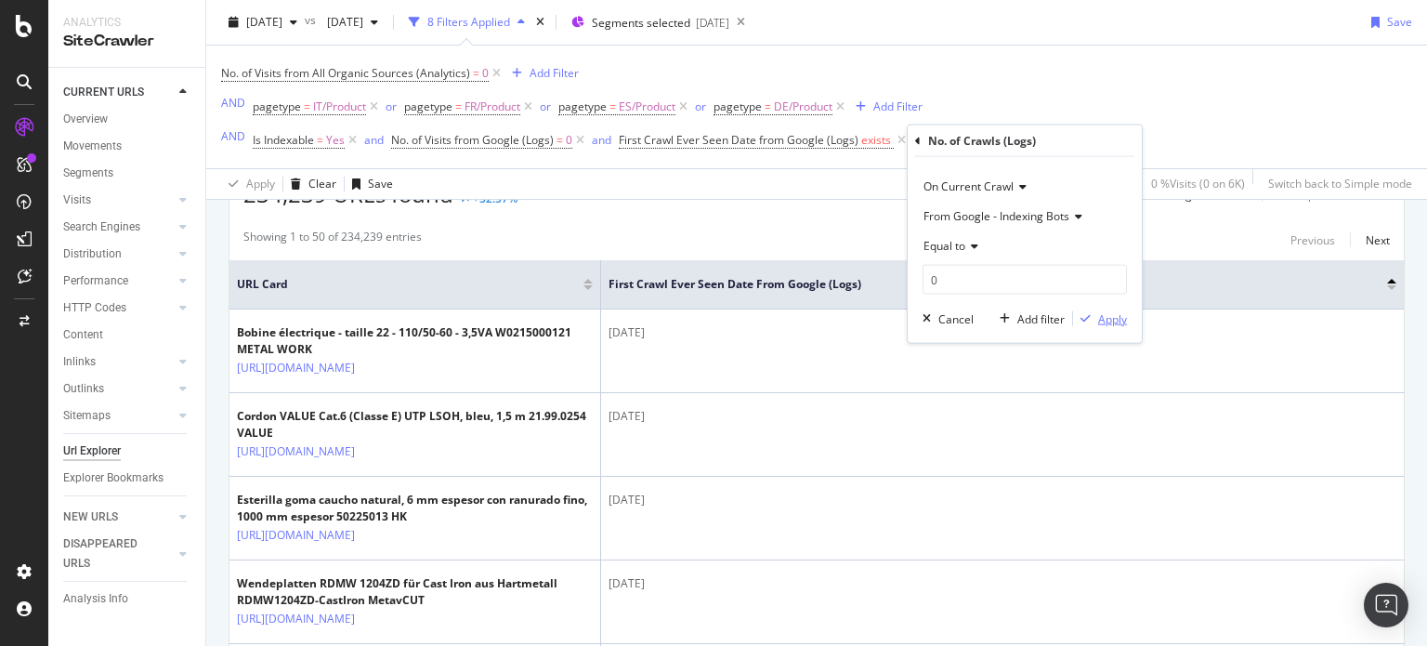
click at [1106, 322] on div "Apply" at bounding box center [1112, 318] width 29 height 16
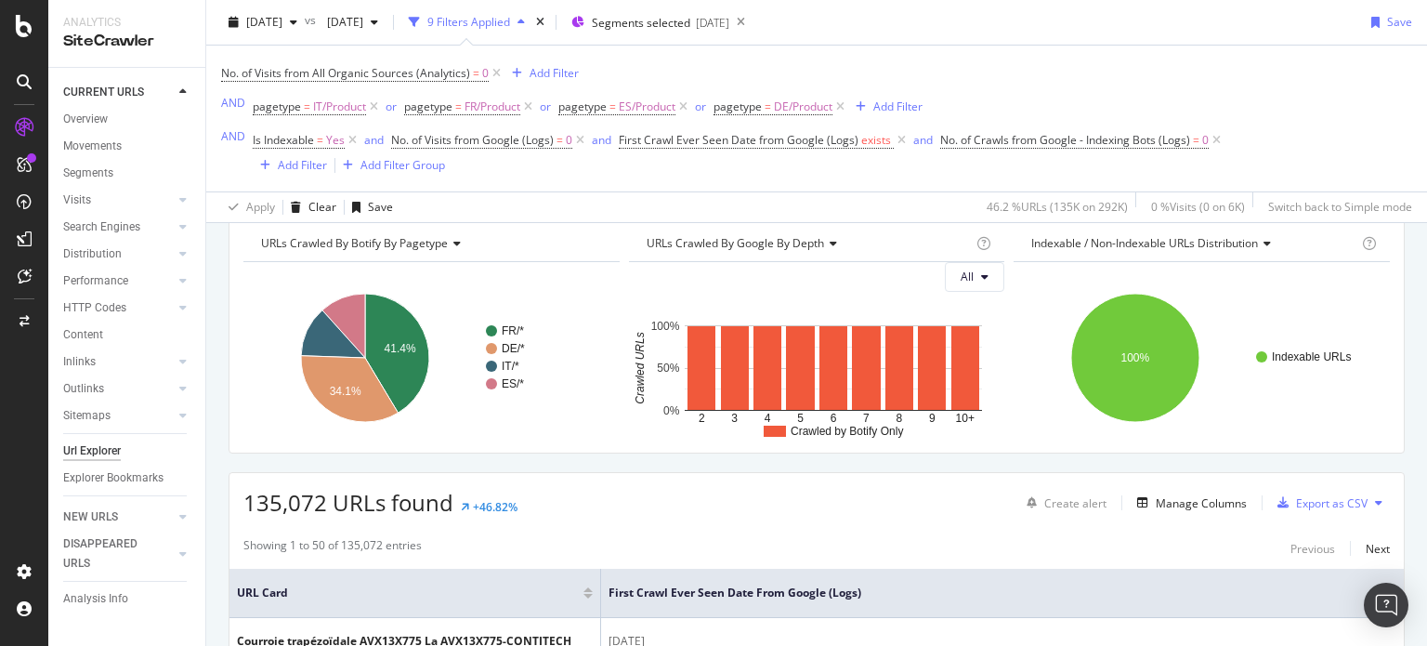
scroll to position [187, 0]
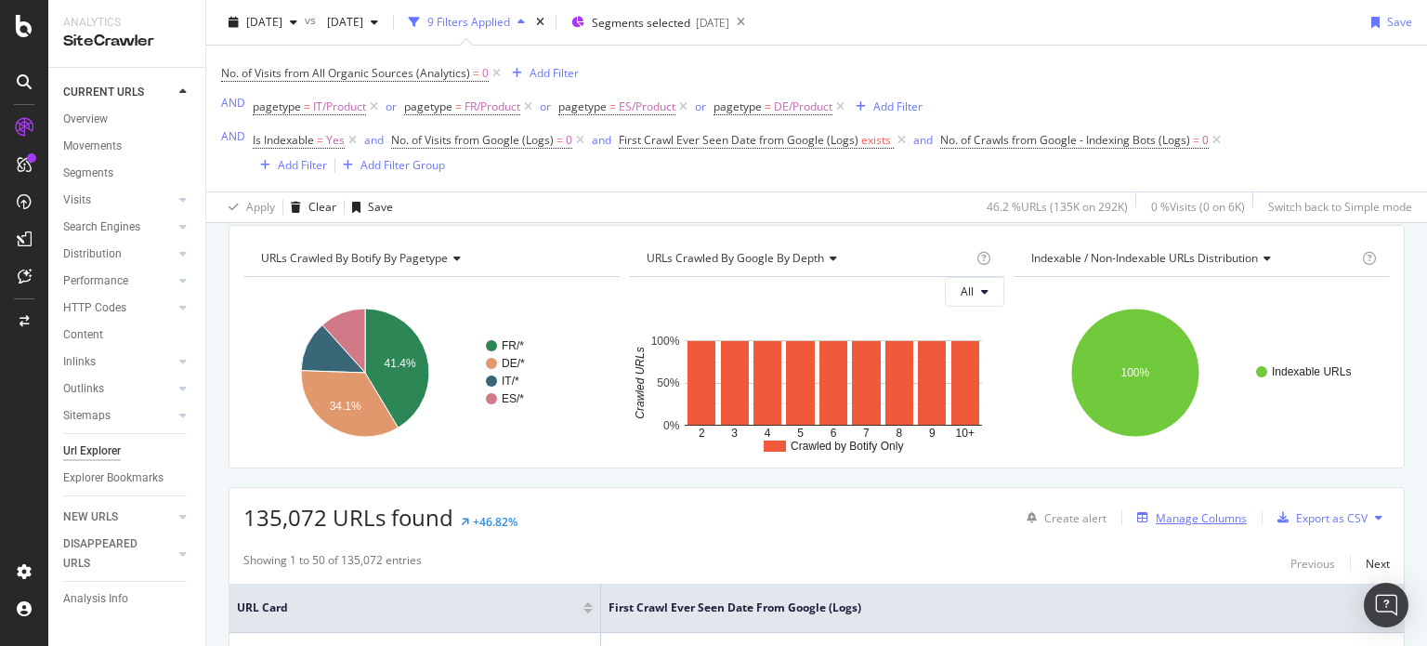
click at [1178, 513] on div "Manage Columns" at bounding box center [1201, 518] width 91 height 16
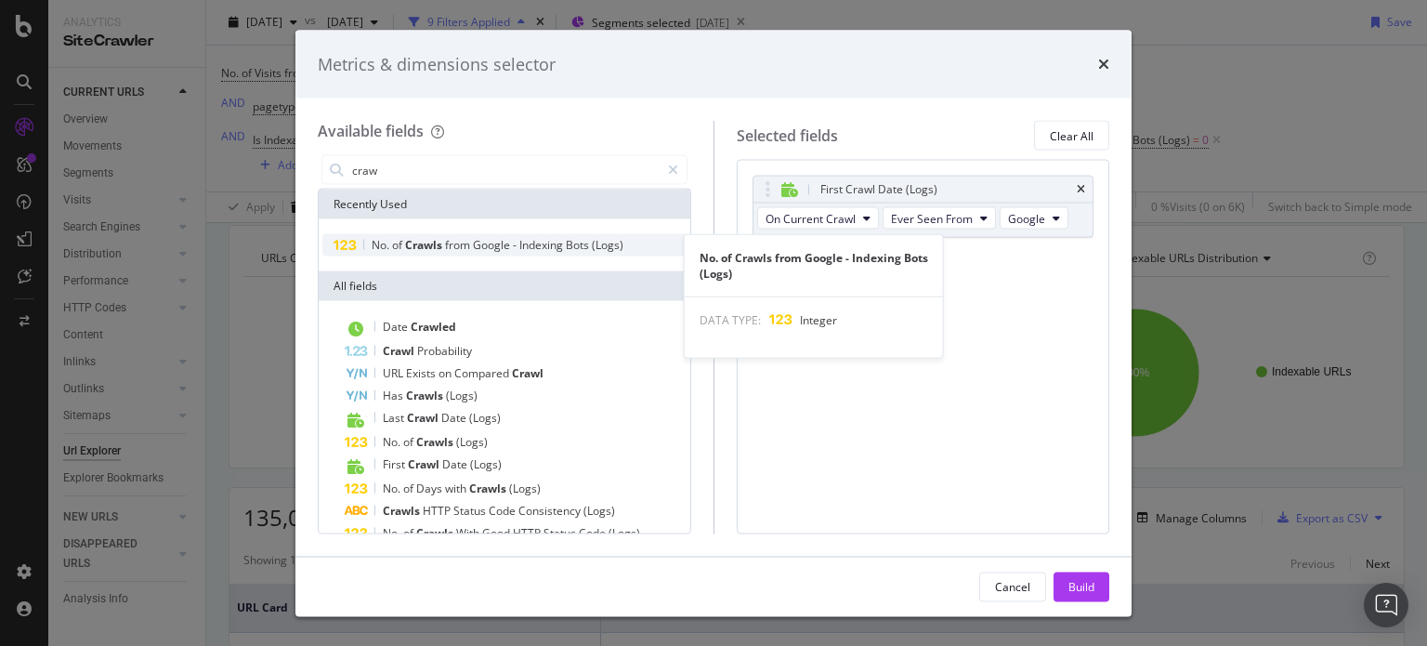
type input "craw"
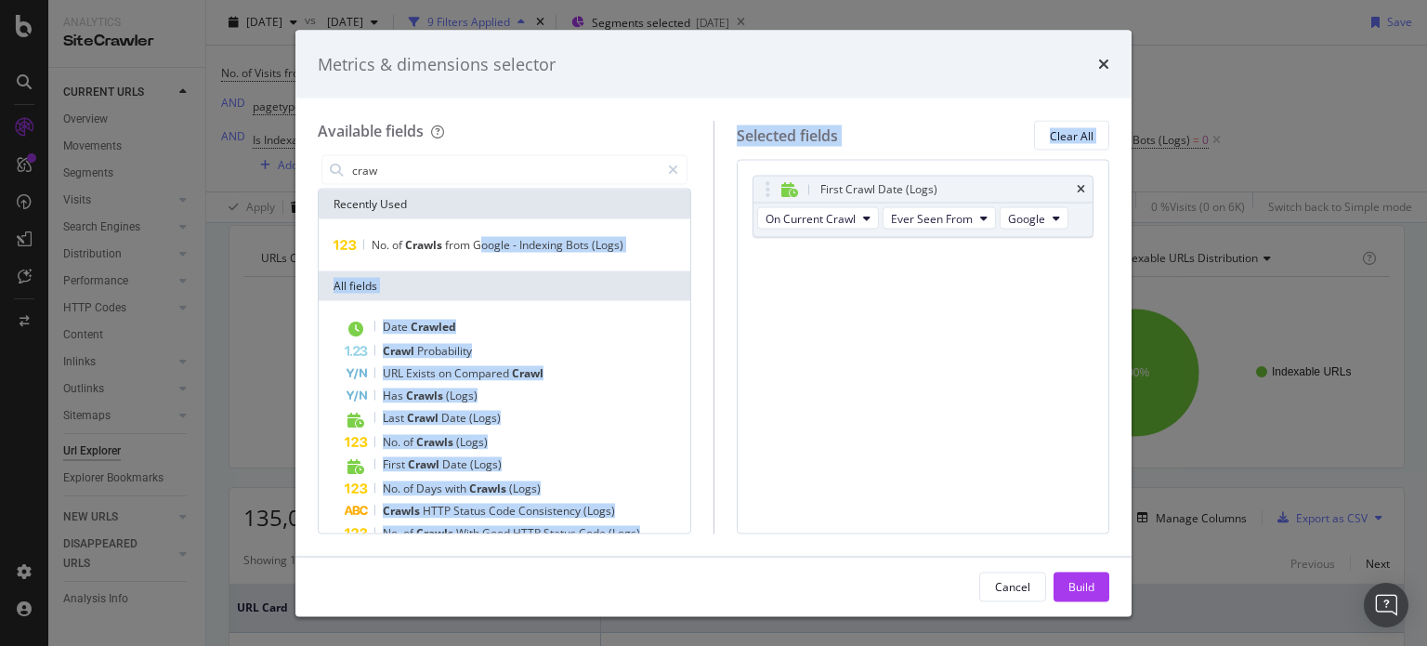
drag, startPoint x: 481, startPoint y: 235, endPoint x: 890, endPoint y: 305, distance: 414.8
click at [890, 305] on div "Available fields craw Recently Used No. of Crawls from Google - Indexing Bots (…" at bounding box center [714, 327] width 792 height 413
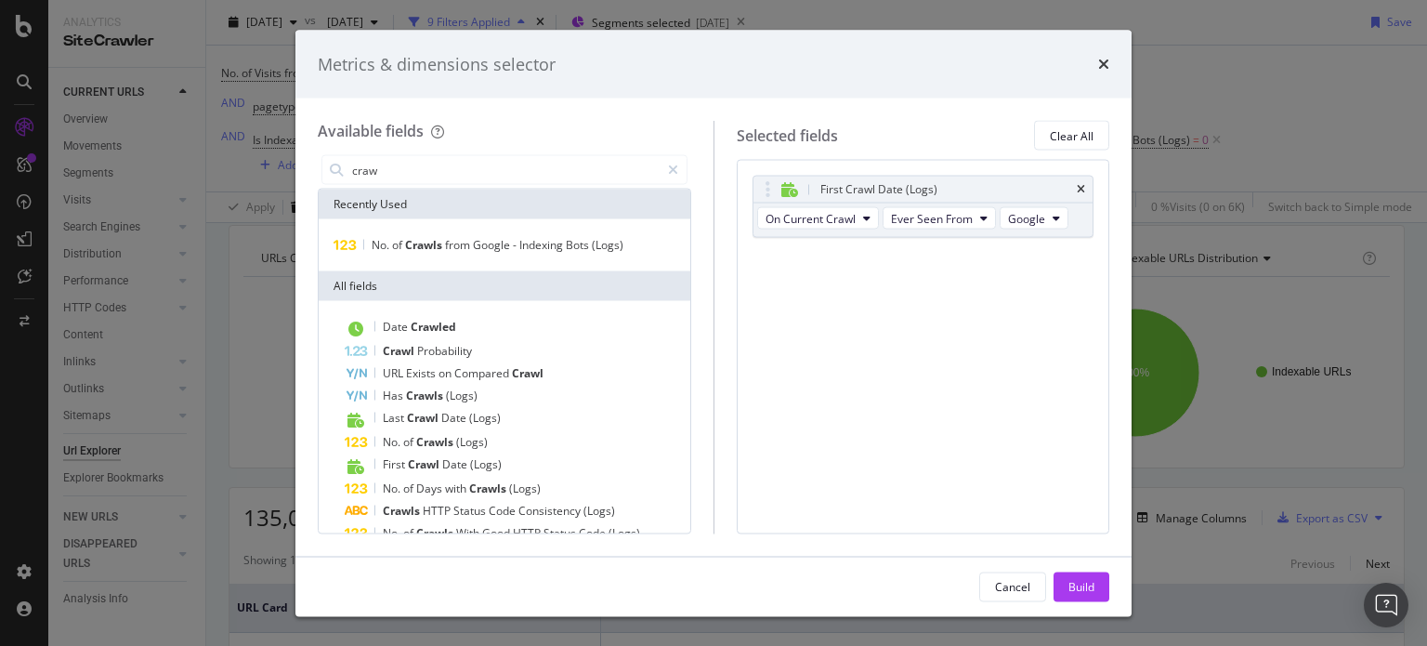
click at [375, 215] on div "Recently Used" at bounding box center [505, 205] width 372 height 30
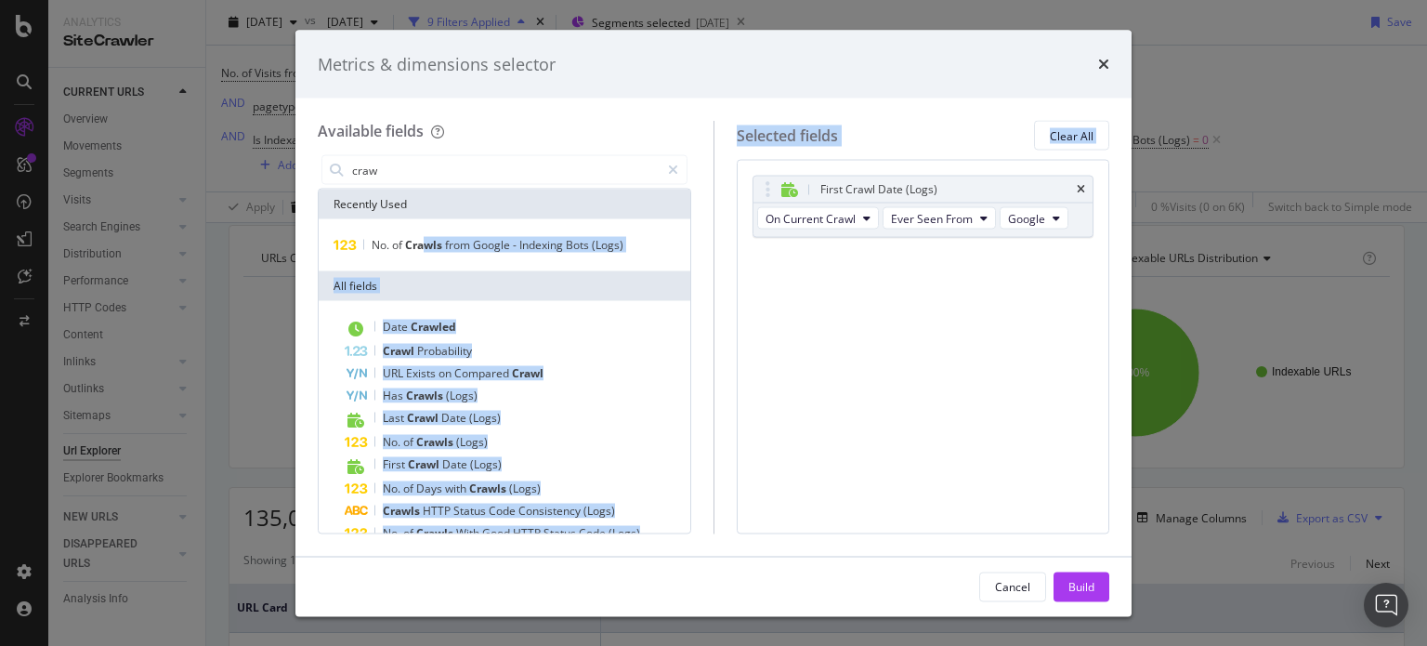
drag, startPoint x: 421, startPoint y: 241, endPoint x: 852, endPoint y: 325, distance: 439.4
click at [852, 325] on div "Available fields craw Recently Used No. of Crawls from Google - Indexing Bots (…" at bounding box center [714, 327] width 792 height 413
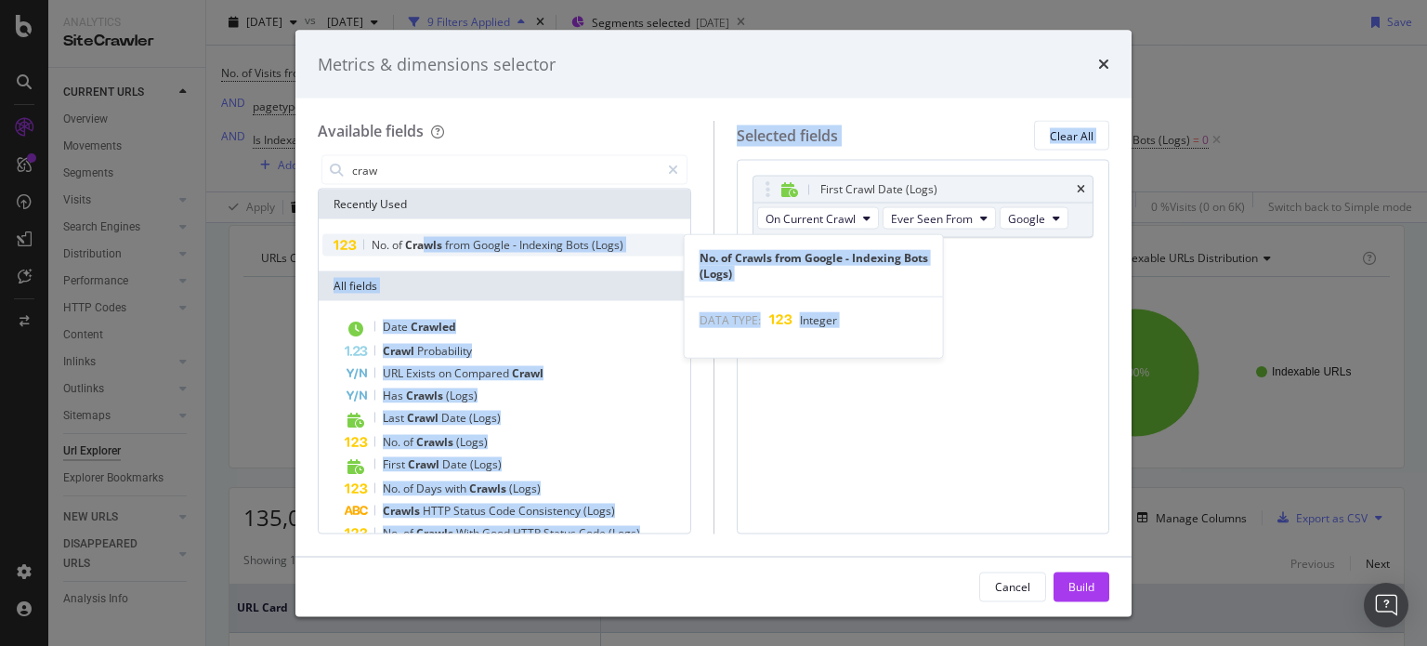
click at [446, 242] on span "from" at bounding box center [459, 245] width 28 height 16
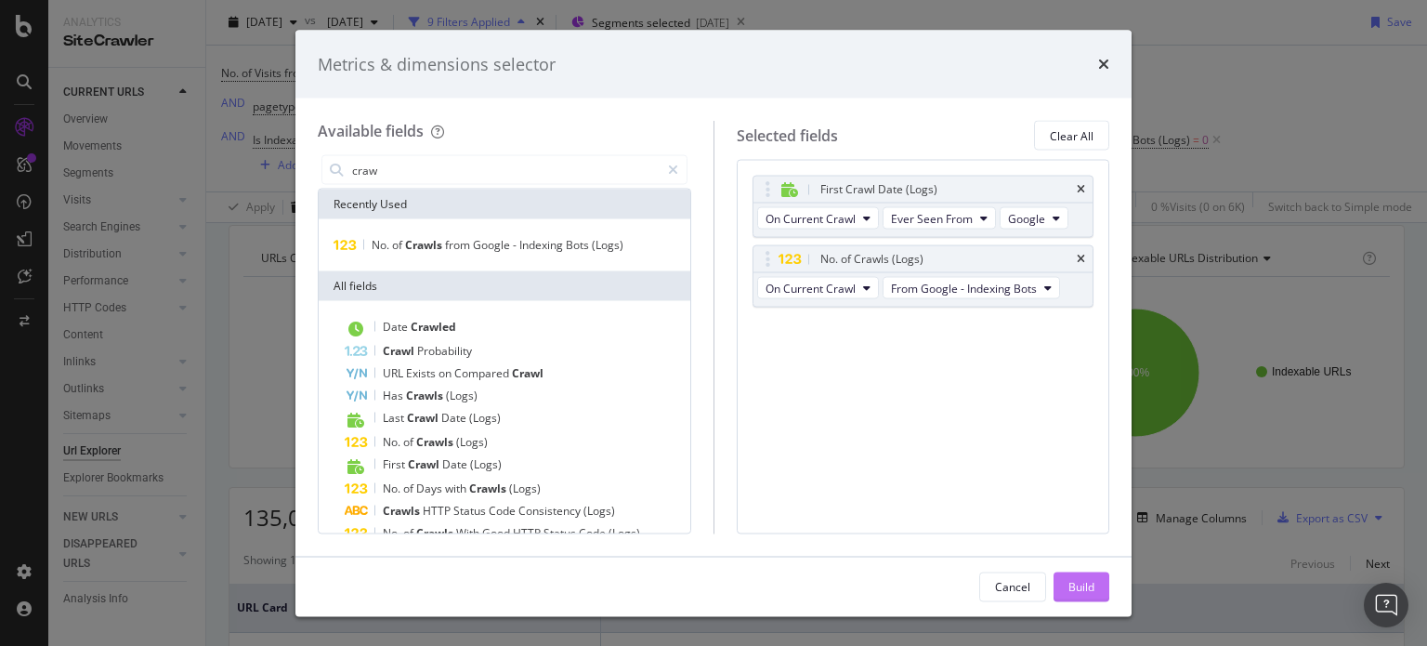
click at [1089, 579] on div "Build" at bounding box center [1082, 586] width 26 height 16
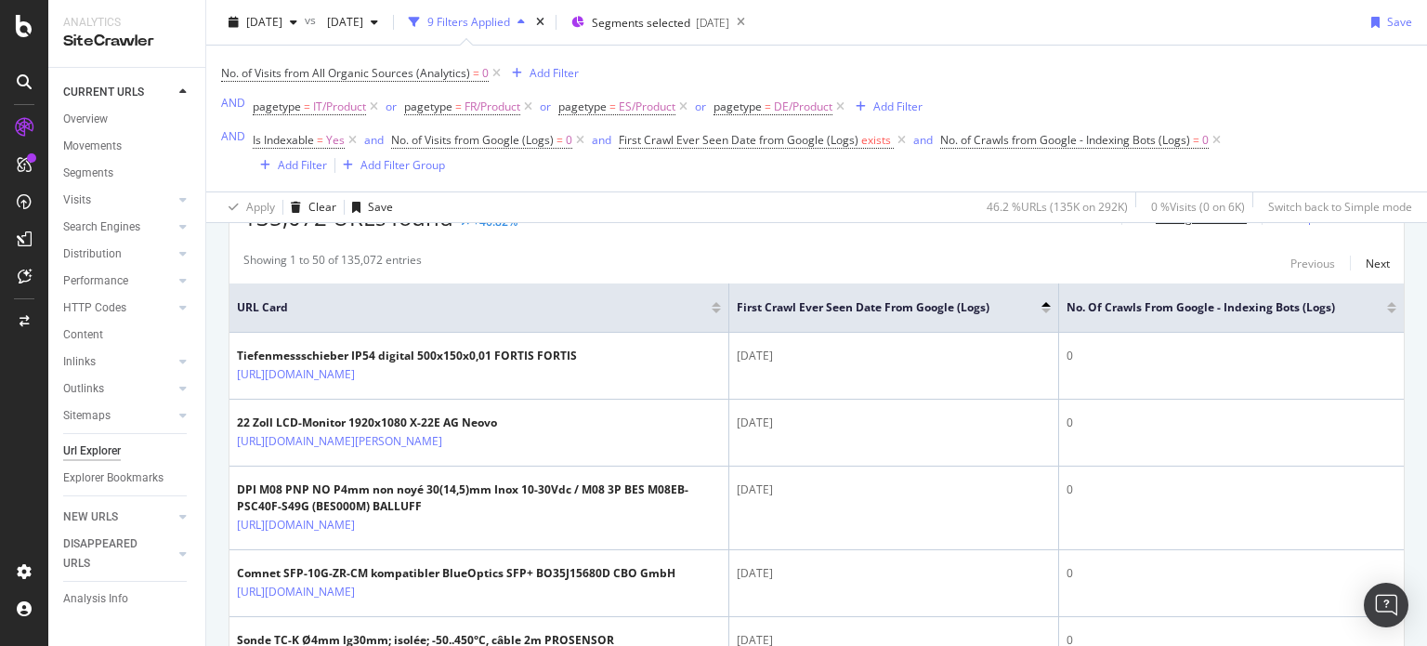
scroll to position [499, 0]
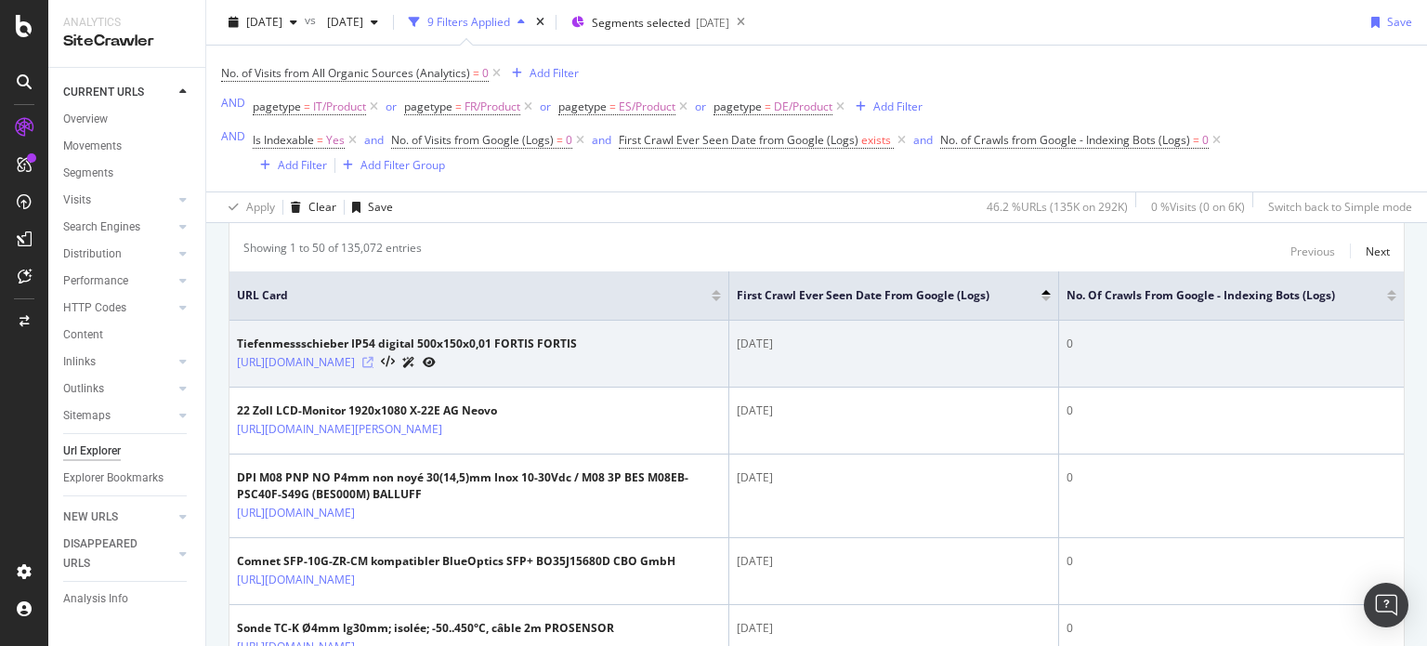
click at [374, 367] on icon at bounding box center [367, 362] width 11 height 11
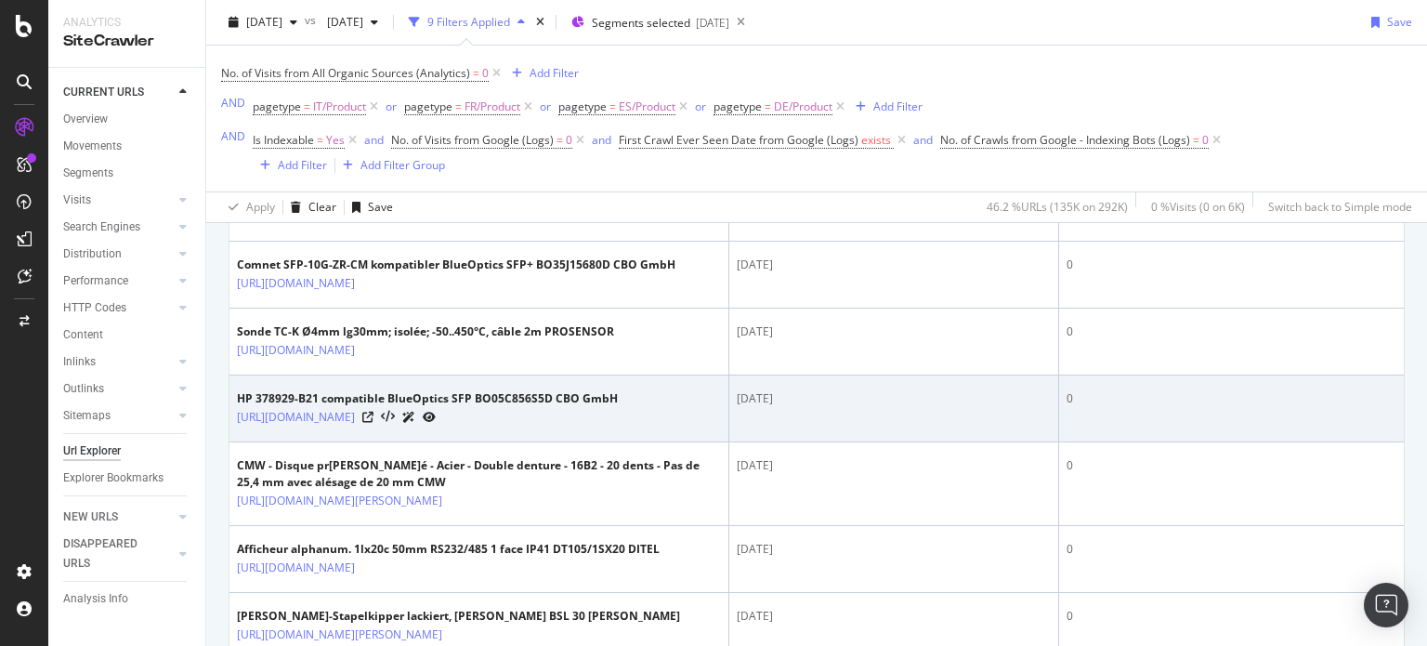
scroll to position [796, 0]
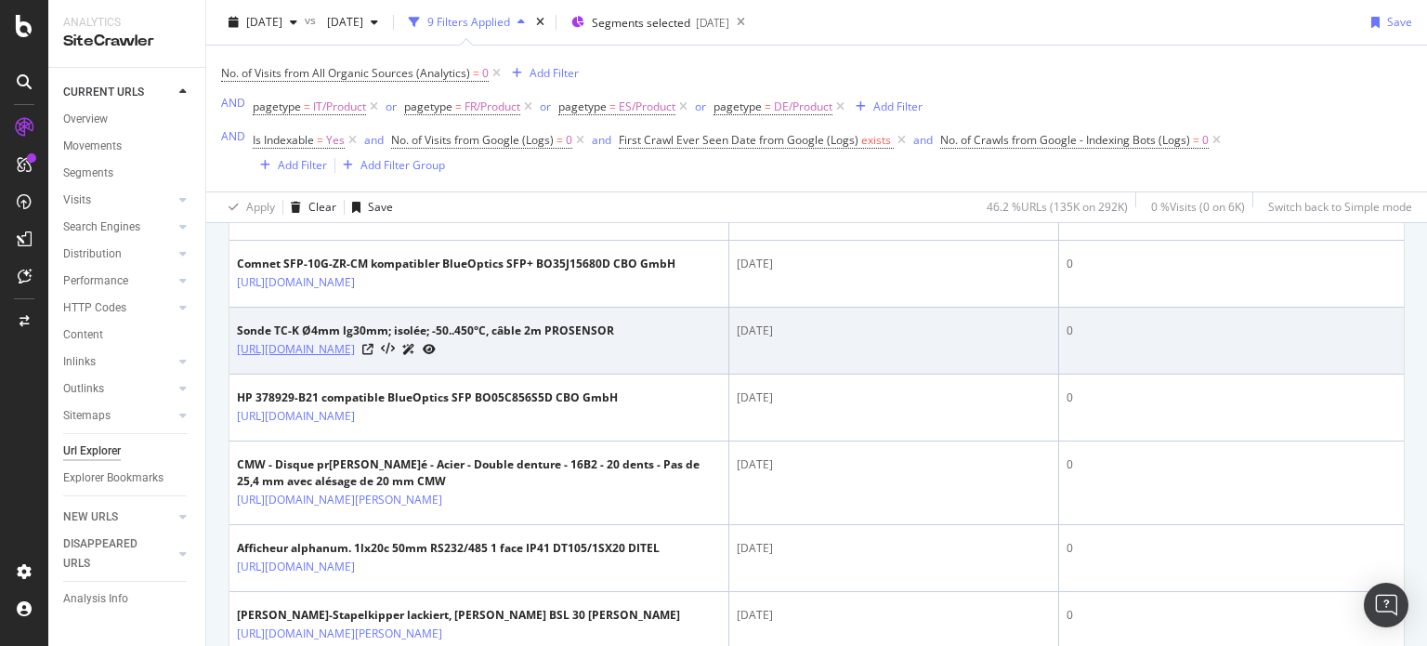
click at [355, 359] on link "https://shop.directindustry.com/fr/p/sonde-tc-k-4mm-lg30mm-isolee-50-450-c-cabl…" at bounding box center [296, 349] width 118 height 19
click at [374, 355] on icon at bounding box center [367, 349] width 11 height 11
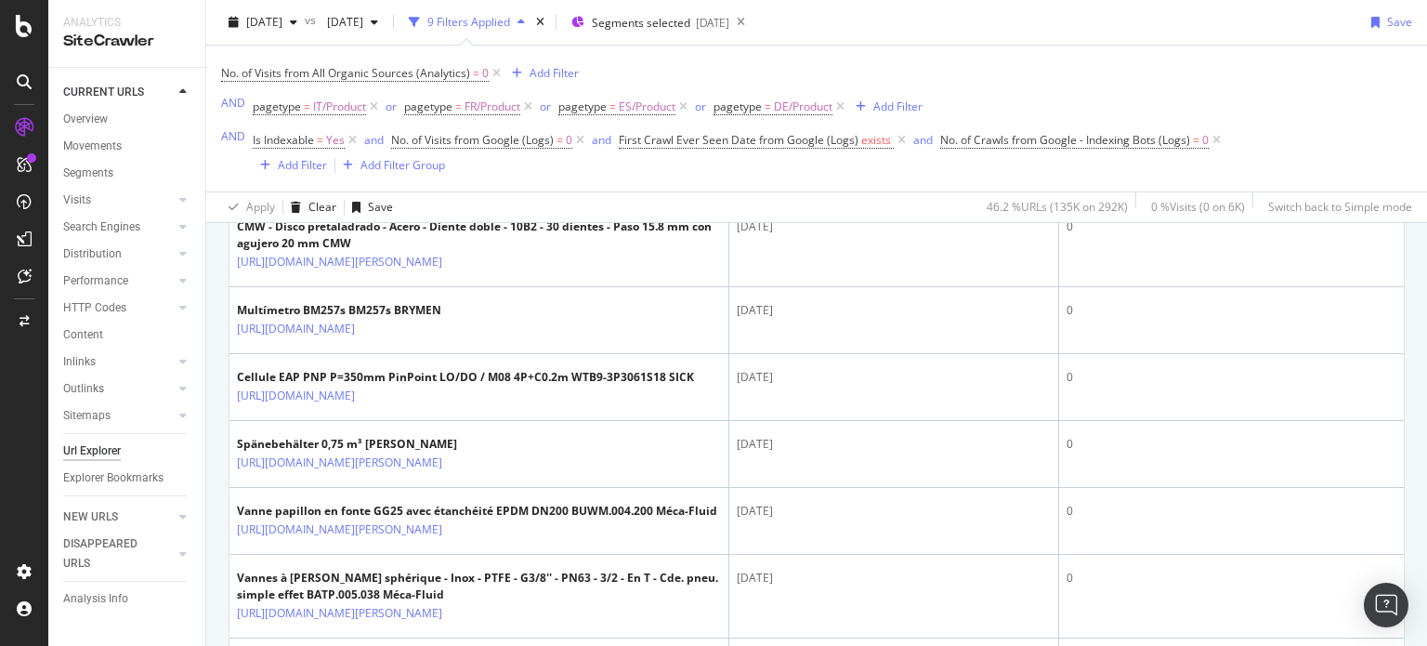
scroll to position [2921, 0]
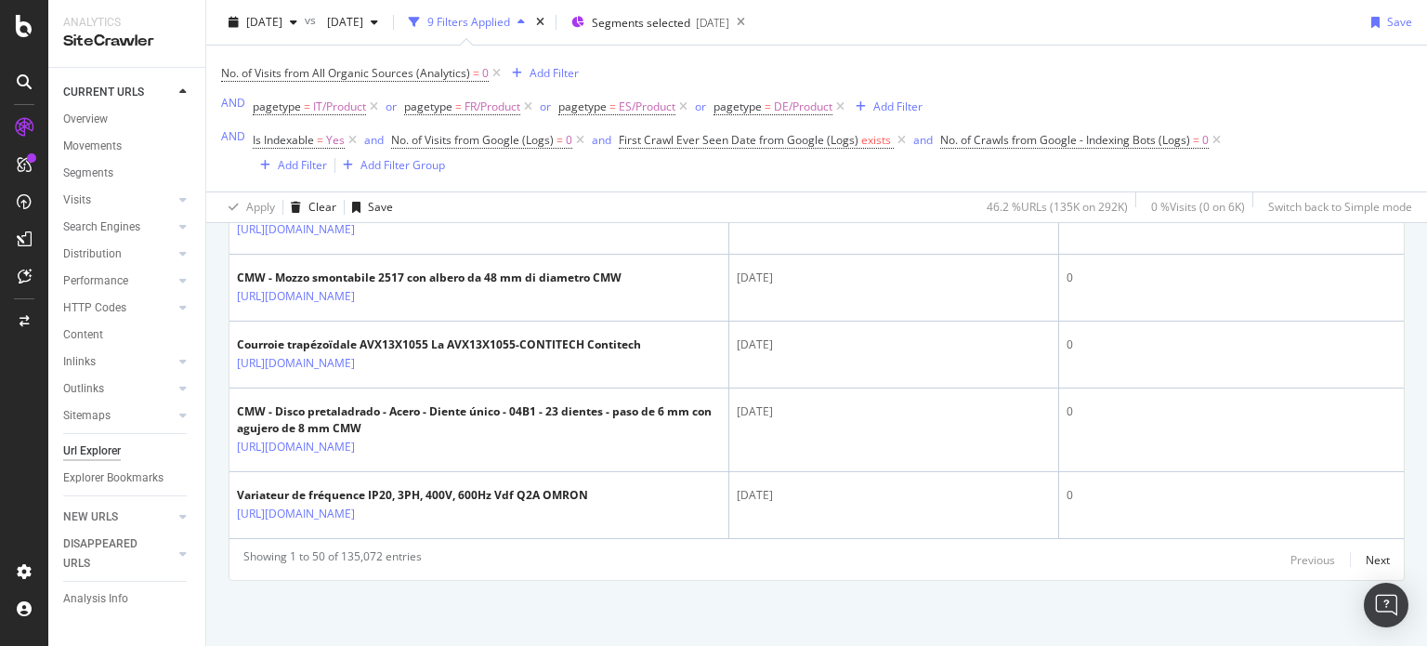
scroll to position [4713, 0]
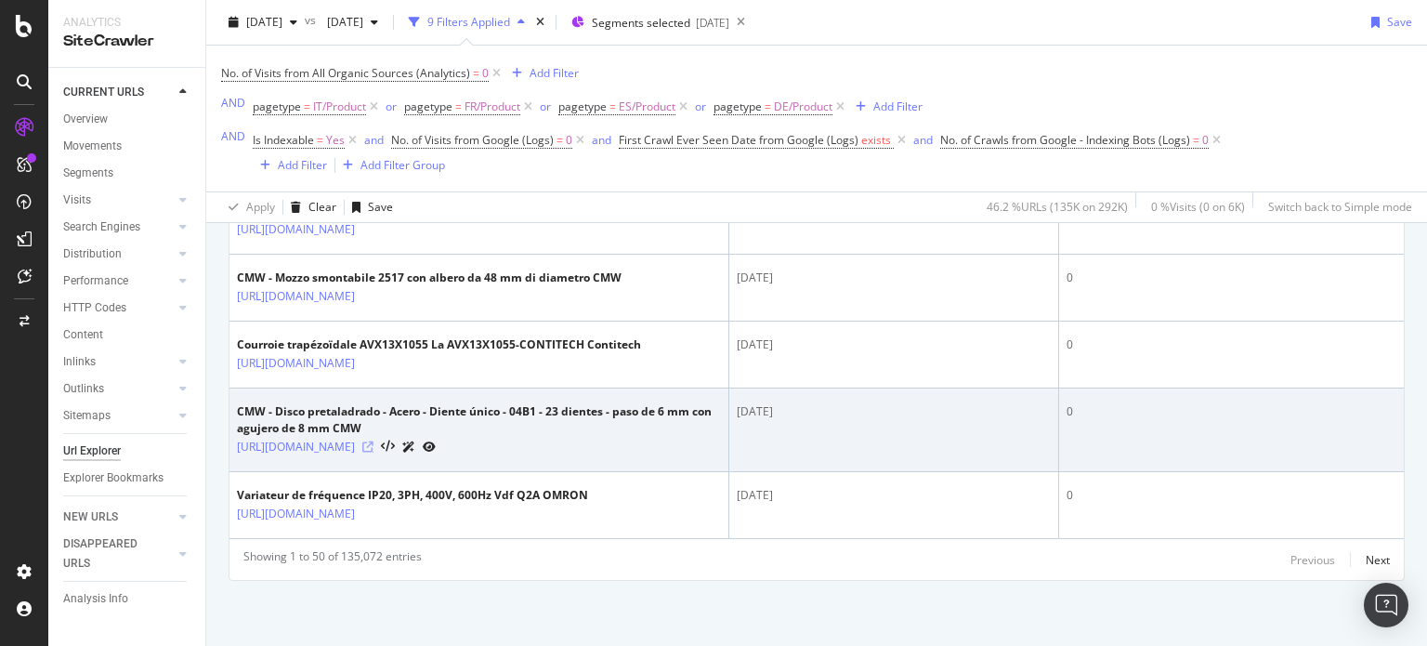
click at [374, 441] on icon at bounding box center [367, 446] width 11 height 11
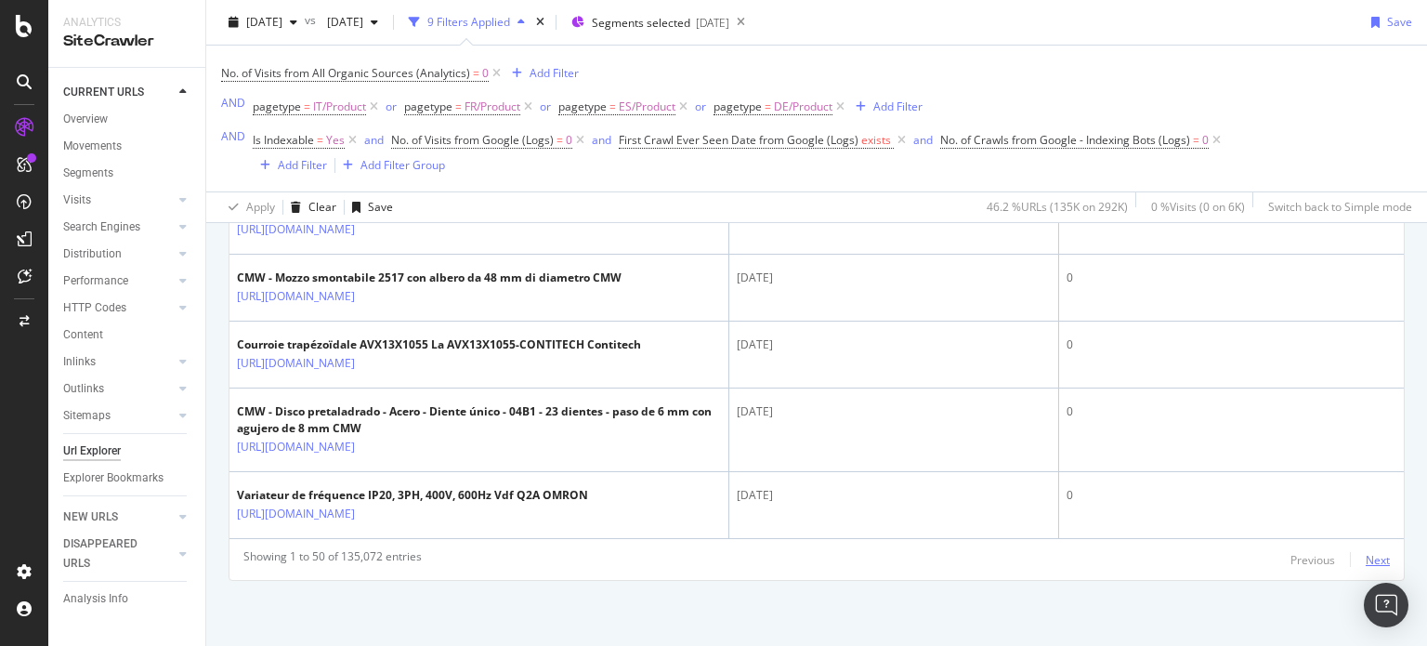
click at [1368, 560] on div "Next" at bounding box center [1378, 560] width 24 height 16
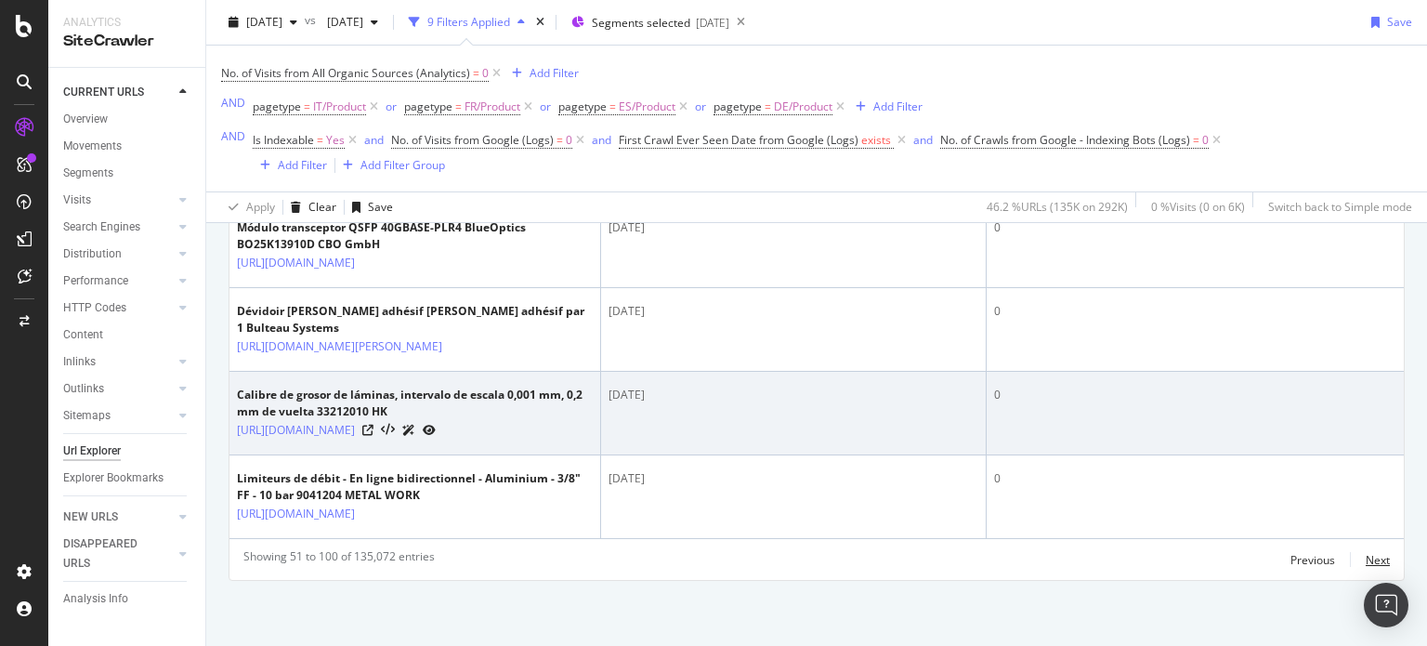
scroll to position [5673, 0]
click at [374, 425] on icon at bounding box center [367, 430] width 11 height 11
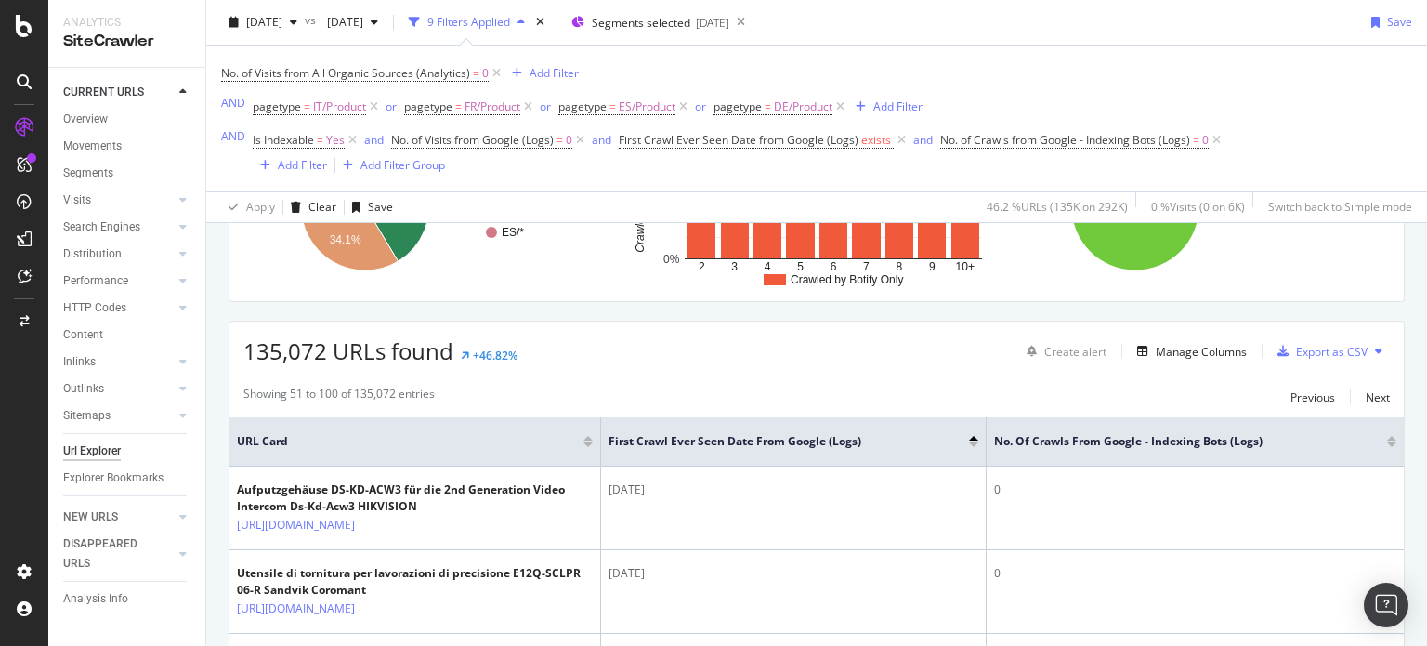
scroll to position [271, 0]
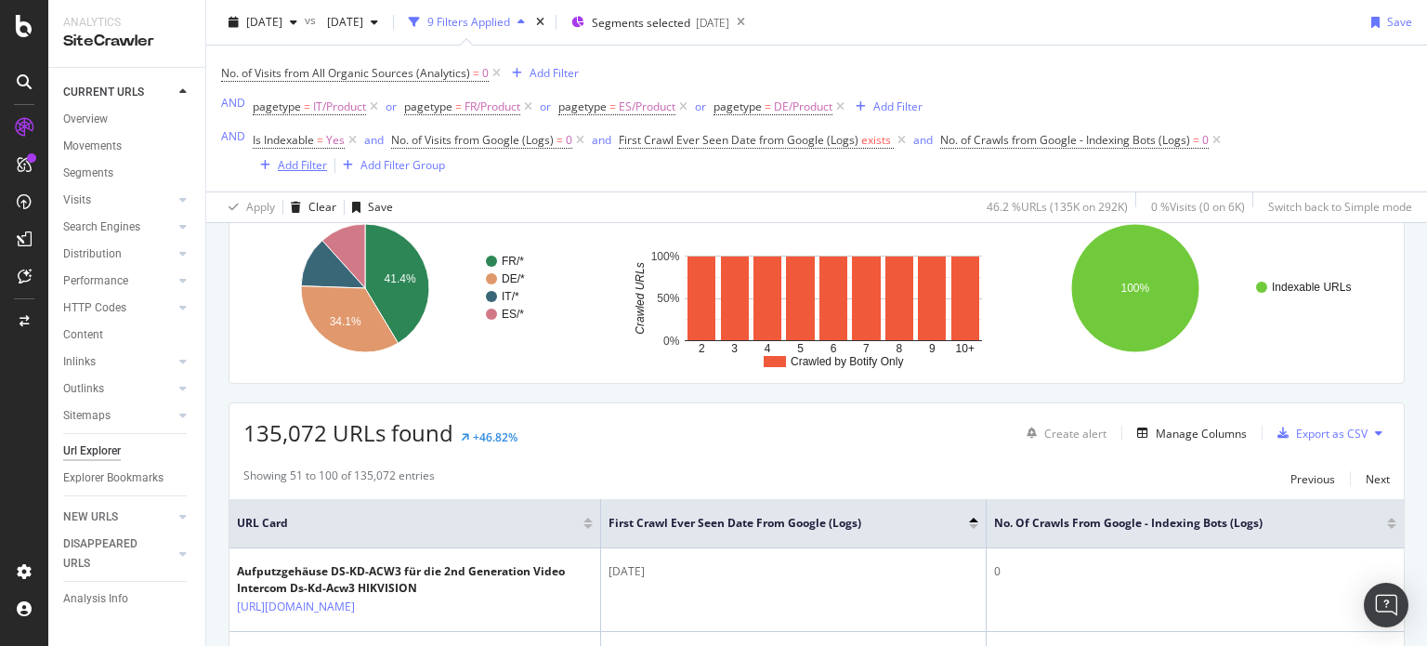
click at [299, 160] on div "Add Filter" at bounding box center [302, 165] width 49 height 16
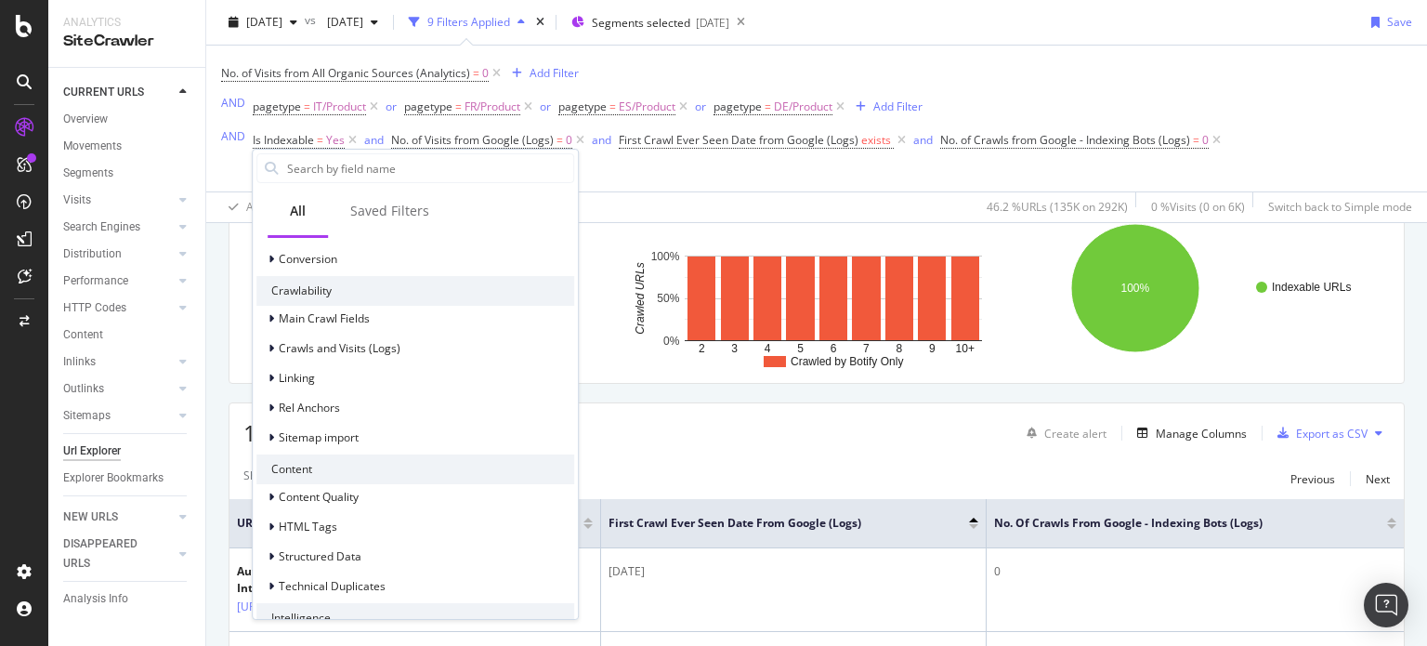
scroll to position [610, 0]
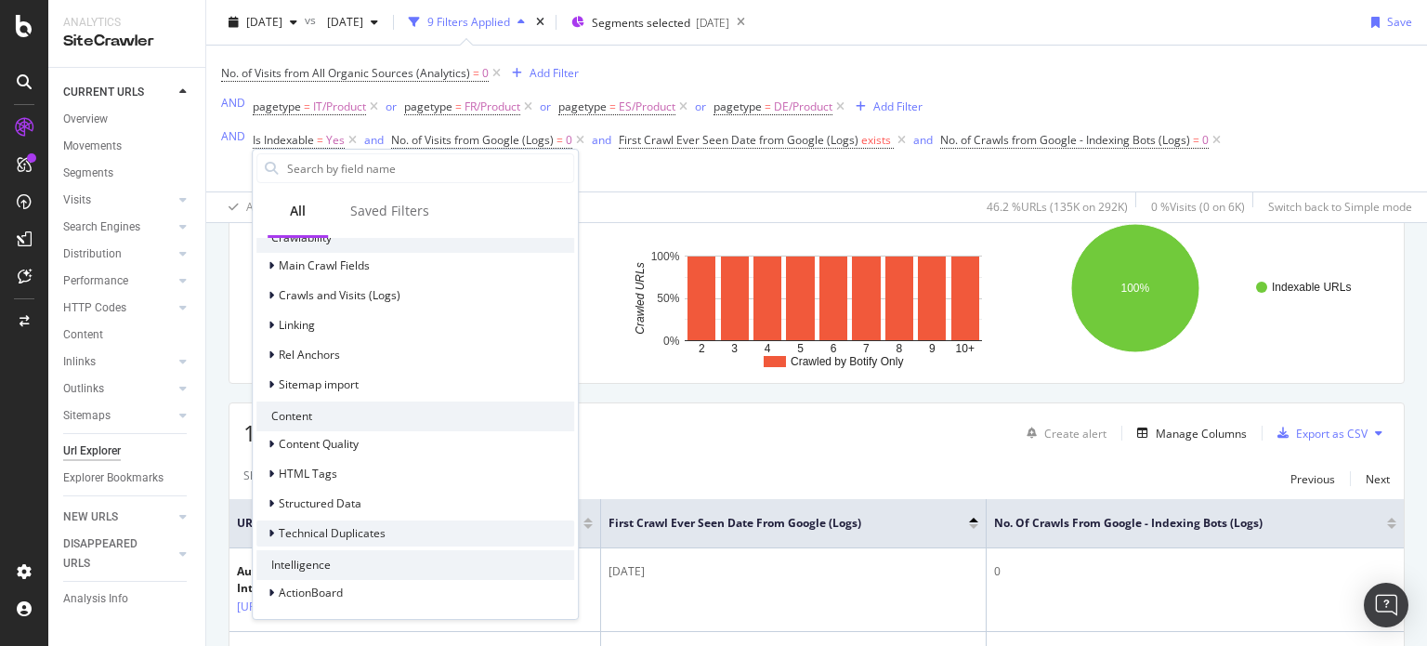
click at [361, 520] on div "Technical Duplicates" at bounding box center [415, 533] width 318 height 26
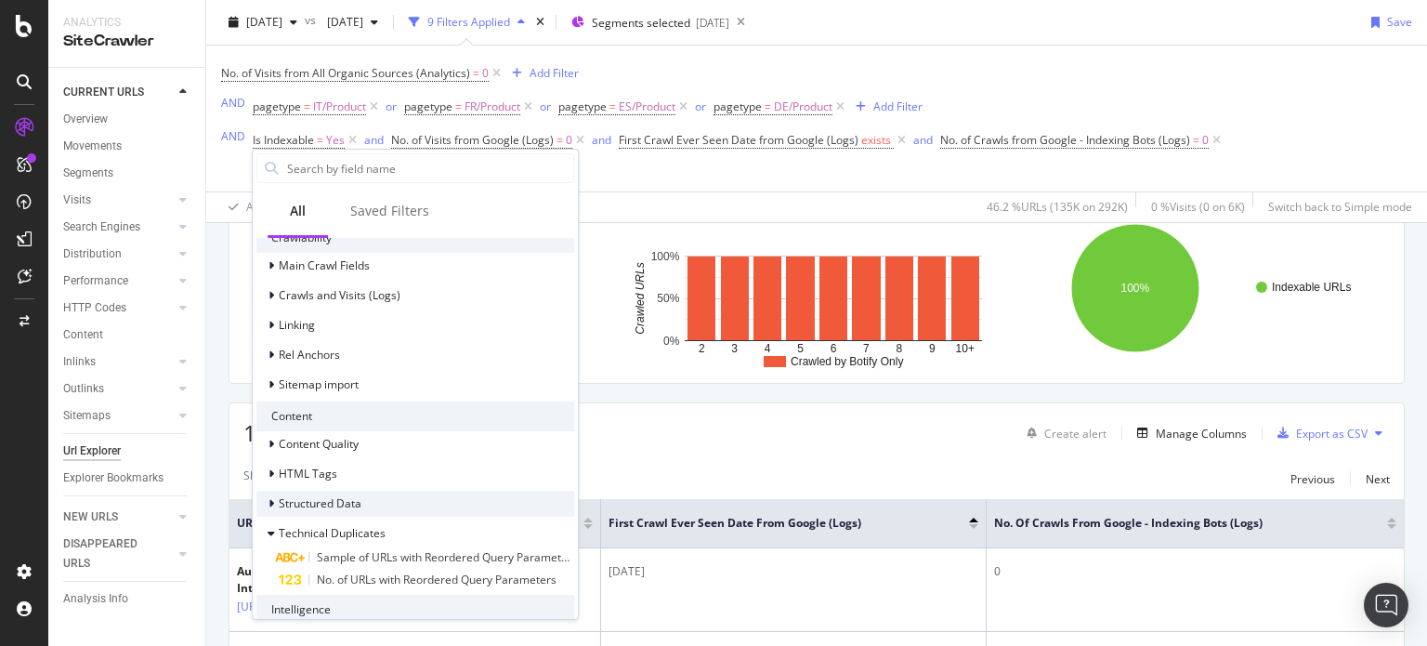
scroll to position [654, 0]
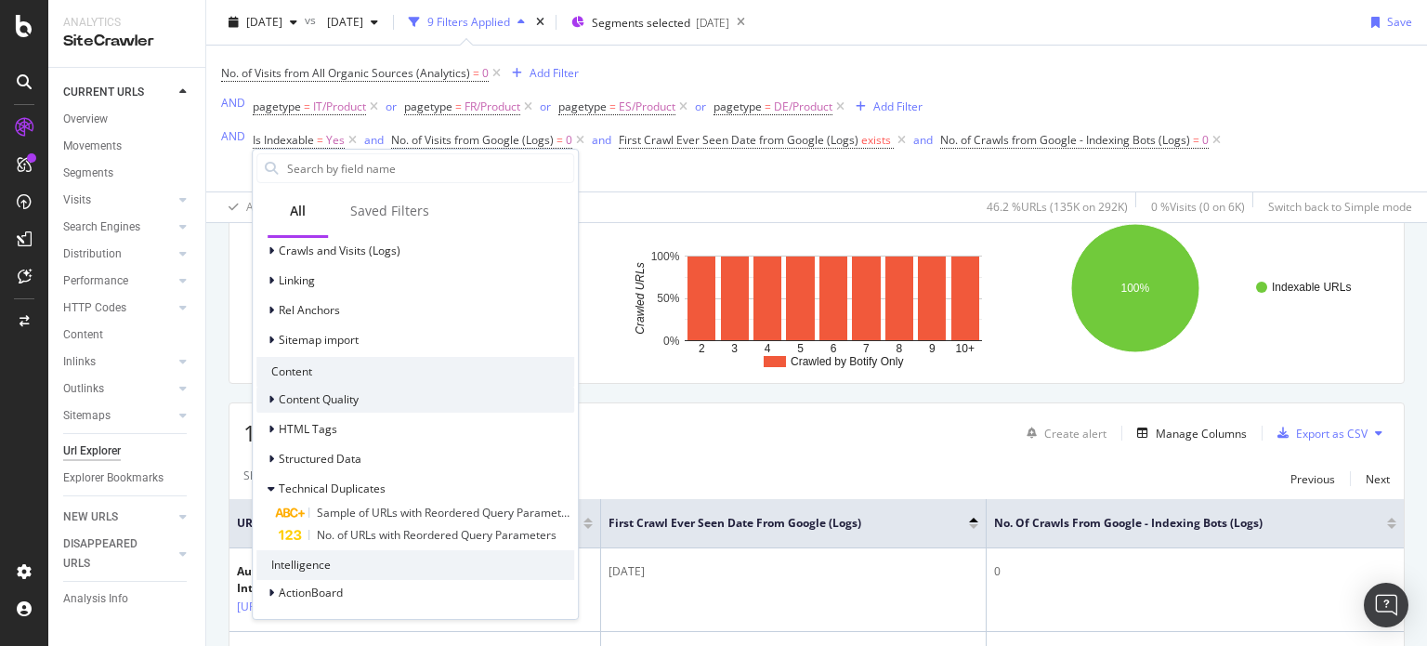
click at [296, 400] on span "Content Quality" at bounding box center [319, 399] width 80 height 16
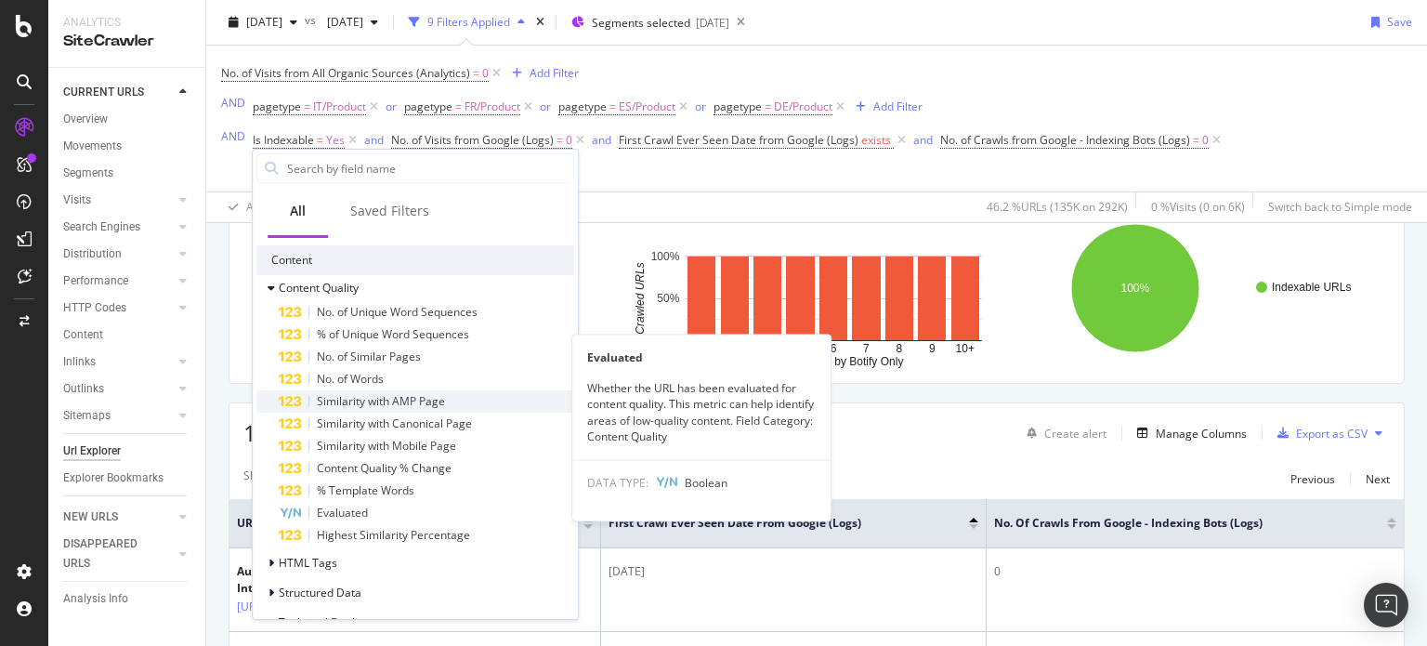
scroll to position [769, 0]
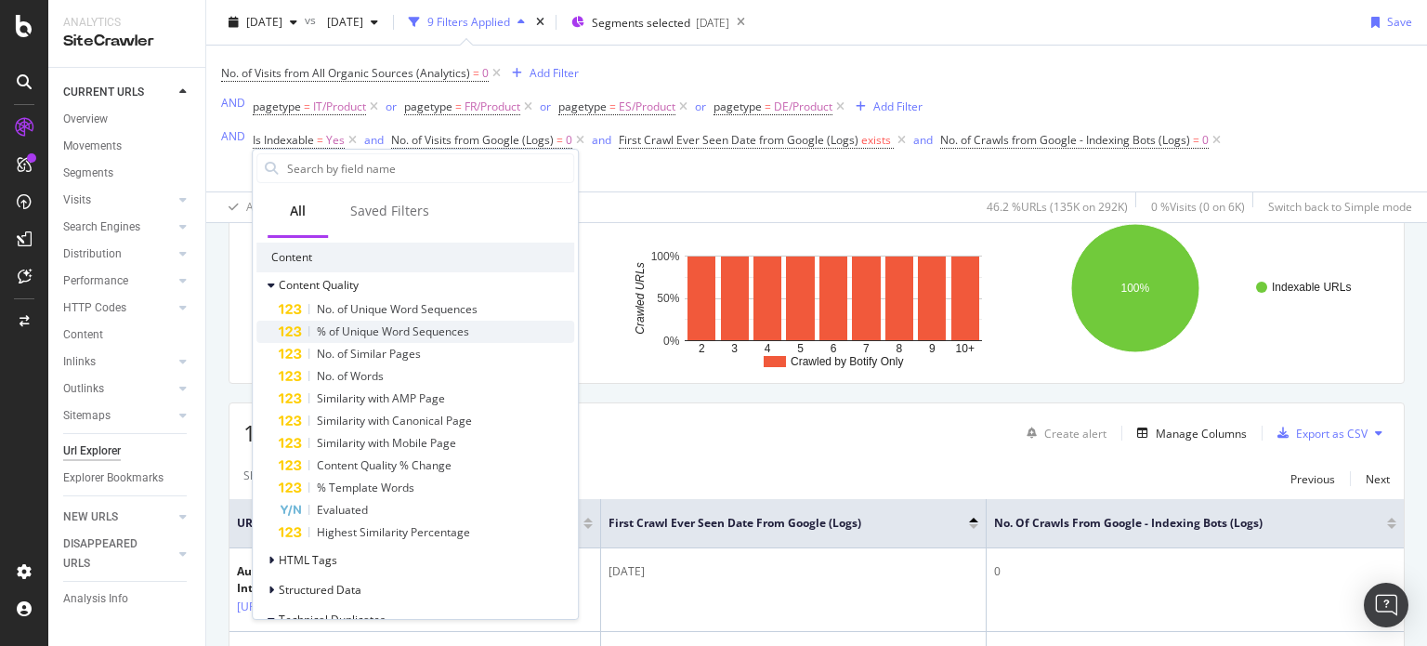
click at [418, 326] on span "% of Unique Word Sequences" at bounding box center [393, 331] width 152 height 16
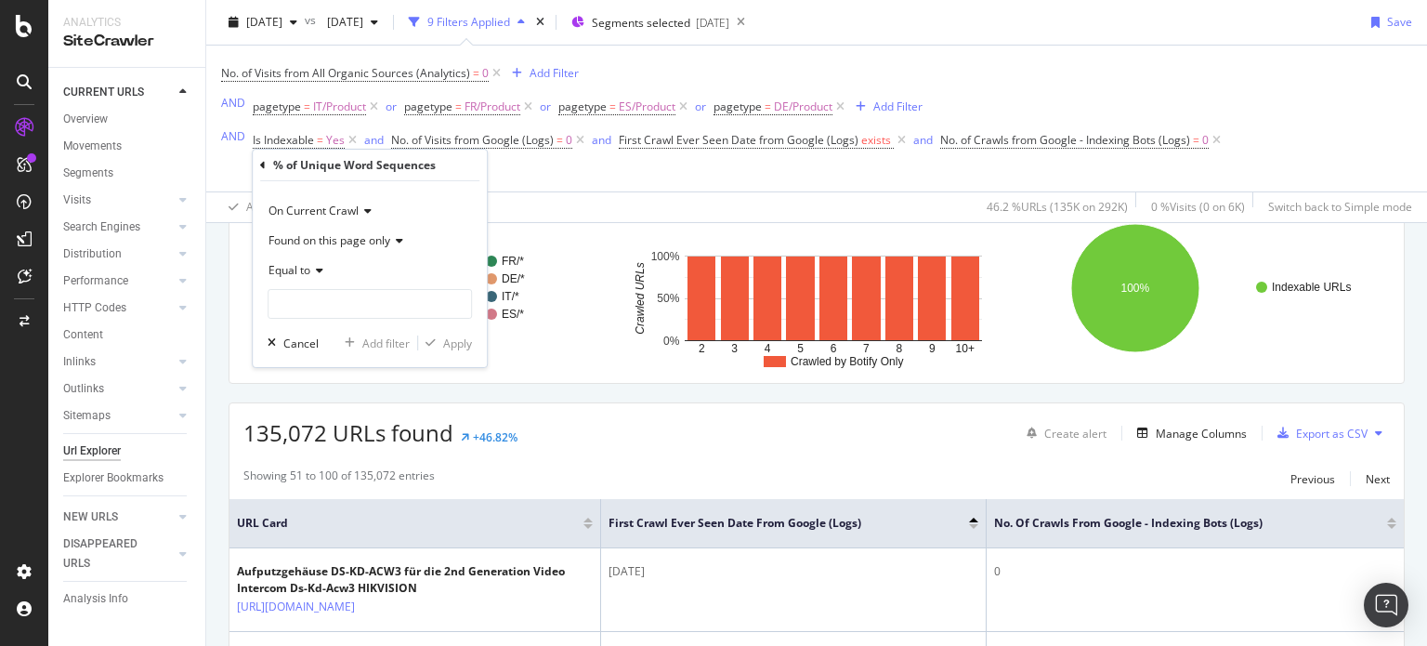
click at [327, 234] on span "Found on this page only" at bounding box center [330, 240] width 122 height 16
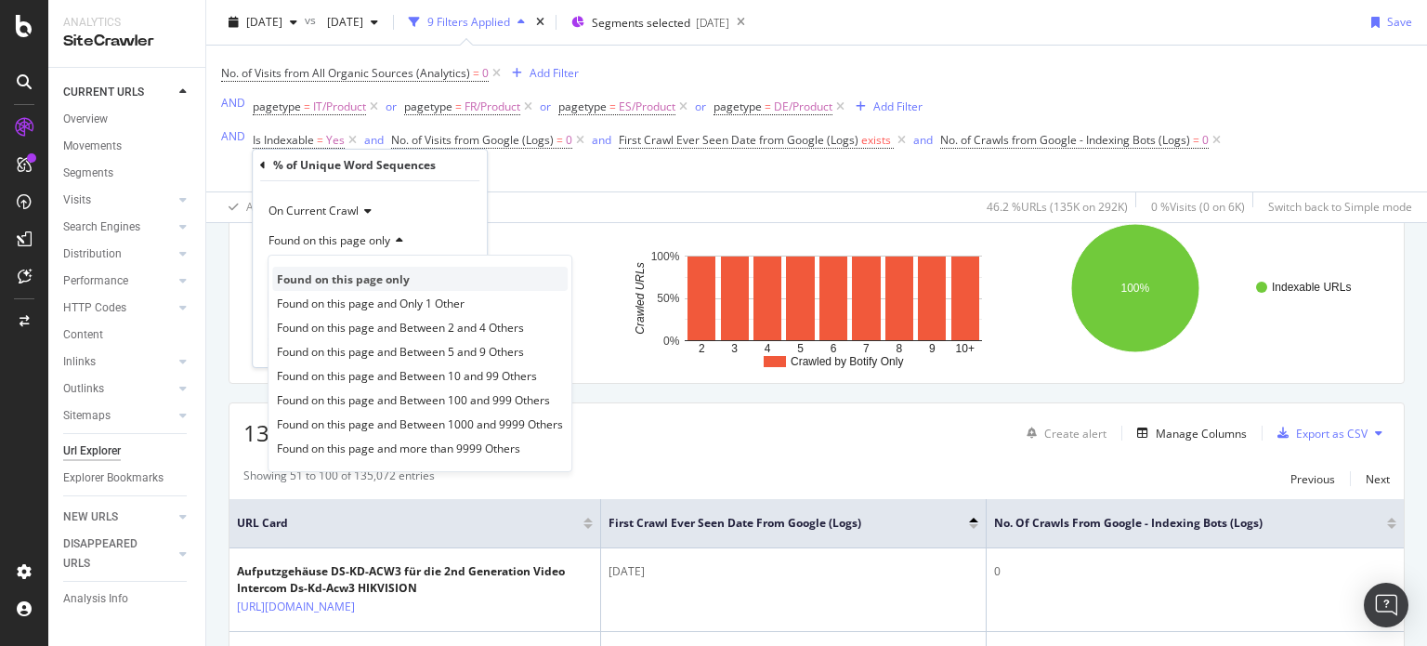
click at [361, 278] on span "Found on this page only" at bounding box center [343, 279] width 133 height 16
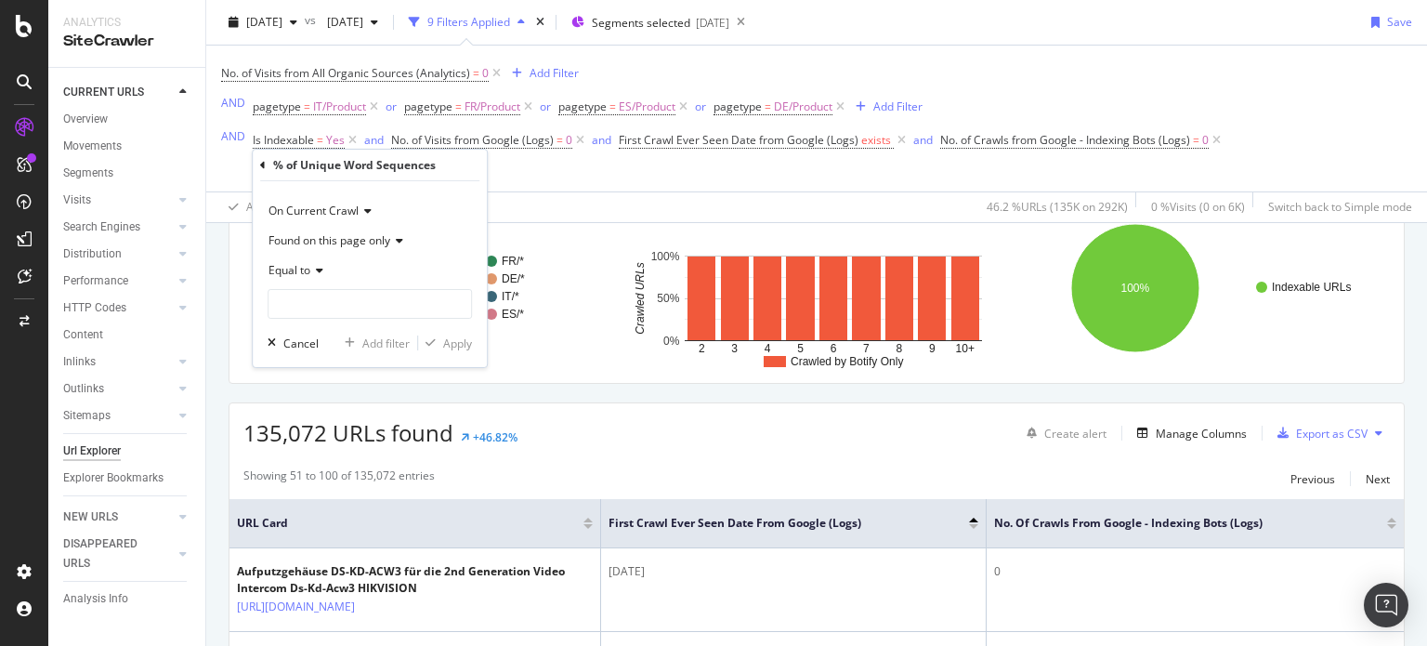
click at [314, 270] on icon at bounding box center [316, 270] width 13 height 11
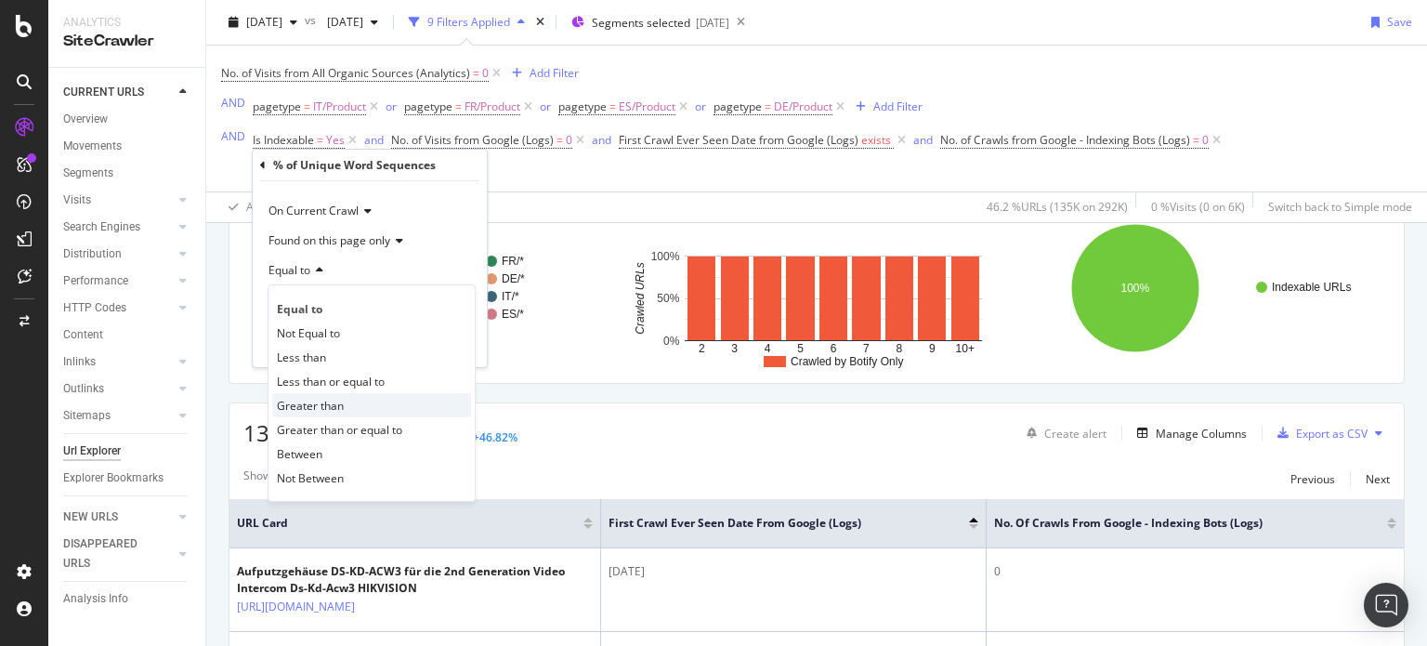
click at [296, 403] on span "Greater than" at bounding box center [310, 406] width 67 height 16
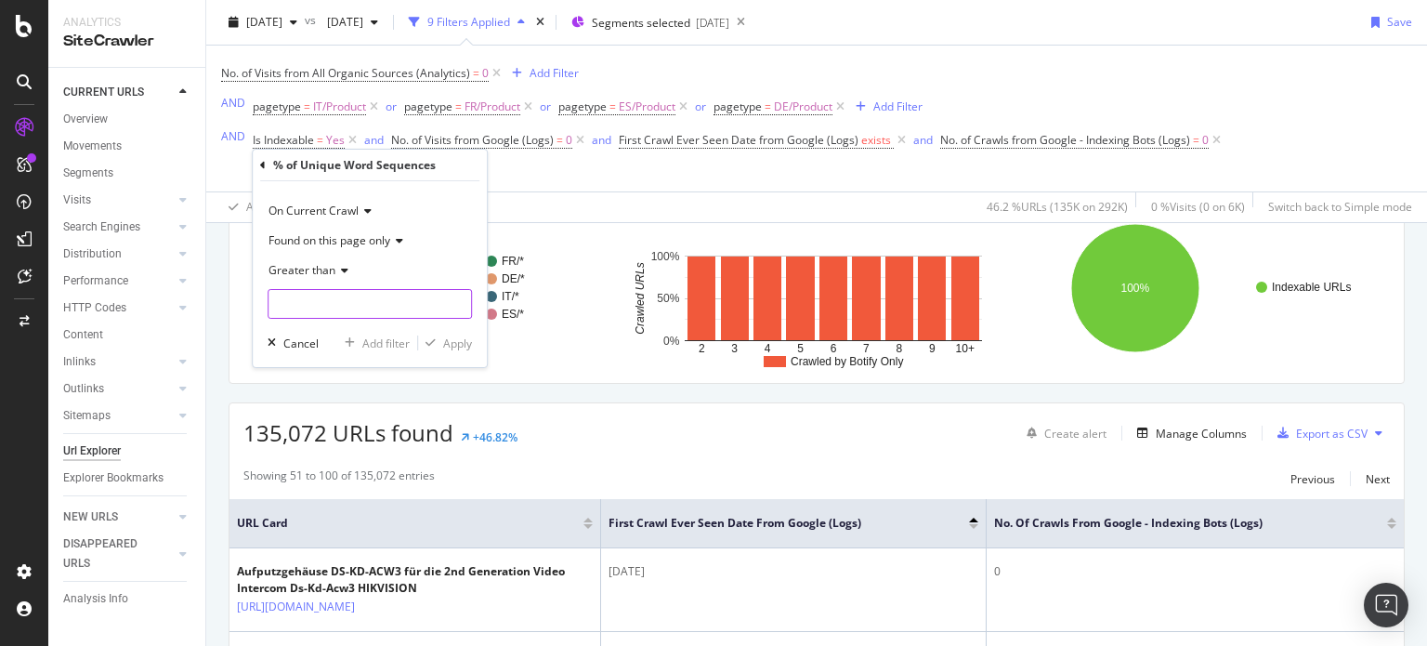
click at [334, 295] on input "number" at bounding box center [370, 304] width 204 height 30
type input "50"
click at [445, 345] on div "Apply" at bounding box center [457, 343] width 29 height 16
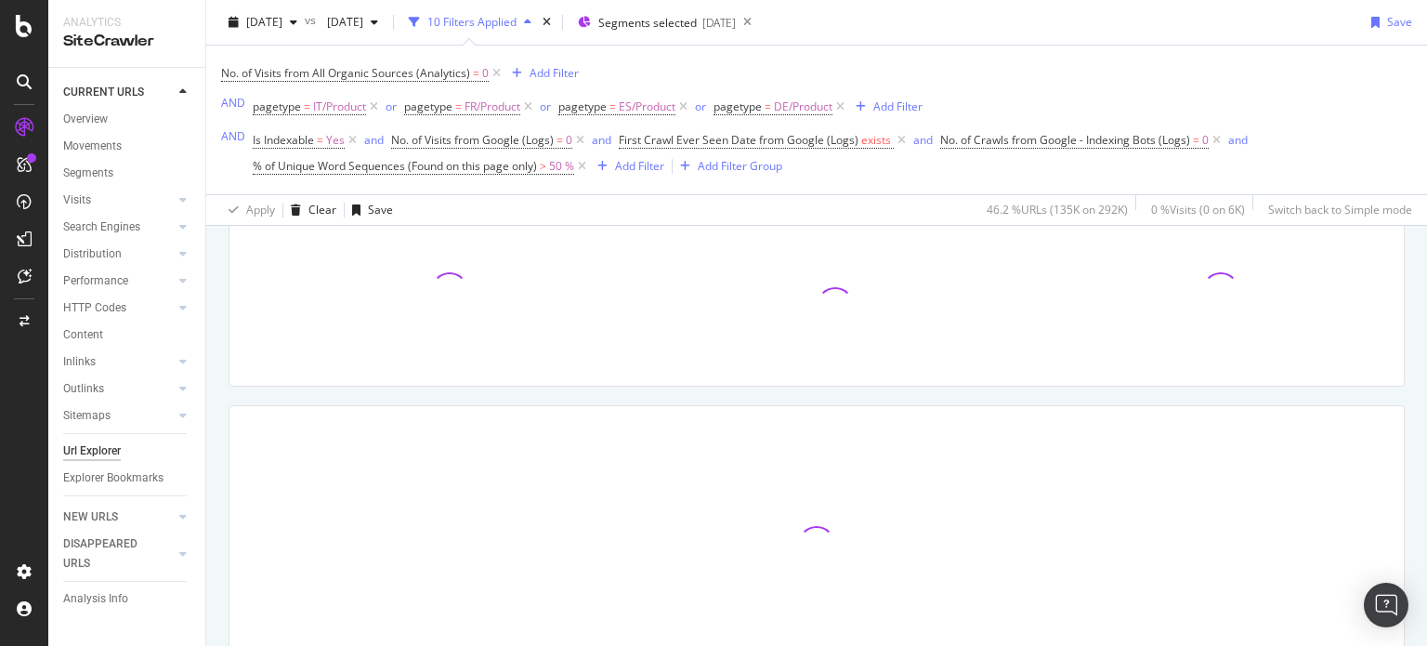
scroll to position [273, 0]
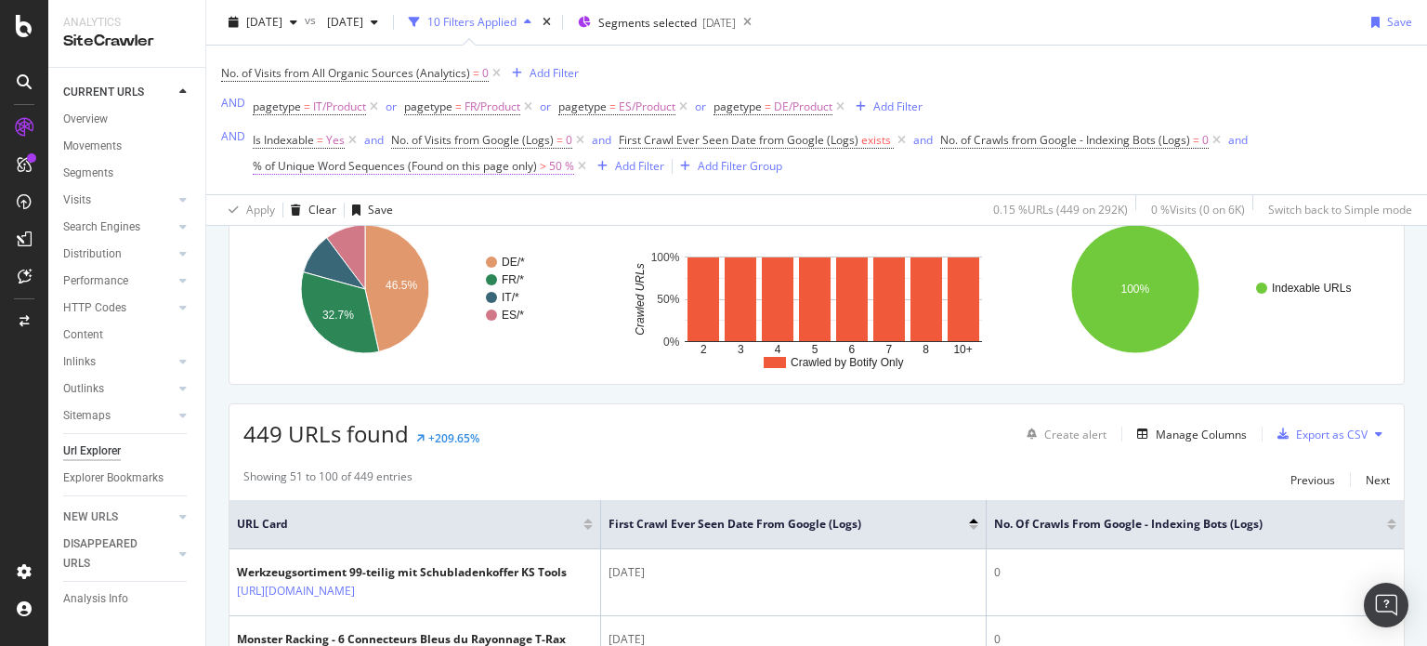
click at [550, 168] on span "% of Unique Word Sequences (Found on this page only) > 50 %" at bounding box center [414, 166] width 322 height 17
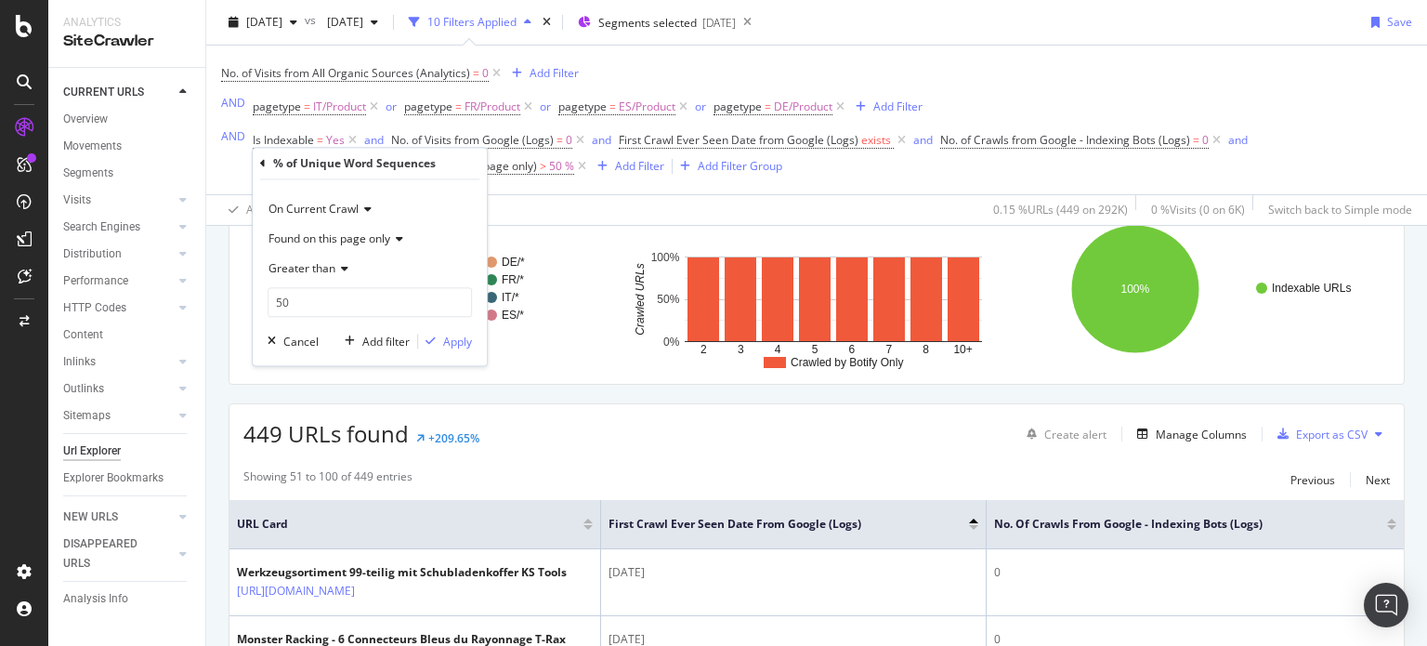
click at [332, 269] on span "Greater than" at bounding box center [302, 269] width 67 height 16
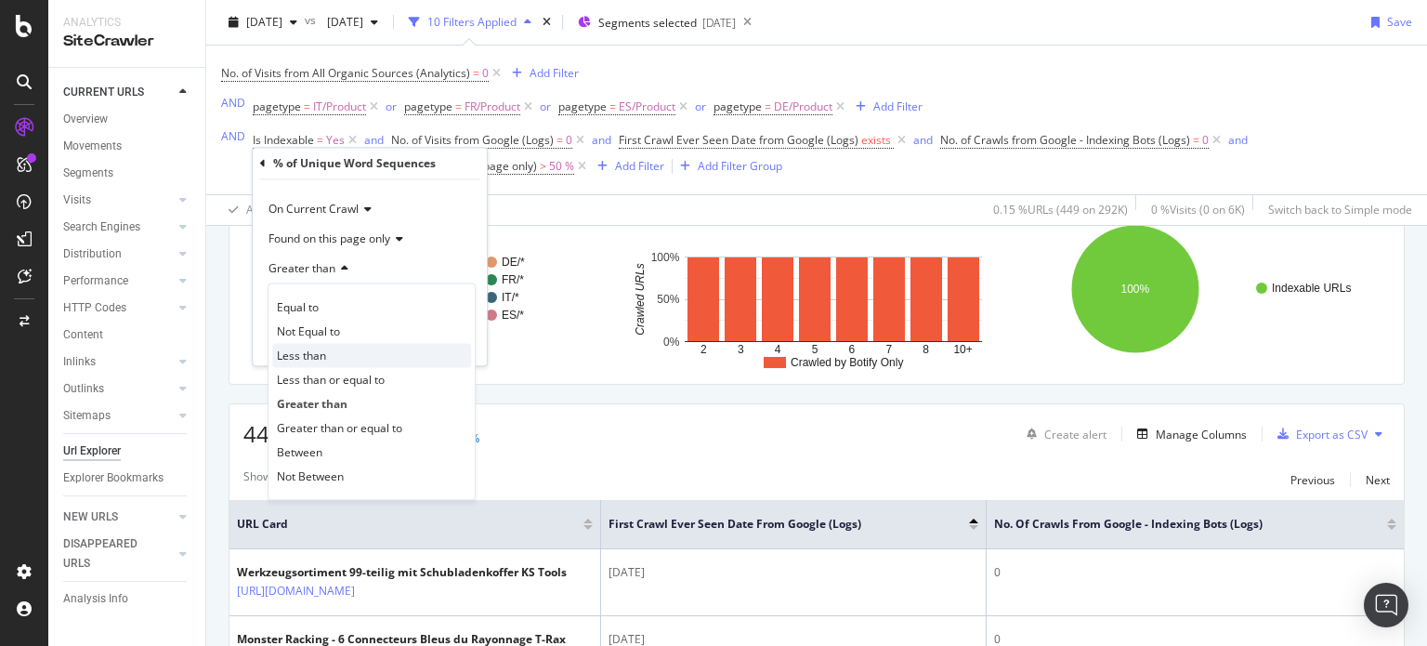
click at [320, 355] on span "Less than" at bounding box center [301, 356] width 49 height 16
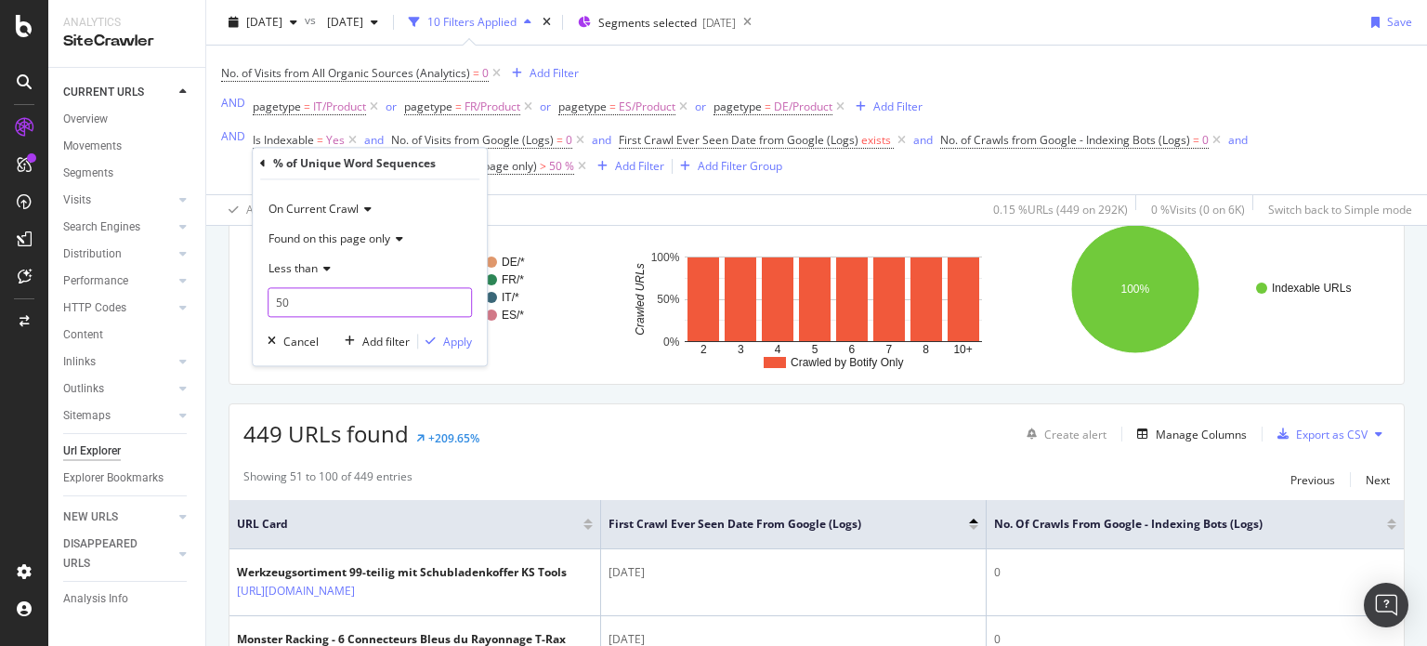
drag, startPoint x: 309, startPoint y: 306, endPoint x: 221, endPoint y: 301, distance: 87.5
click at [221, 301] on body "Analytics SiteCrawler CURRENT URLS Overview Movements Segments Visits Analysis …" at bounding box center [713, 323] width 1427 height 646
type input "5"
type input "25"
click at [466, 338] on div "Apply" at bounding box center [457, 342] width 29 height 16
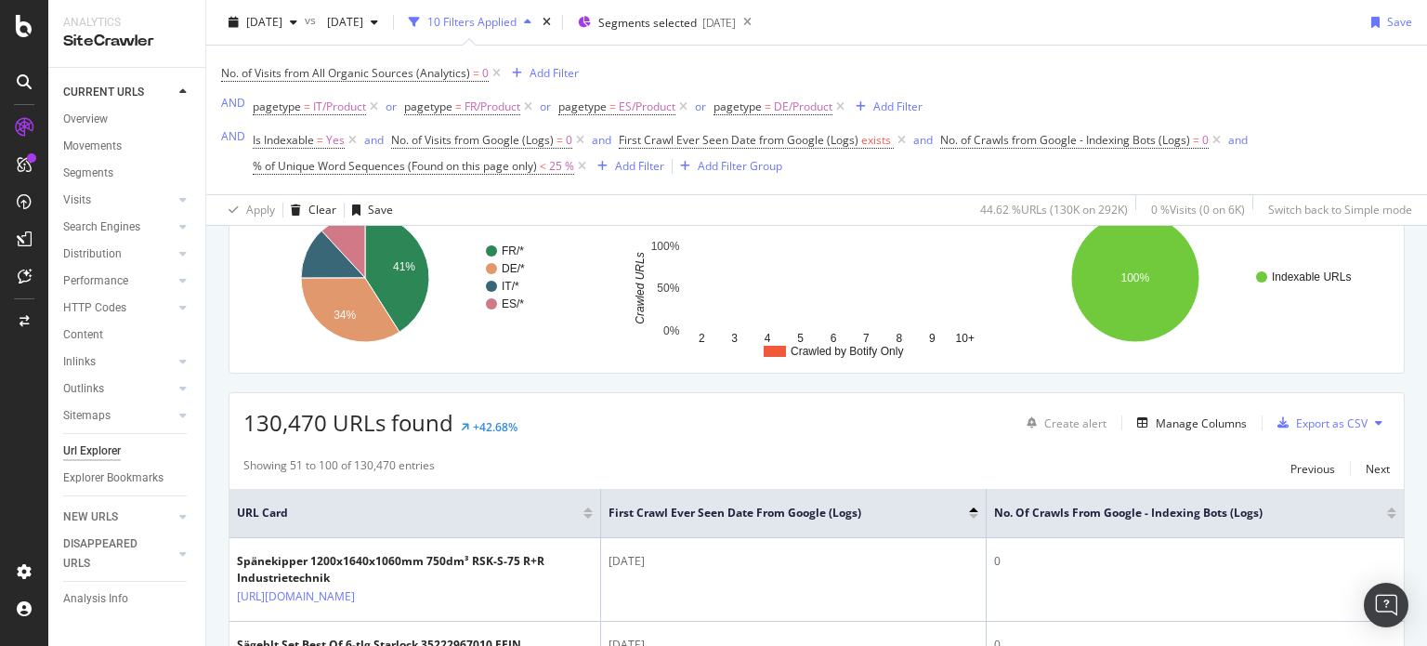
scroll to position [285, 0]
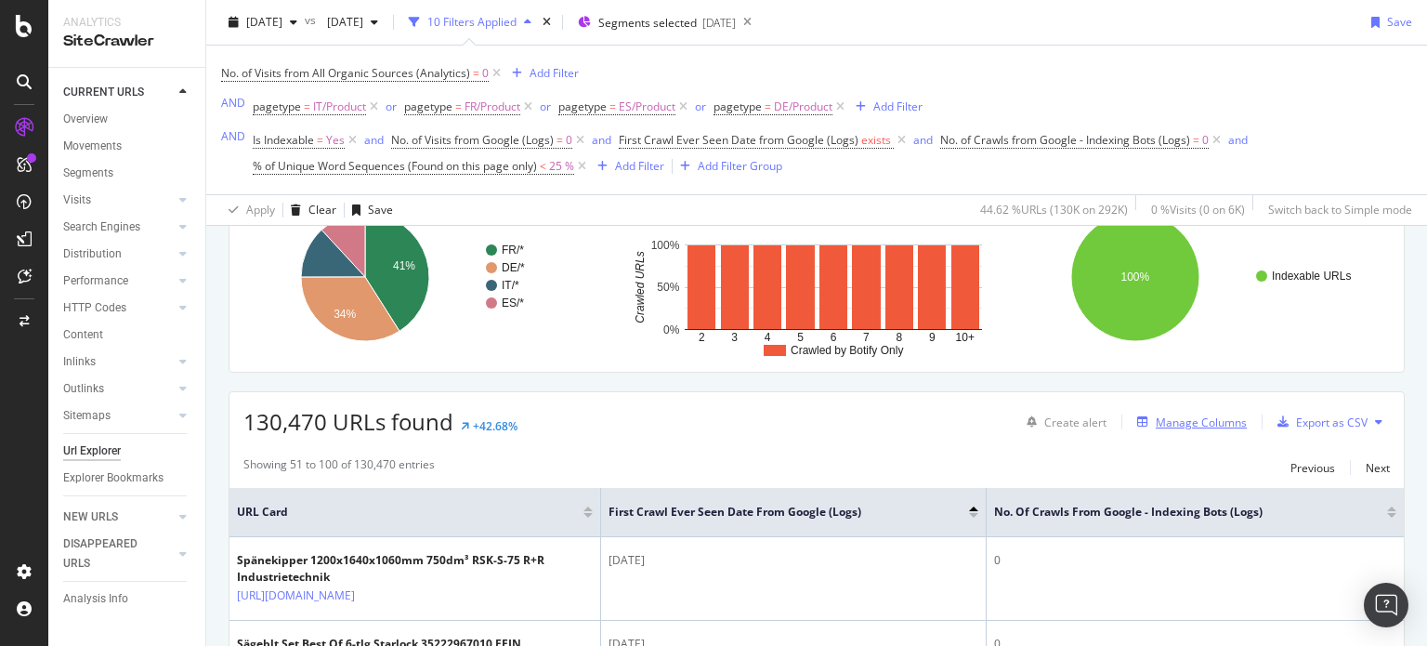
click at [1161, 429] on div "Manage Columns" at bounding box center [1188, 422] width 117 height 20
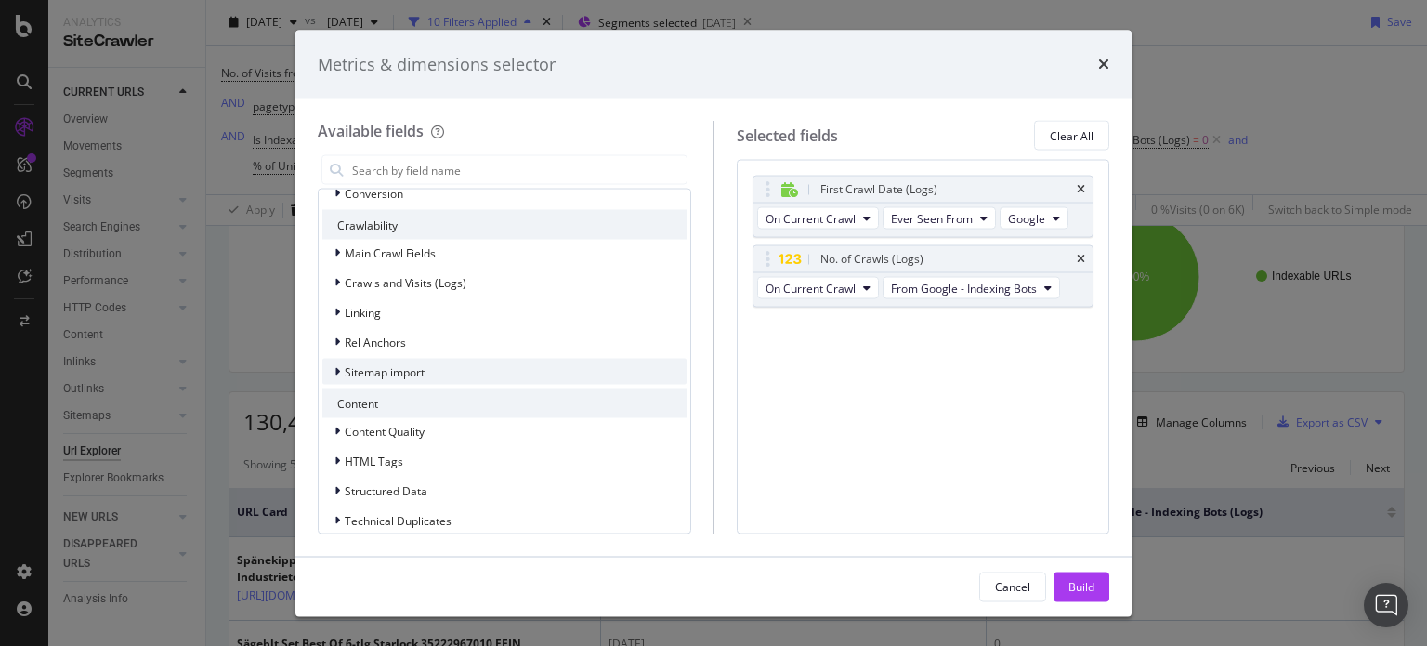
scroll to position [508, 0]
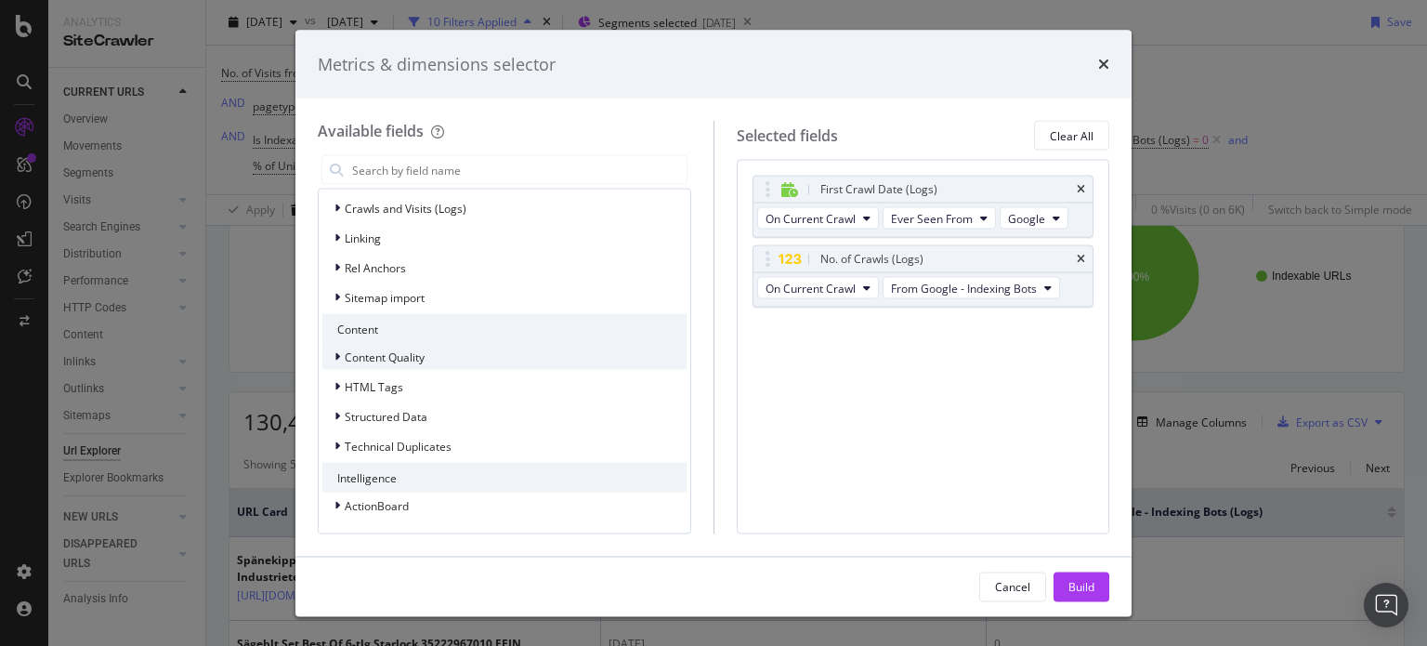
click at [345, 356] on span "Content Quality" at bounding box center [385, 356] width 80 height 16
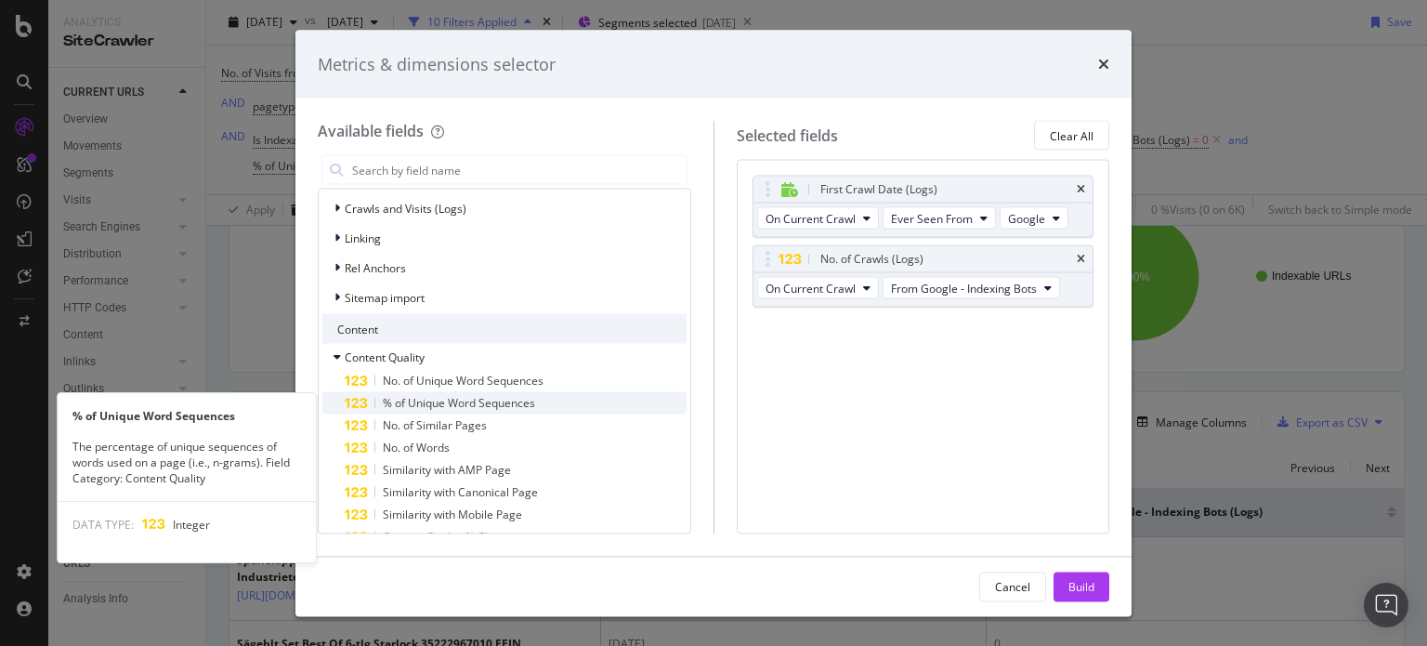
click at [472, 402] on span "% of Unique Word Sequences" at bounding box center [459, 403] width 152 height 16
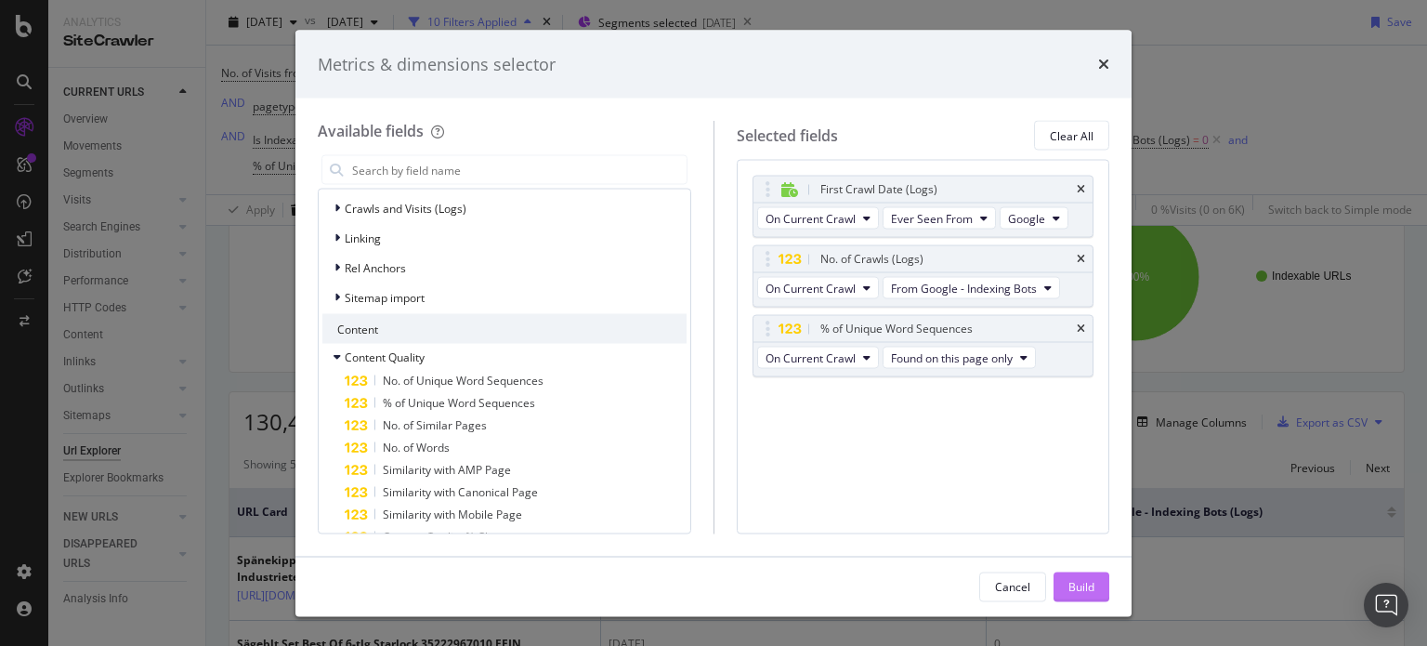
click at [1085, 585] on div "Build" at bounding box center [1082, 586] width 26 height 16
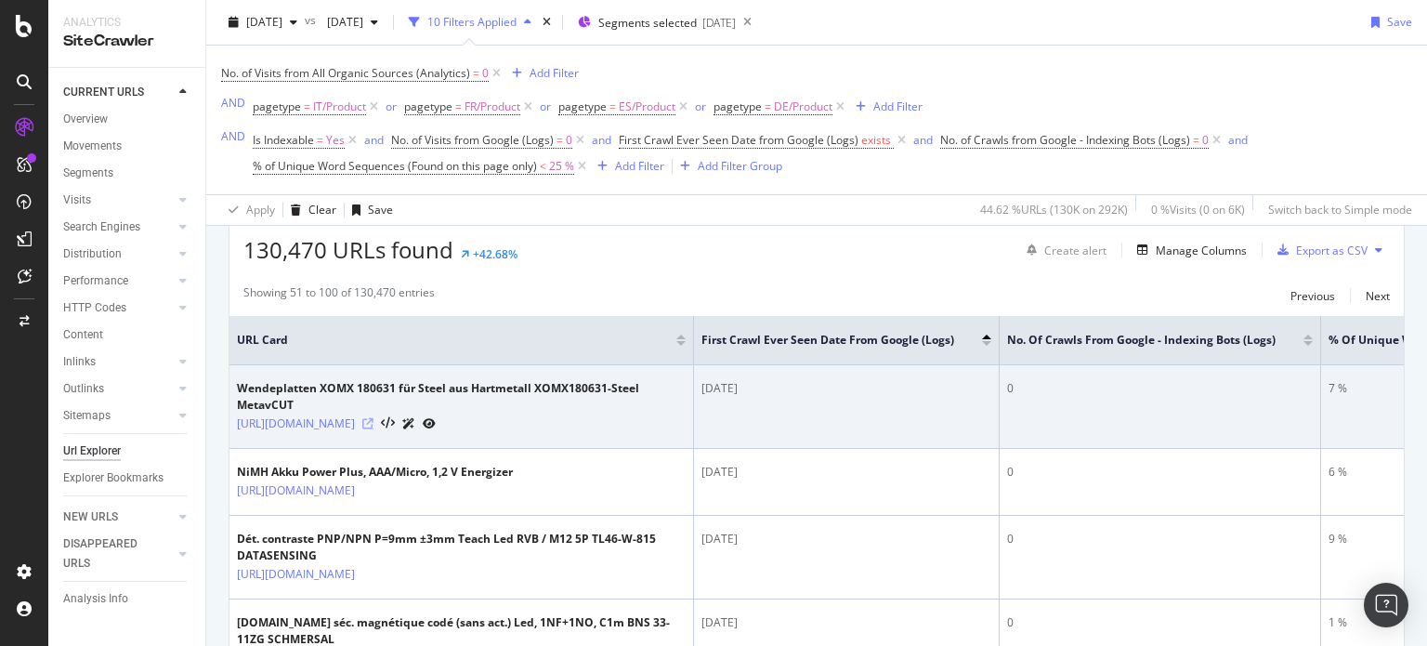
click at [374, 428] on icon at bounding box center [367, 423] width 11 height 11
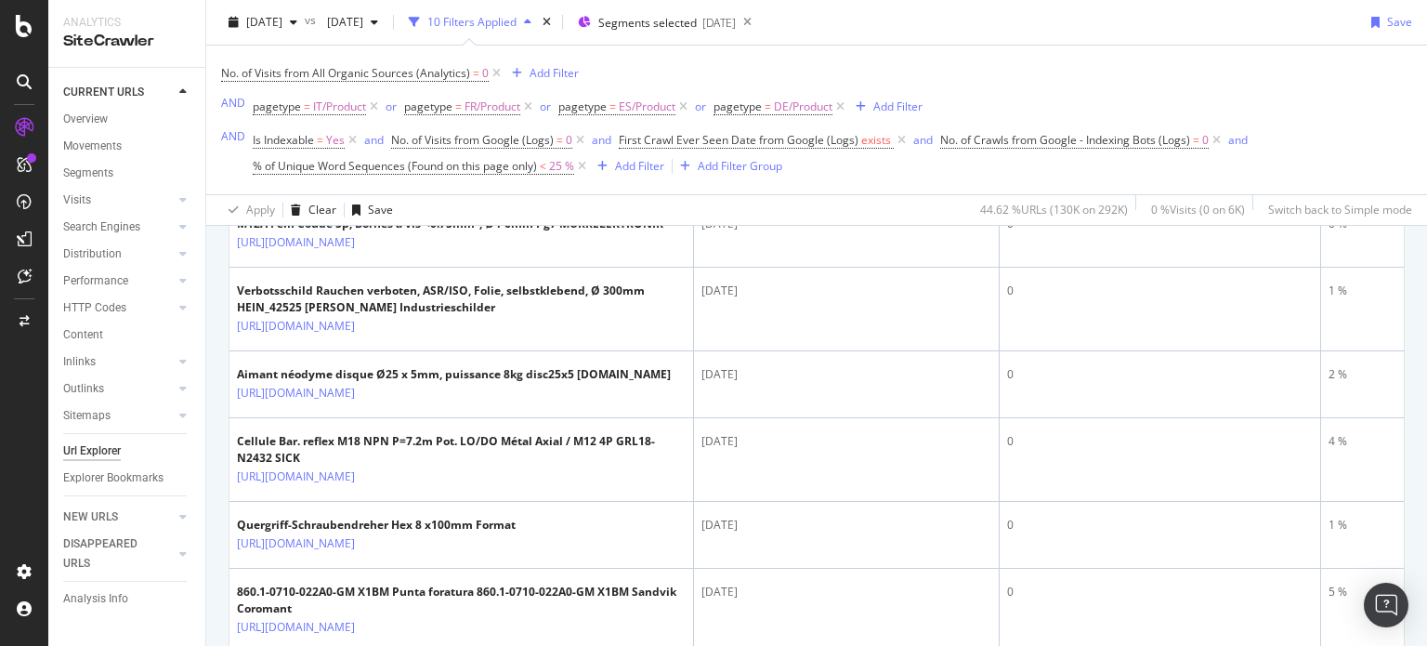
scroll to position [1342, 0]
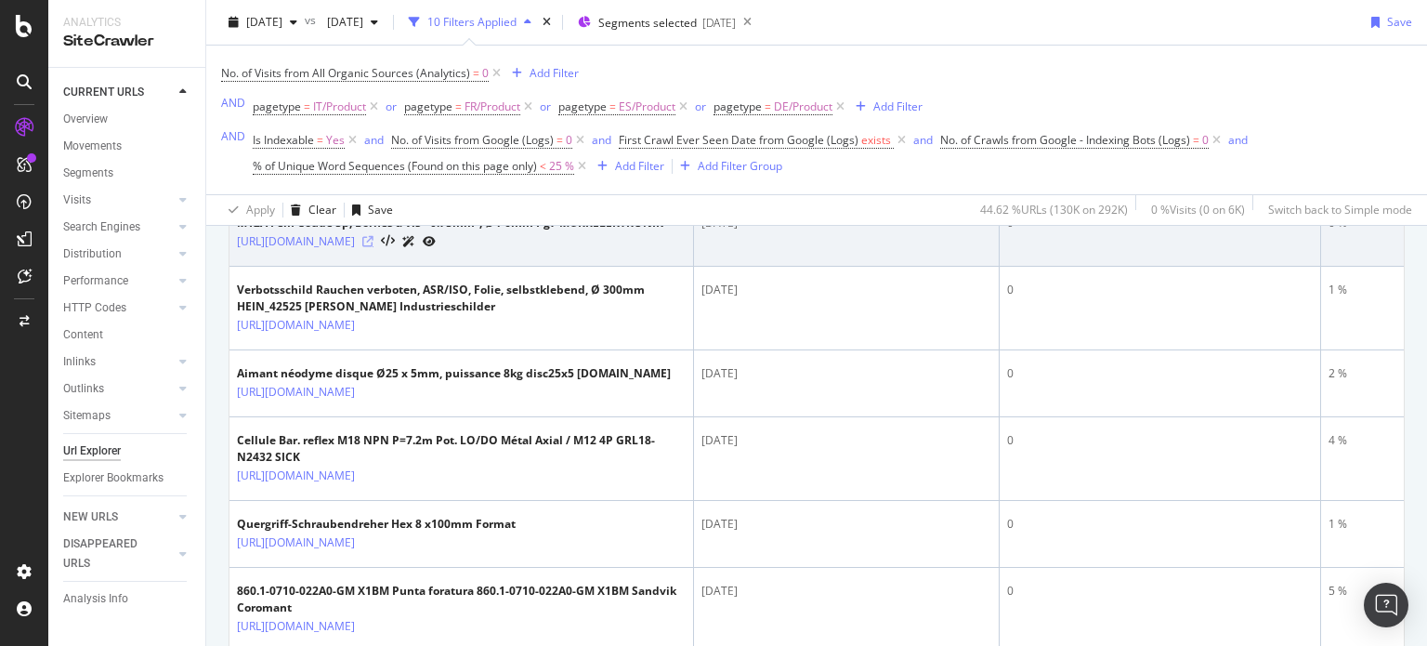
click at [374, 247] on icon at bounding box center [367, 241] width 11 height 11
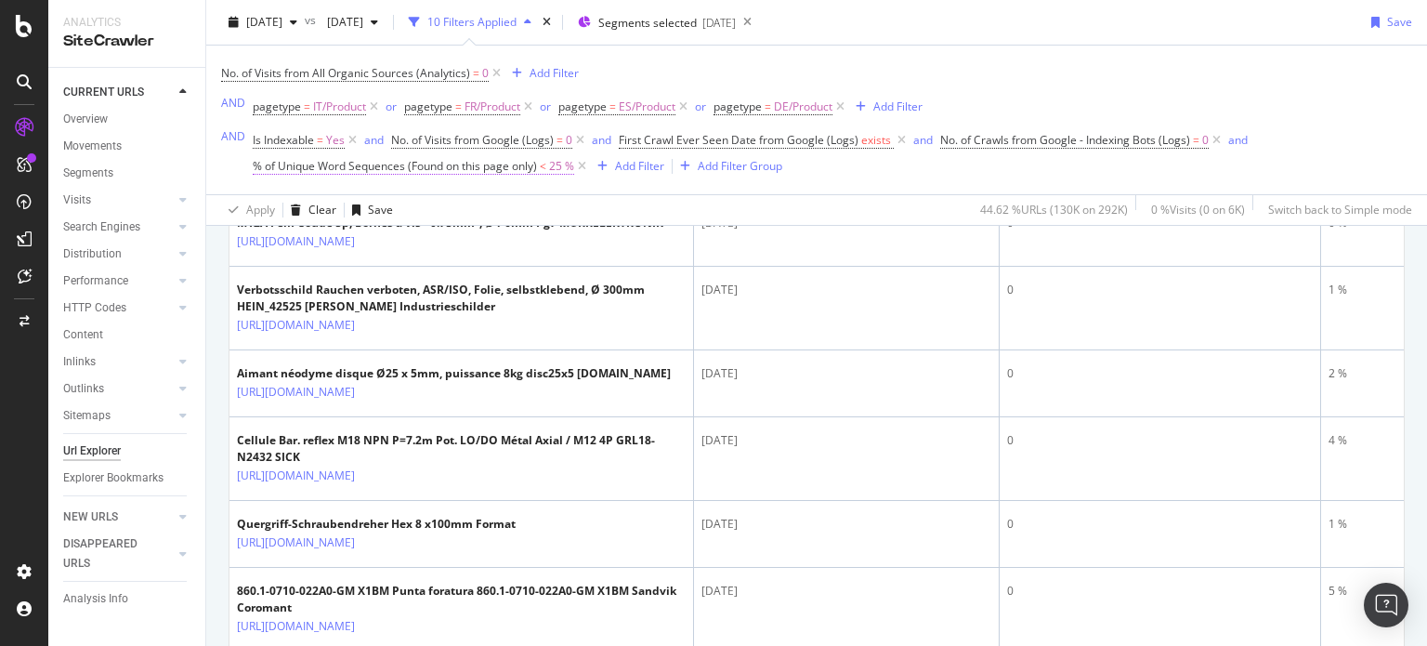
click at [524, 164] on span "% of Unique Word Sequences (Found on this page only)" at bounding box center [395, 166] width 284 height 16
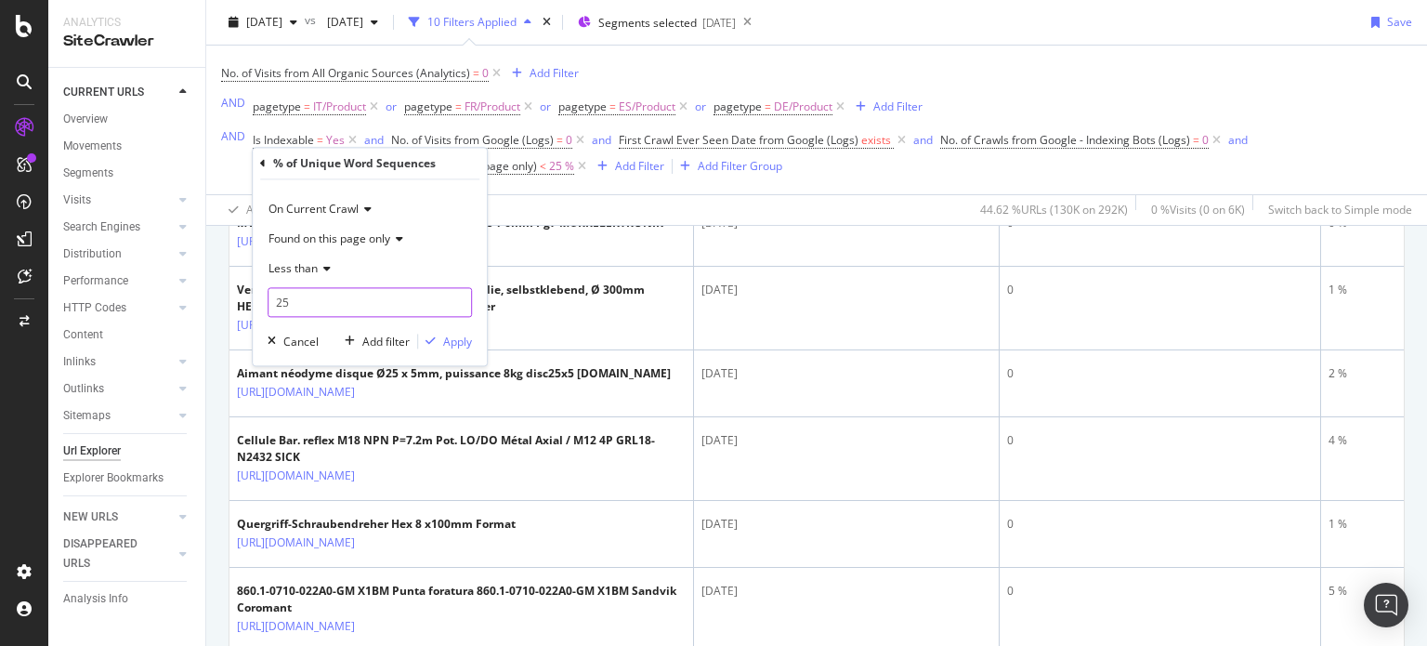
drag, startPoint x: 318, startPoint y: 300, endPoint x: 239, endPoint y: 297, distance: 79.0
click at [239, 297] on body "Analytics SiteCrawler CURRENT URLS Overview Movements Segments Visits Analysis …" at bounding box center [713, 323] width 1427 height 646
type input "2"
type input "10"
click at [458, 344] on div "Apply" at bounding box center [457, 342] width 29 height 16
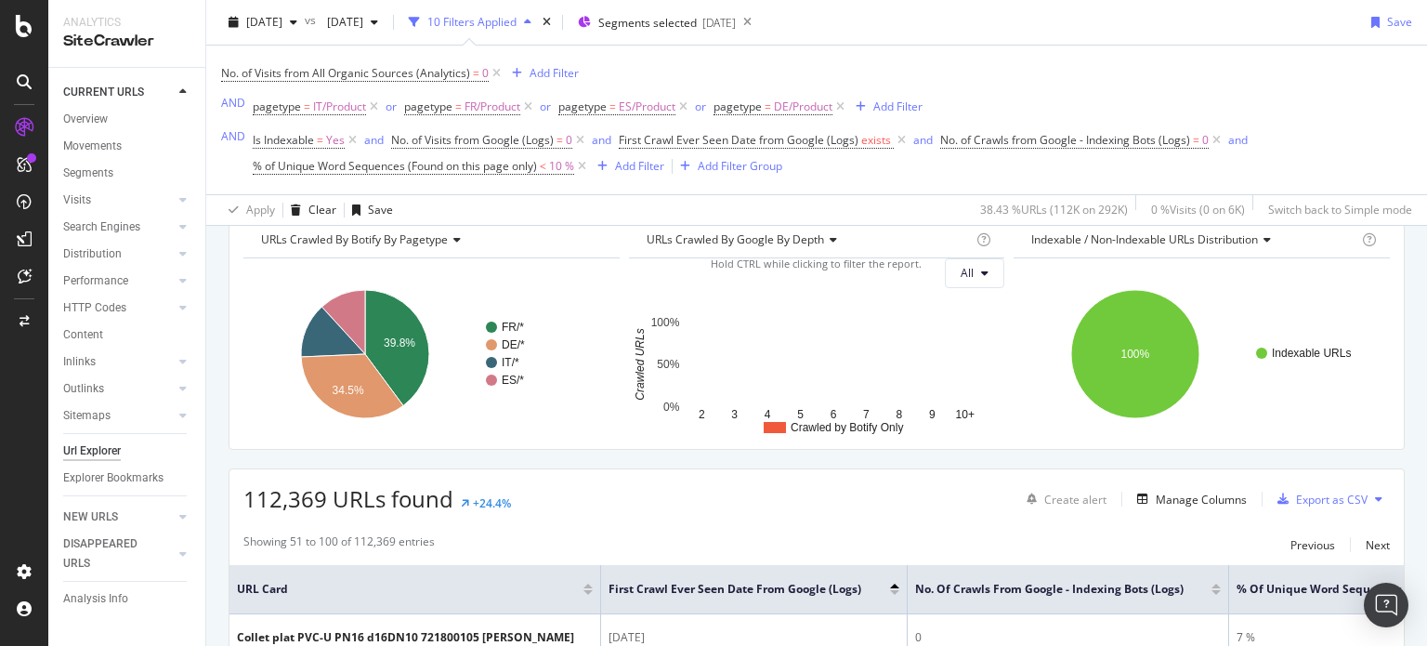
scroll to position [426, 0]
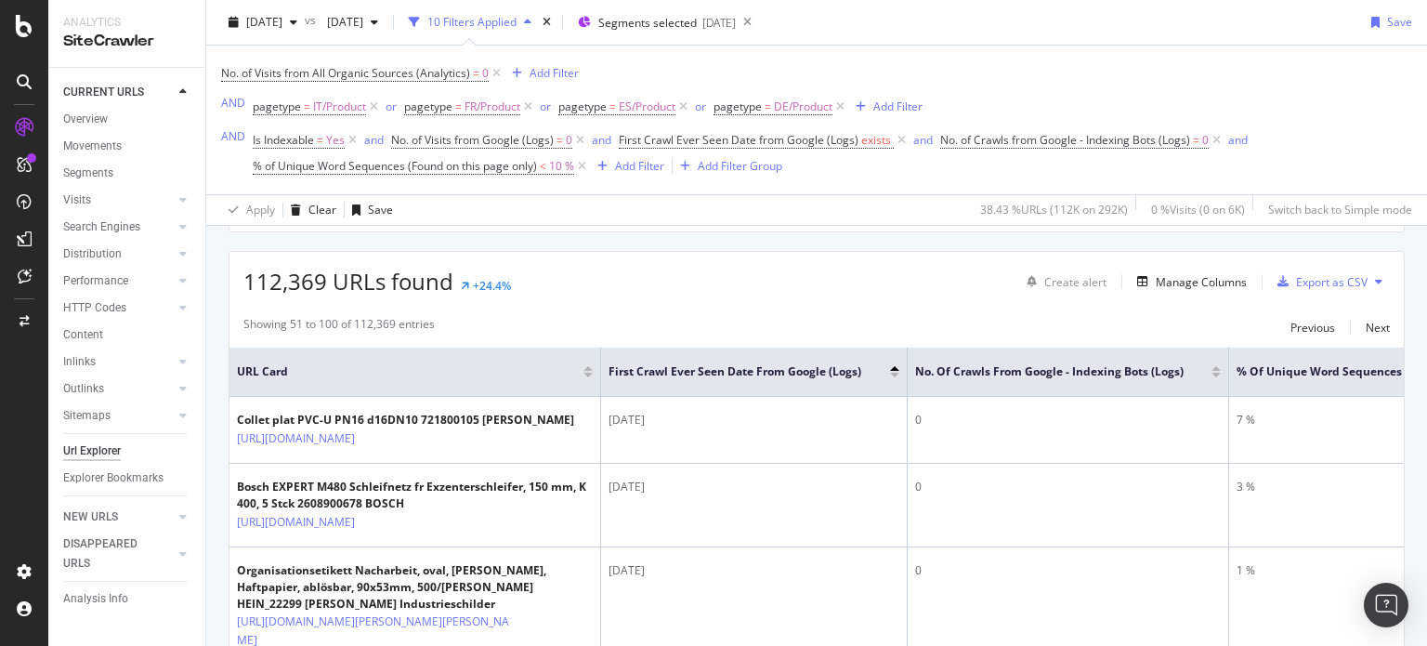
scroll to position [563, 0]
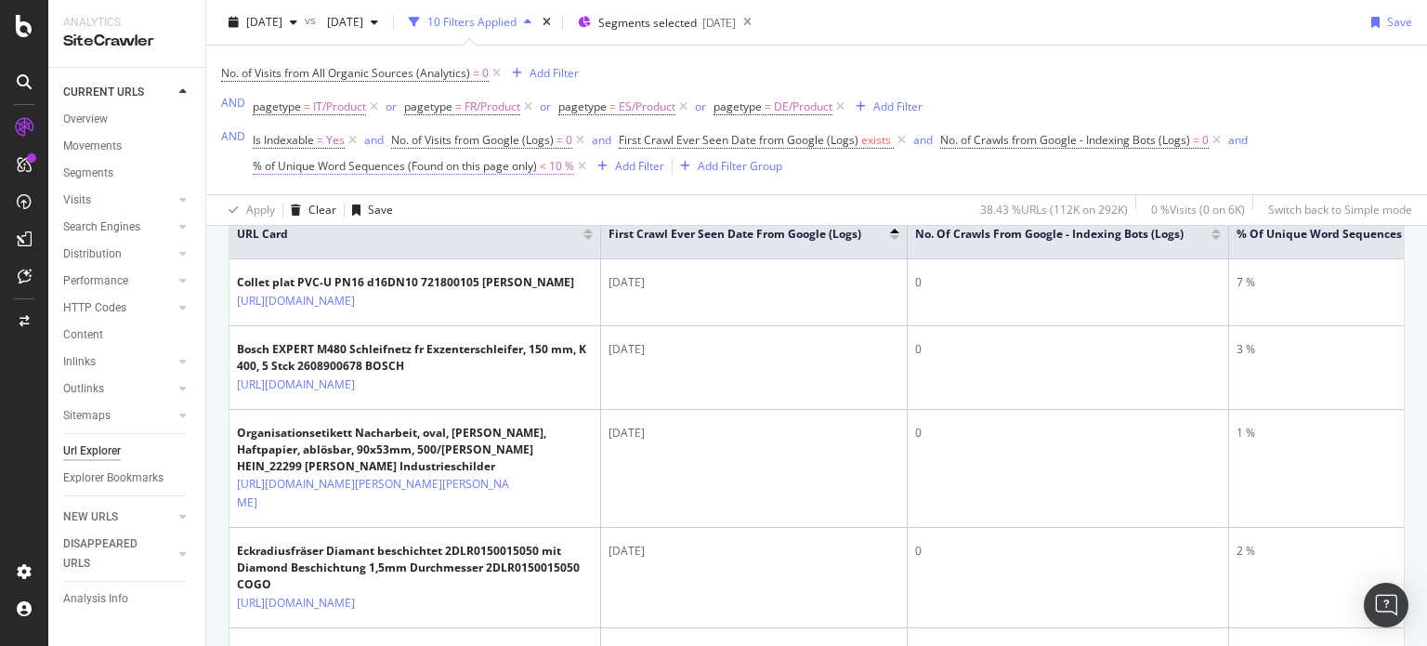
click at [511, 172] on span "% of Unique Word Sequences (Found on this page only)" at bounding box center [395, 166] width 284 height 16
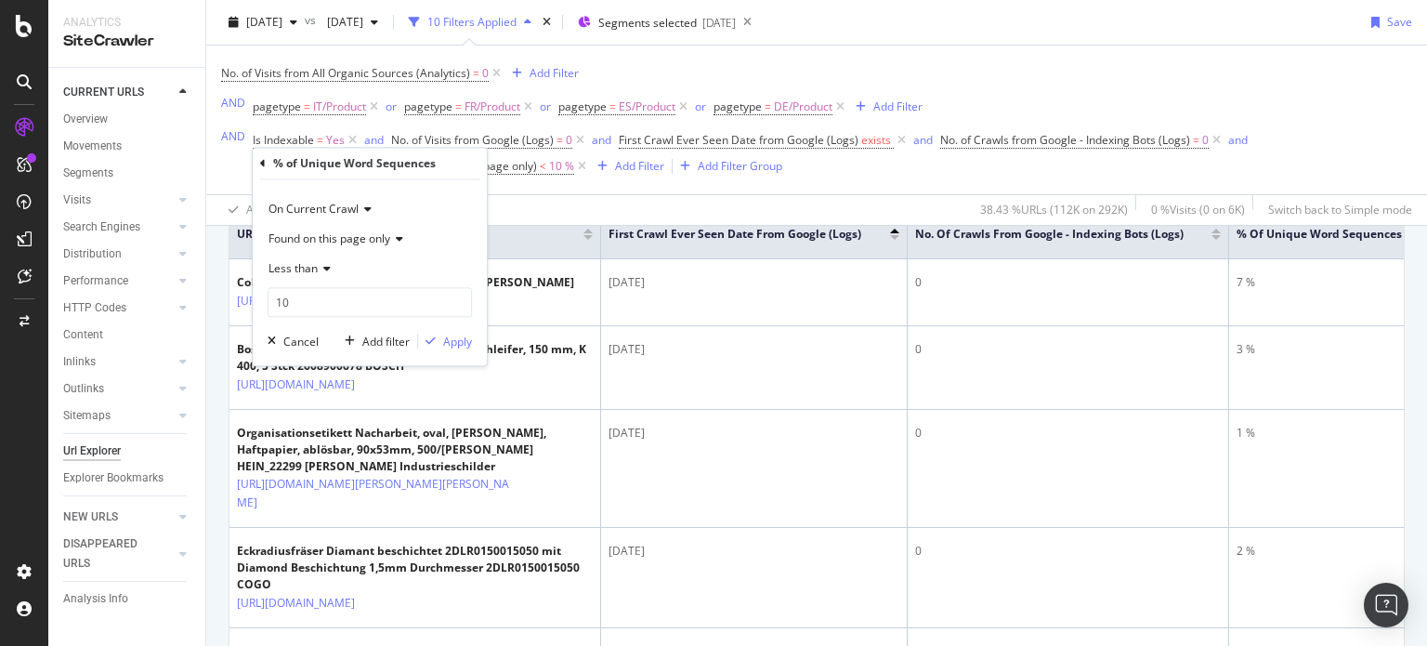
click at [397, 242] on icon at bounding box center [396, 239] width 13 height 11
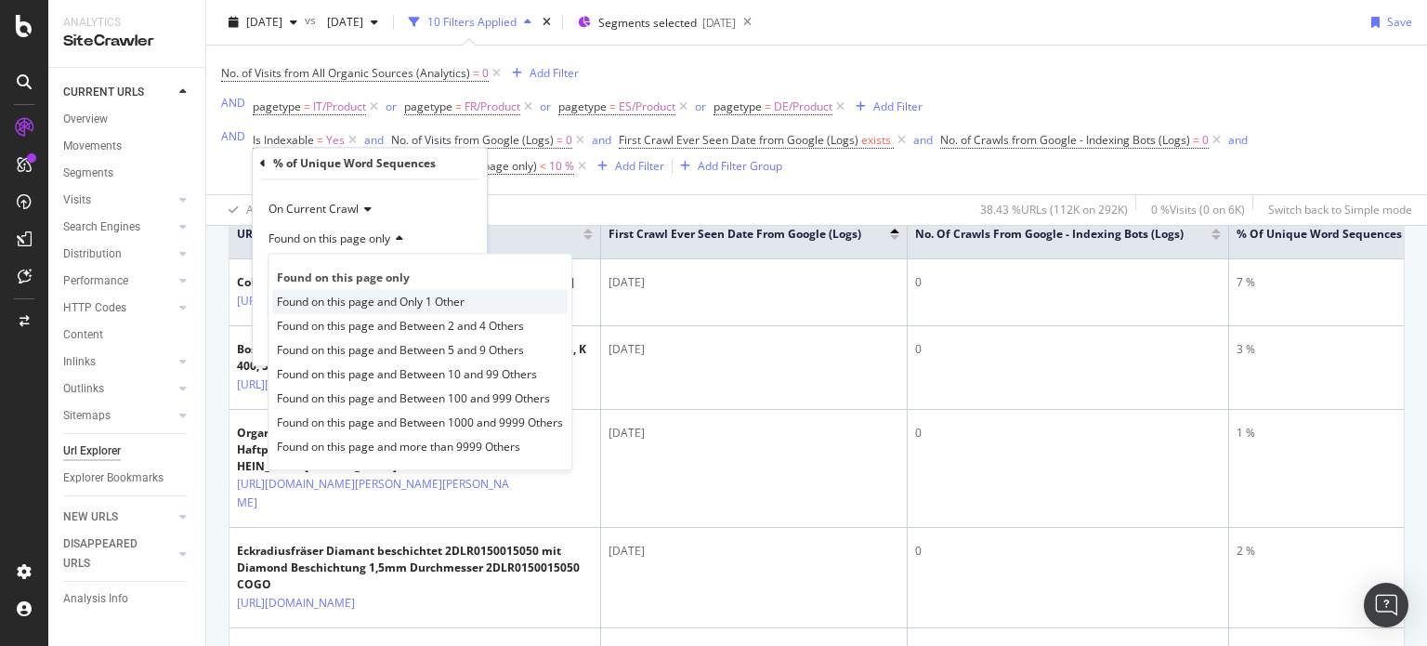
click at [374, 297] on span "Found on this page and Only 1 Other" at bounding box center [371, 302] width 188 height 16
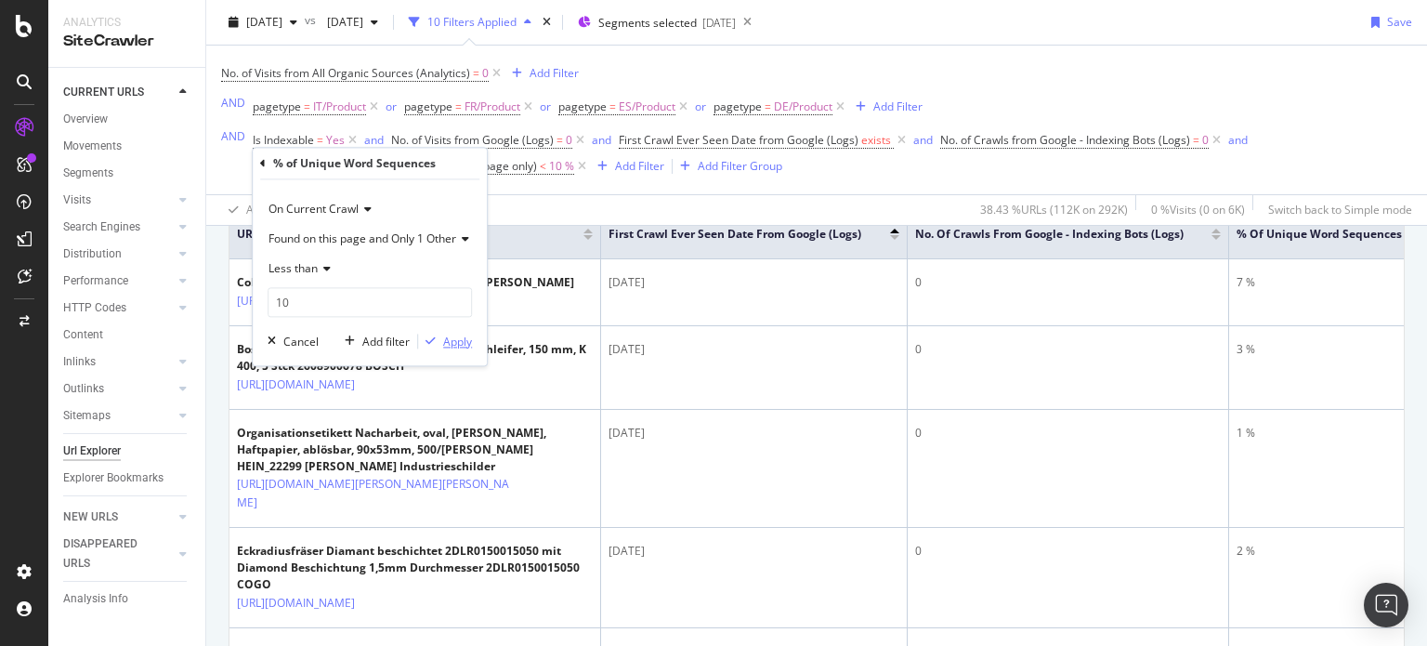
click at [460, 340] on div "Apply" at bounding box center [457, 342] width 29 height 16
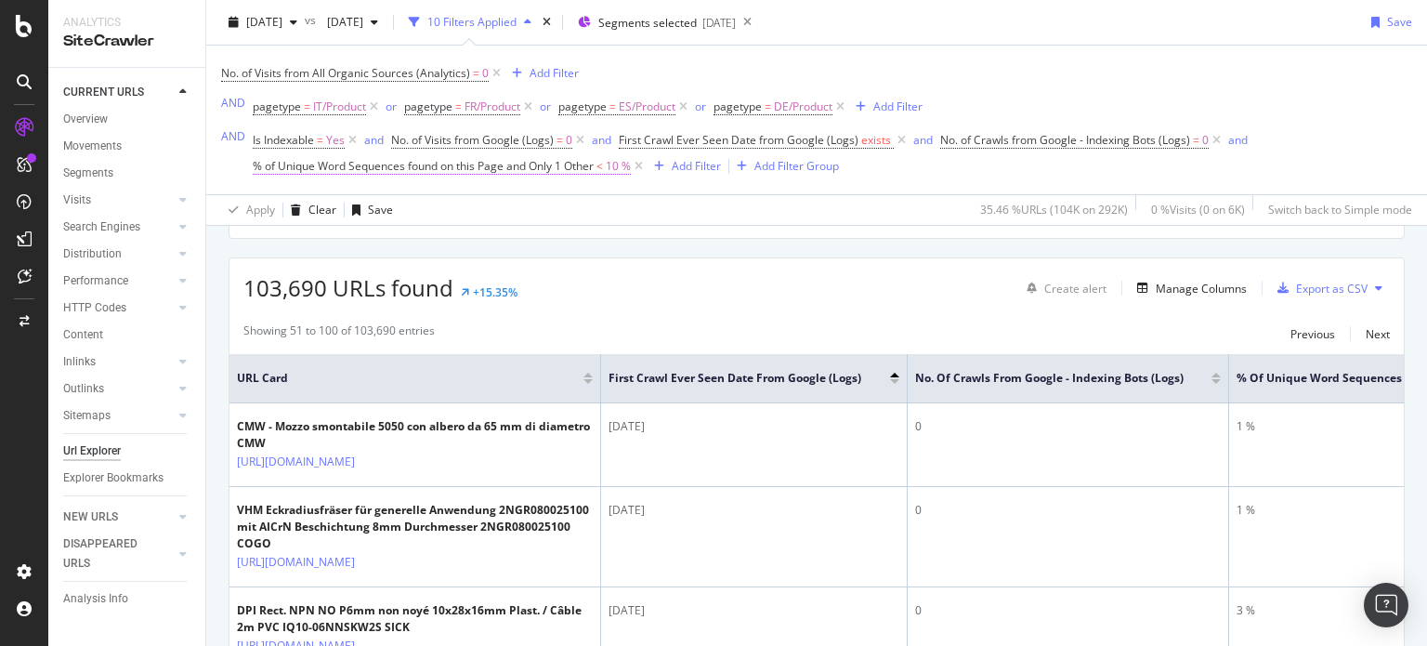
click at [466, 162] on span "% of Unique Word Sequences found on this Page and Only 1 Other" at bounding box center [423, 166] width 341 height 16
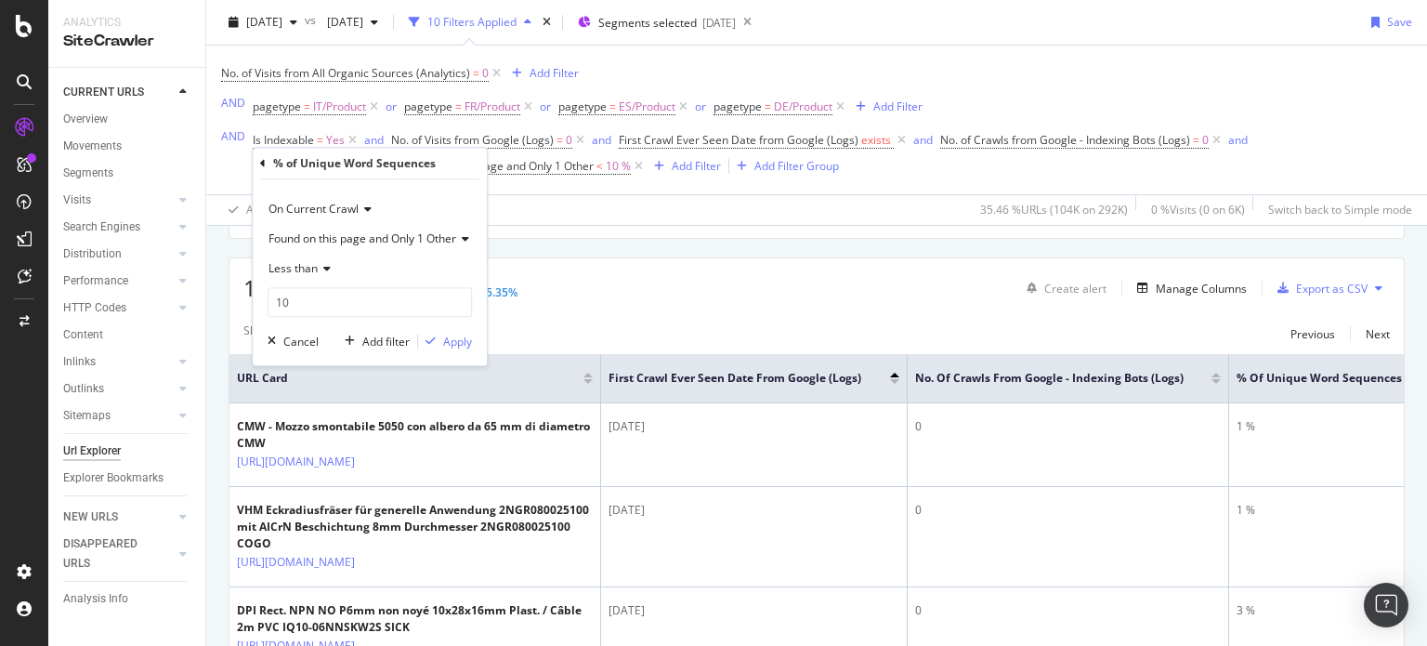
click at [397, 243] on span "Found on this page and Only 1 Other" at bounding box center [363, 239] width 188 height 16
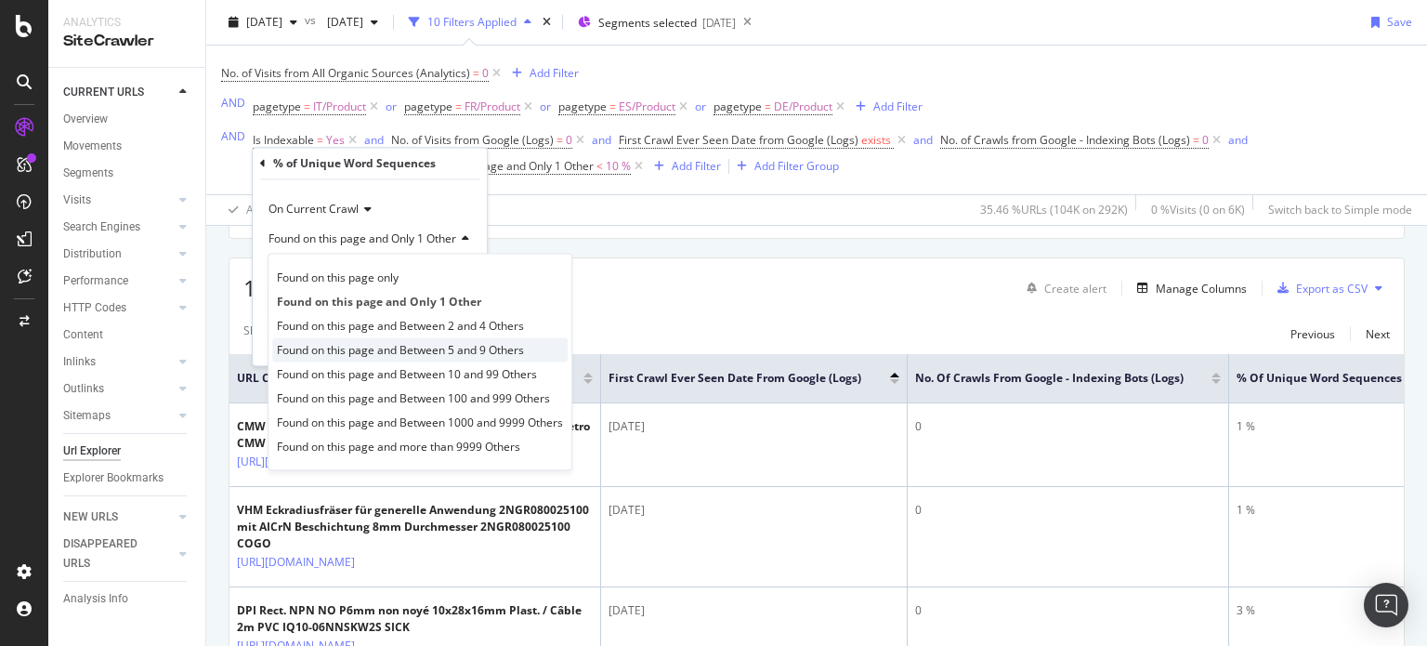
click at [364, 344] on span "Found on this page and Between 5 and 9 Others" at bounding box center [400, 350] width 247 height 16
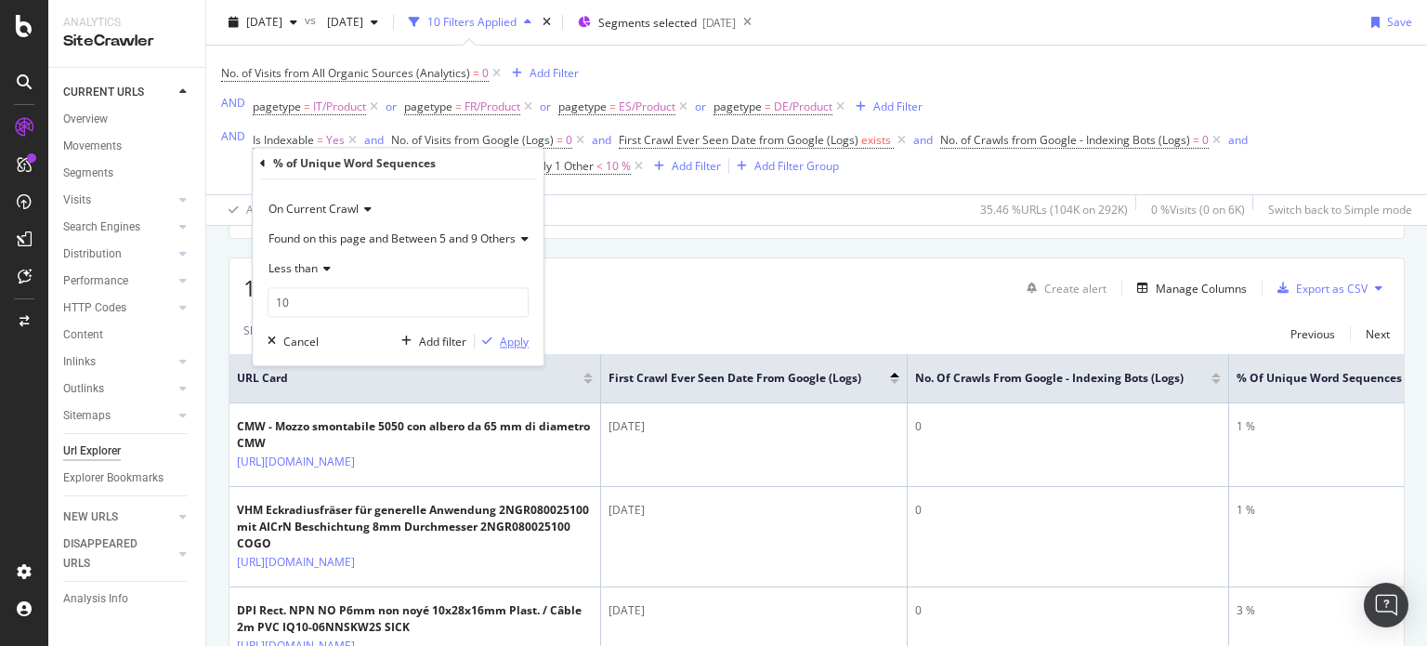
click at [509, 343] on div "Apply" at bounding box center [514, 342] width 29 height 16
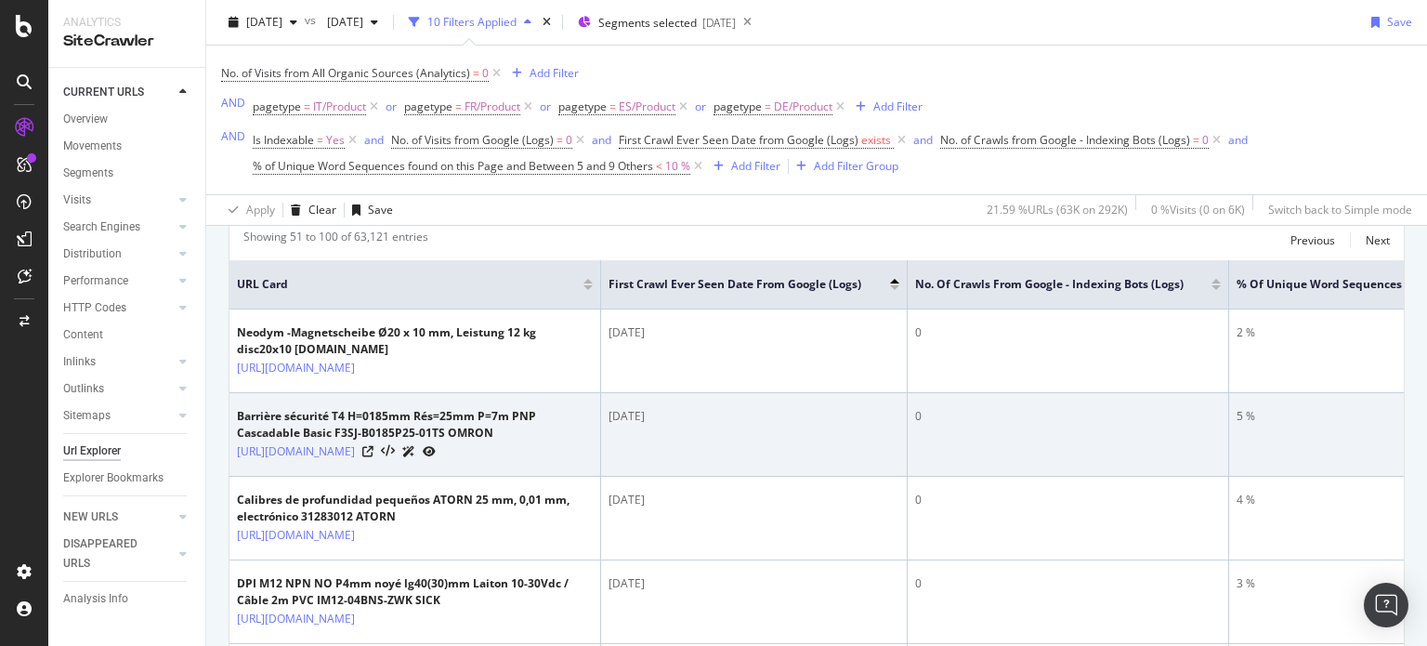
scroll to position [512, 0]
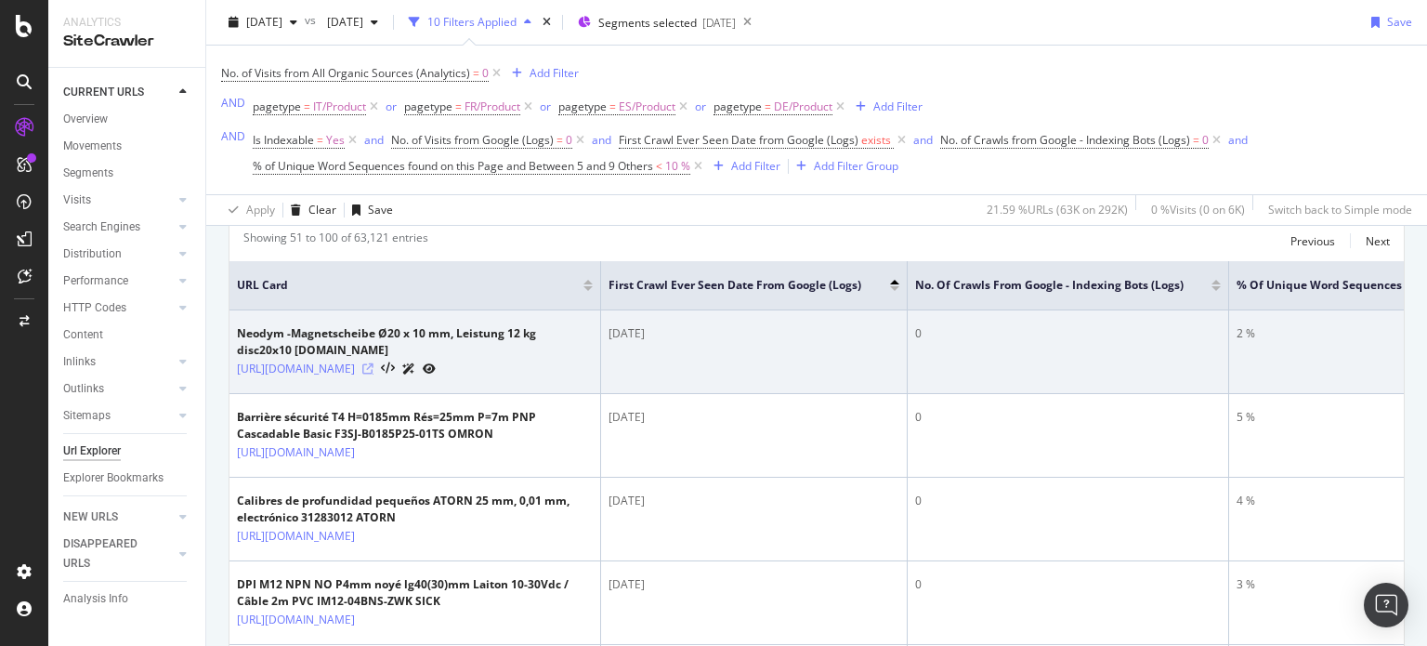
click at [374, 374] on icon at bounding box center [367, 368] width 11 height 11
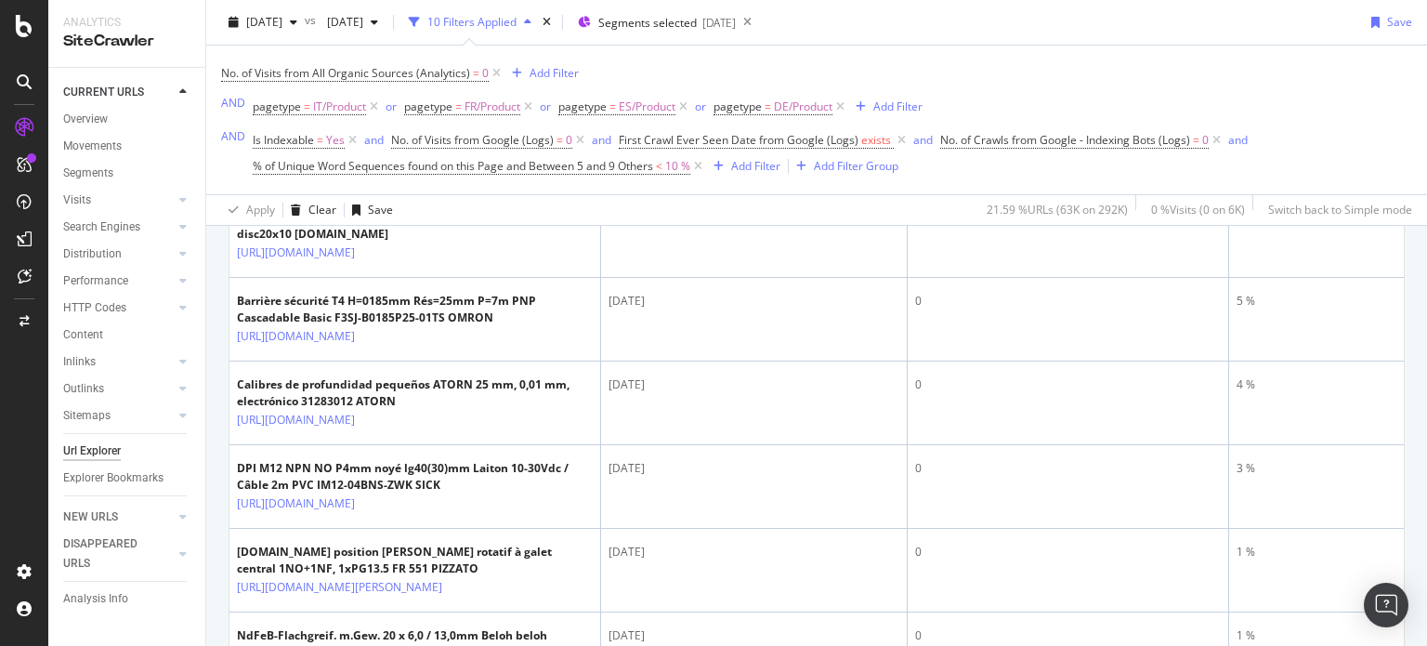
scroll to position [0, 0]
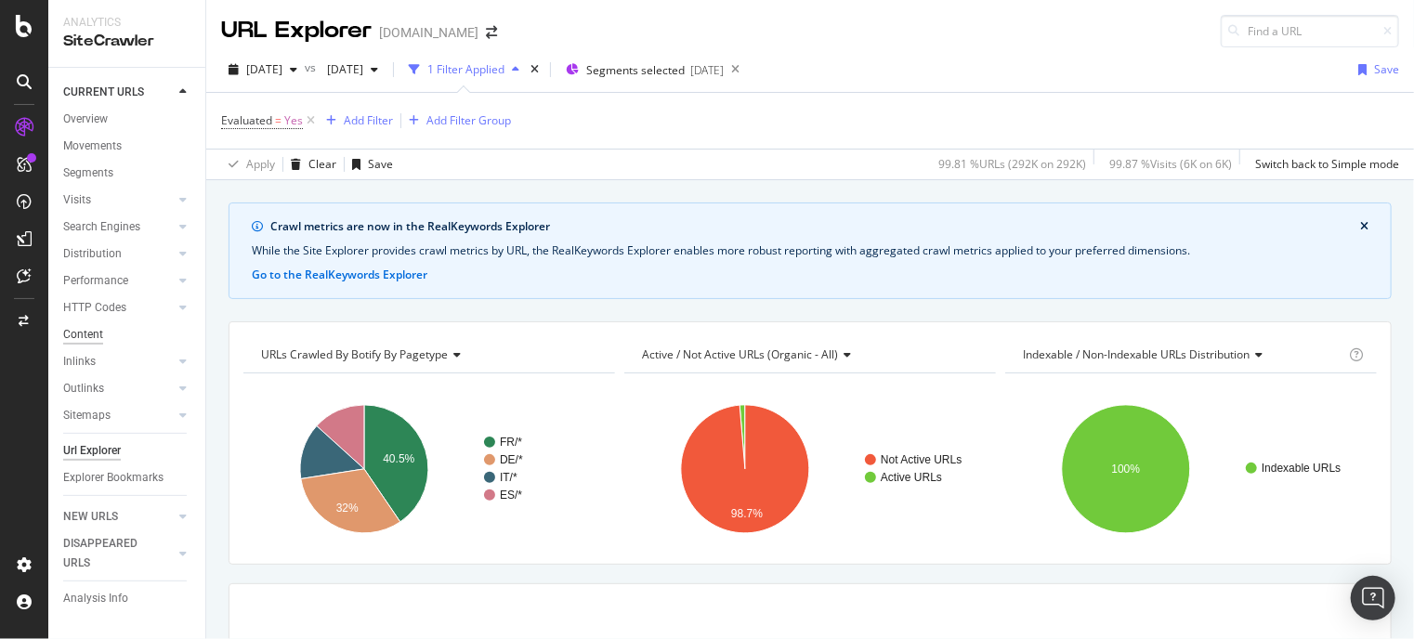
click at [93, 339] on div "Content" at bounding box center [83, 335] width 40 height 20
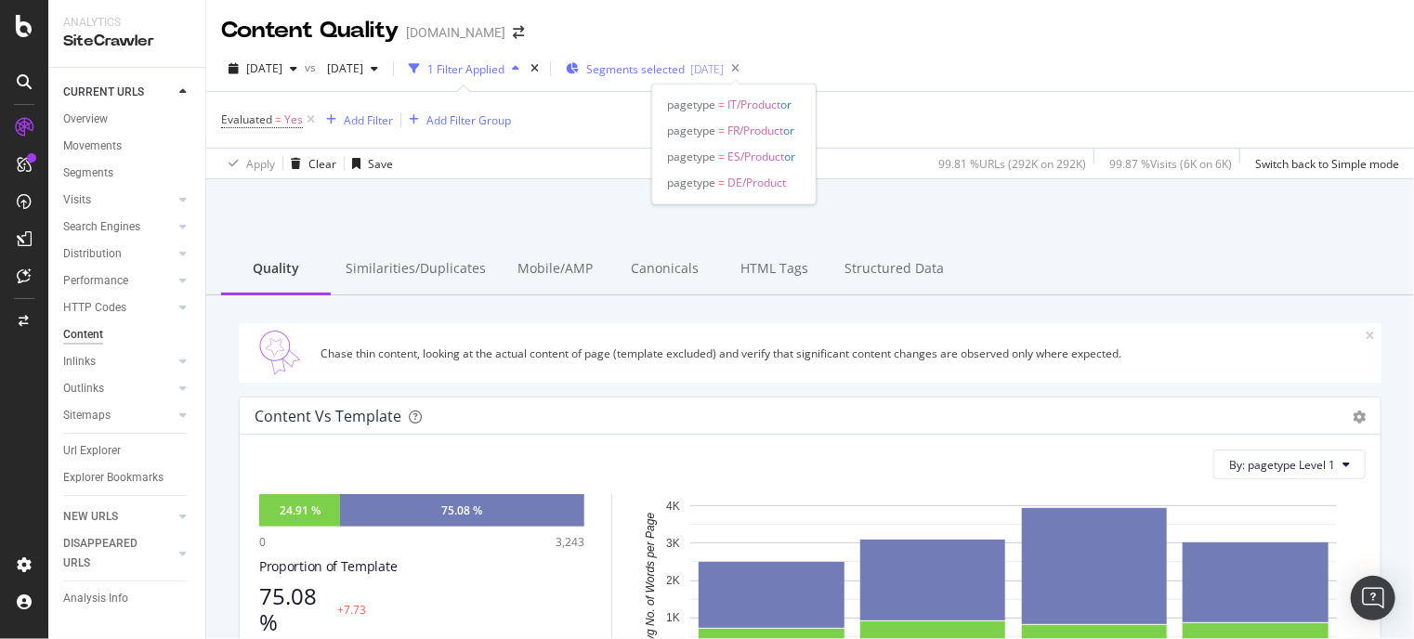
click at [685, 62] on span "Segments selected" at bounding box center [635, 69] width 99 height 16
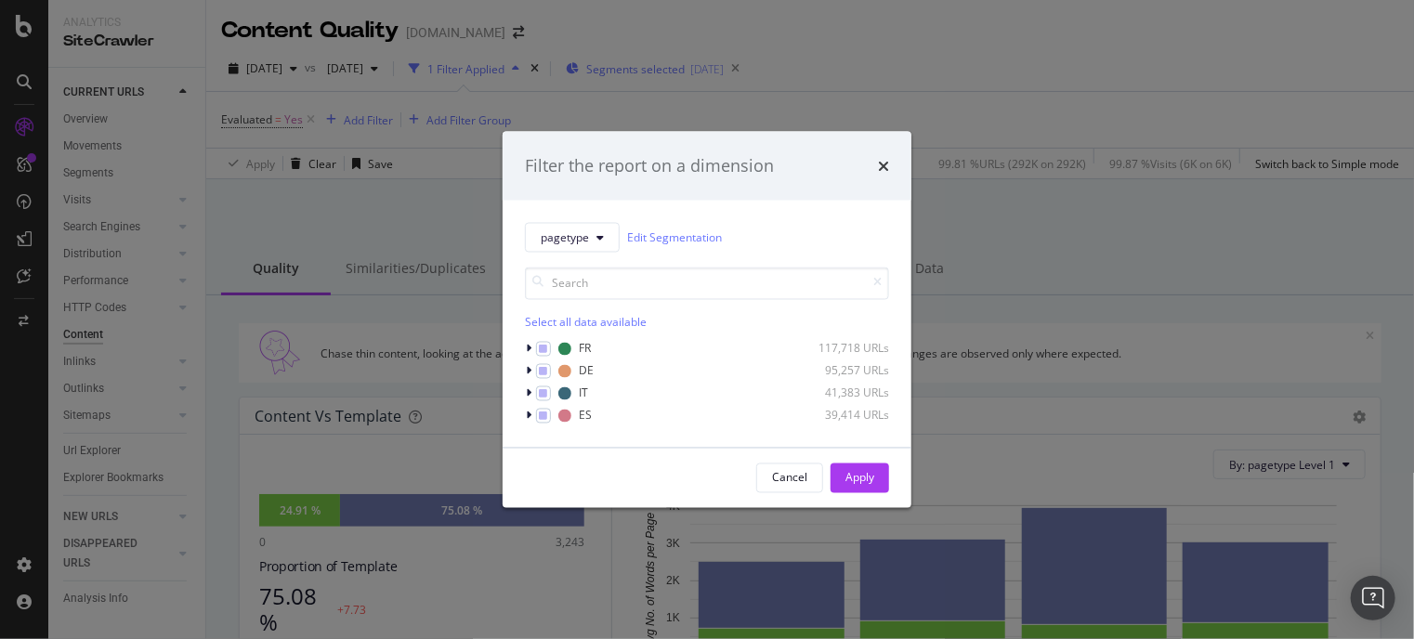
click at [729, 62] on div "Filter the report on a dimension pagetype Edit Segmentation Select all data ava…" at bounding box center [707, 319] width 1414 height 639
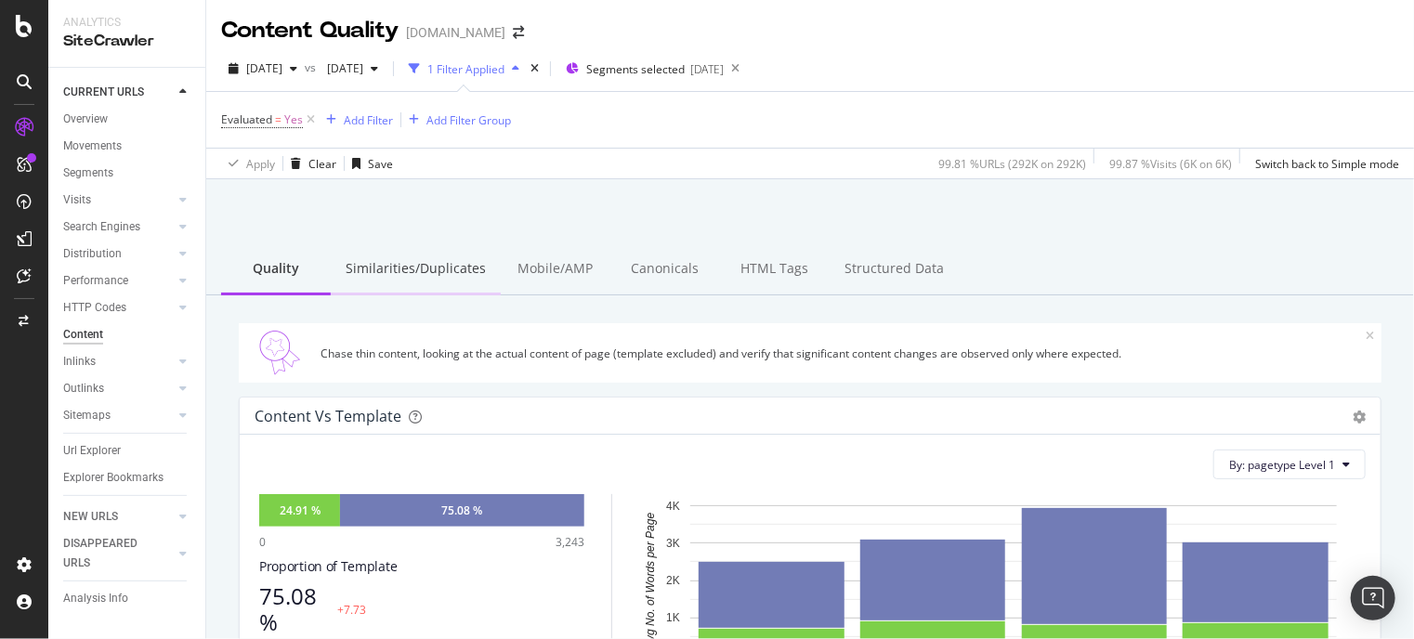
click at [433, 279] on div "Similarities/Duplicates" at bounding box center [416, 269] width 170 height 51
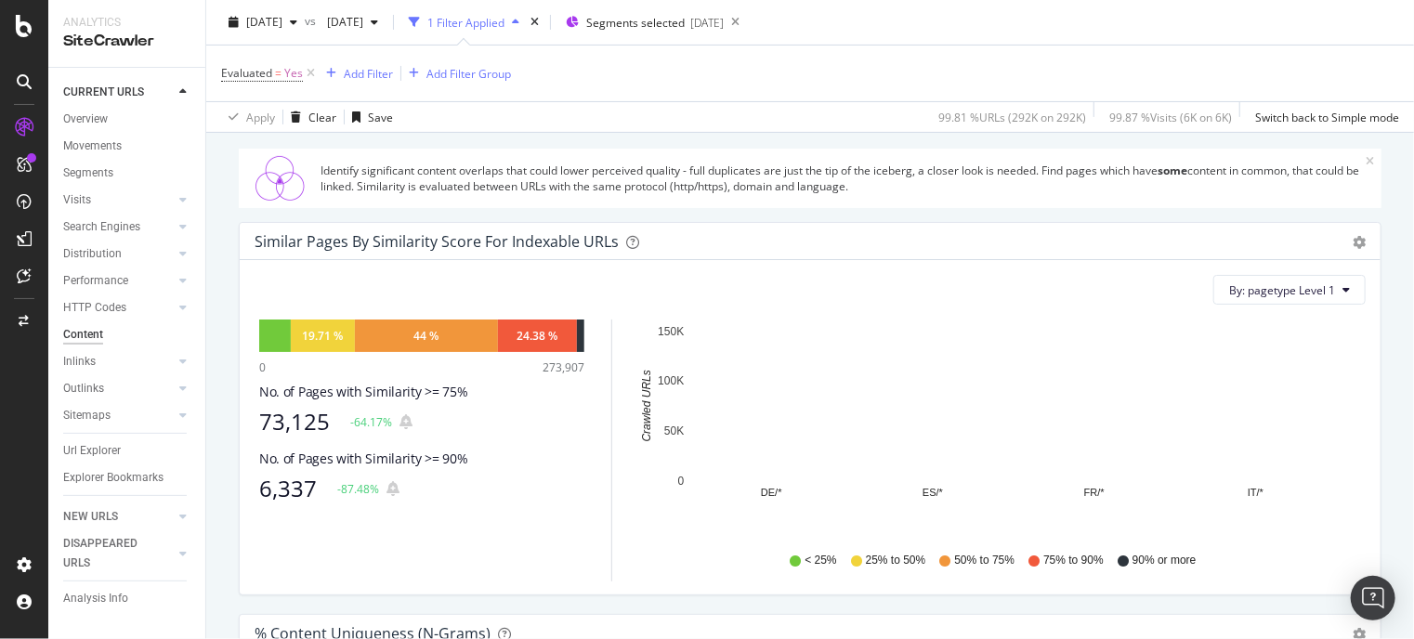
scroll to position [123, 0]
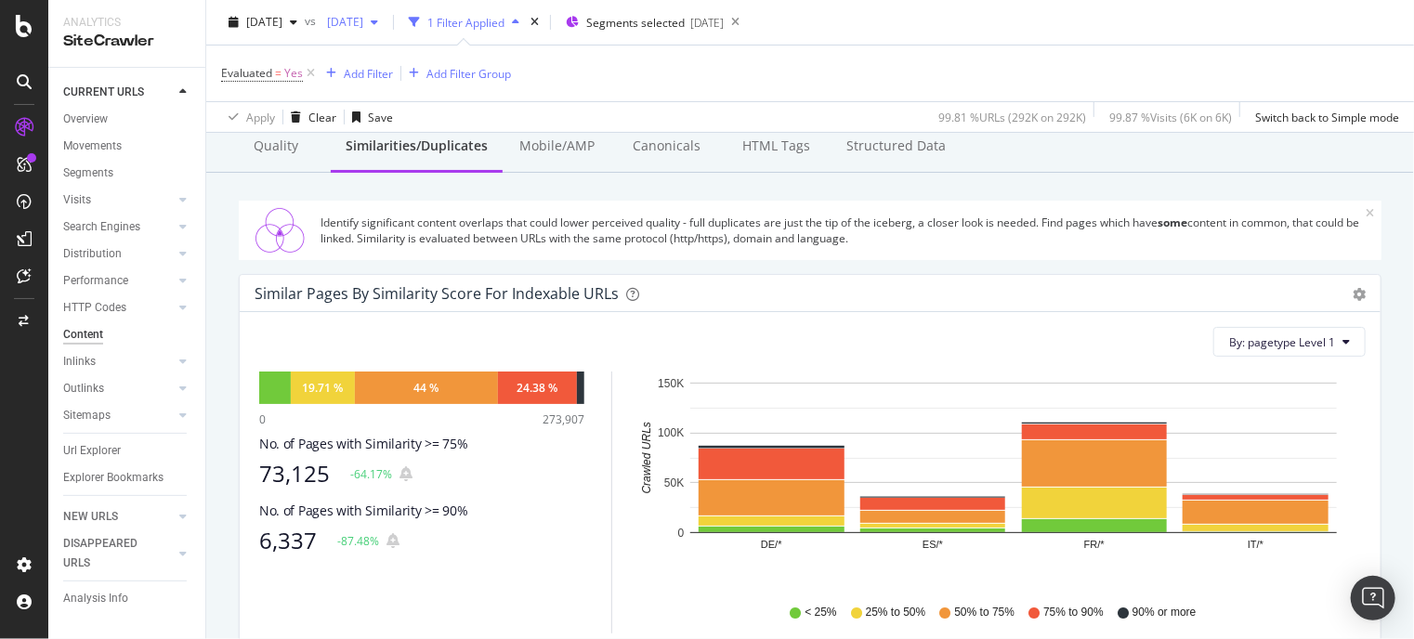
click at [386, 32] on div "[DATE]" at bounding box center [353, 22] width 66 height 28
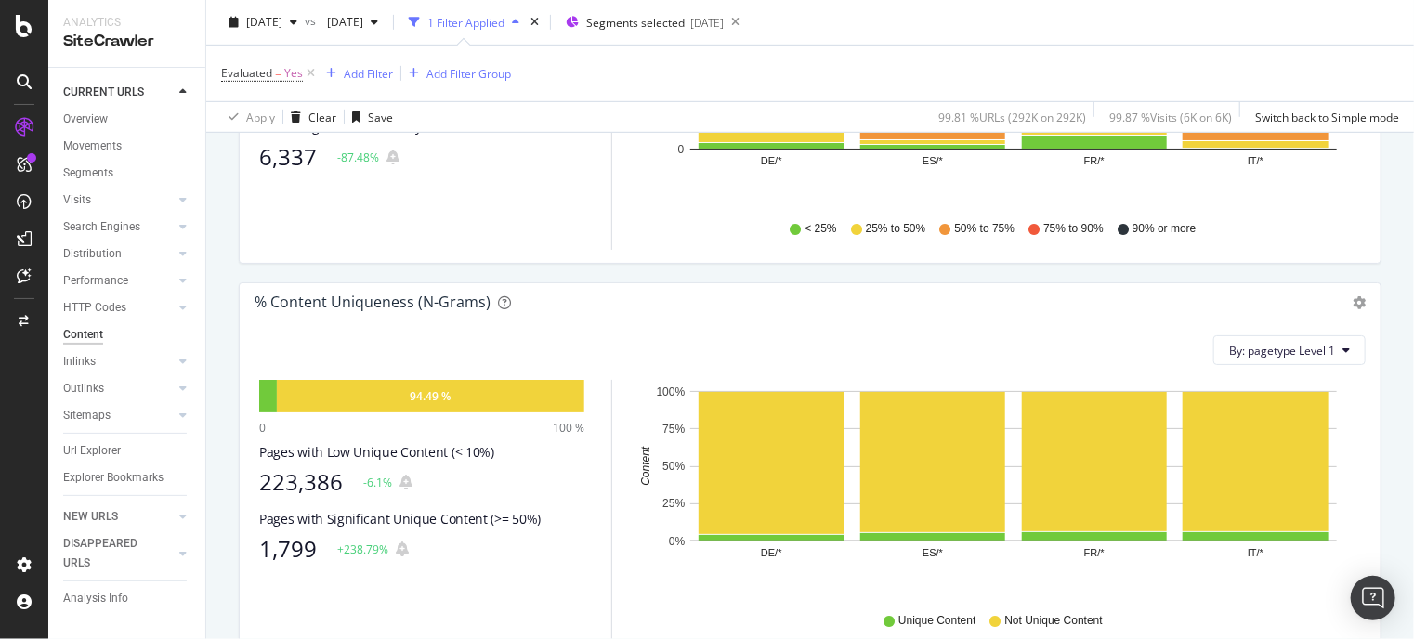
scroll to position [480, 0]
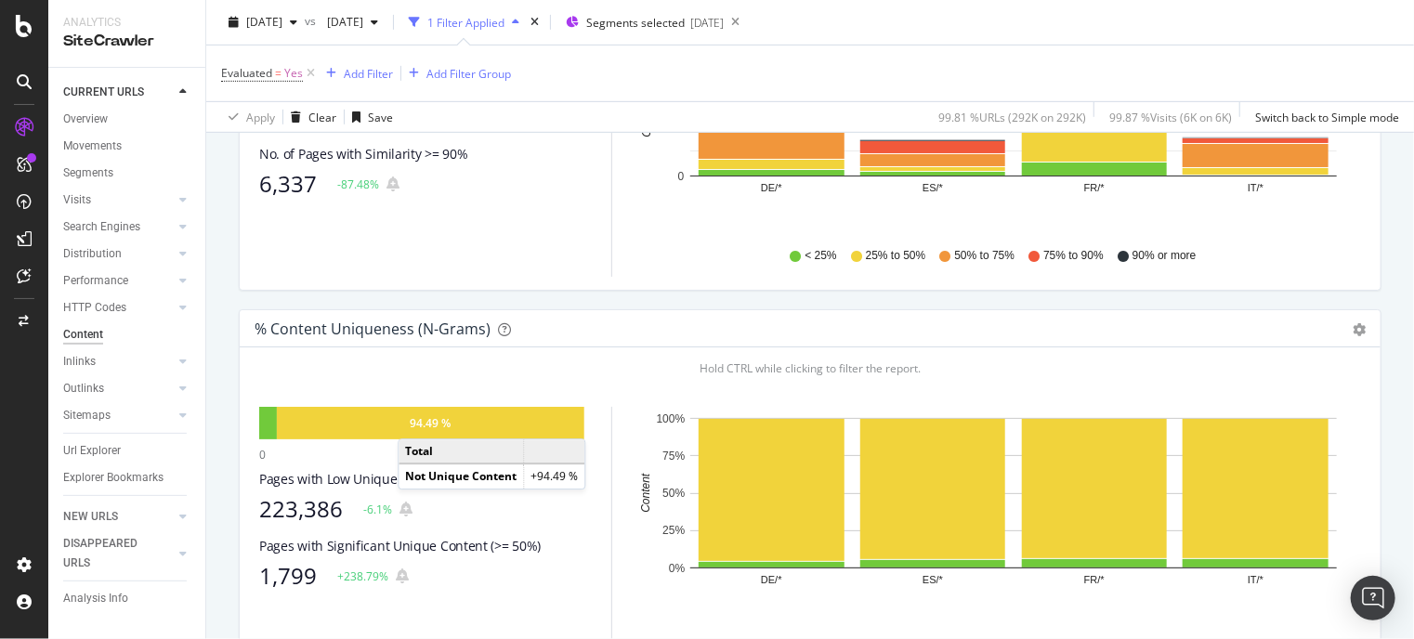
click at [416, 419] on div "94.49 %" at bounding box center [431, 423] width 41 height 16
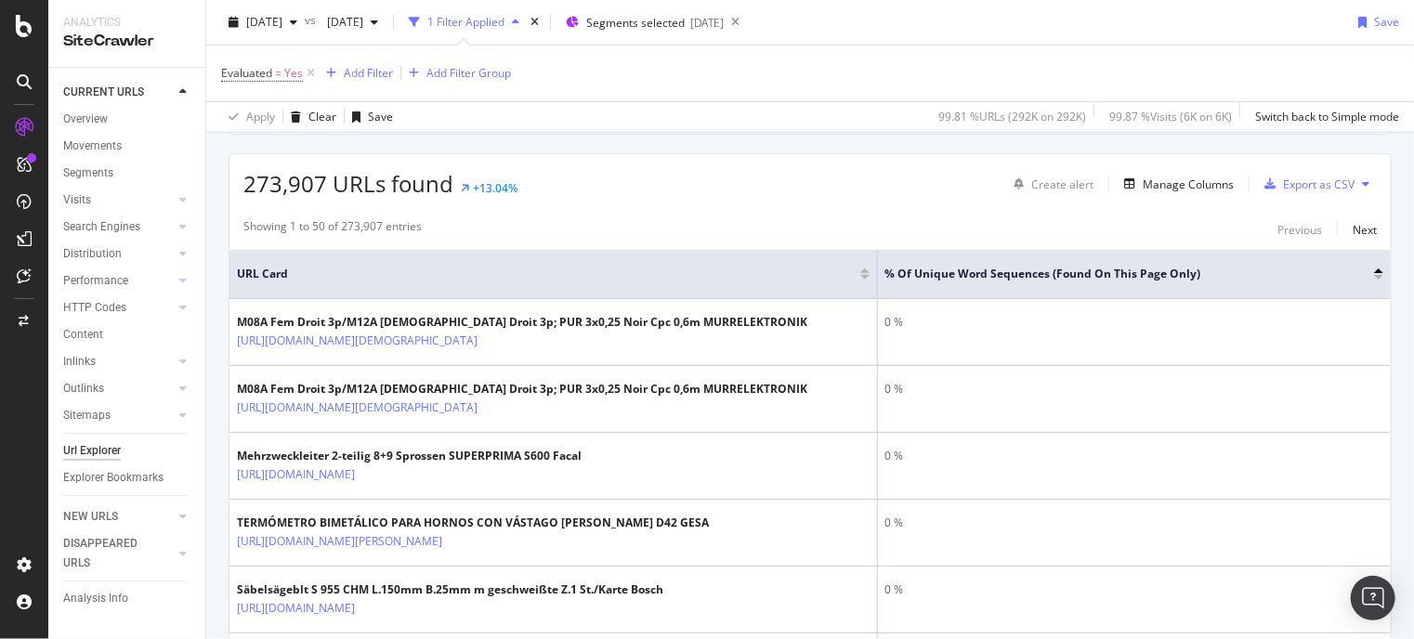
scroll to position [431, 0]
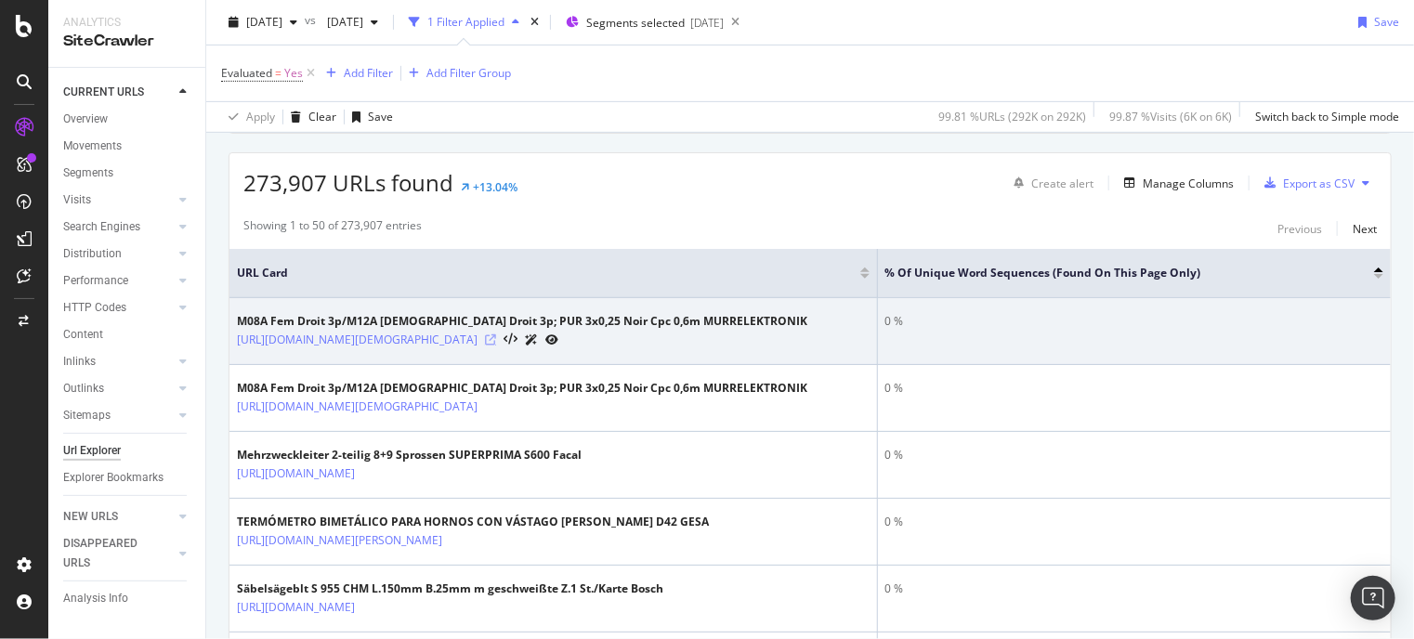
click at [496, 346] on icon at bounding box center [490, 340] width 11 height 11
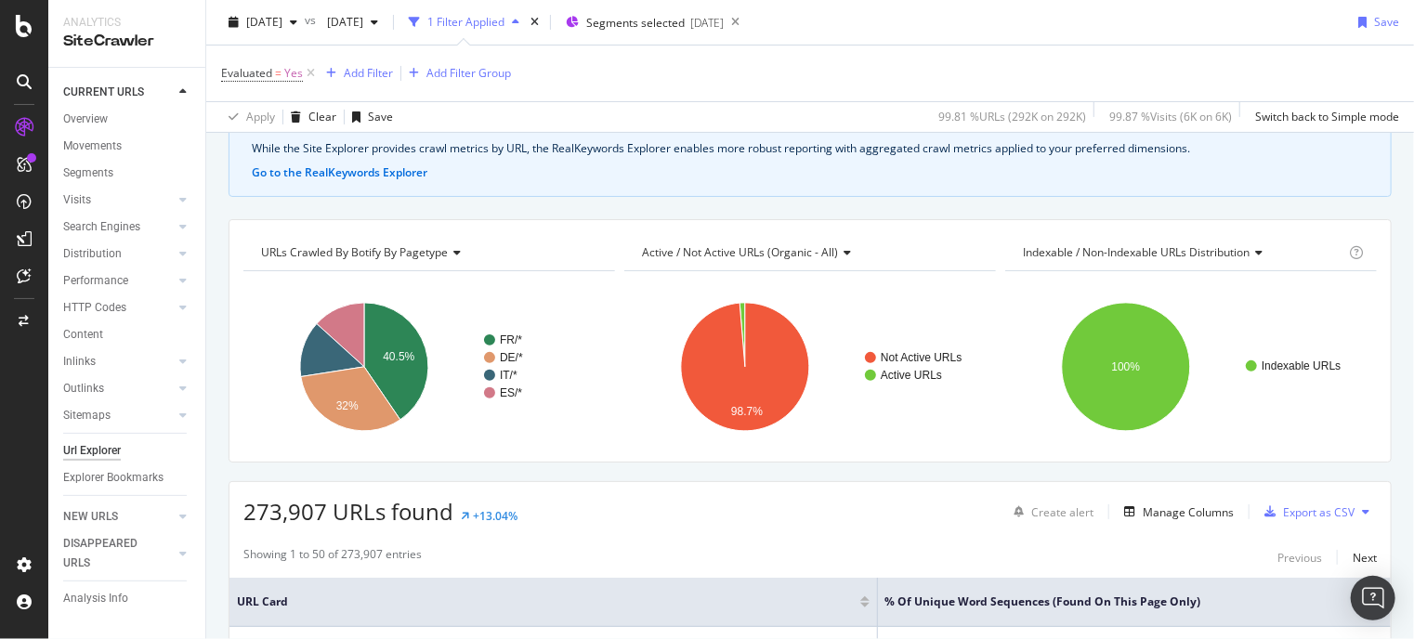
scroll to position [0, 0]
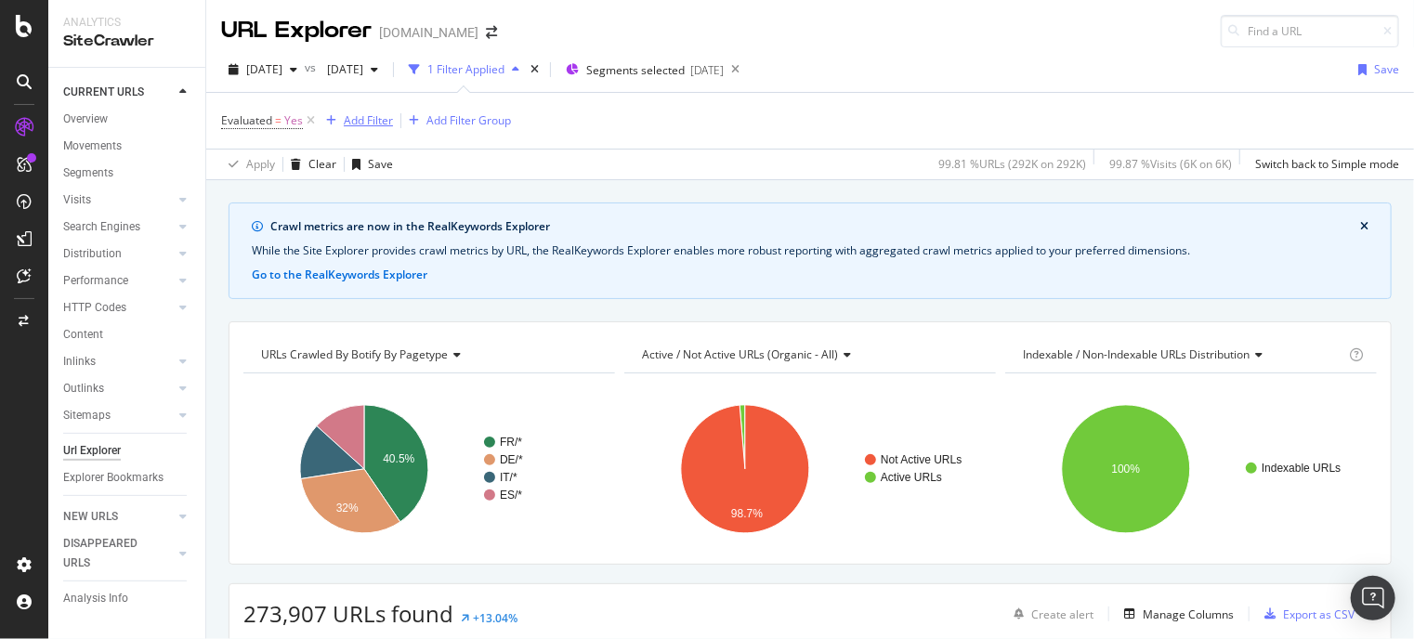
click at [360, 111] on div "Add Filter" at bounding box center [356, 121] width 74 height 20
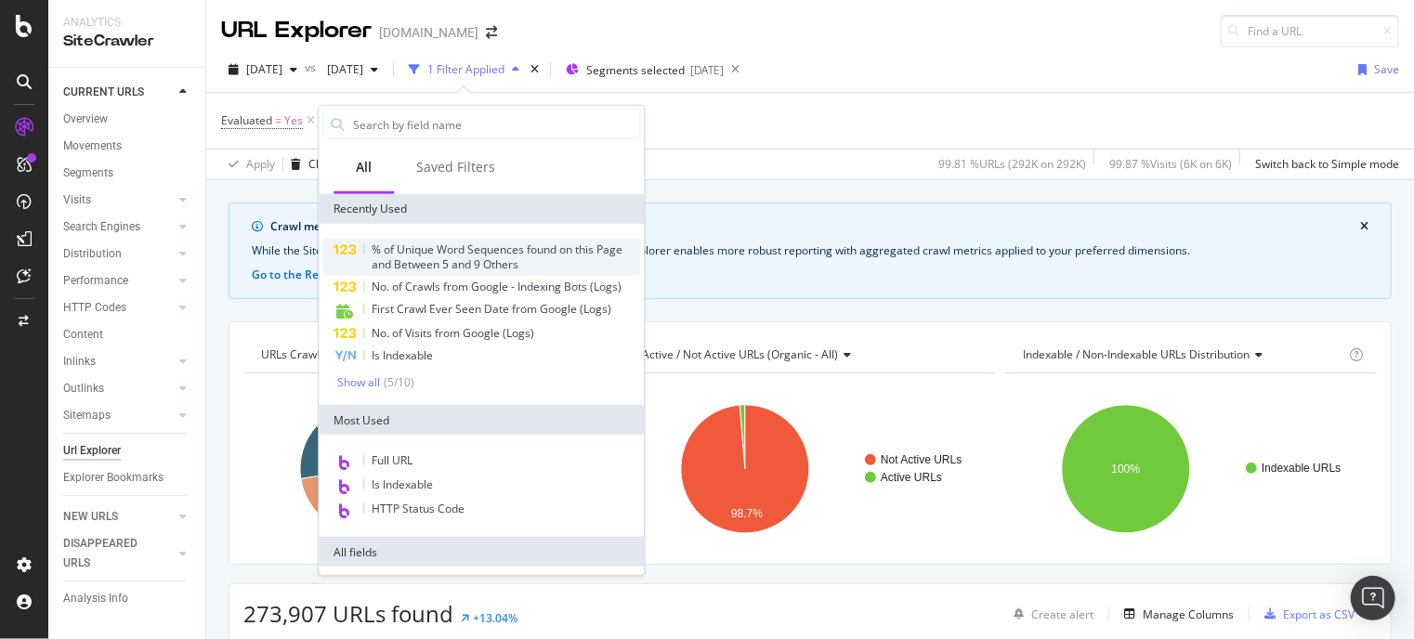
click at [480, 258] on span "% of Unique Word Sequences found on this Page and Between 5 and 9 Others" at bounding box center [497, 257] width 251 height 31
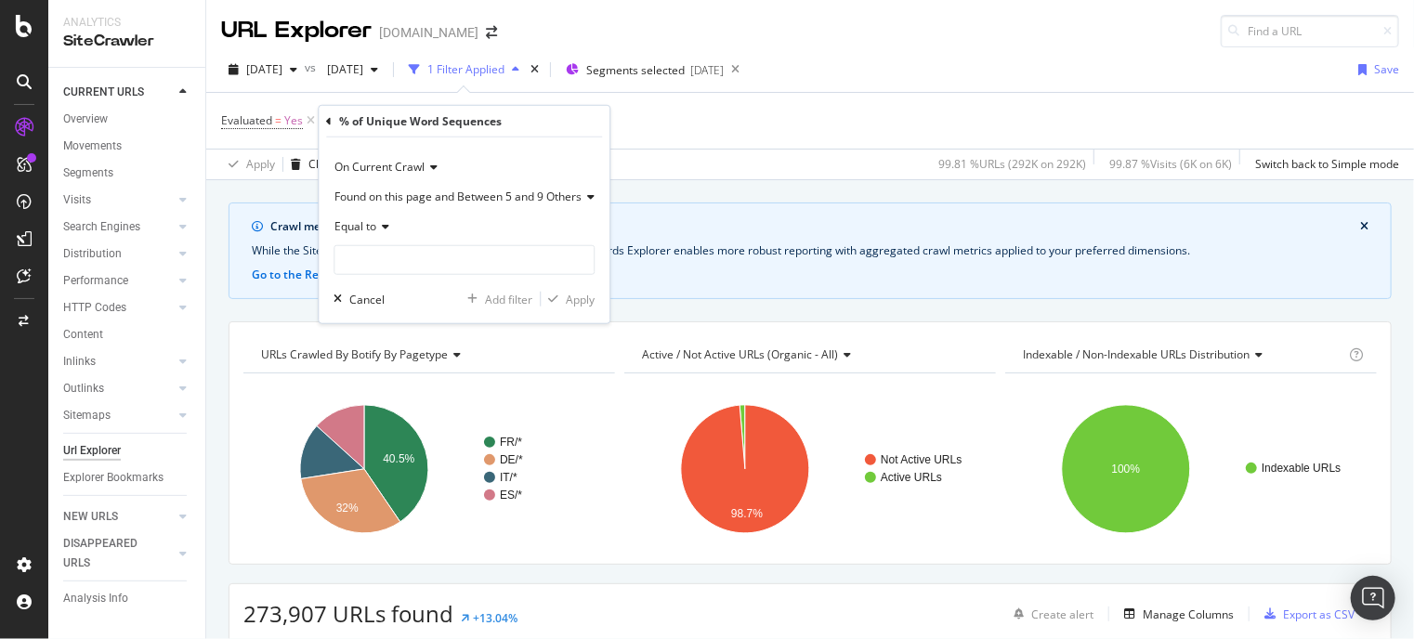
click at [480, 205] on div "Found on this page and Between 5 and 9 Others" at bounding box center [464, 197] width 261 height 30
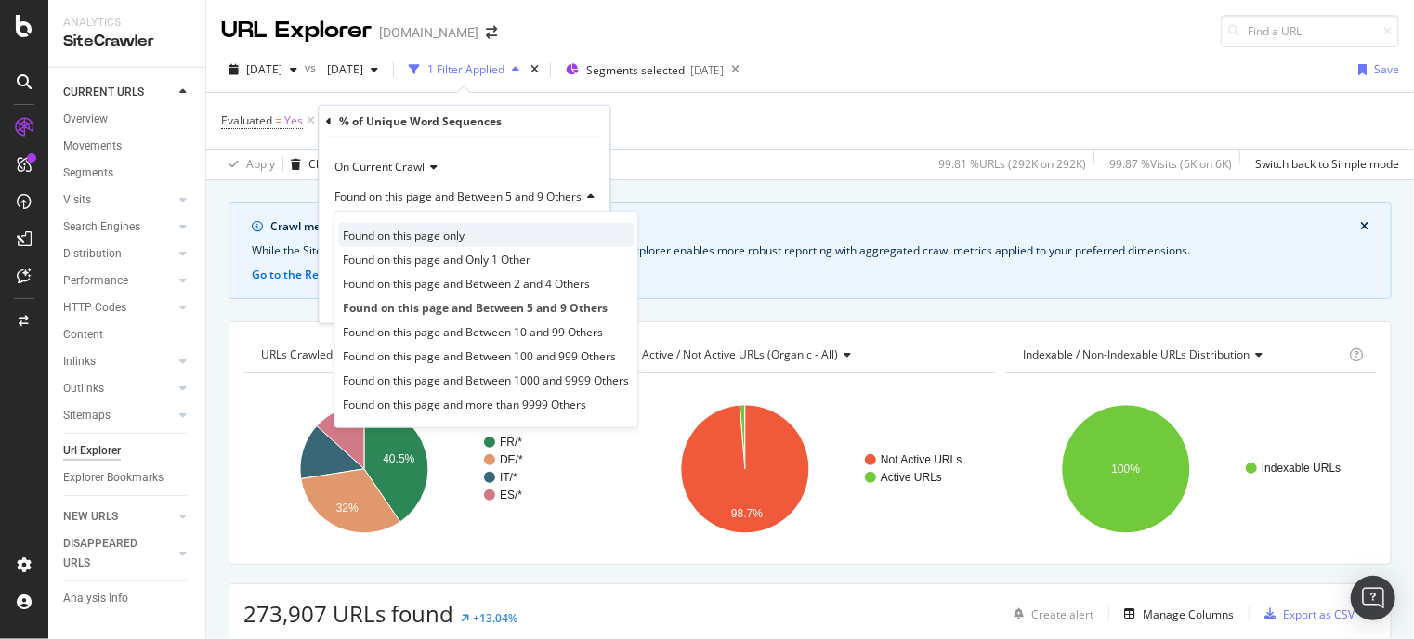
click at [424, 235] on span "Found on this page only" at bounding box center [404, 235] width 122 height 16
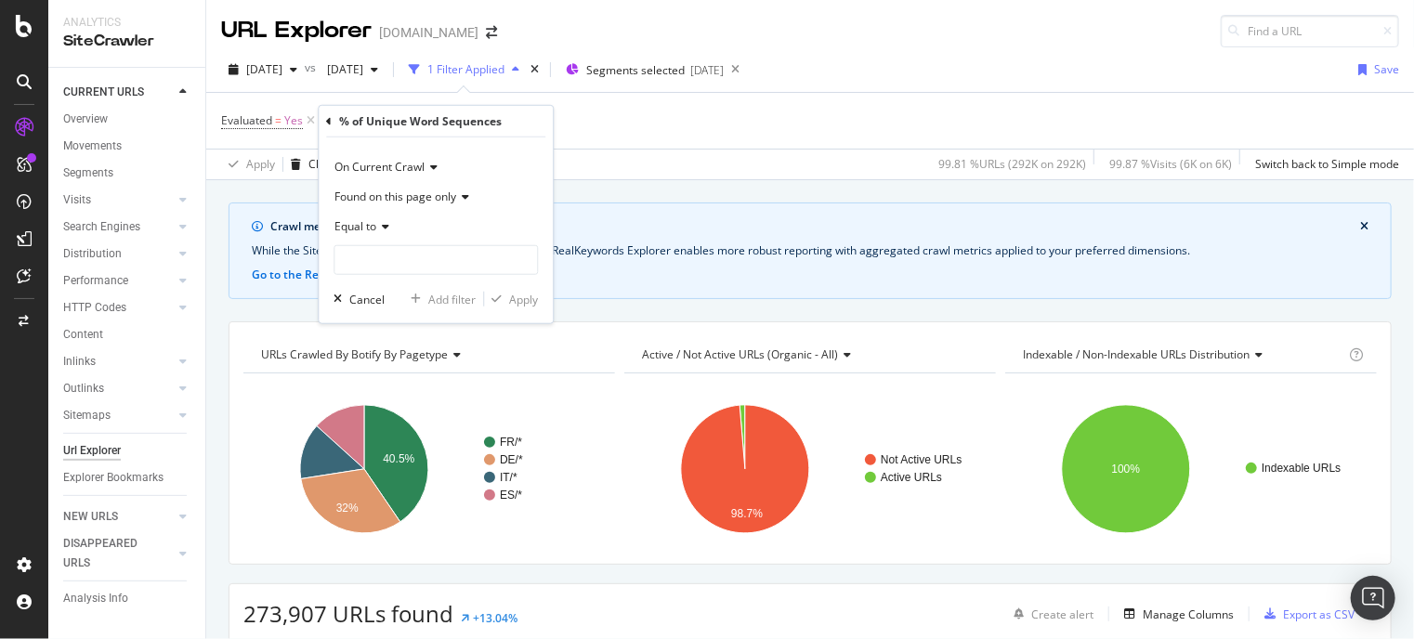
click at [372, 231] on span "Equal to" at bounding box center [356, 226] width 42 height 16
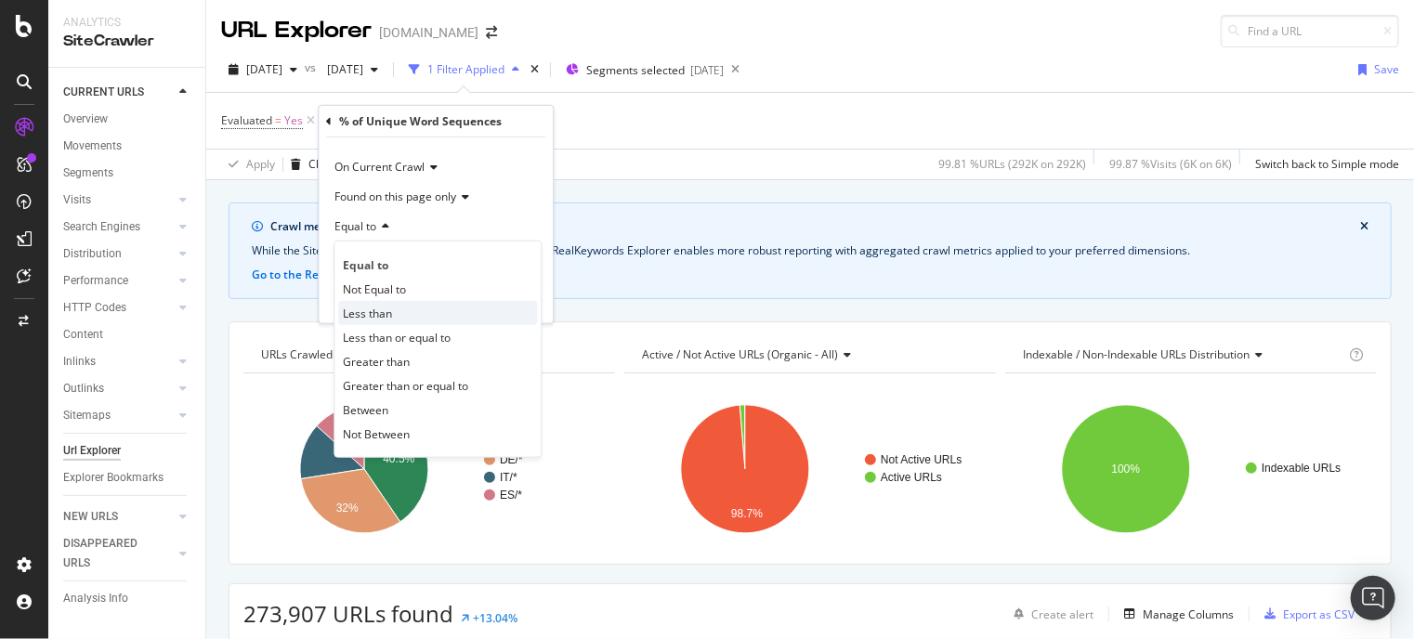
click at [376, 308] on span "Less than" at bounding box center [367, 313] width 49 height 16
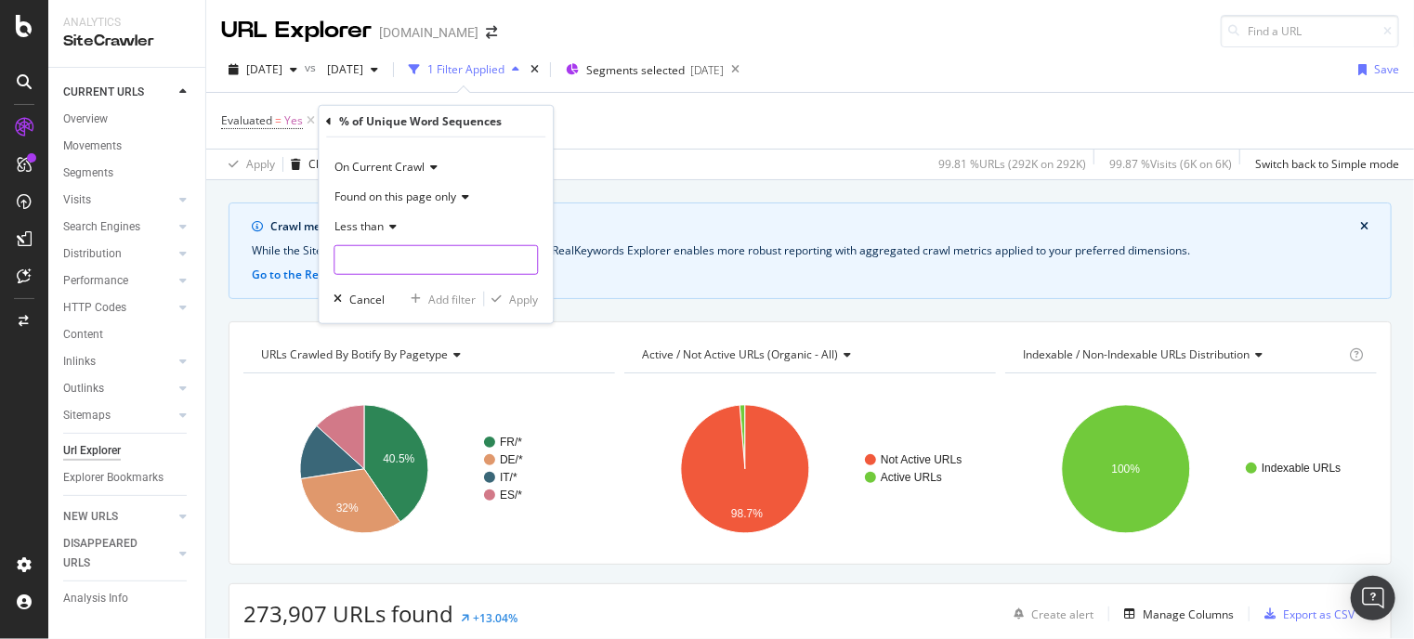
click at [396, 254] on input "number" at bounding box center [436, 260] width 204 height 30
type input "10"
click at [520, 296] on div "Apply" at bounding box center [523, 299] width 29 height 16
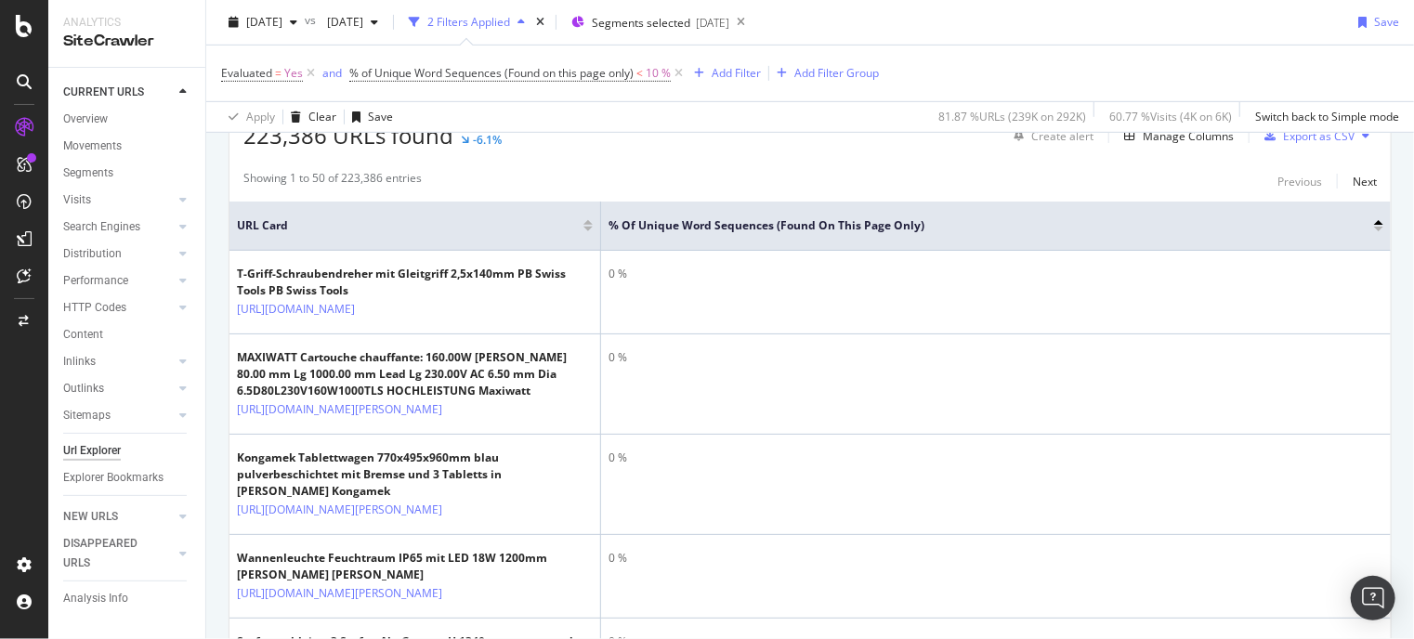
scroll to position [481, 0]
